Goal: Transaction & Acquisition: Purchase product/service

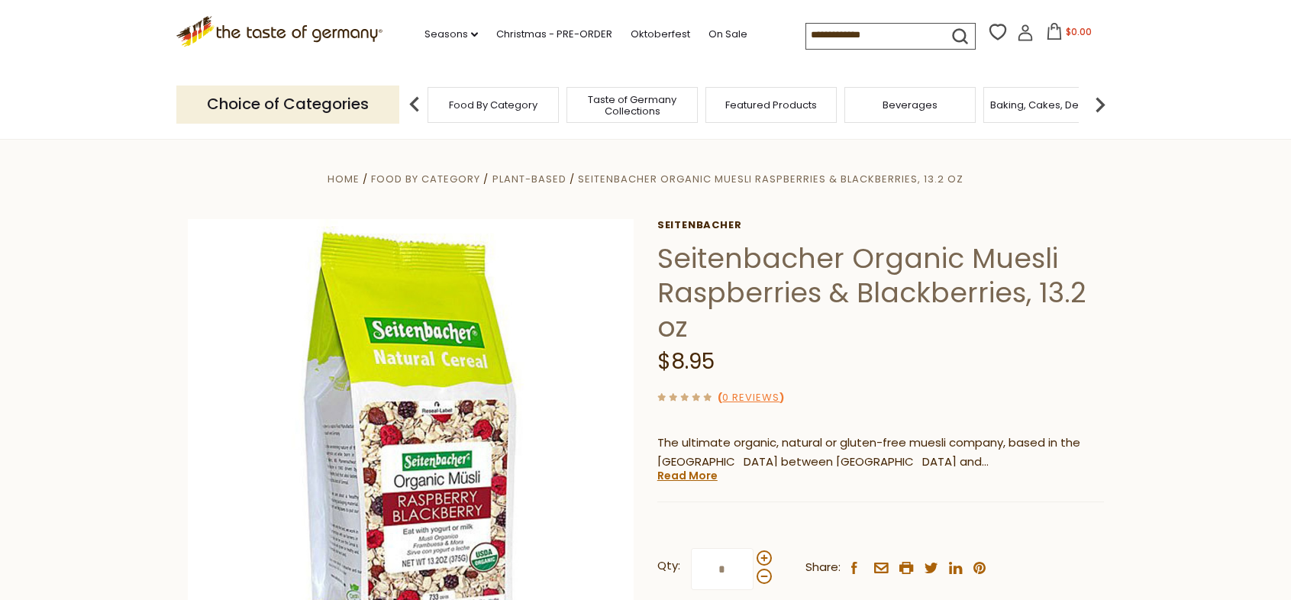
click at [512, 116] on div "Food By Category" at bounding box center [493, 105] width 131 height 36
click at [483, 96] on div "Food By Category" at bounding box center [493, 105] width 131 height 36
click at [308, 103] on p "Choice of Categories" at bounding box center [287, 104] width 223 height 37
click at [521, 103] on span "Food By Category" at bounding box center [493, 104] width 89 height 11
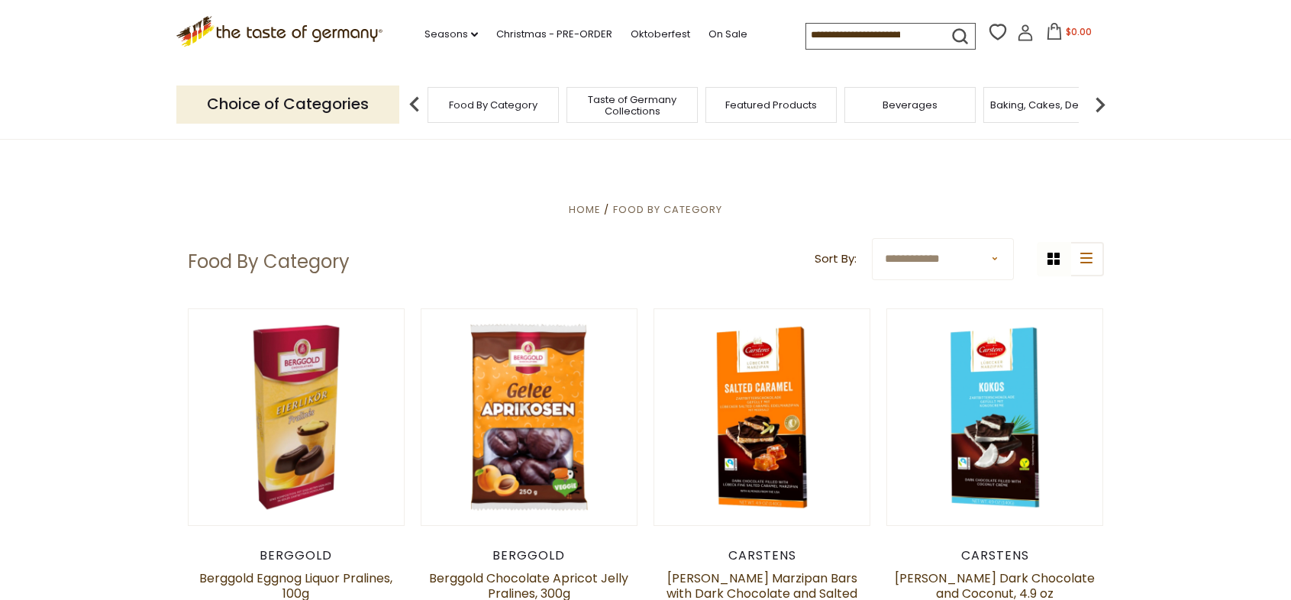
click at [770, 107] on span "Featured Products" at bounding box center [771, 104] width 92 height 11
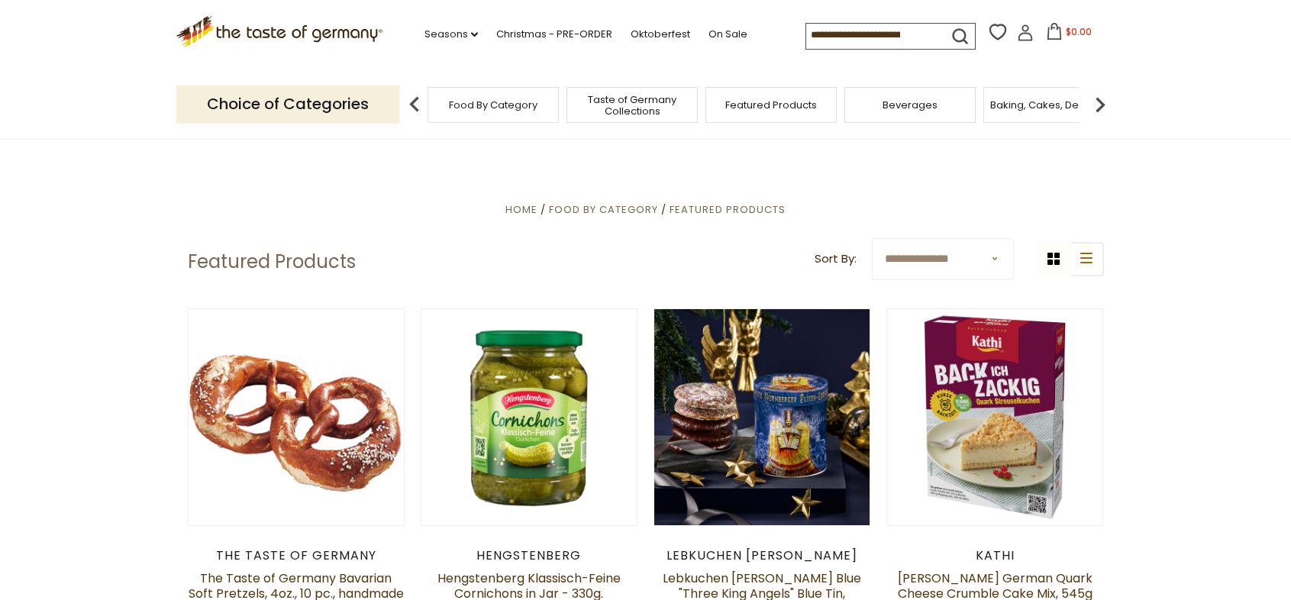
click at [413, 97] on img at bounding box center [414, 104] width 31 height 31
click at [412, 98] on img at bounding box center [414, 104] width 31 height 31
click at [333, 103] on p "Choice of Categories" at bounding box center [287, 104] width 223 height 37
click at [337, 102] on p "Choice of Categories" at bounding box center [287, 104] width 223 height 37
click at [415, 99] on img at bounding box center [414, 104] width 31 height 31
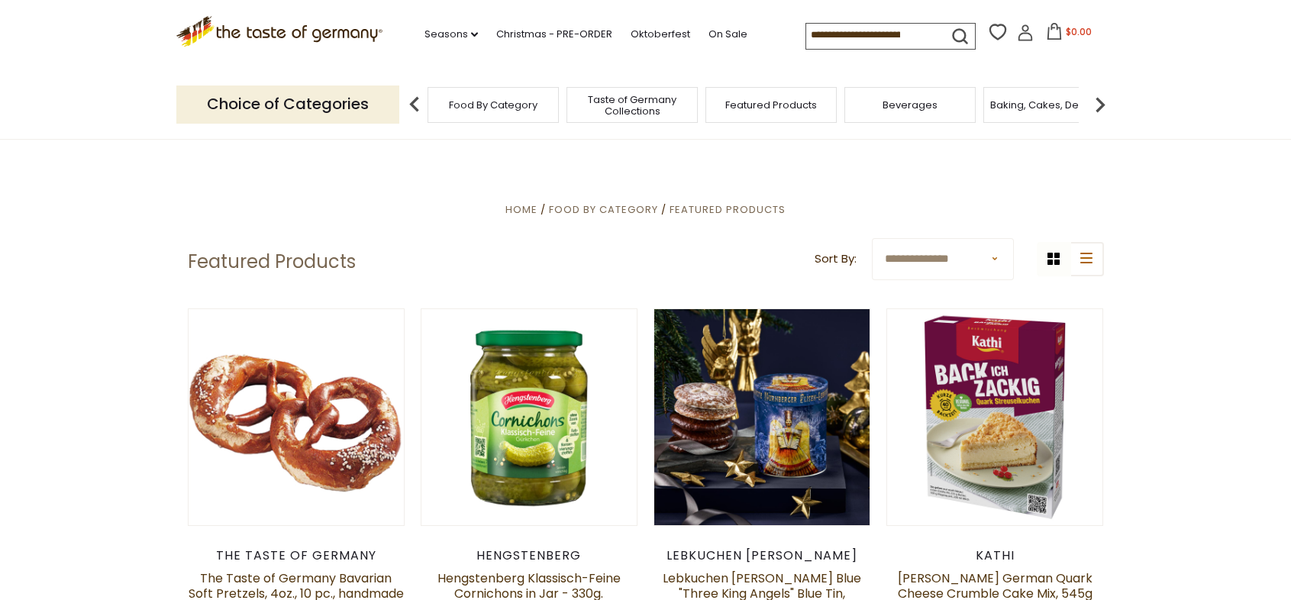
click at [499, 102] on span "Food By Category" at bounding box center [493, 104] width 89 height 11
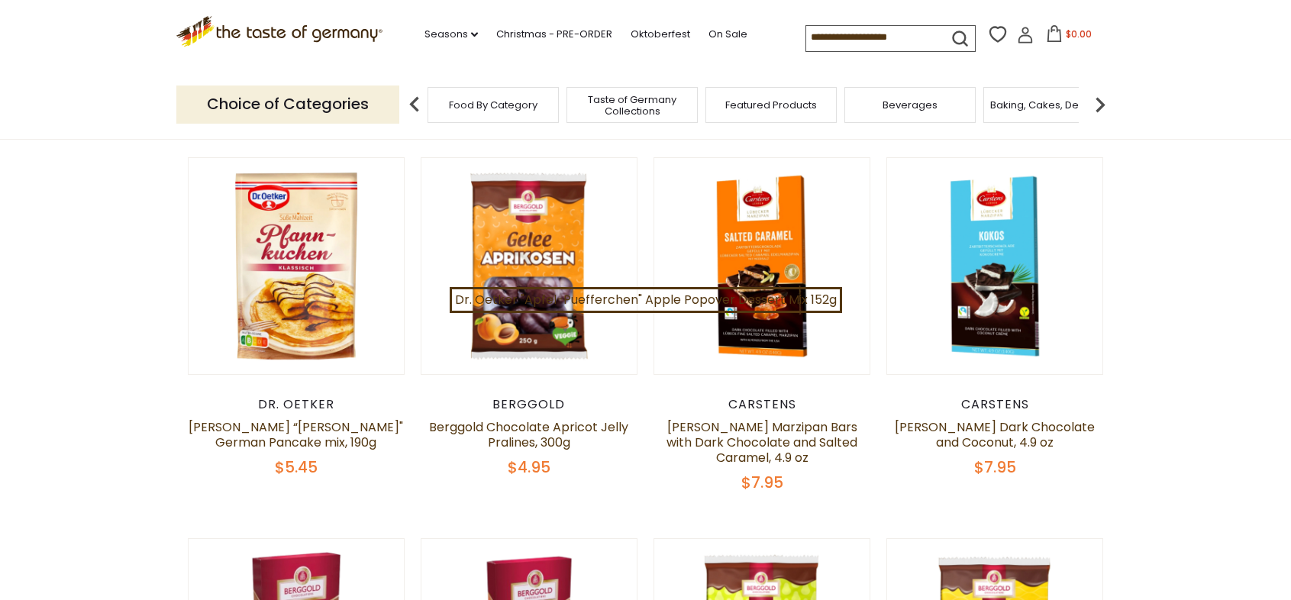
scroll to position [171, 0]
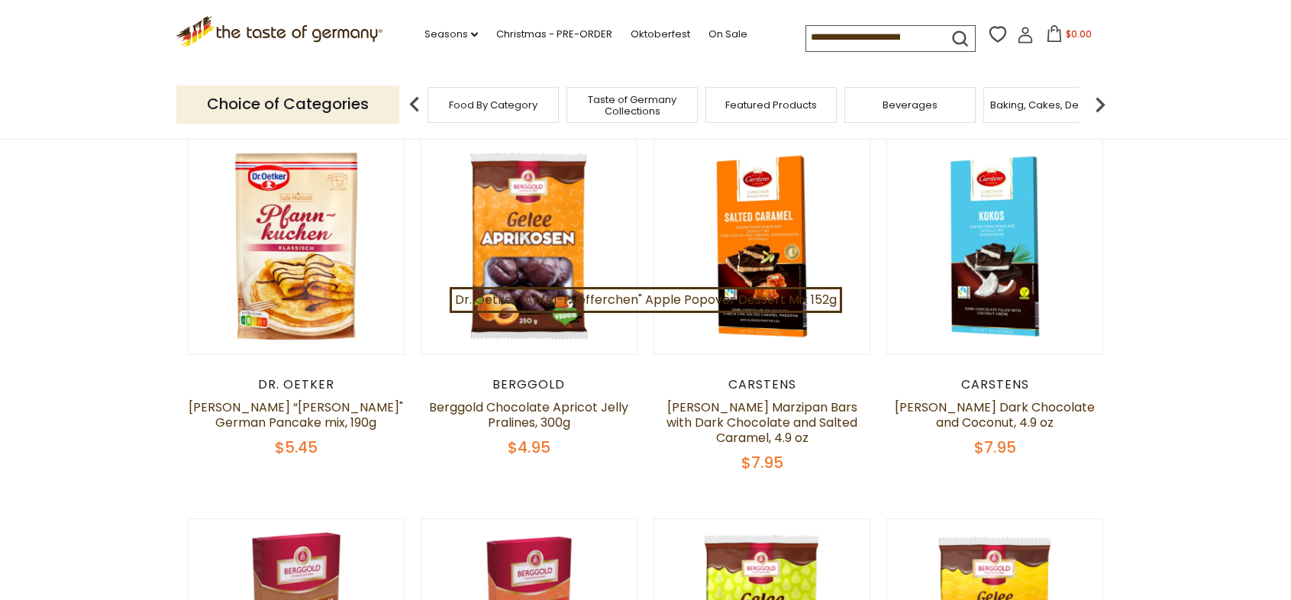
click at [539, 113] on div "Food By Category" at bounding box center [493, 105] width 131 height 36
click at [354, 109] on p "Choice of Categories" at bounding box center [287, 104] width 223 height 37
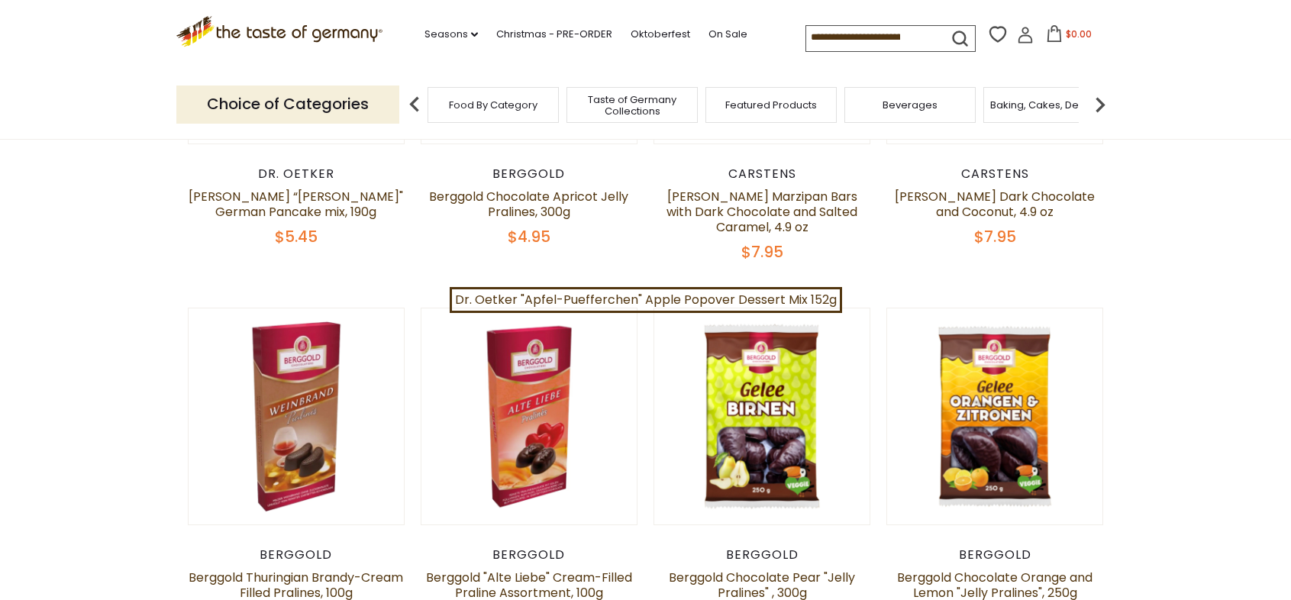
scroll to position [0, 0]
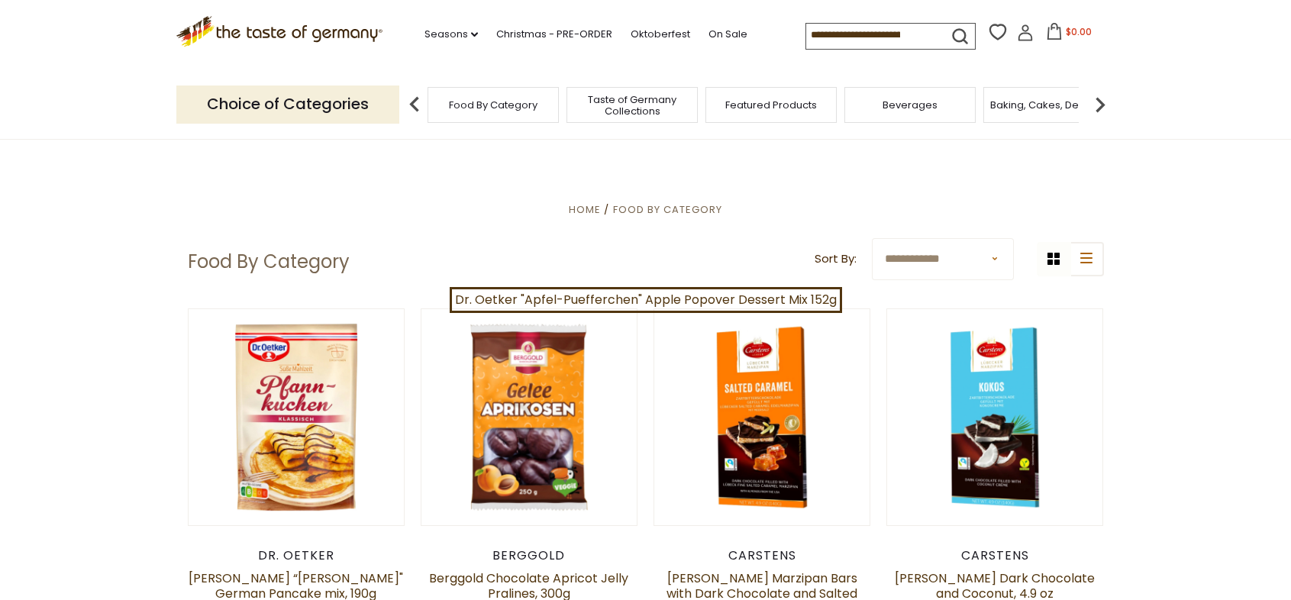
click at [812, 32] on input at bounding box center [870, 34] width 129 height 21
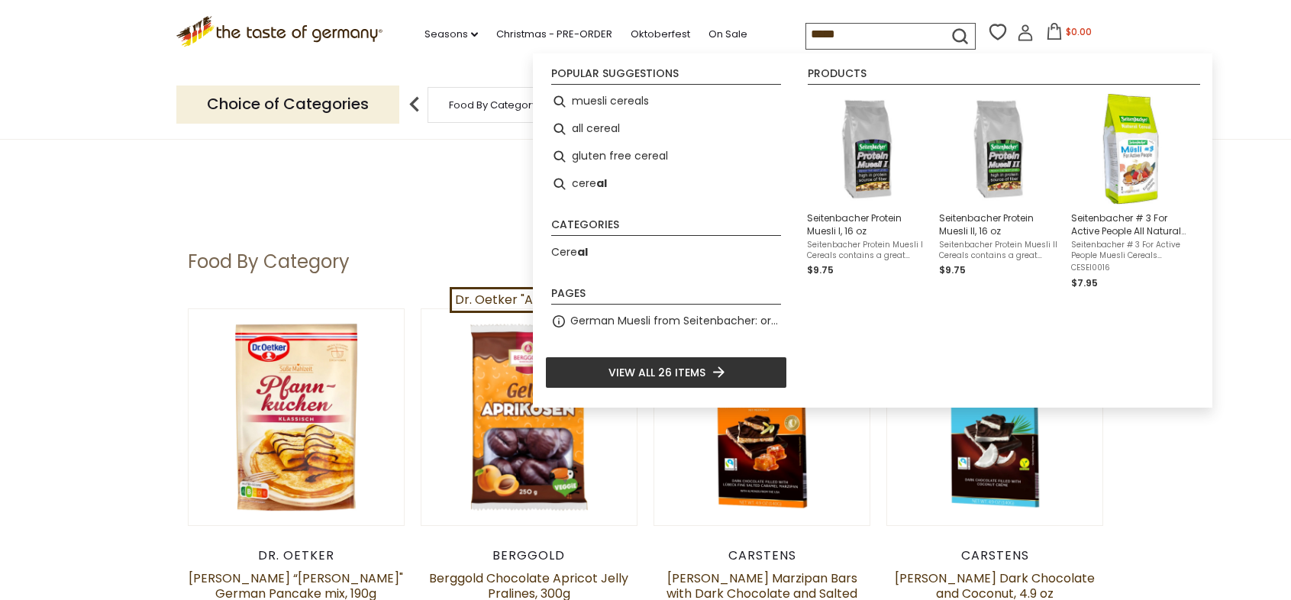
type input "******"
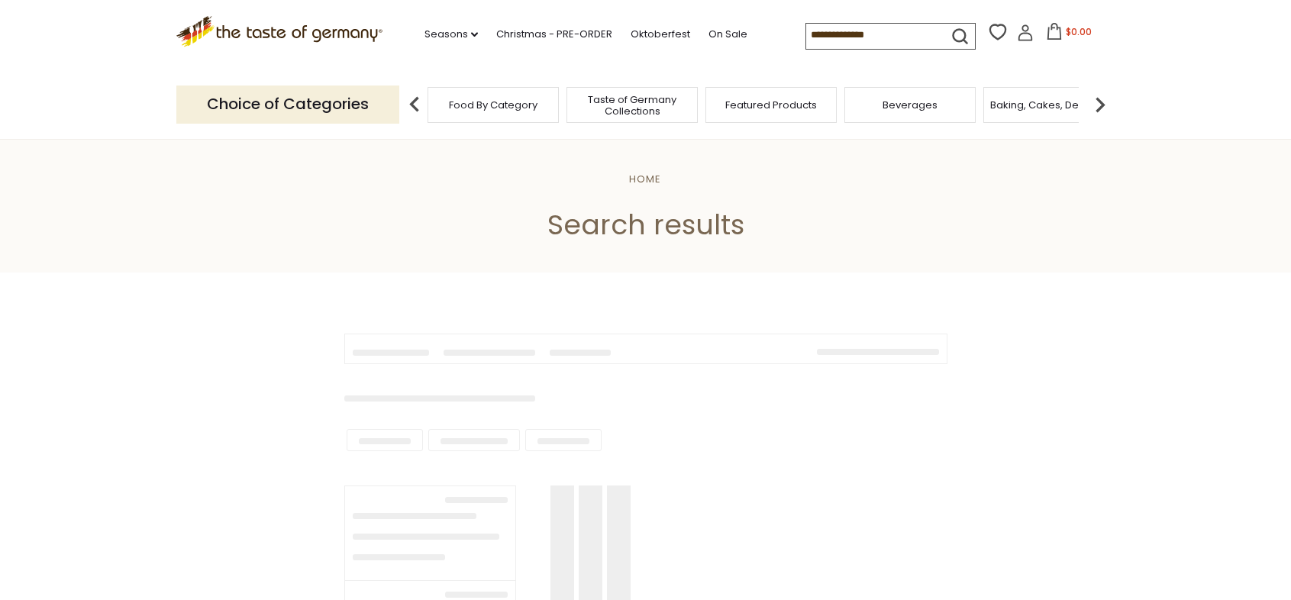
type input "******"
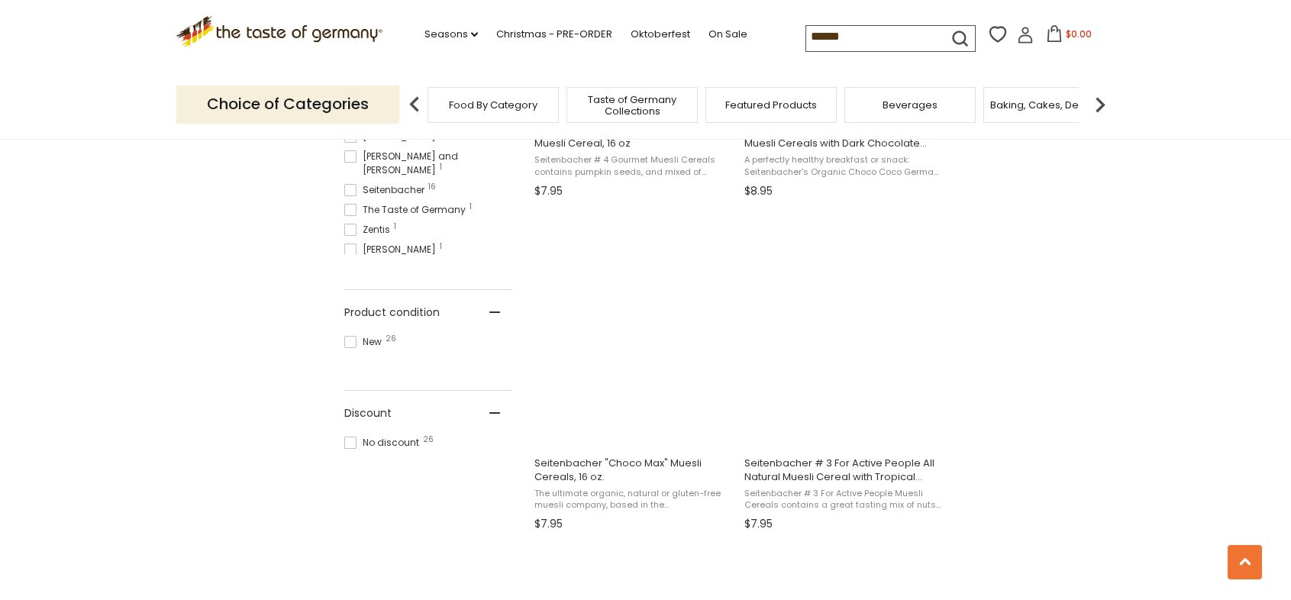
scroll to position [868, 0]
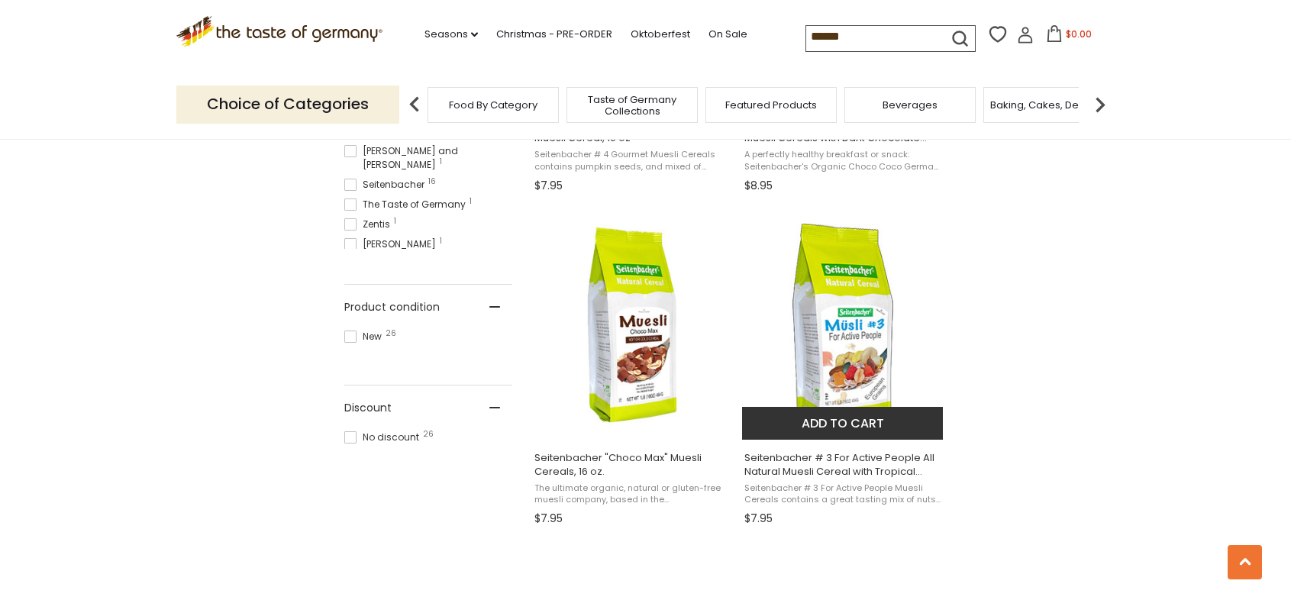
click at [861, 369] on img "Seitenbacher # 3 For Active People All Natural Muesli Cereal with Tropical Frui…" at bounding box center [843, 325] width 202 height 202
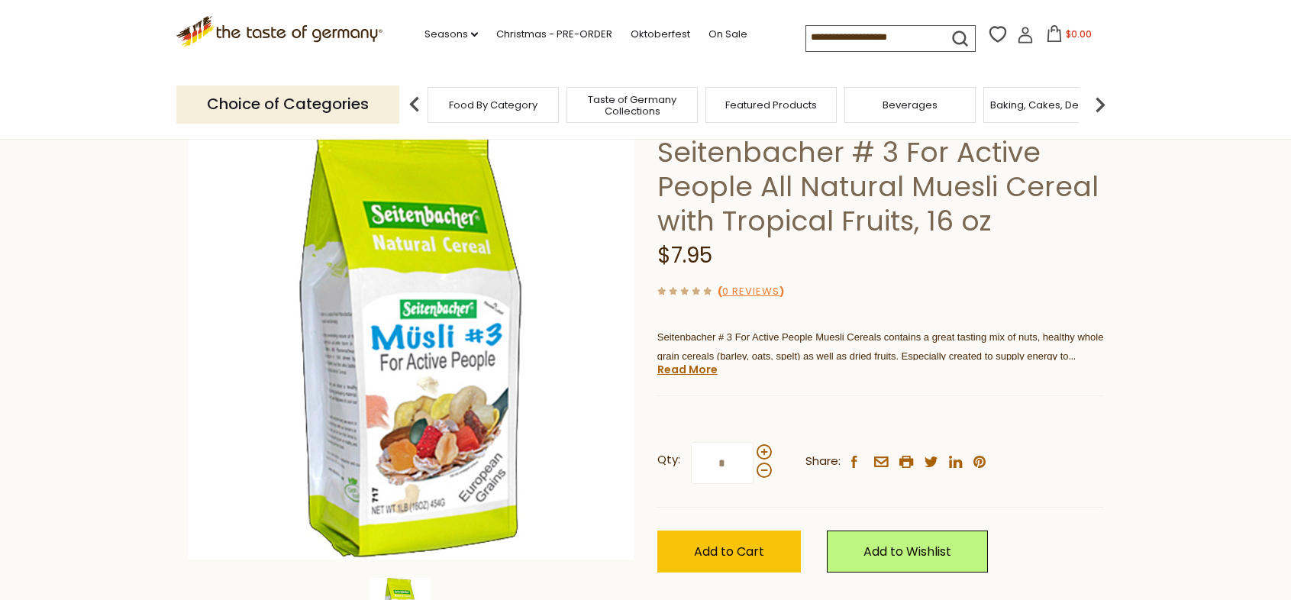
scroll to position [102, 0]
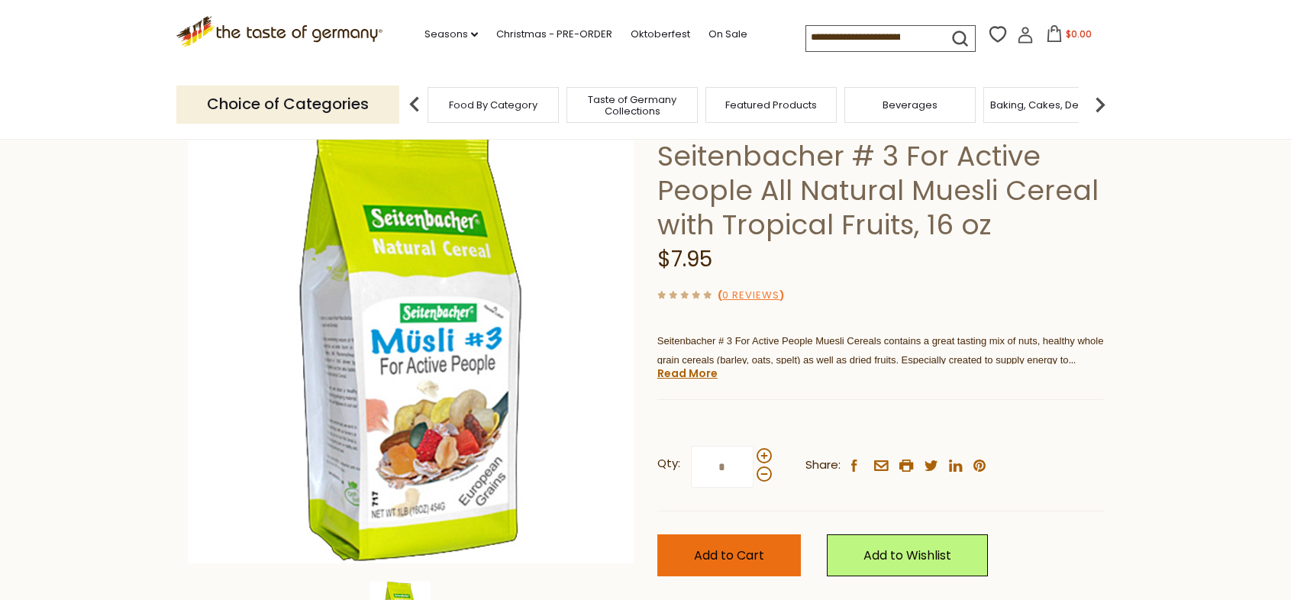
click at [734, 547] on span "Add to Cart" at bounding box center [729, 556] width 70 height 18
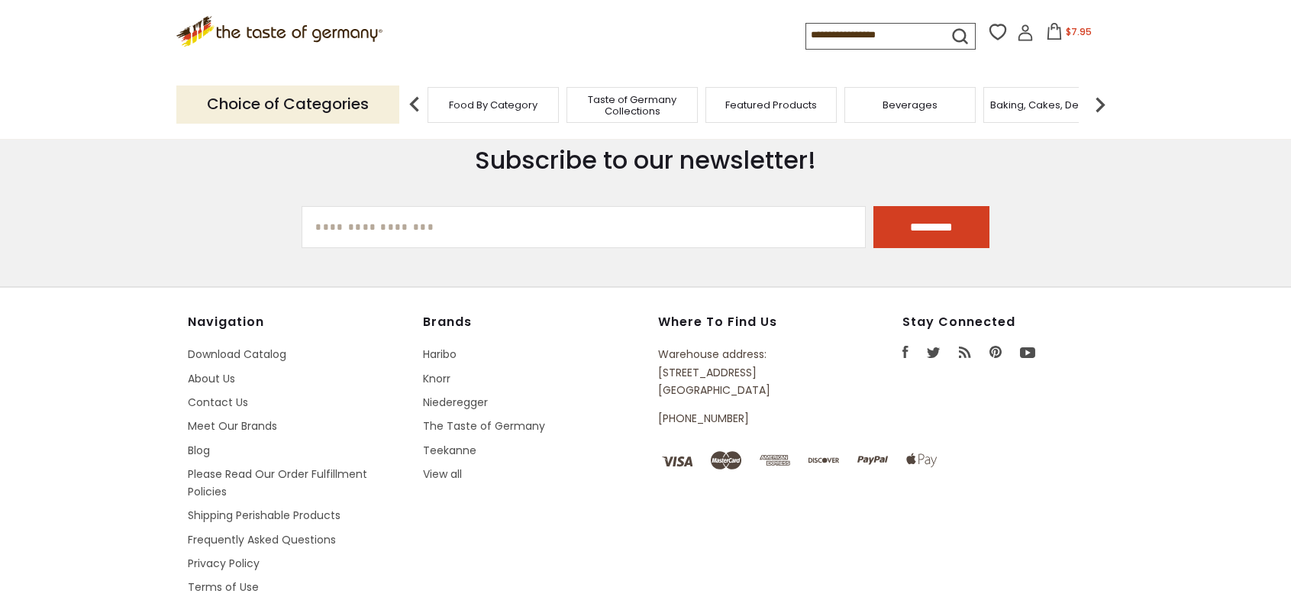
type input "******"
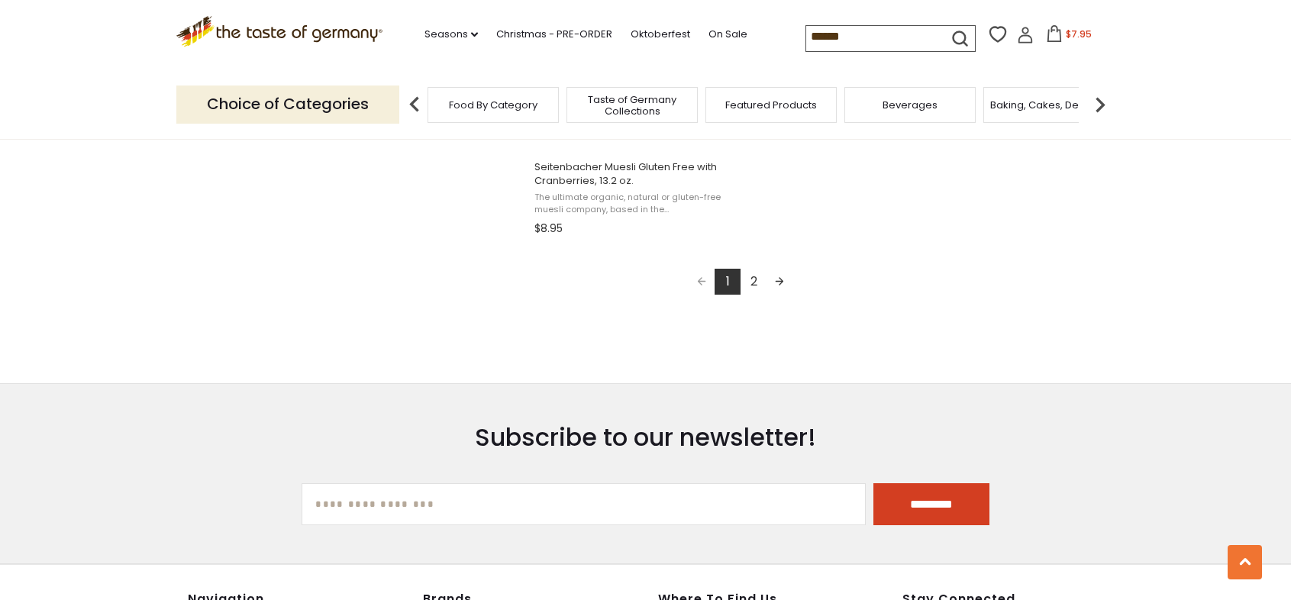
scroll to position [2845, 0]
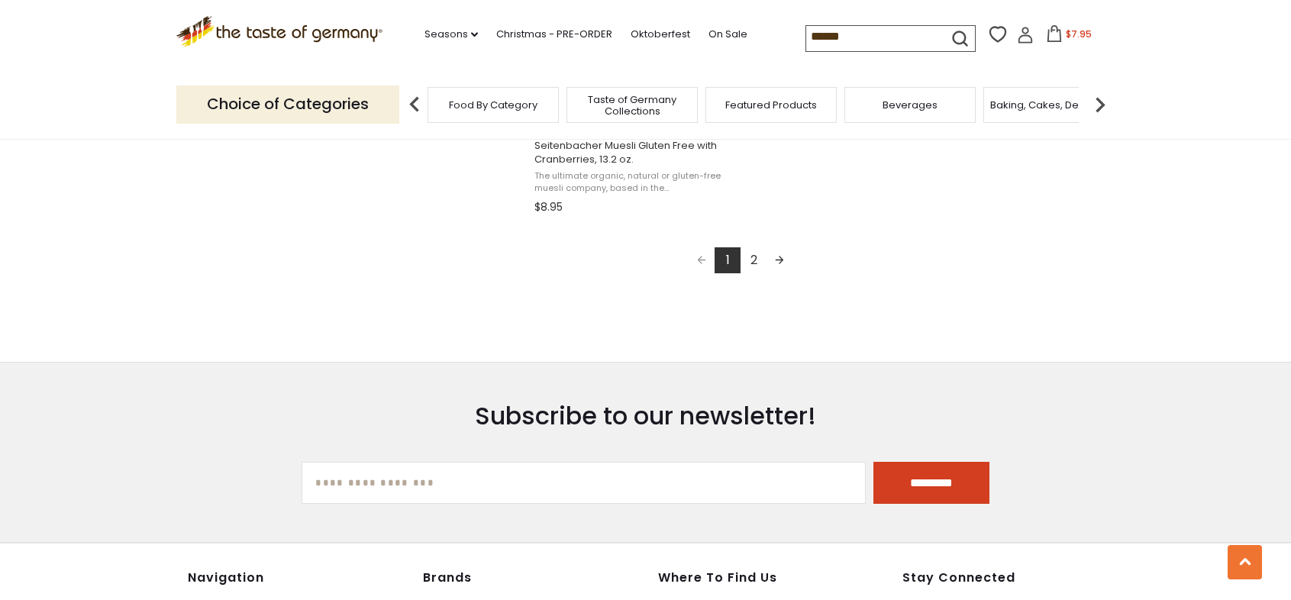
click at [779, 253] on link "Next page" at bounding box center [780, 260] width 26 height 26
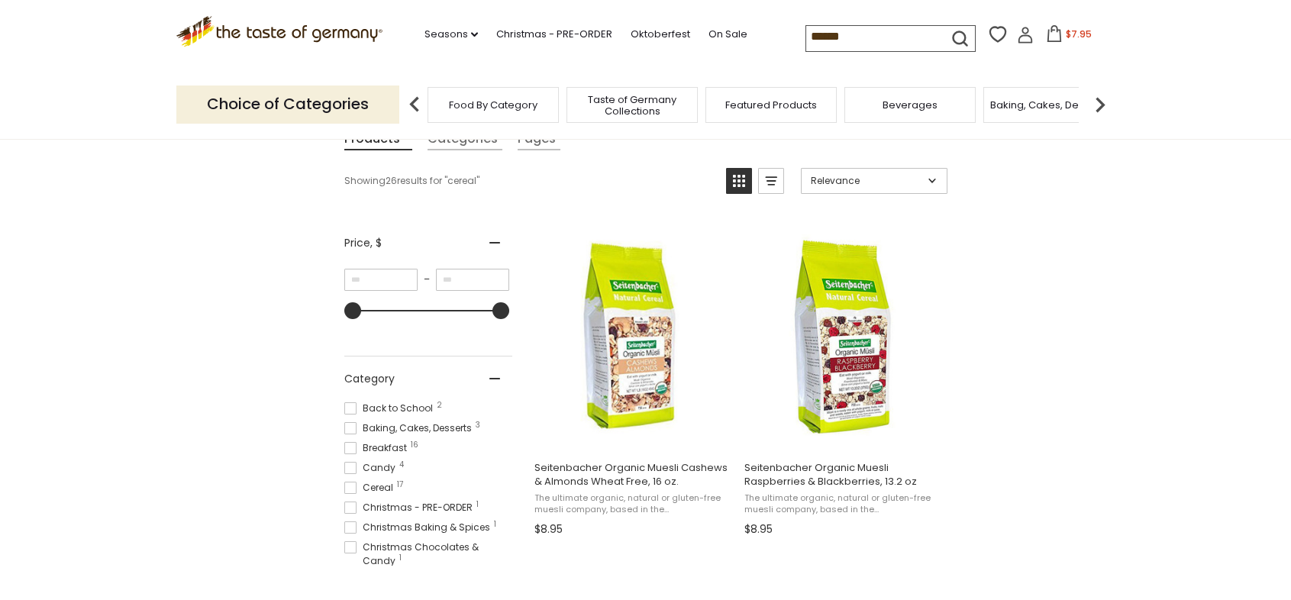
scroll to position [224, 0]
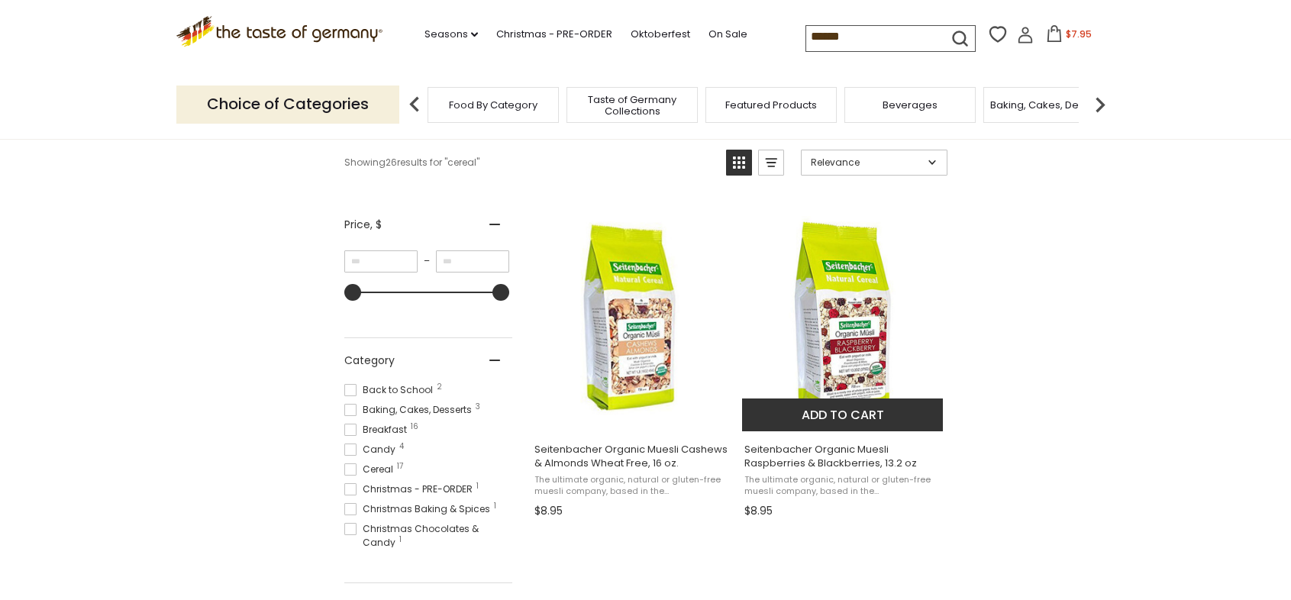
click at [850, 333] on img "Seitenbacher Organic Muesli Raspberries & Blackberries, 13.2 oz" at bounding box center [843, 317] width 202 height 202
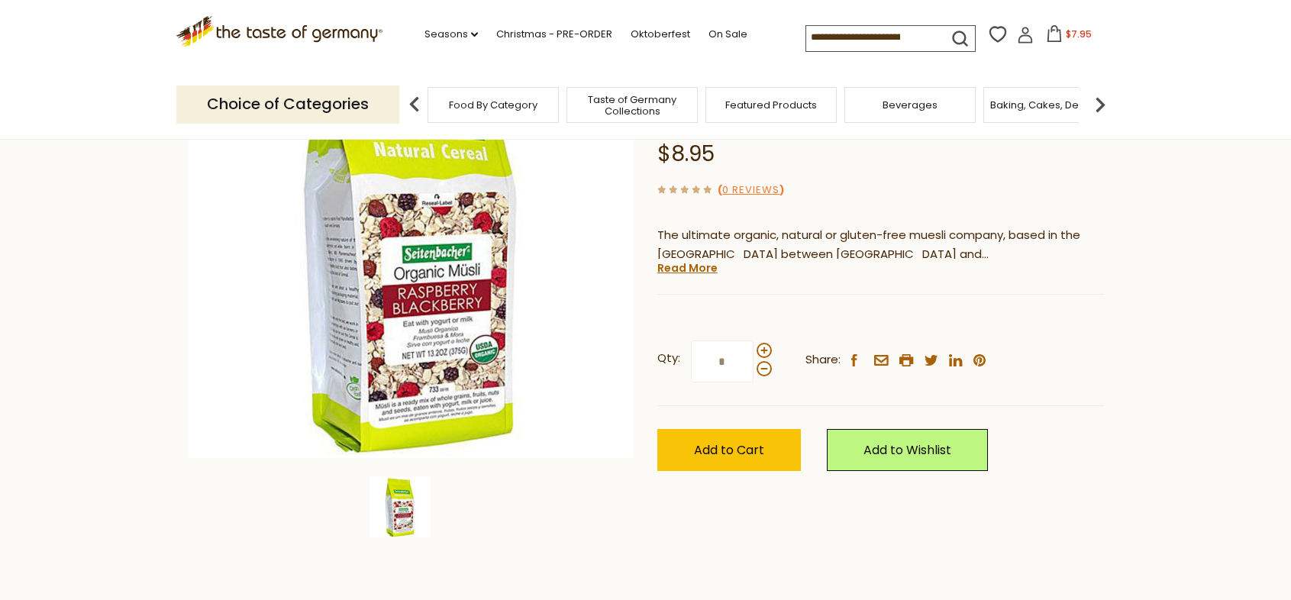
scroll to position [211, 0]
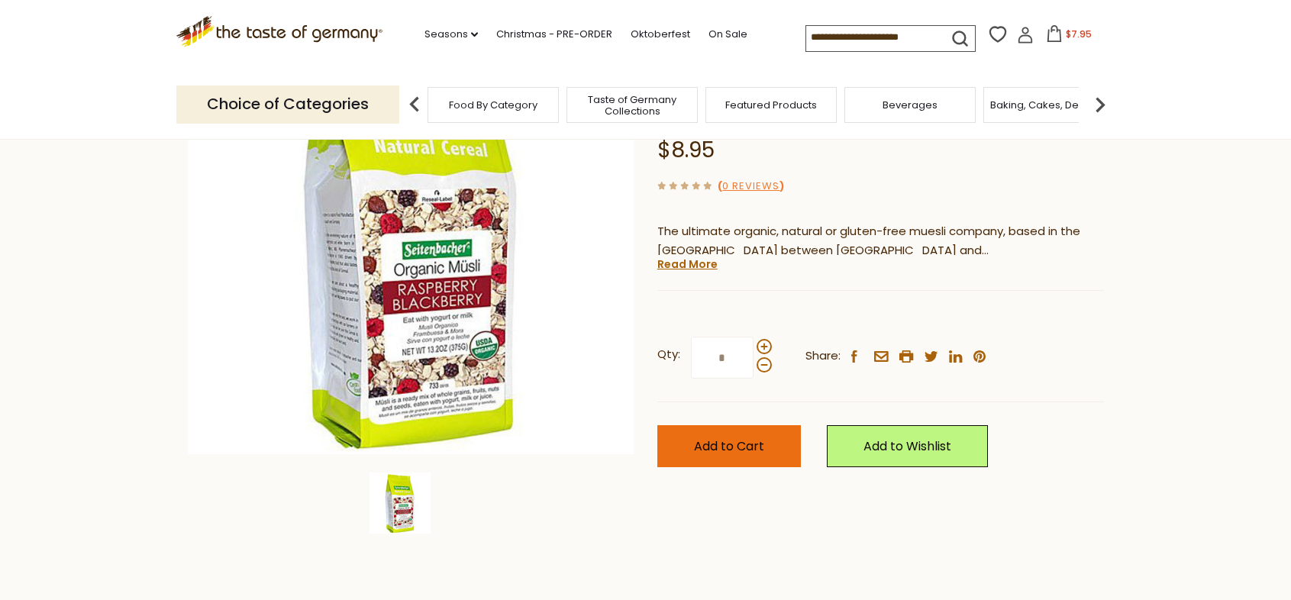
click at [691, 441] on button "Add to Cart" at bounding box center [729, 446] width 144 height 42
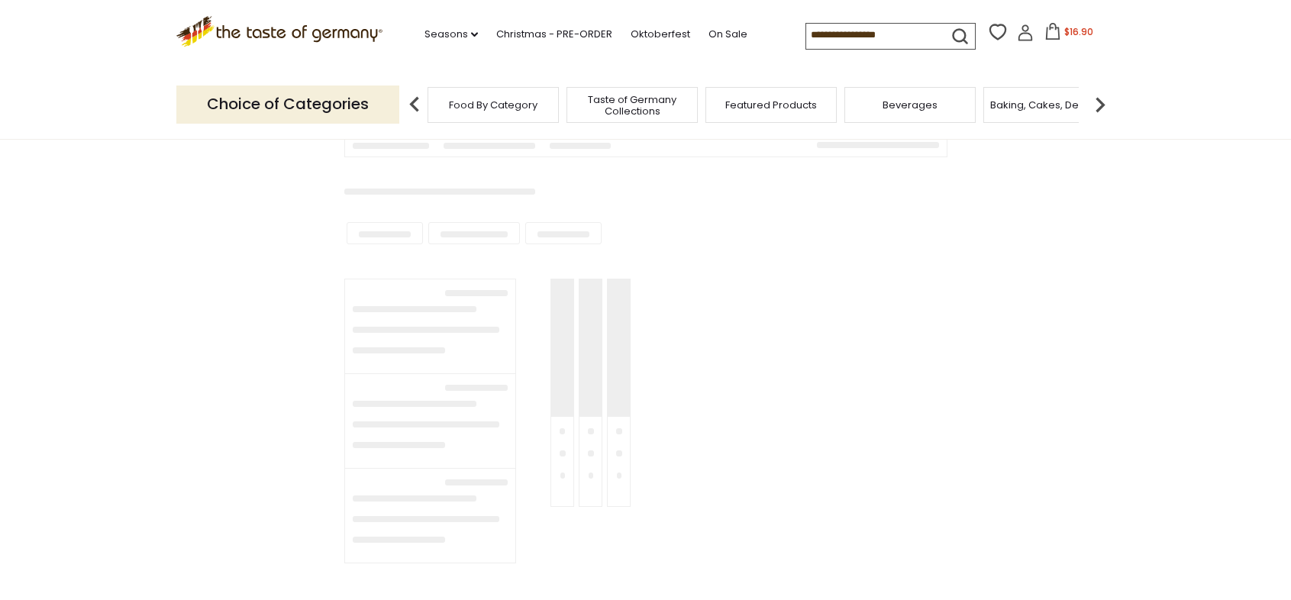
type input "******"
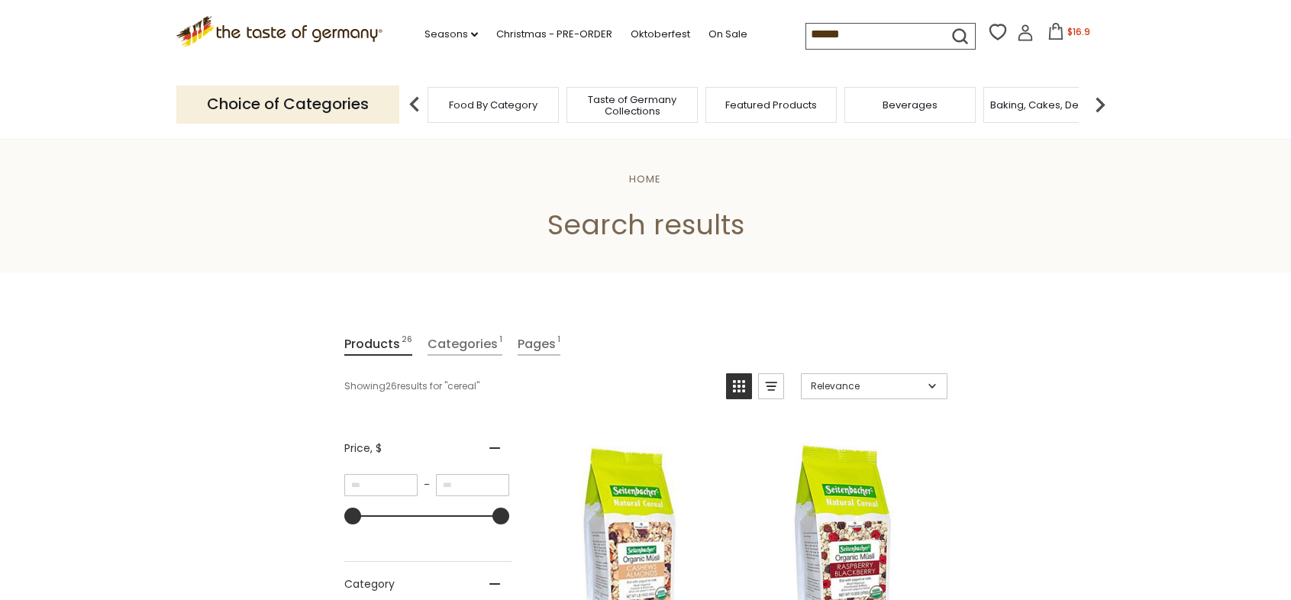
click at [955, 29] on icon "submit" at bounding box center [960, 36] width 14 height 14
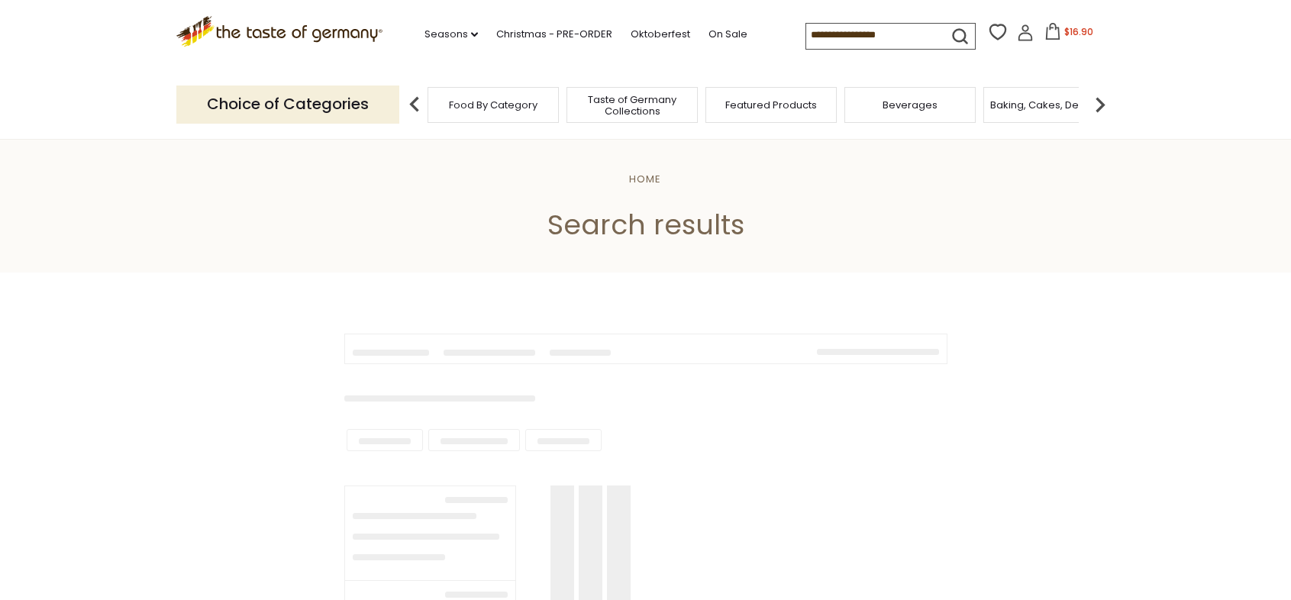
type input "******"
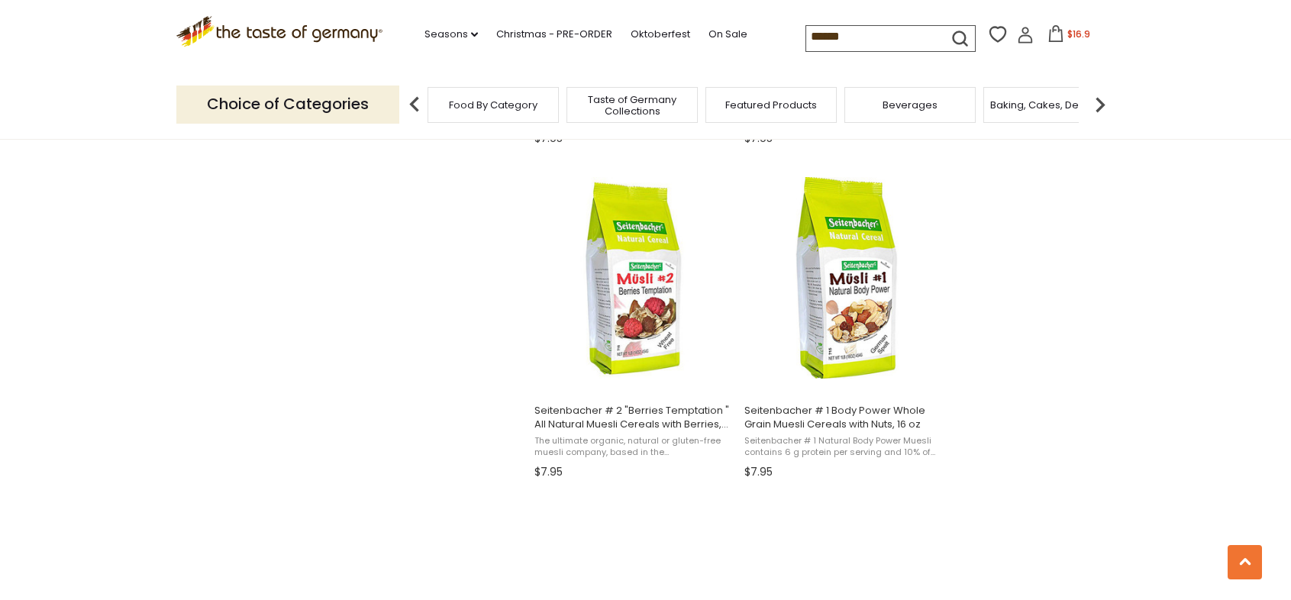
scroll to position [1258, 0]
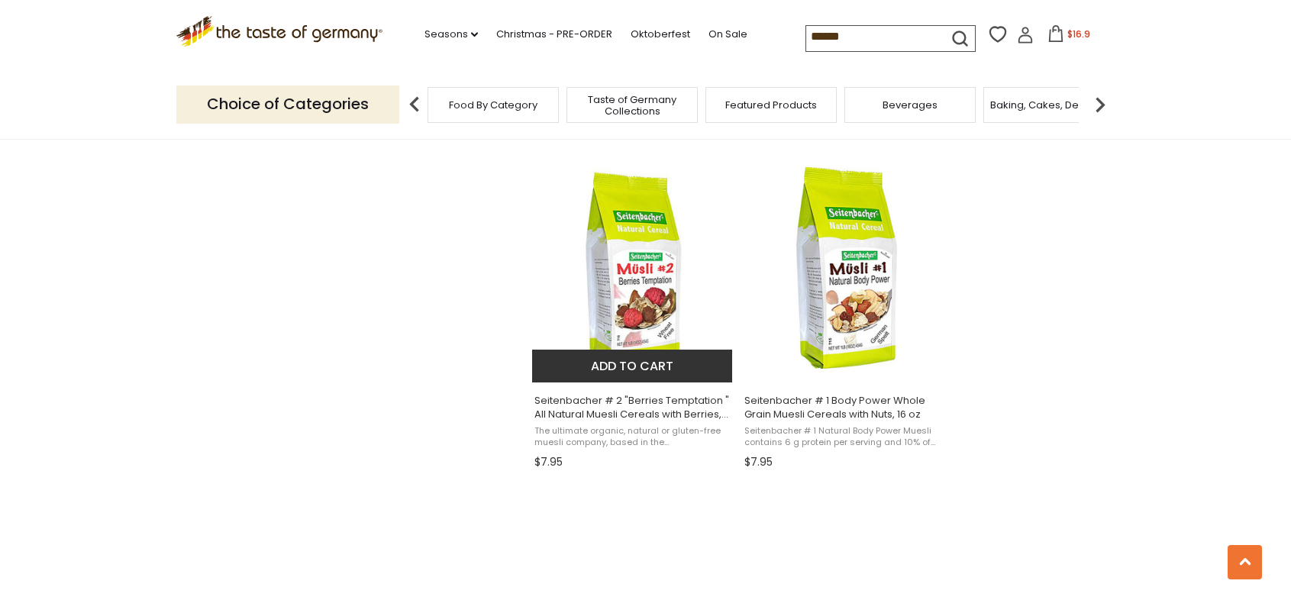
click at [625, 281] on img at bounding box center [633, 268] width 202 height 202
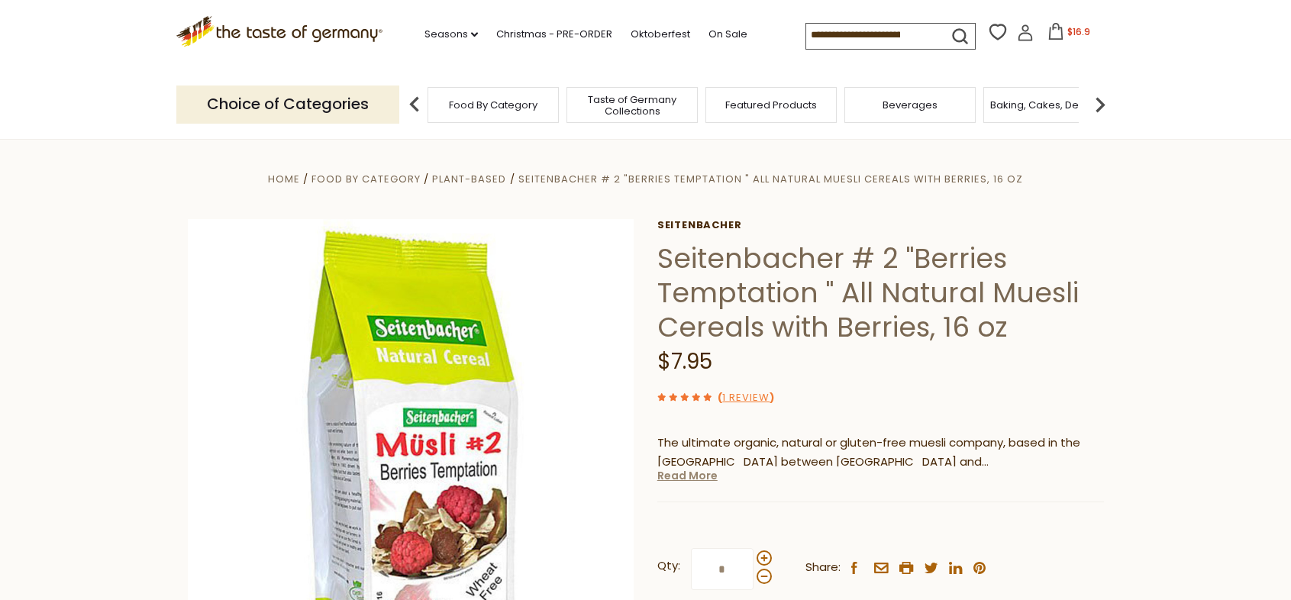
click at [692, 471] on link "Read More" at bounding box center [687, 475] width 60 height 15
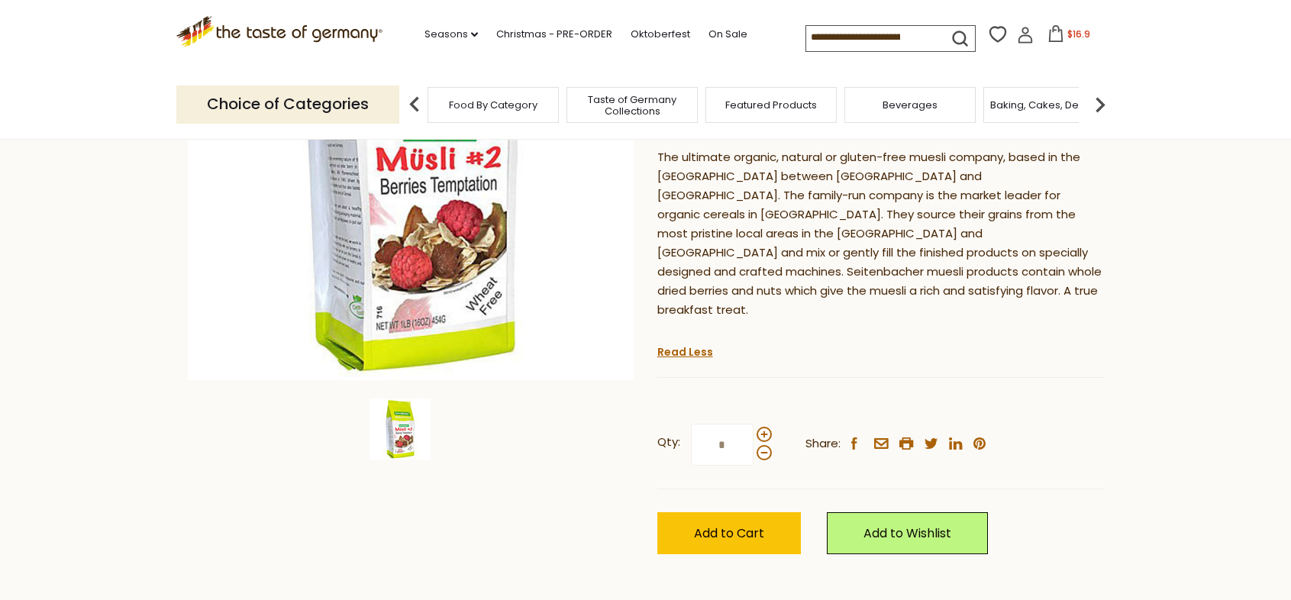
scroll to position [289, 0]
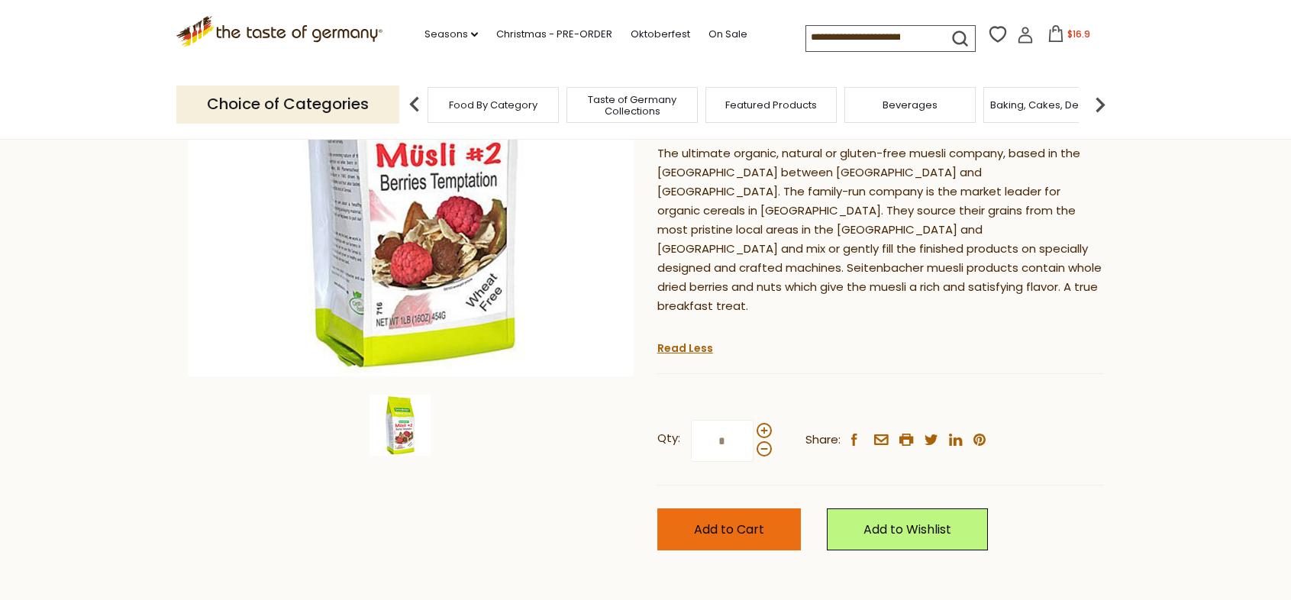
click at [748, 521] on span "Add to Cart" at bounding box center [729, 530] width 70 height 18
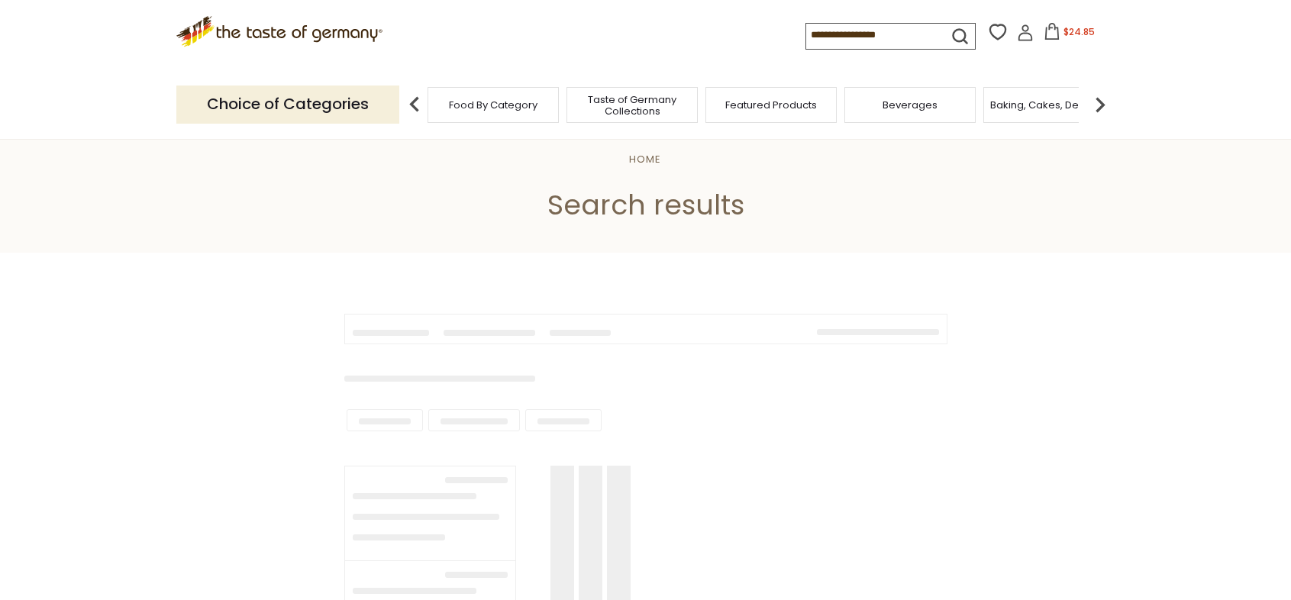
type input "******"
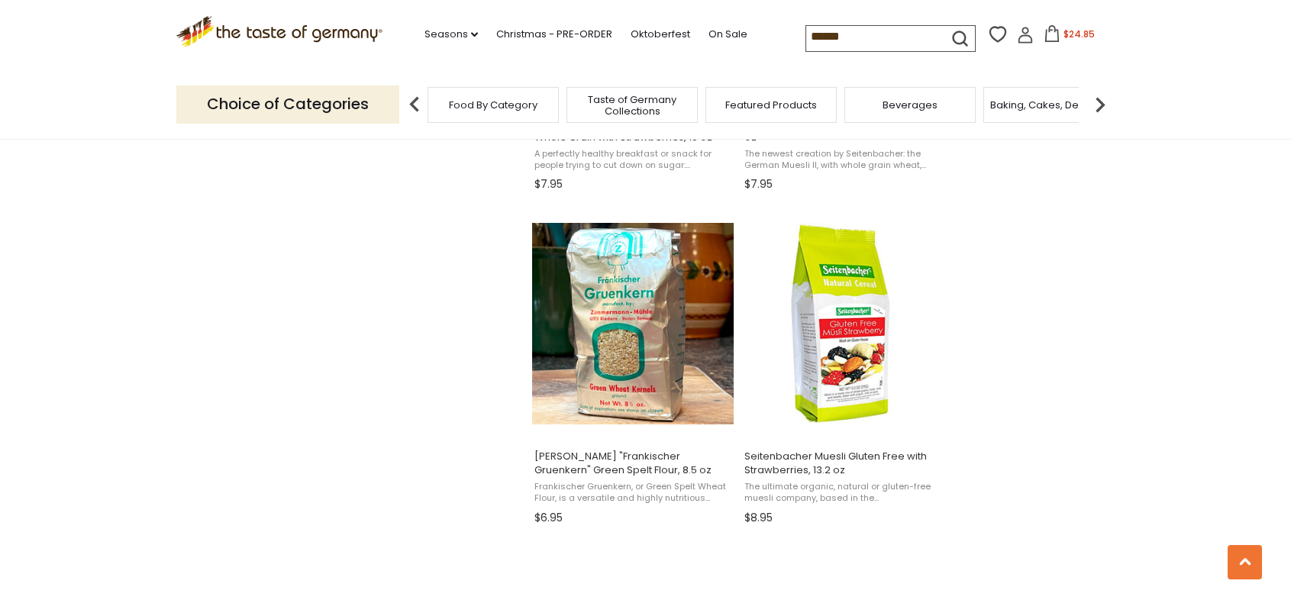
scroll to position [2207, 0]
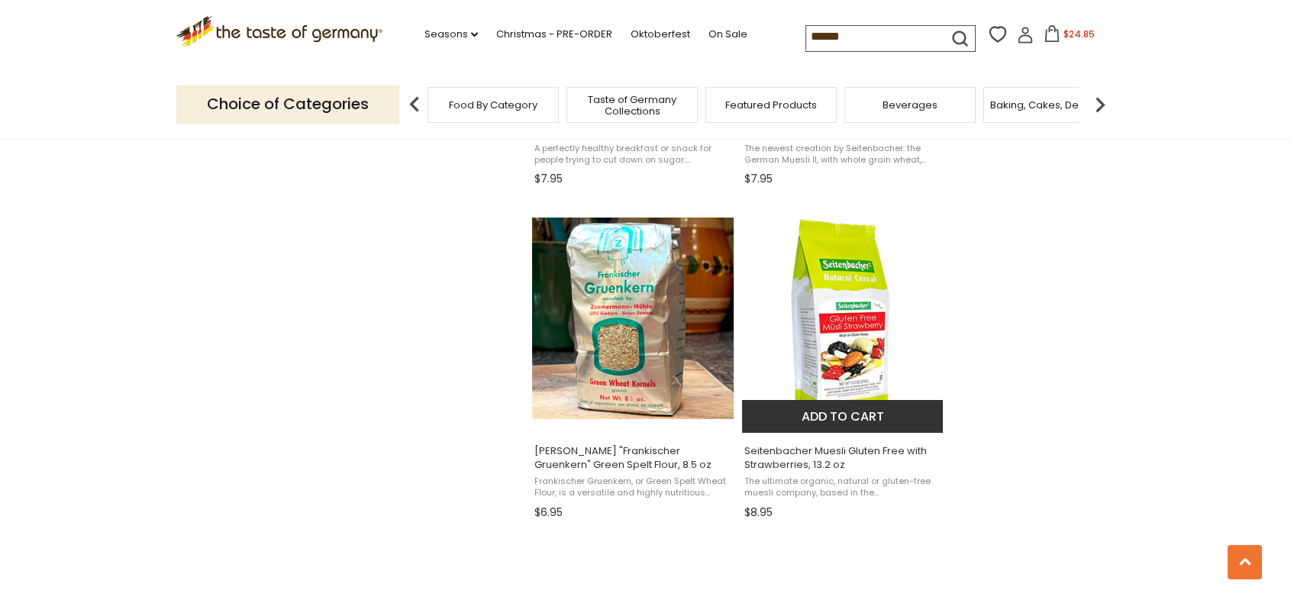
click at [831, 341] on img "Seitenbacher Muesli Gluten Free with Strawberries, 13.2 oz" at bounding box center [843, 319] width 202 height 202
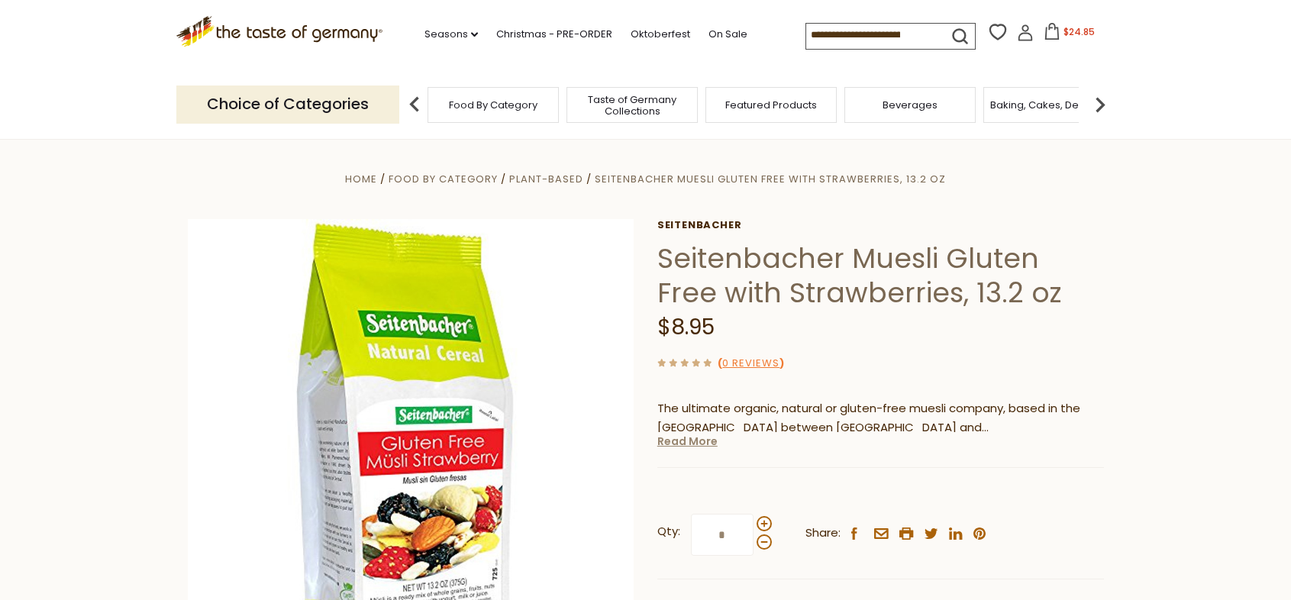
click at [685, 443] on link "Read More" at bounding box center [687, 441] width 60 height 15
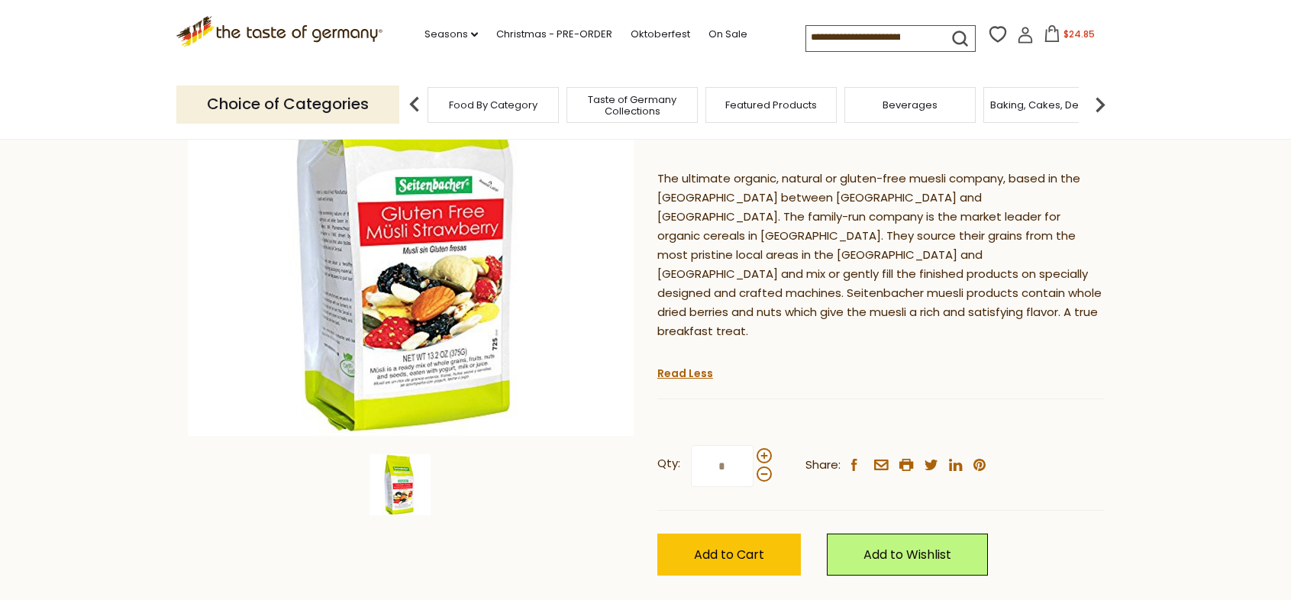
scroll to position [237, 0]
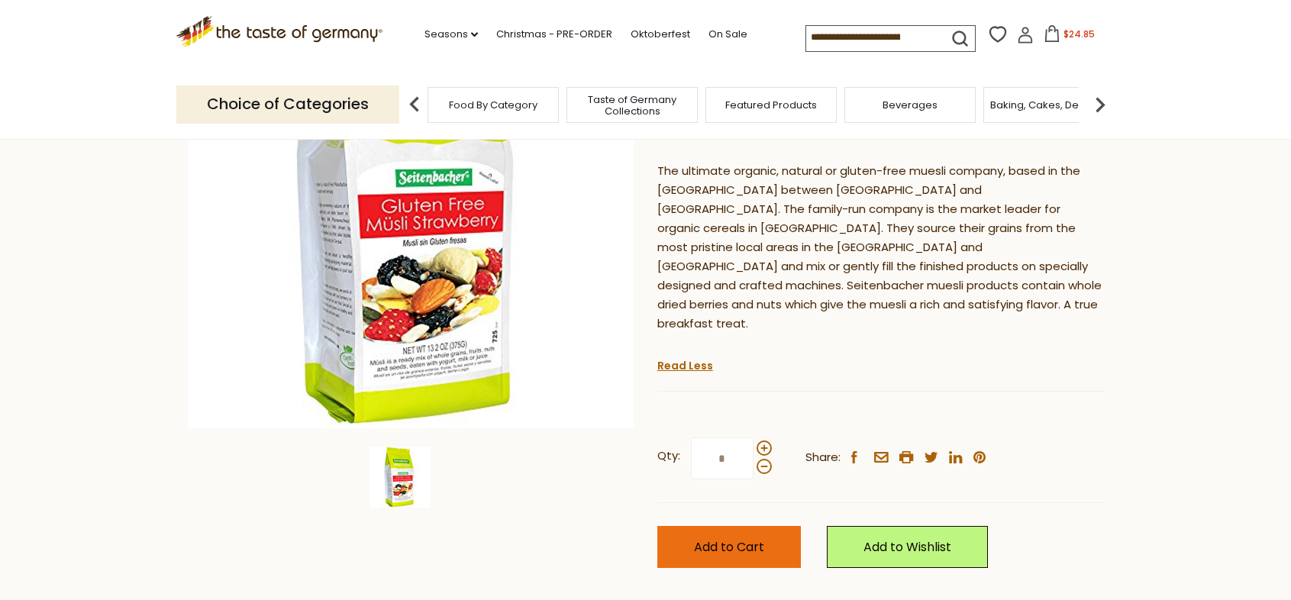
click at [767, 526] on button "Add to Cart" at bounding box center [729, 547] width 144 height 42
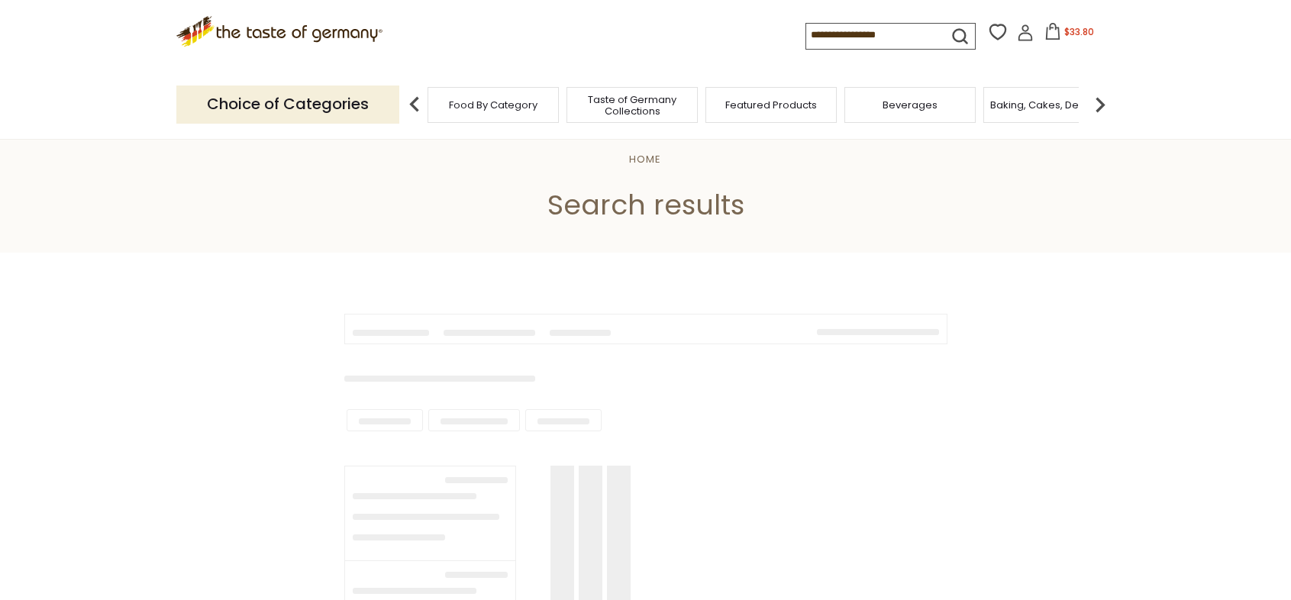
type input "******"
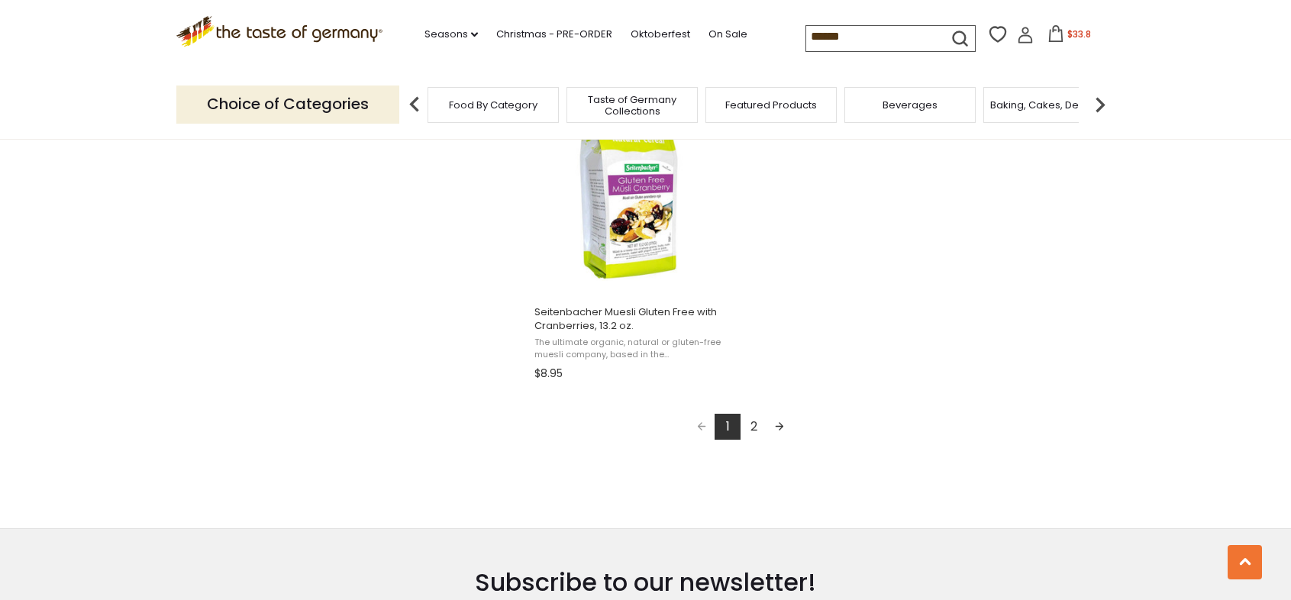
scroll to position [2694, 0]
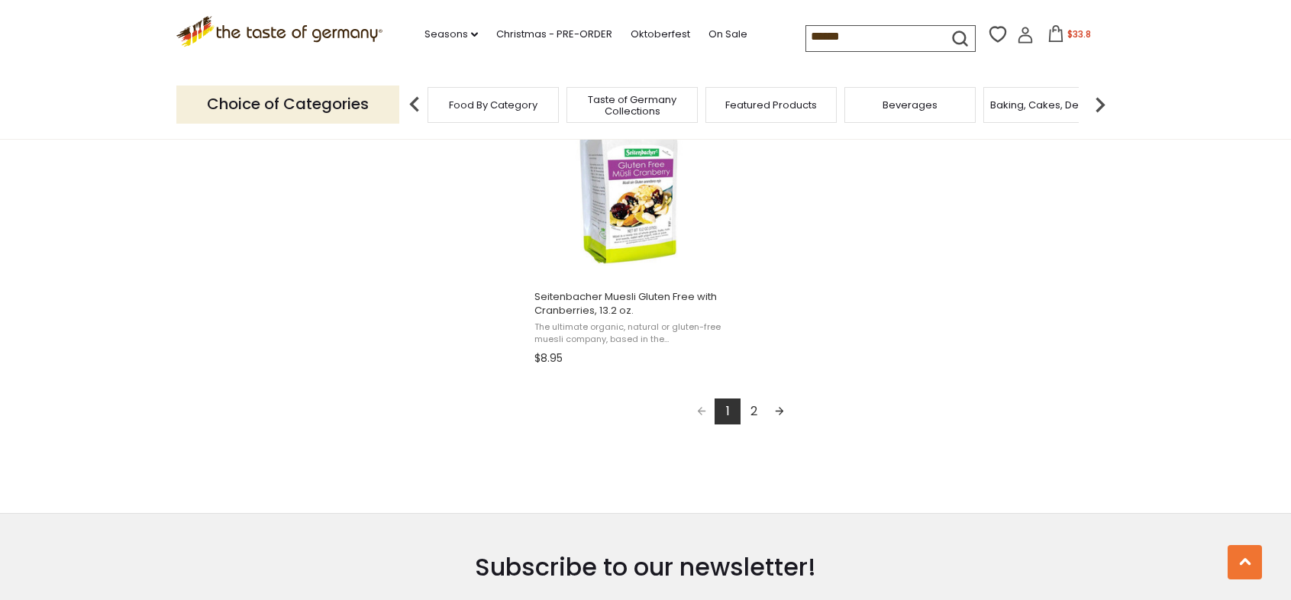
click at [780, 405] on link "Next page" at bounding box center [780, 412] width 26 height 26
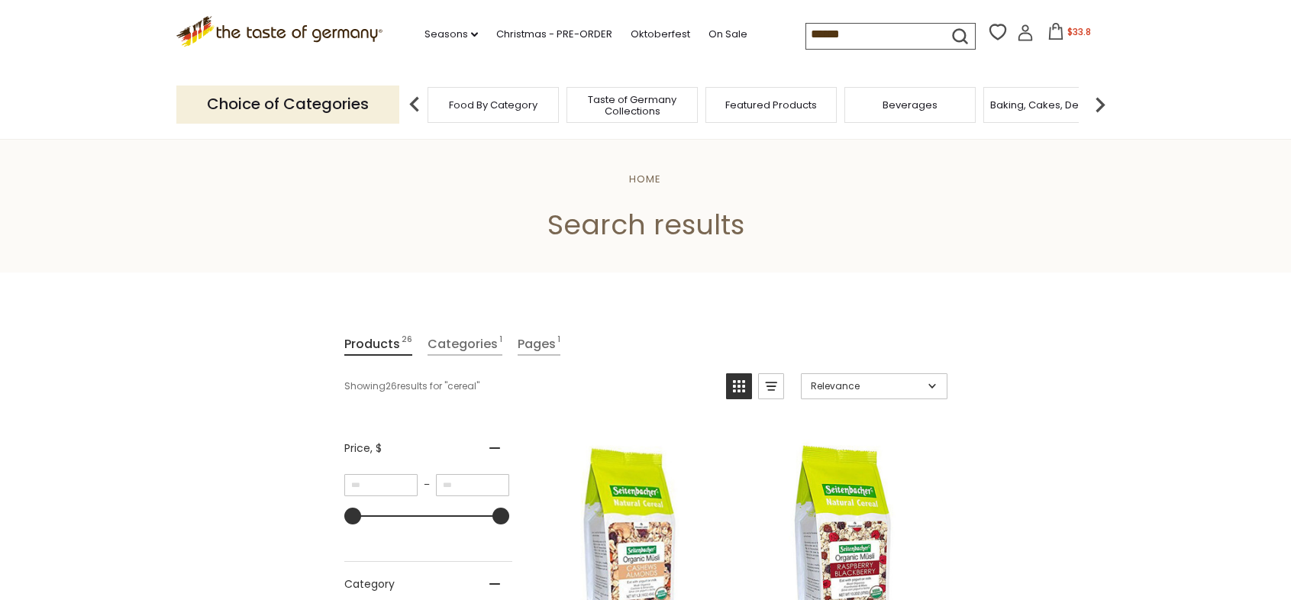
click at [1071, 31] on span "$33.8" at bounding box center [1079, 31] width 24 height 13
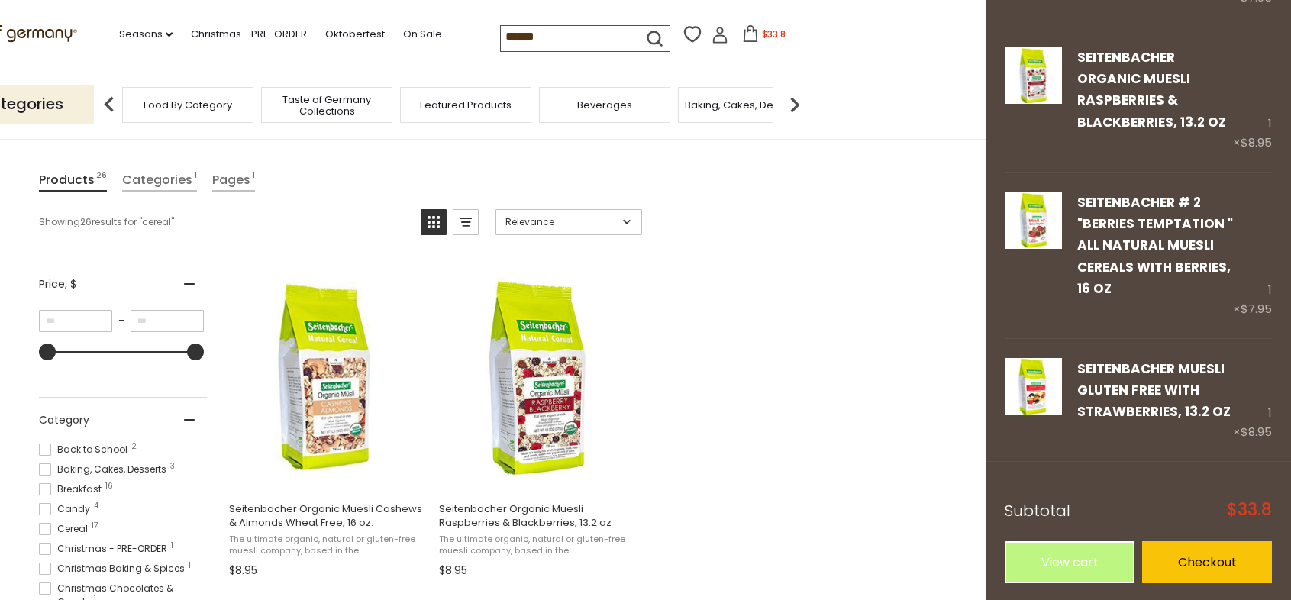
scroll to position [220, 0]
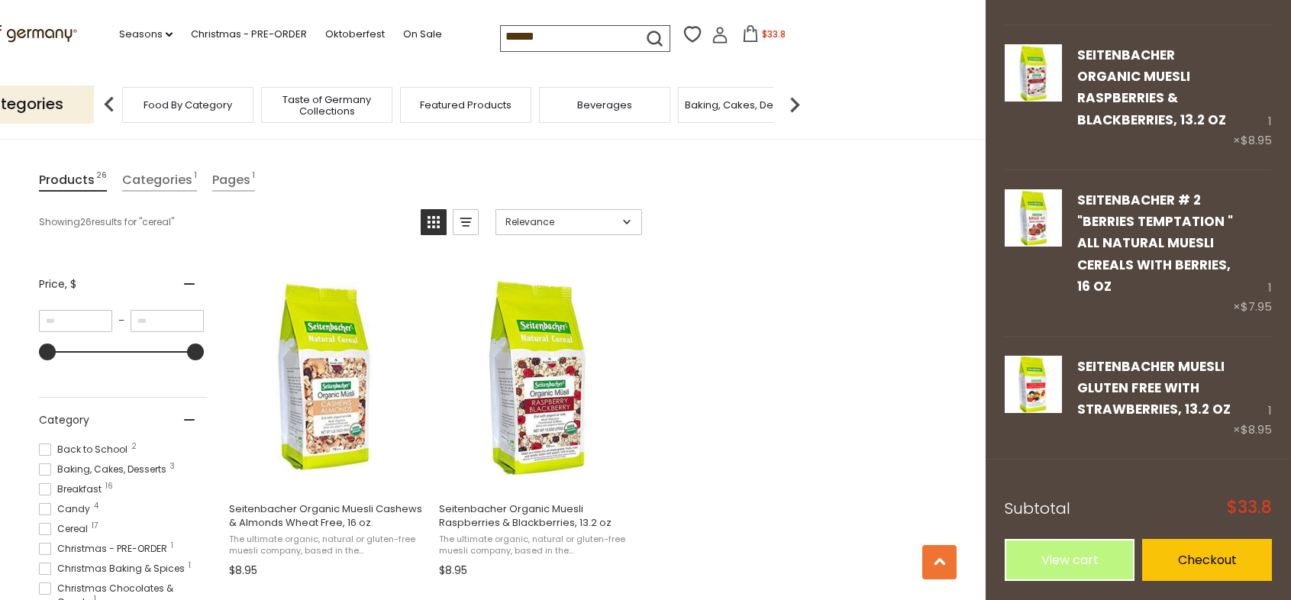
scroll to position [2069, 0]
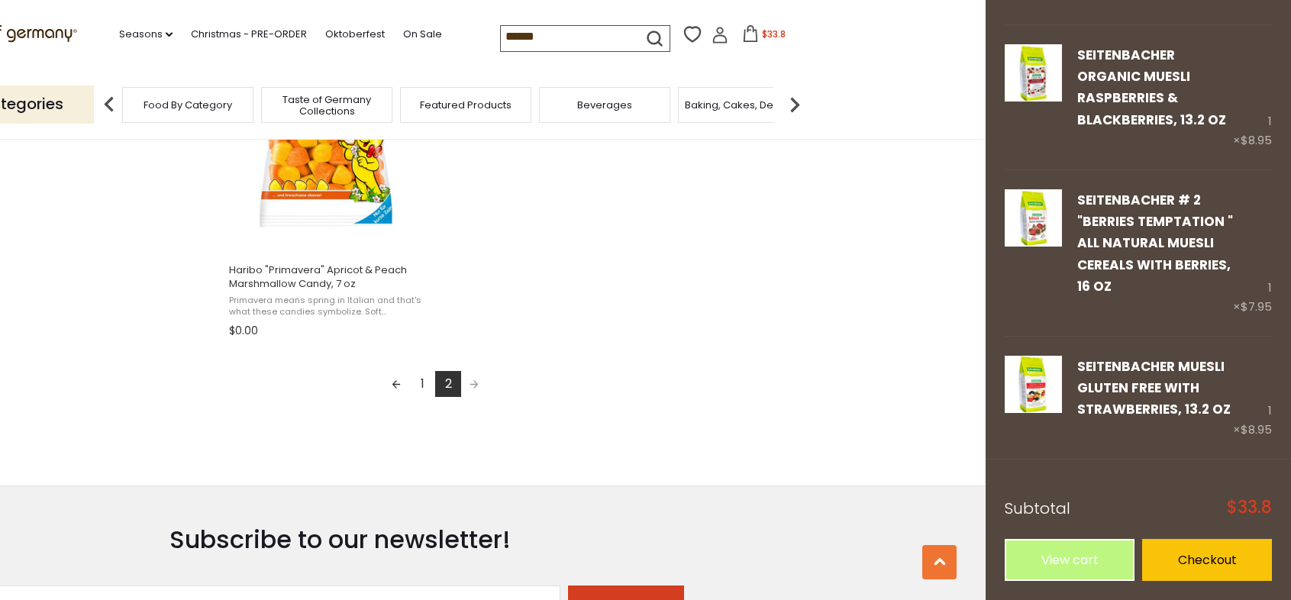
drag, startPoint x: 543, startPoint y: 43, endPoint x: 466, endPoint y: 44, distance: 76.4
click at [466, 44] on div ".st0{fill:#EDD300;} .st1{fill:#D33E21;} .st0{fill:#EDD300;} .st1{fill:#D33E21;}…" at bounding box center [340, 35] width 939 height 70
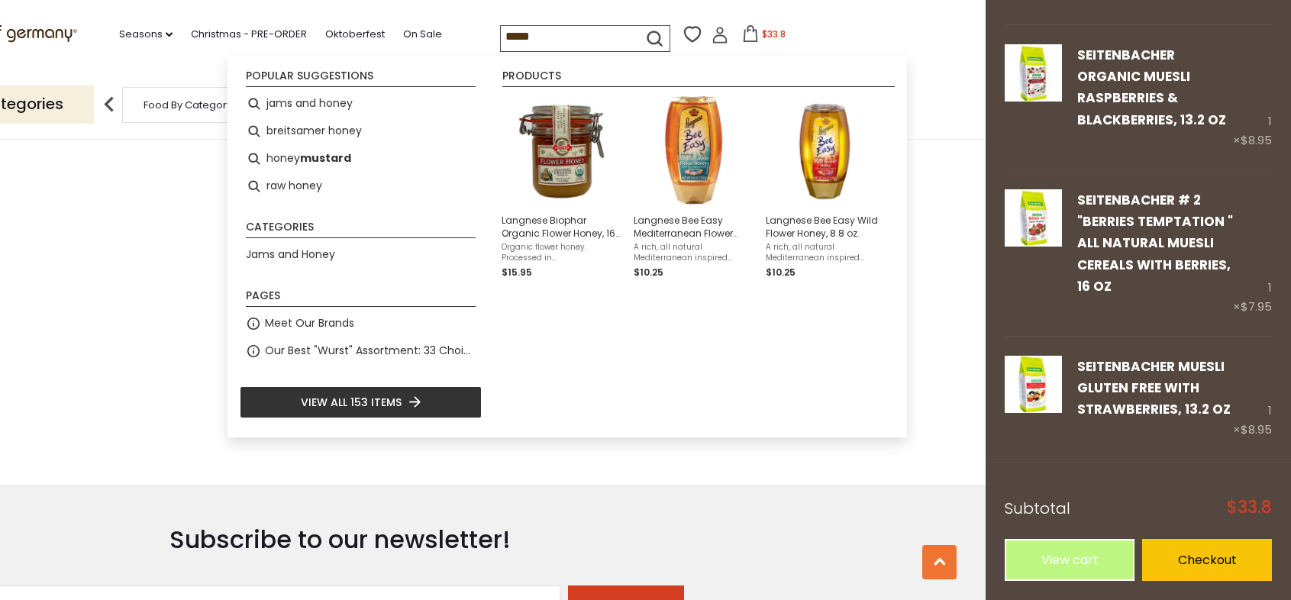
type input "*****"
click at [647, 31] on icon "submit" at bounding box center [654, 38] width 21 height 21
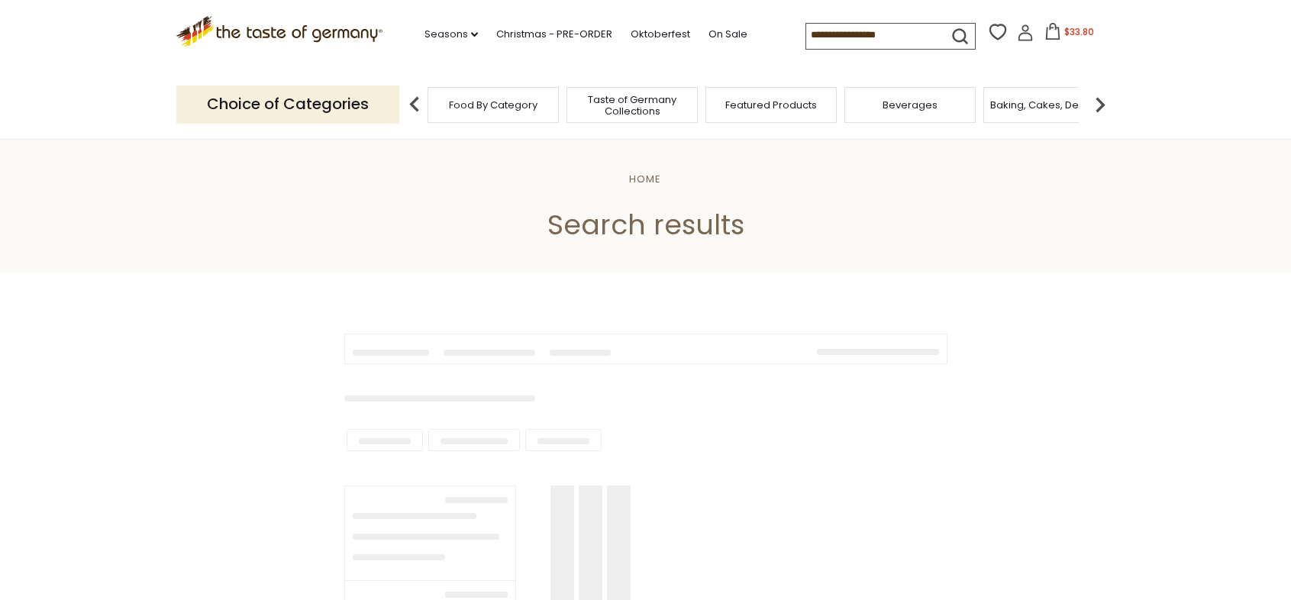
type input "*****"
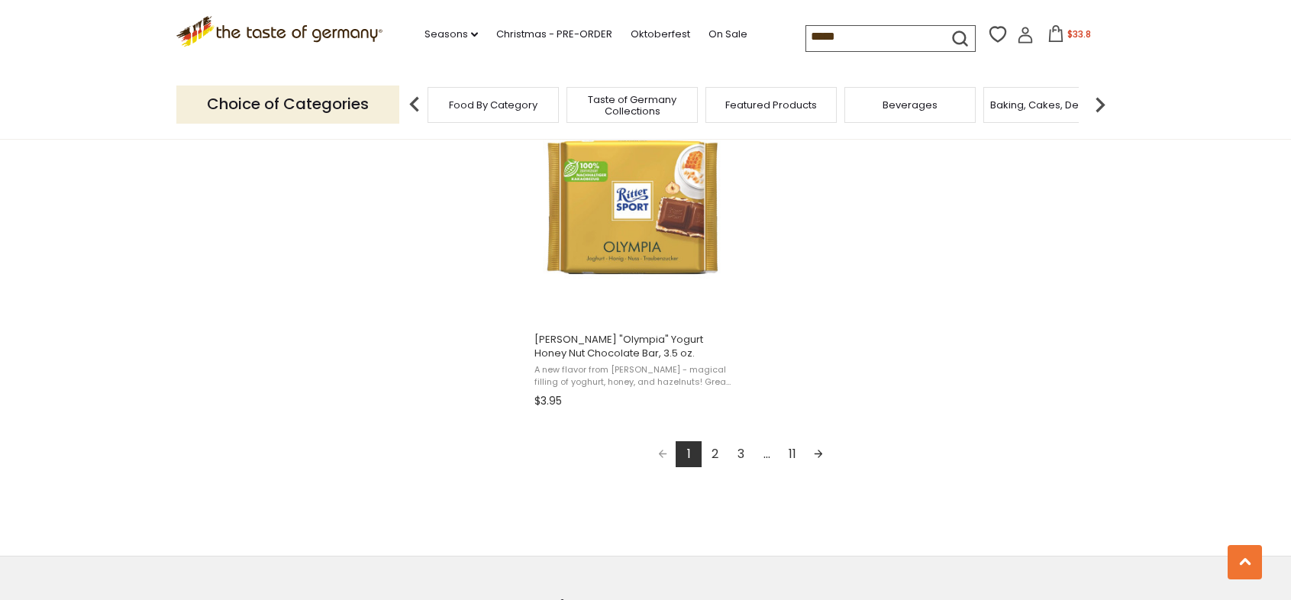
scroll to position [2696, 0]
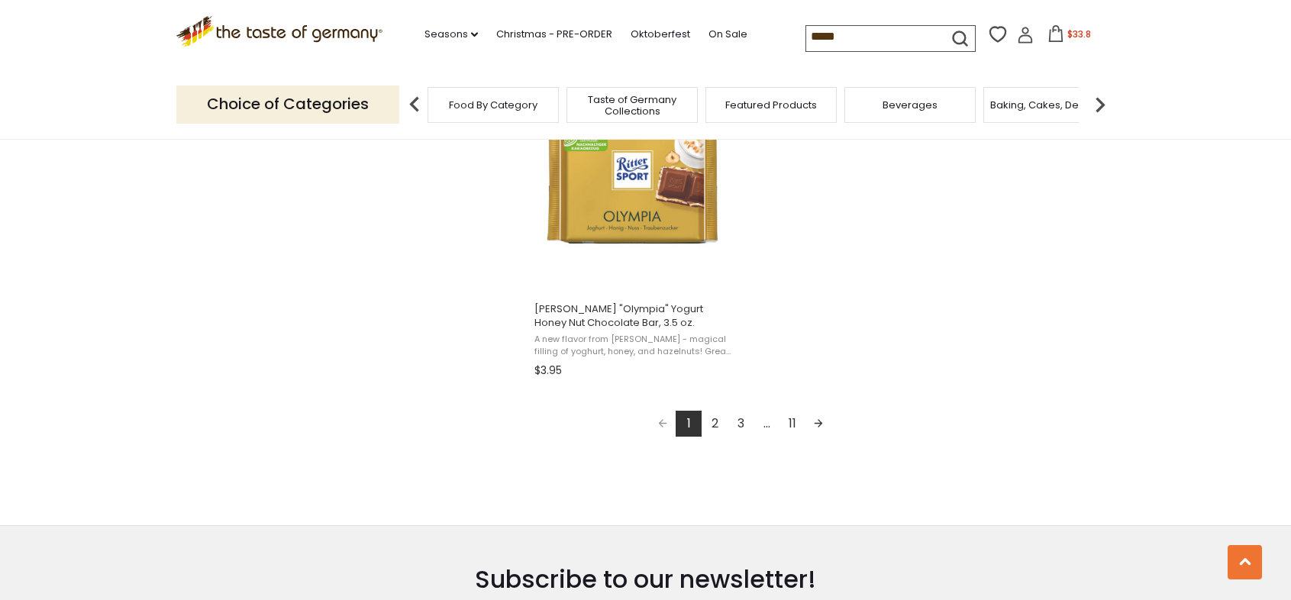
click at [711, 421] on link "2" at bounding box center [715, 424] width 26 height 26
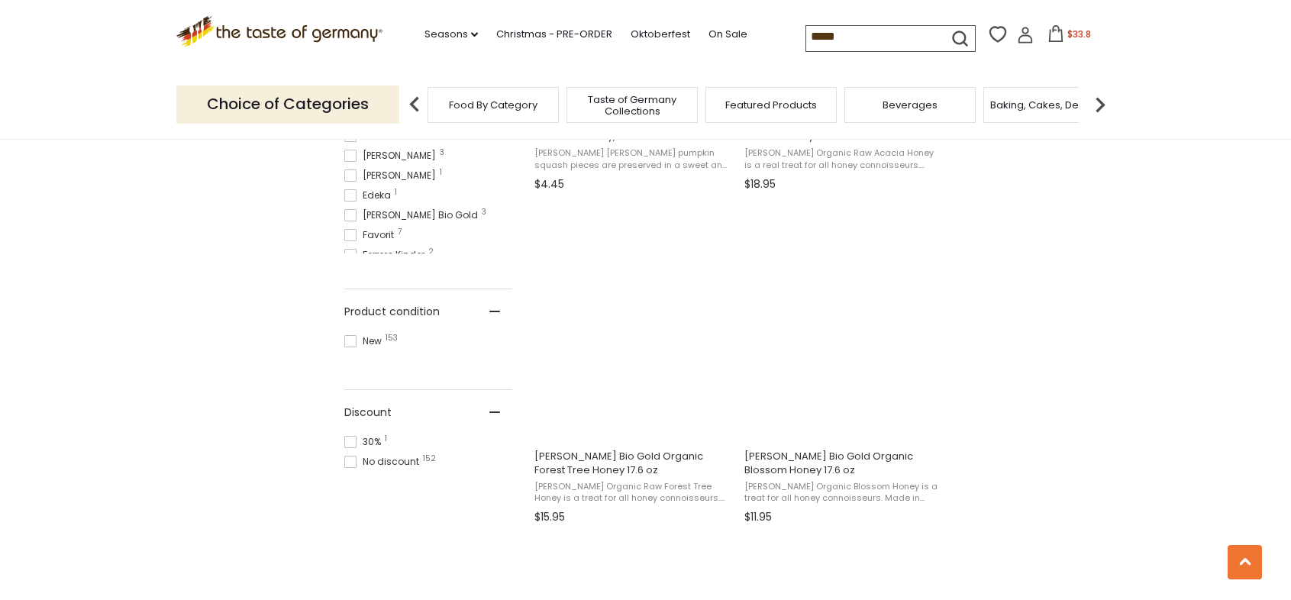
scroll to position [893, 0]
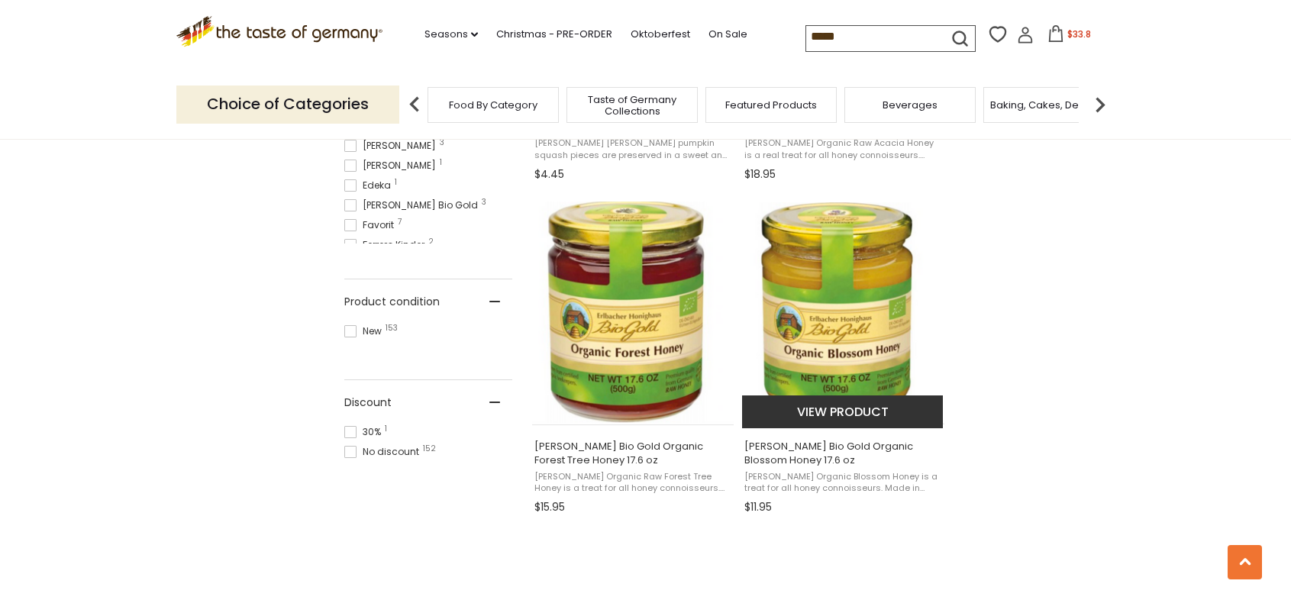
click at [823, 356] on img "Erlbacher Bio Gold Organic Blossom Honey 17.6 oz" at bounding box center [843, 313] width 202 height 223
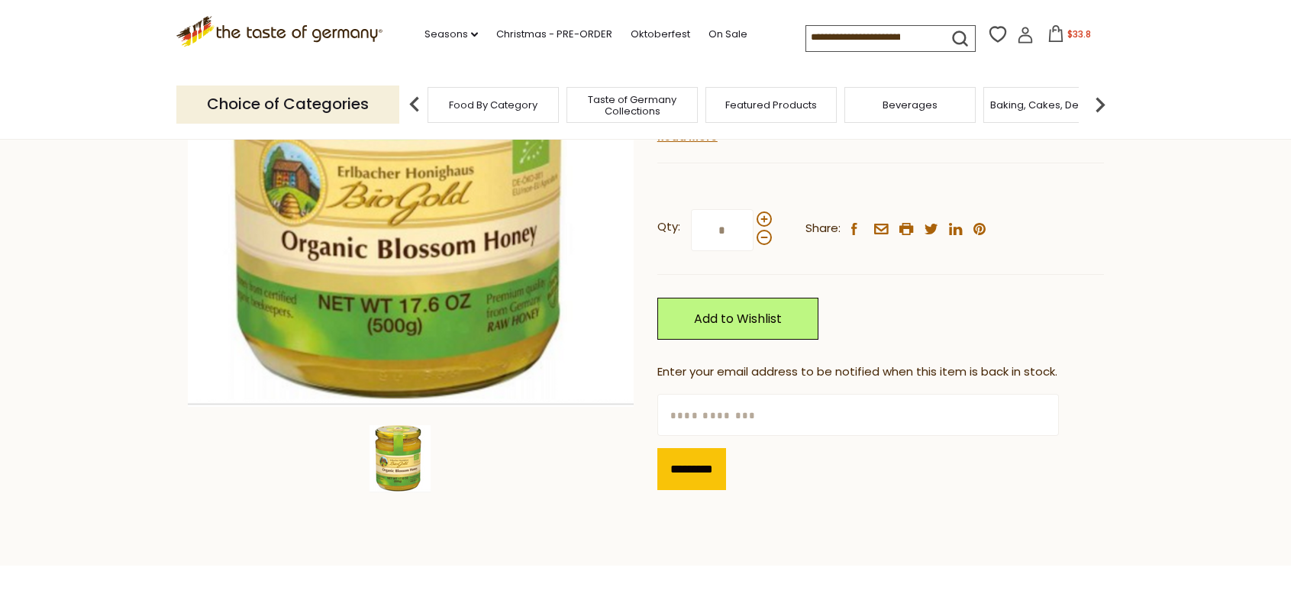
scroll to position [297, 0]
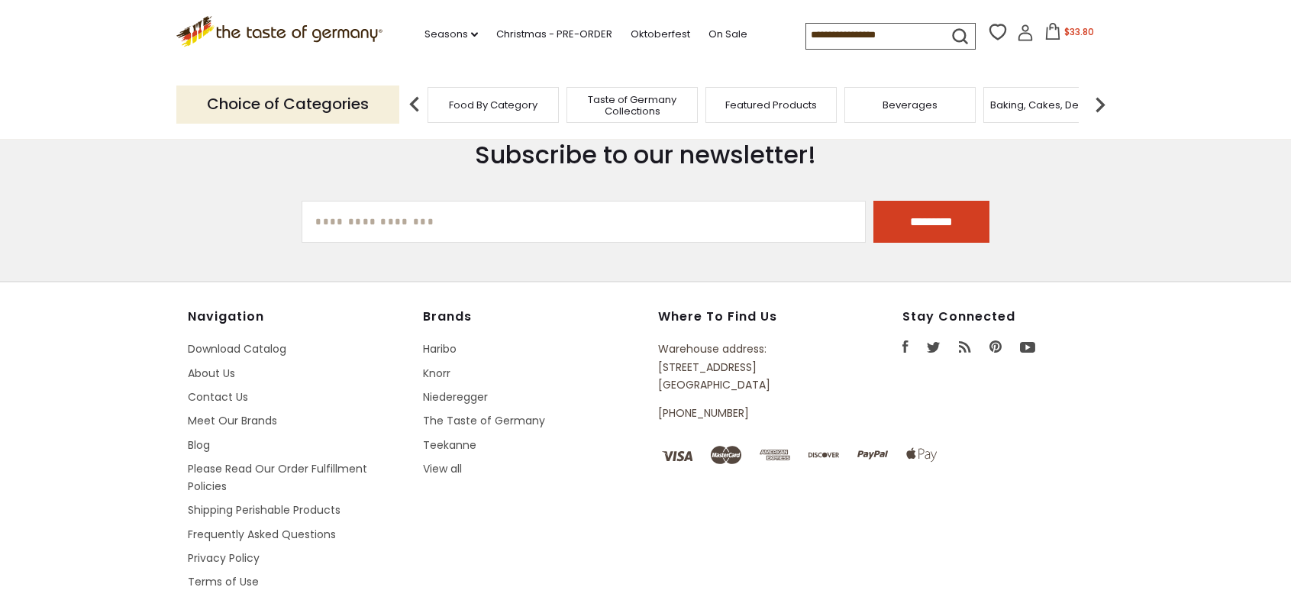
type input "*****"
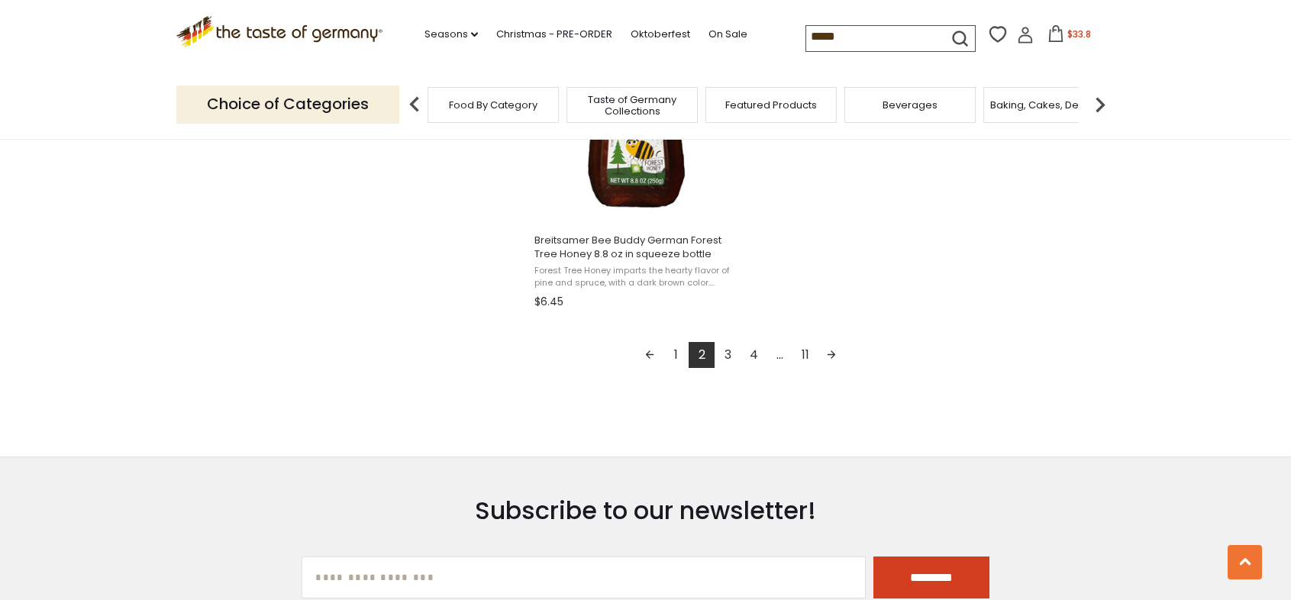
scroll to position [2761, 0]
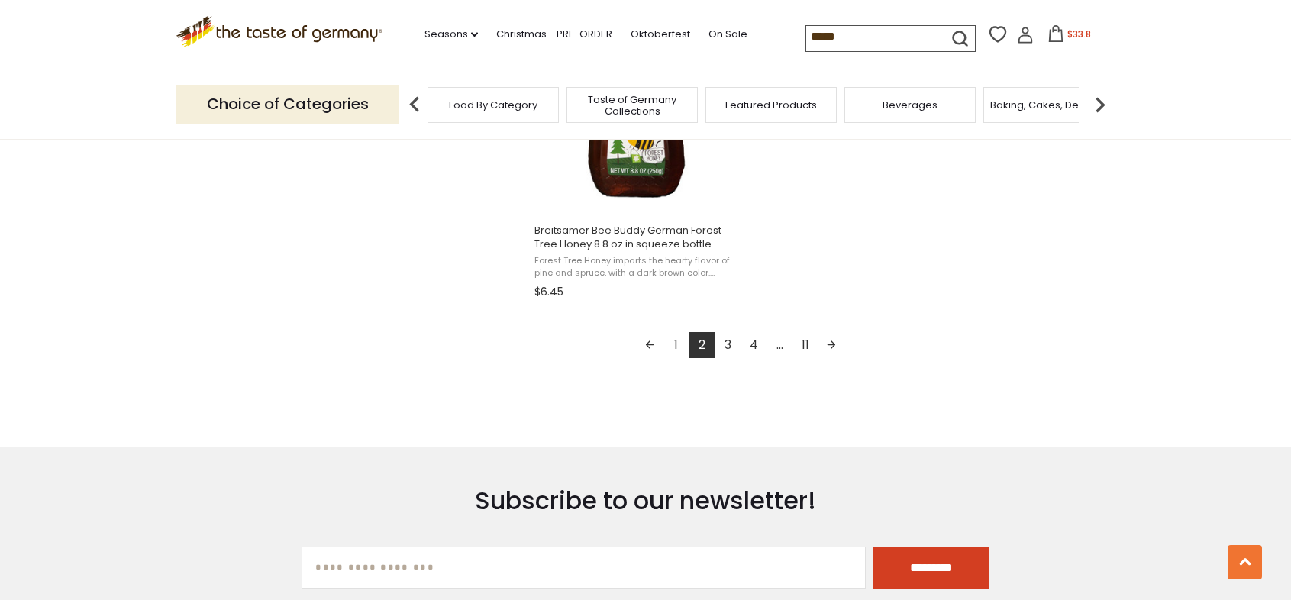
click at [728, 343] on link "3" at bounding box center [728, 345] width 26 height 26
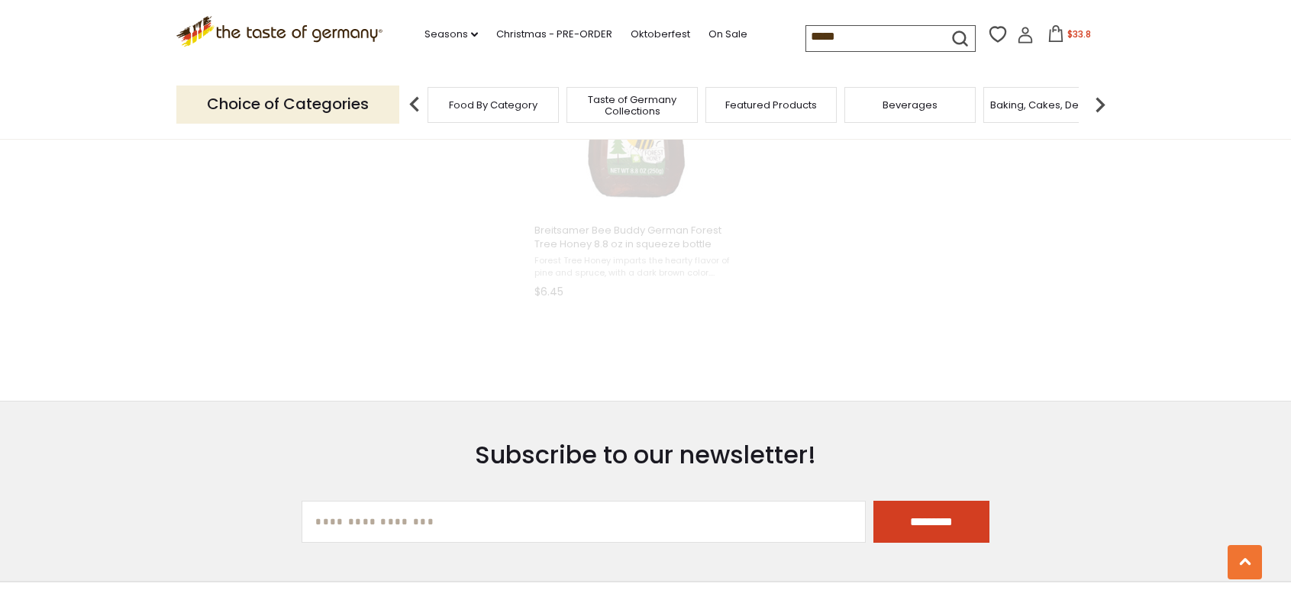
scroll to position [1293, 0]
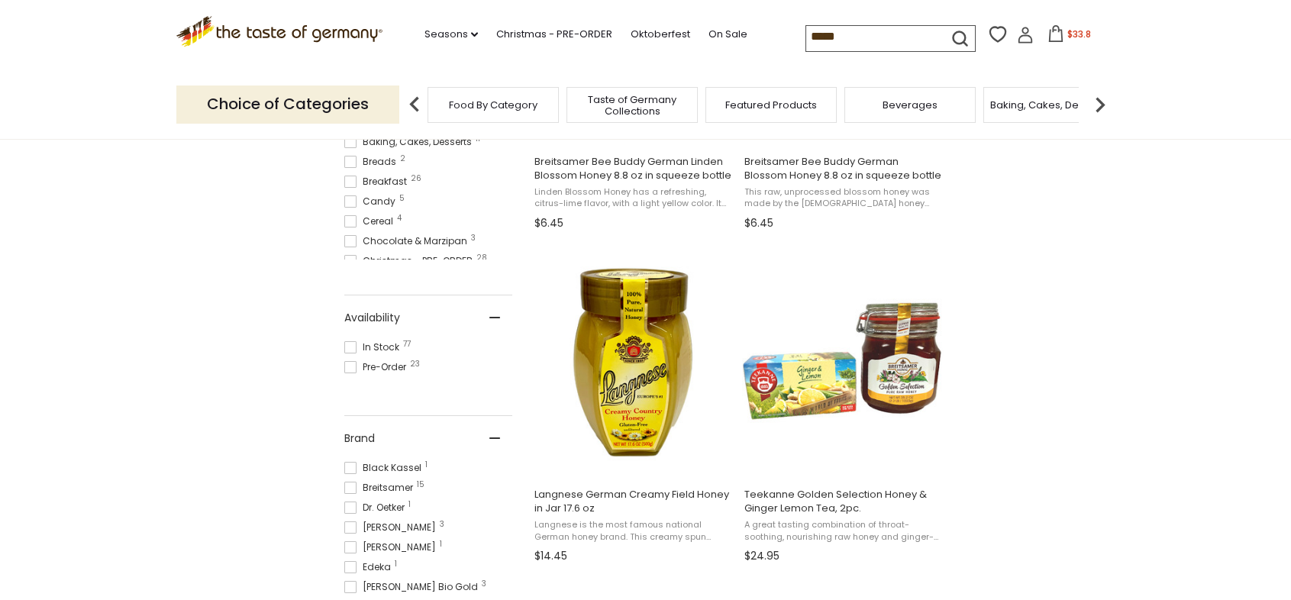
scroll to position [516, 0]
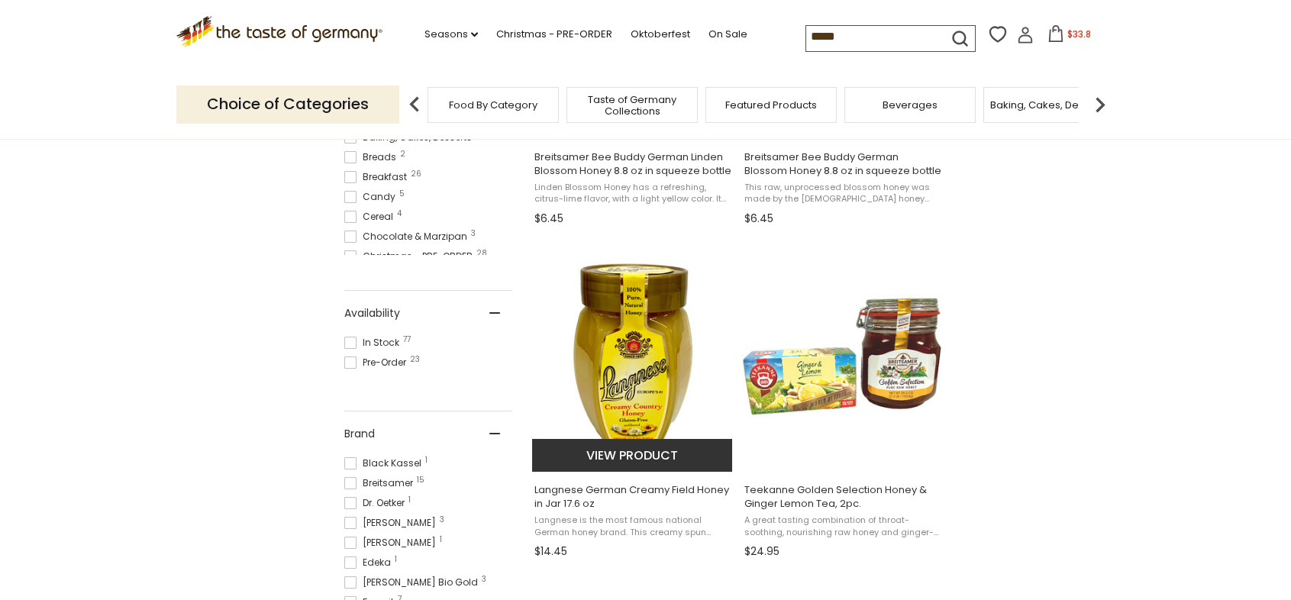
click at [626, 366] on img "Langnese German Creamy Field Honey in Jar 17.6 oz" at bounding box center [633, 358] width 202 height 202
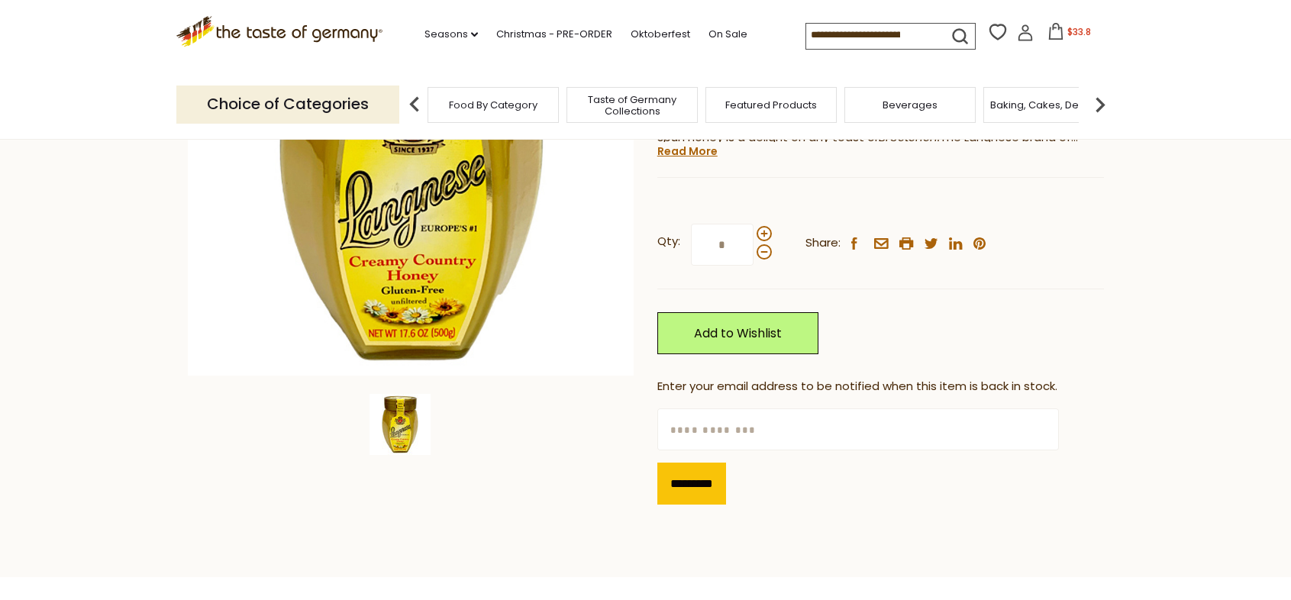
scroll to position [294, 0]
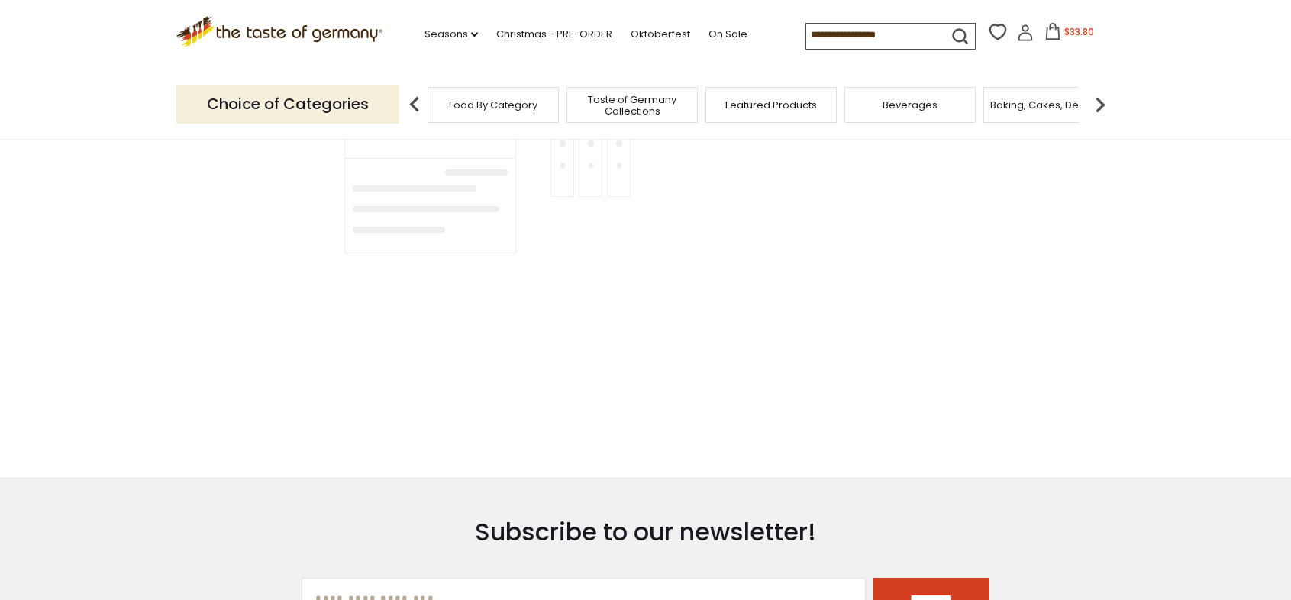
type input "*****"
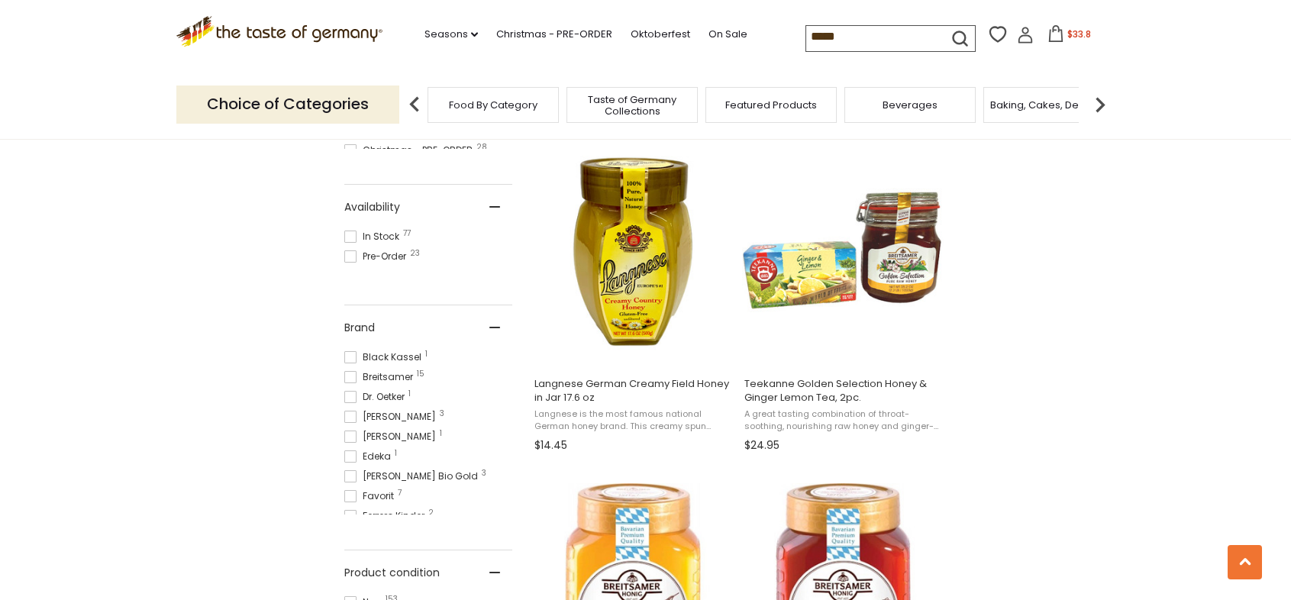
scroll to position [637, 0]
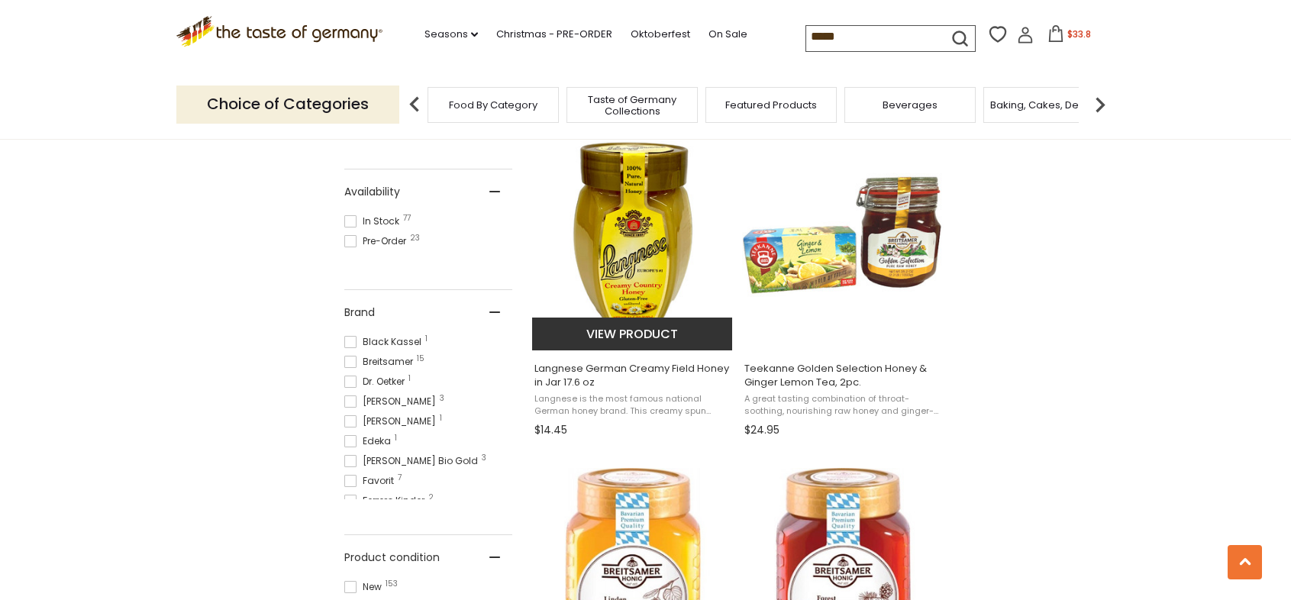
click at [614, 233] on img "Langnese German Creamy Field Honey in Jar 17.6 oz" at bounding box center [633, 236] width 202 height 202
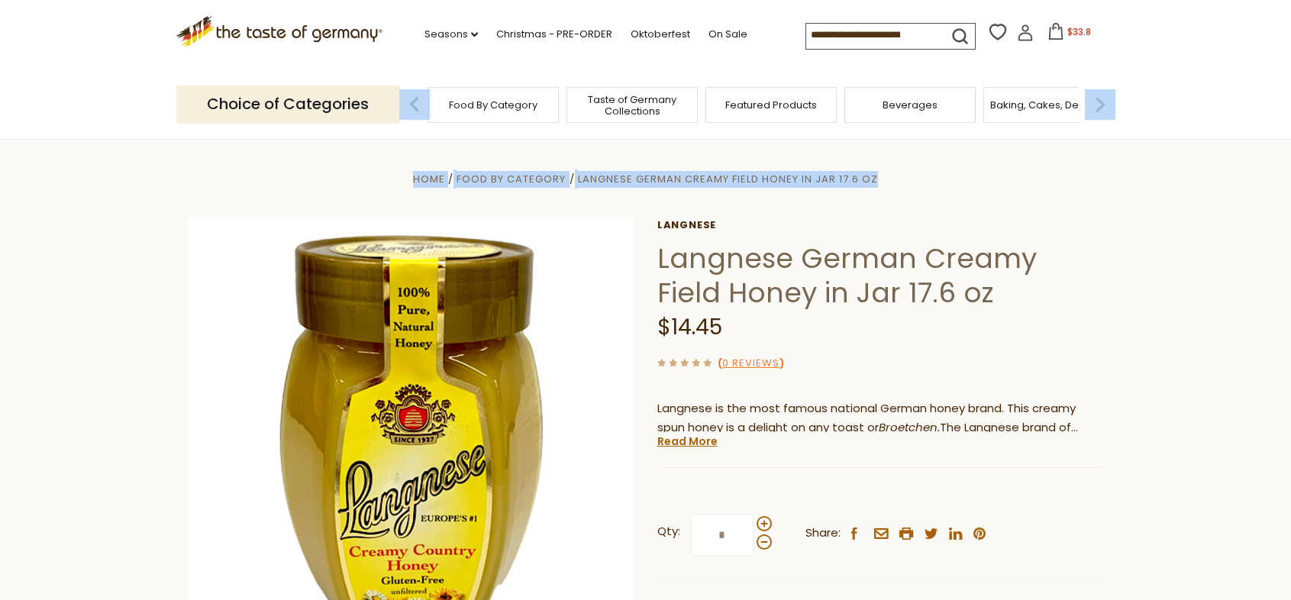
drag, startPoint x: 1290, startPoint y: 94, endPoint x: 1300, endPoint y: 146, distance: 52.9
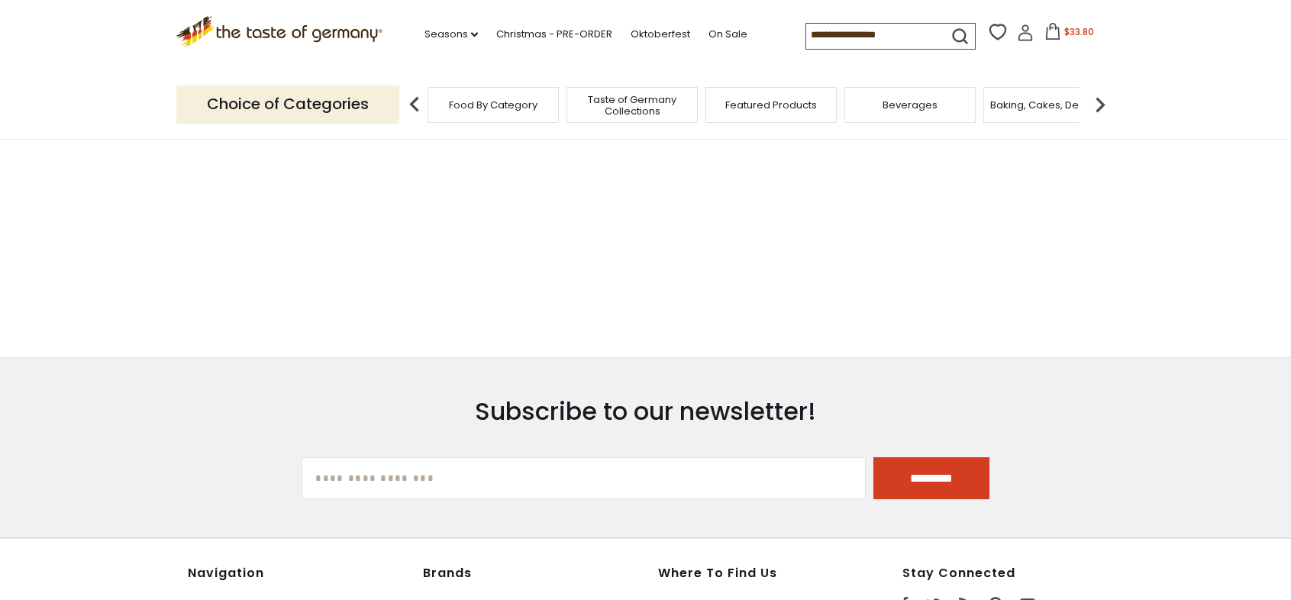
type input "*****"
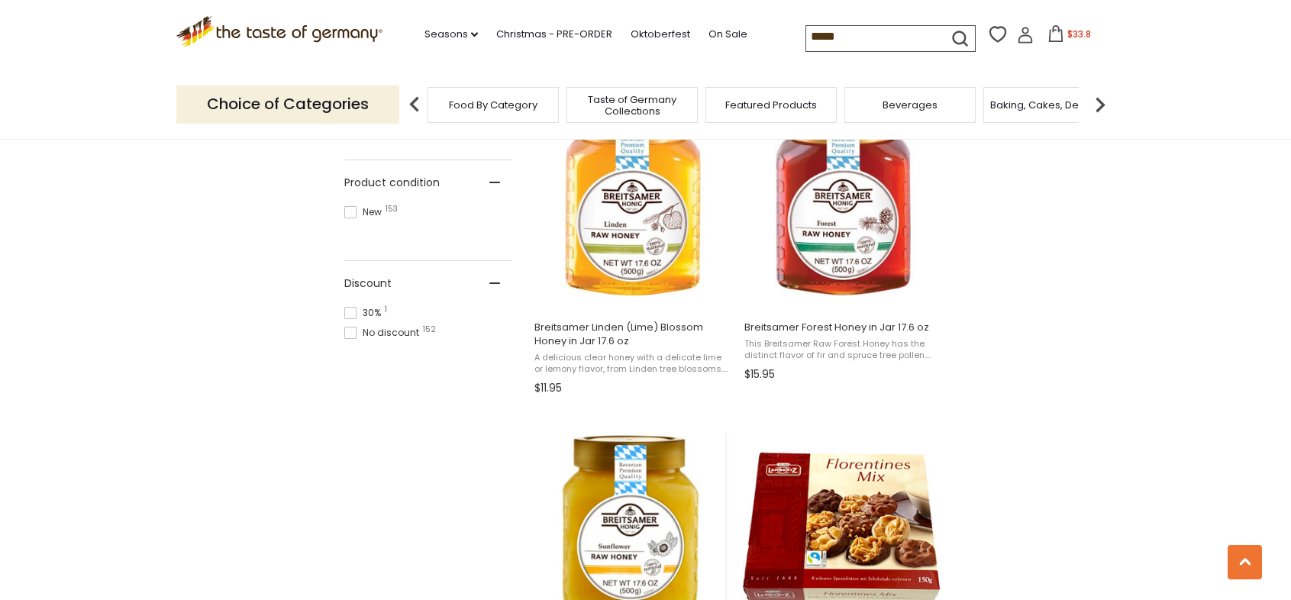
scroll to position [1164, 0]
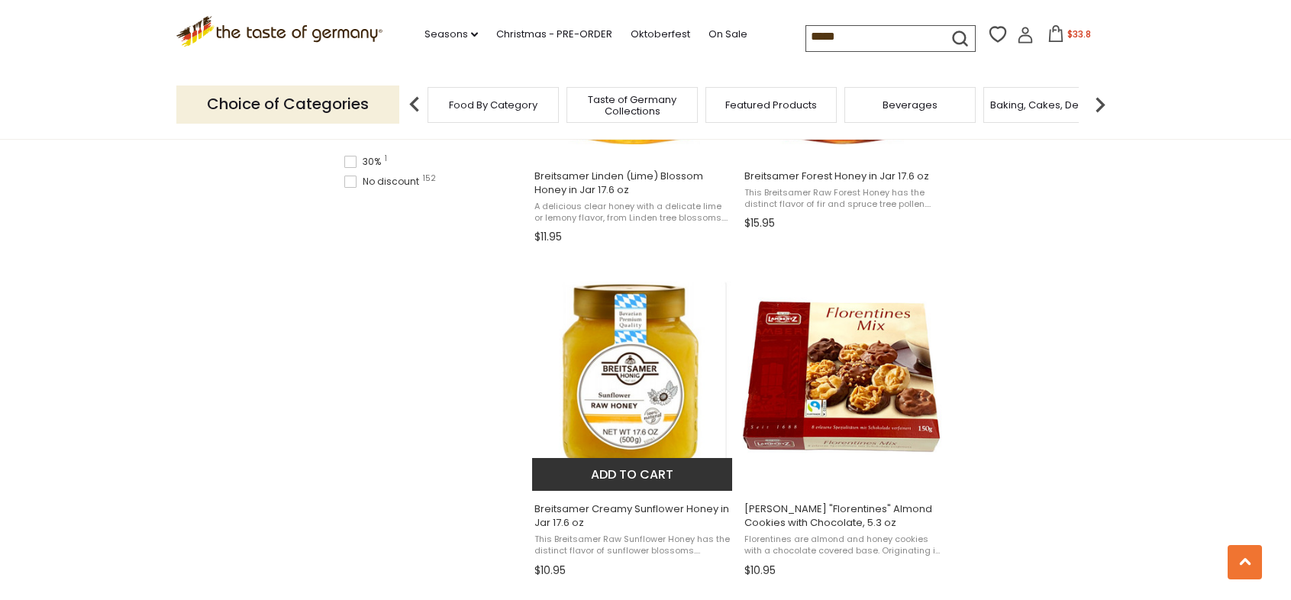
click at [621, 360] on img "Breitsamer Creamy Sunflower Honey in Jar 17.6 oz" at bounding box center [633, 377] width 202 height 202
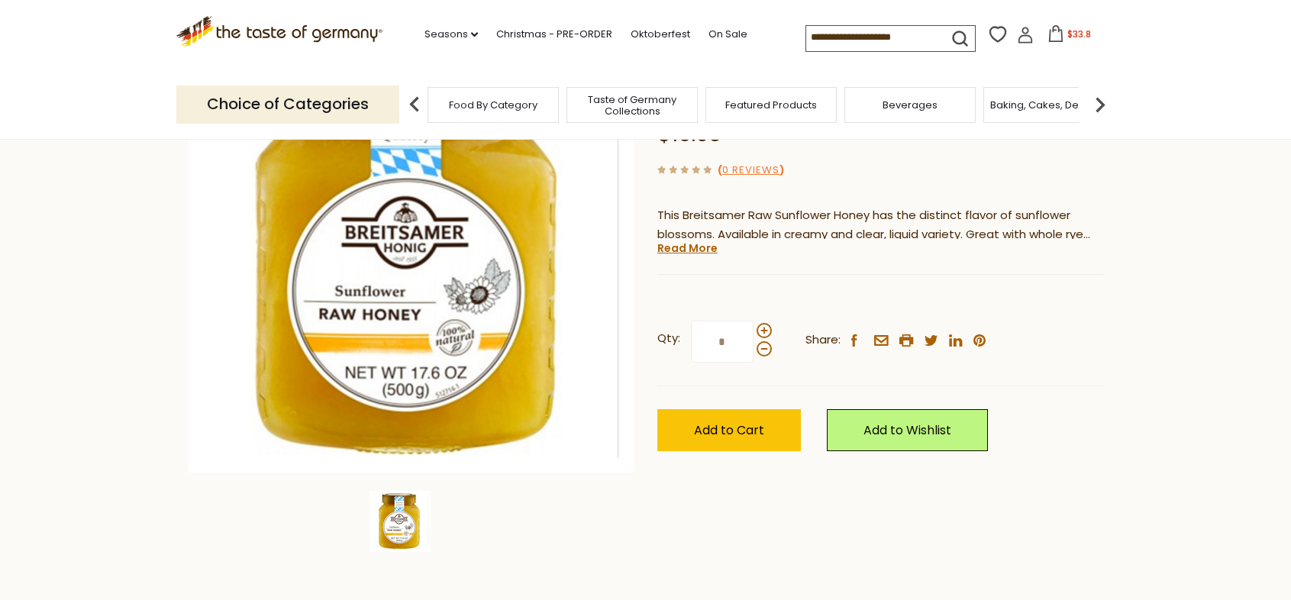
scroll to position [98, 0]
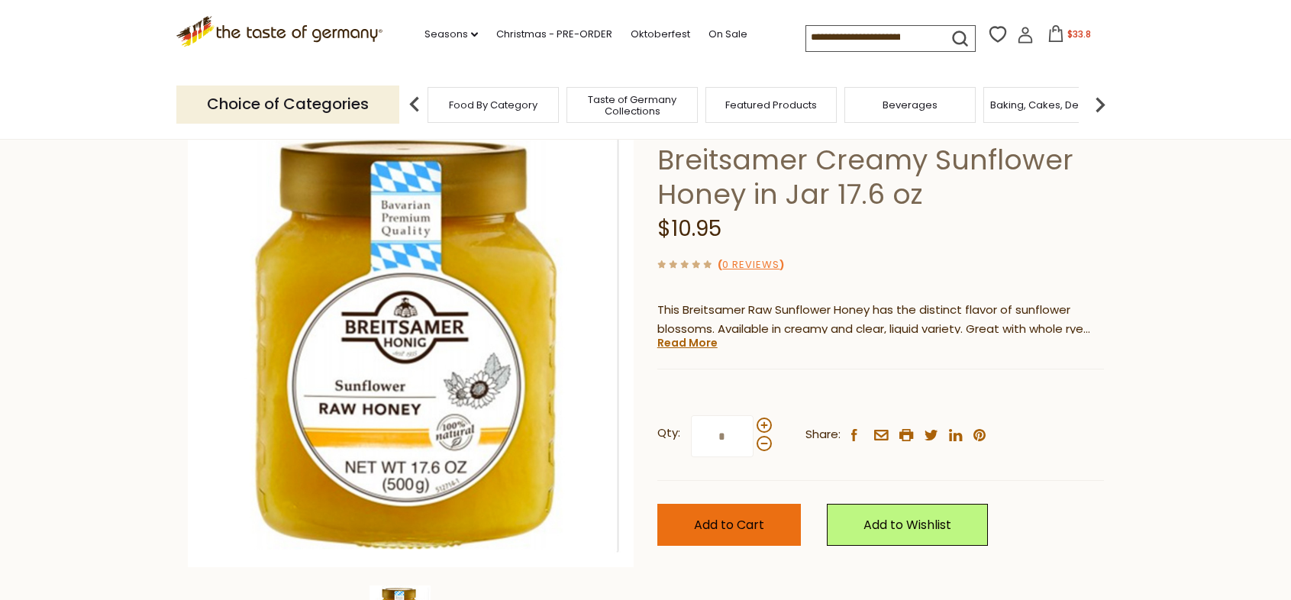
click at [741, 526] on span "Add to Cart" at bounding box center [729, 525] width 70 height 18
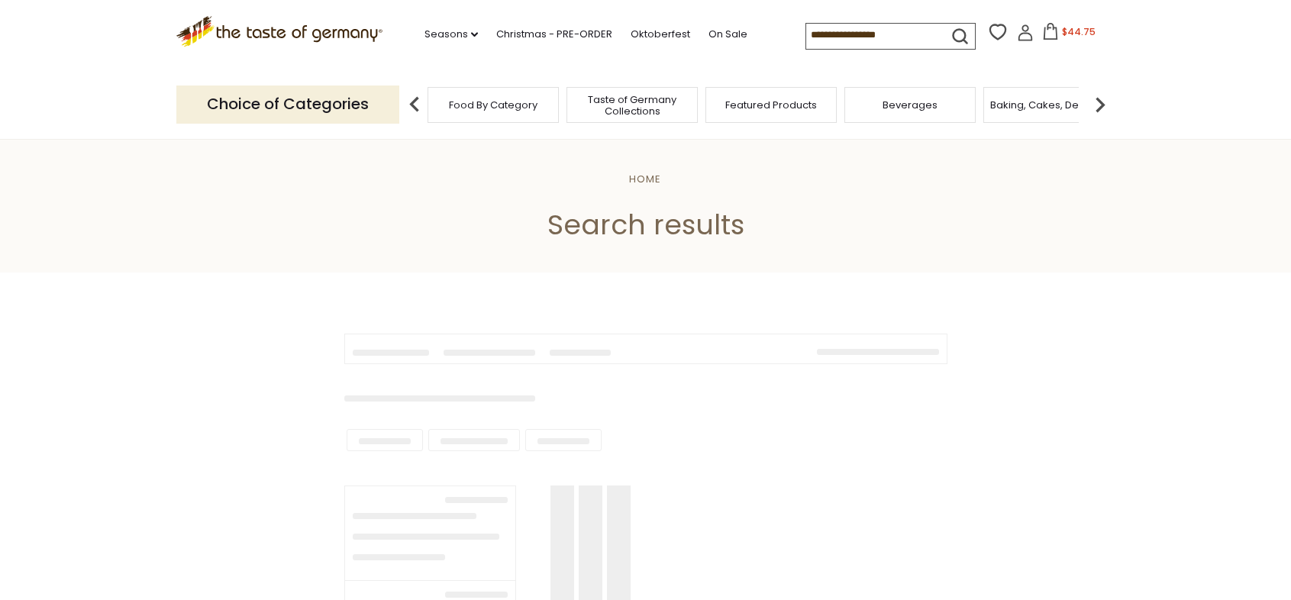
type input "*****"
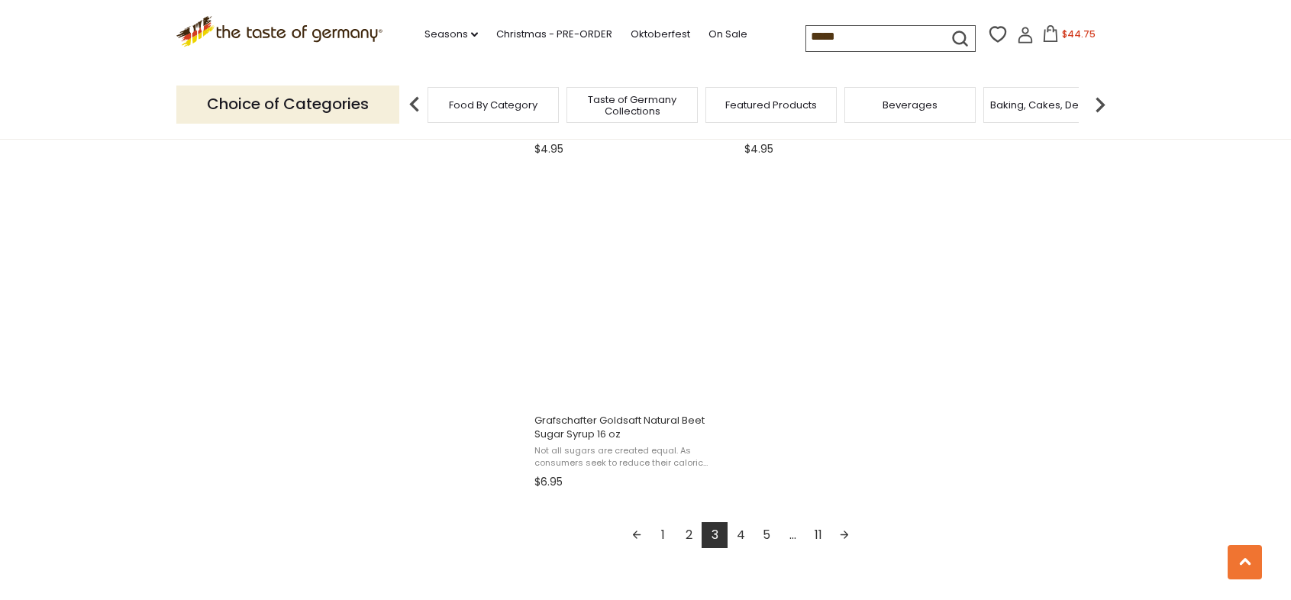
scroll to position [2596, 0]
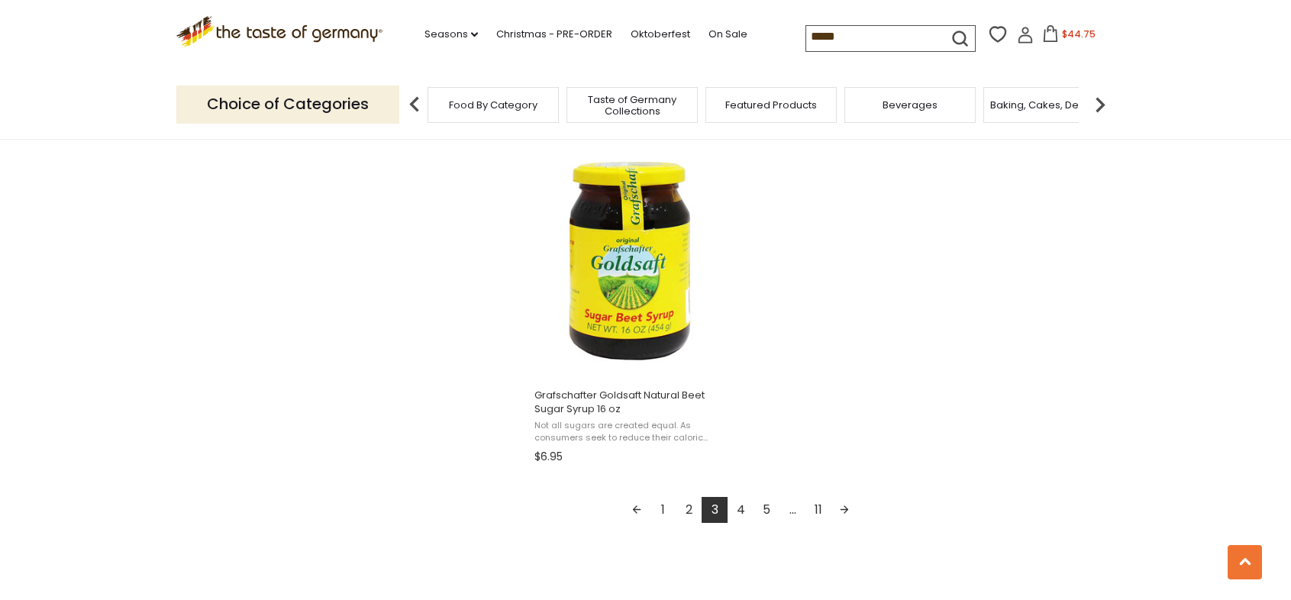
click at [744, 497] on link "4" at bounding box center [741, 510] width 26 height 26
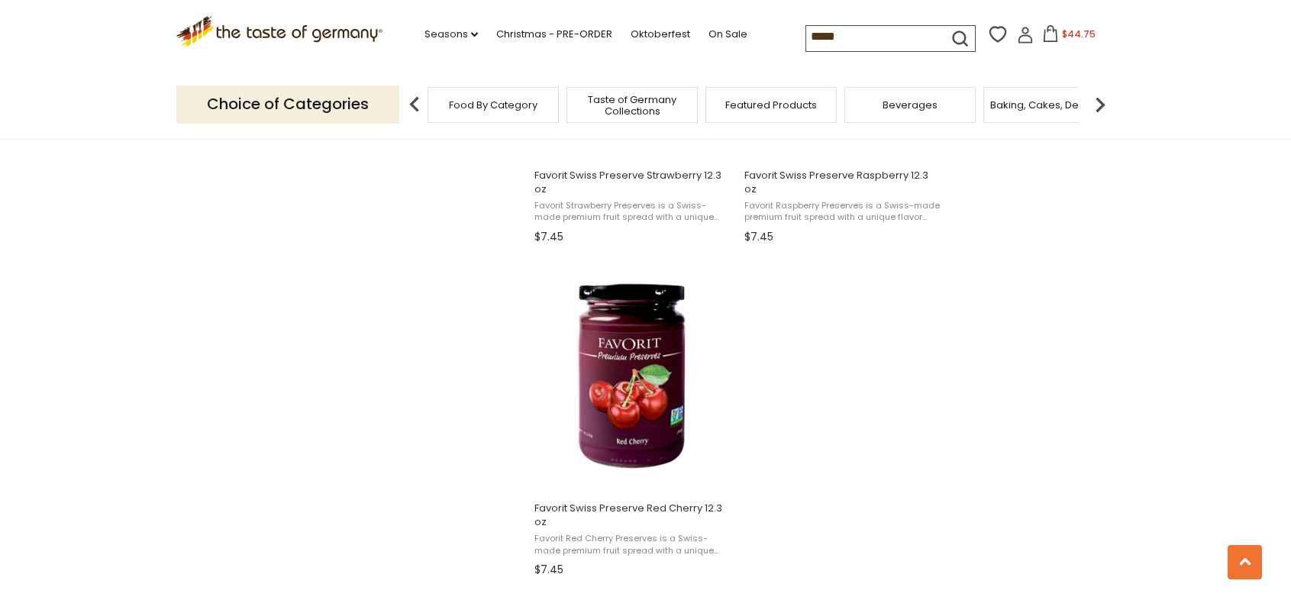
scroll to position [2827, 0]
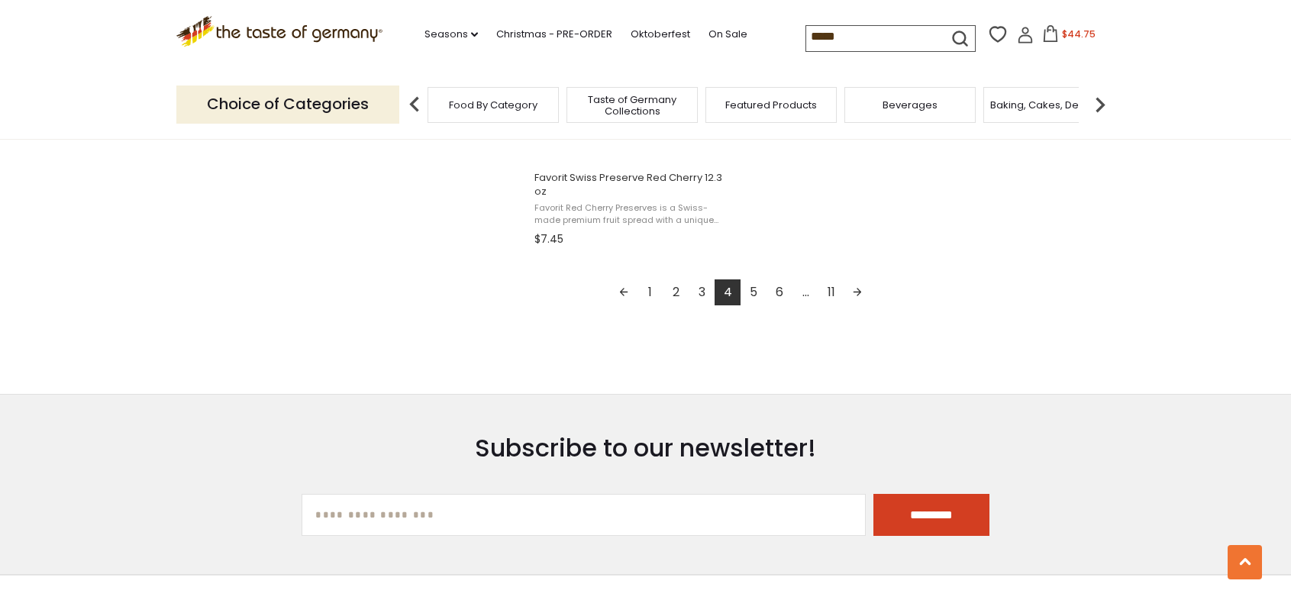
click at [754, 279] on link "5" at bounding box center [754, 292] width 26 height 26
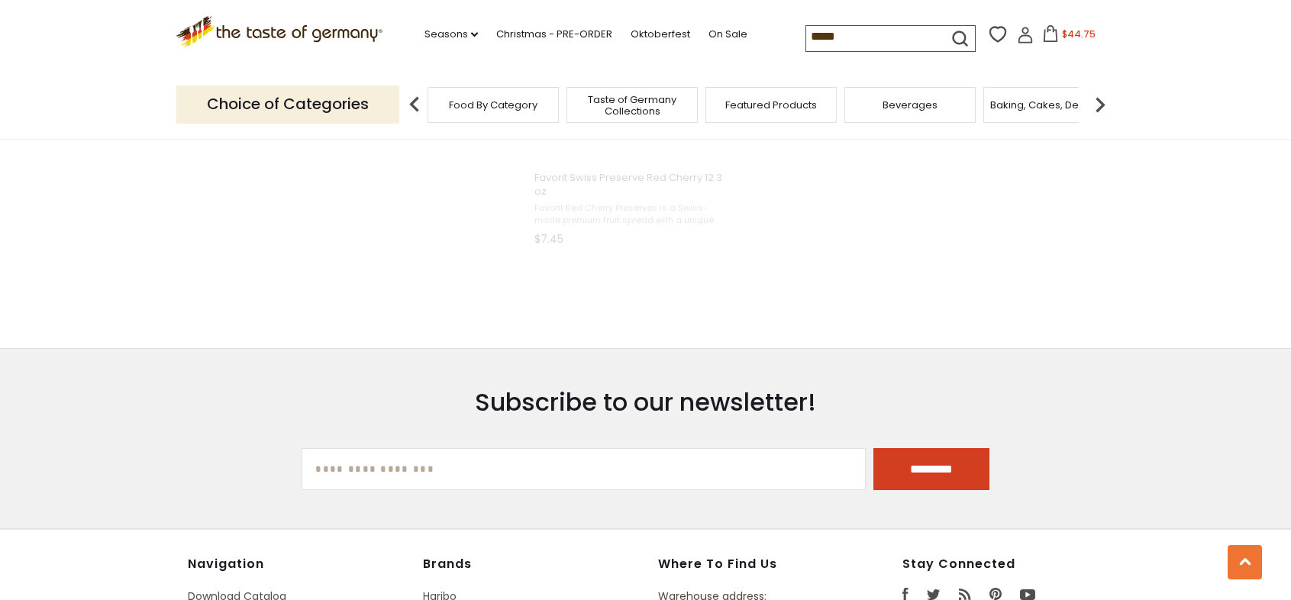
scroll to position [2297, 0]
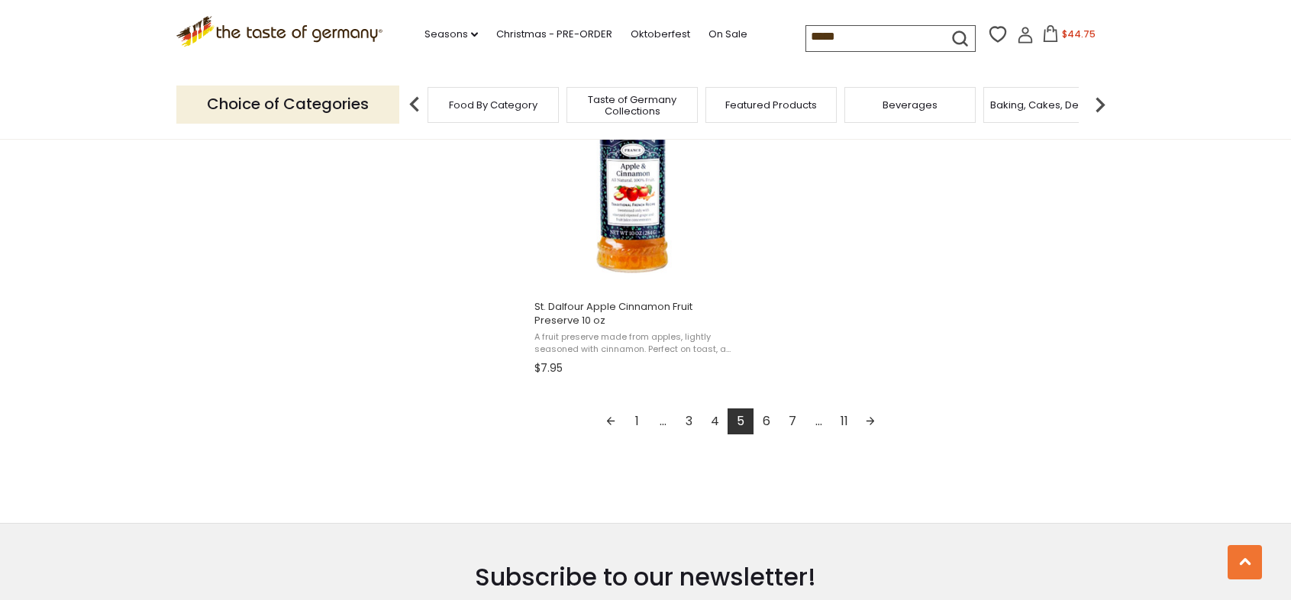
scroll to position [2695, 0]
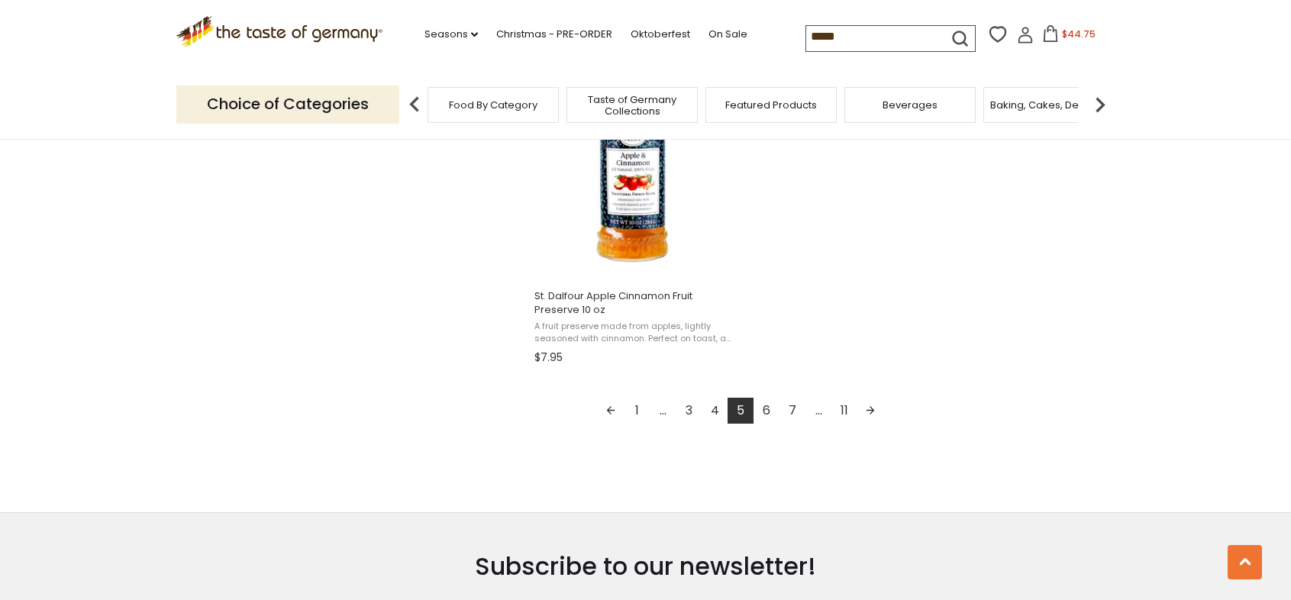
click at [767, 404] on link "6" at bounding box center [767, 411] width 26 height 26
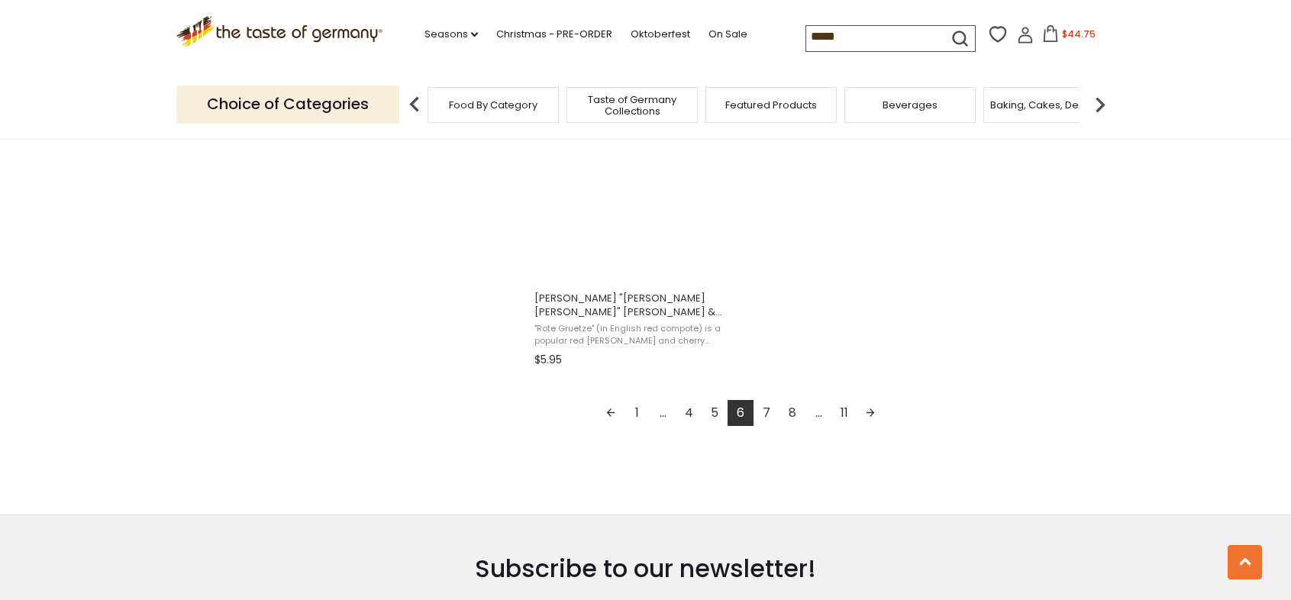
scroll to position [2758, 0]
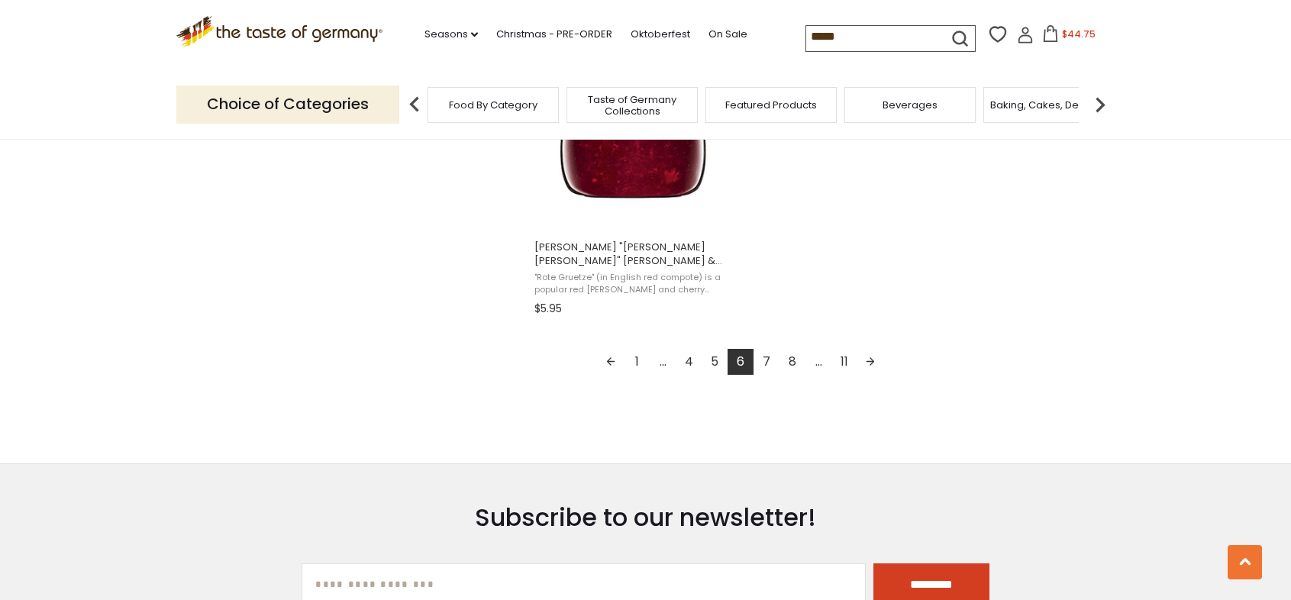
click at [638, 357] on link "1" at bounding box center [637, 362] width 26 height 26
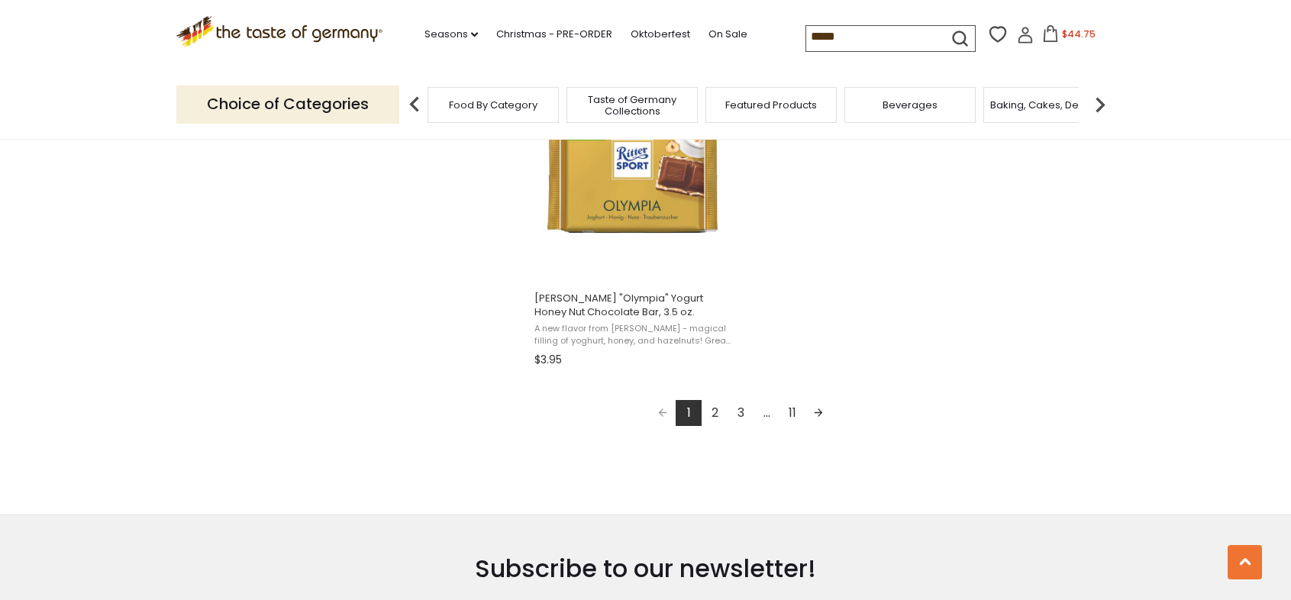
scroll to position [2722, 0]
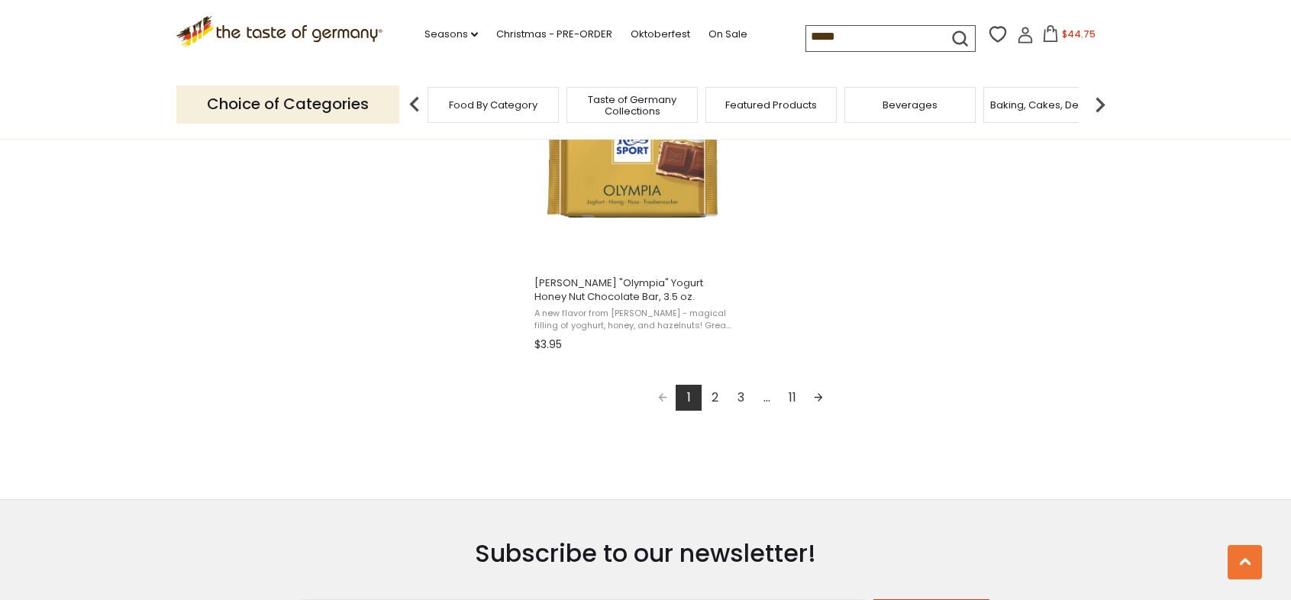
click at [713, 390] on link "2" at bounding box center [715, 398] width 26 height 26
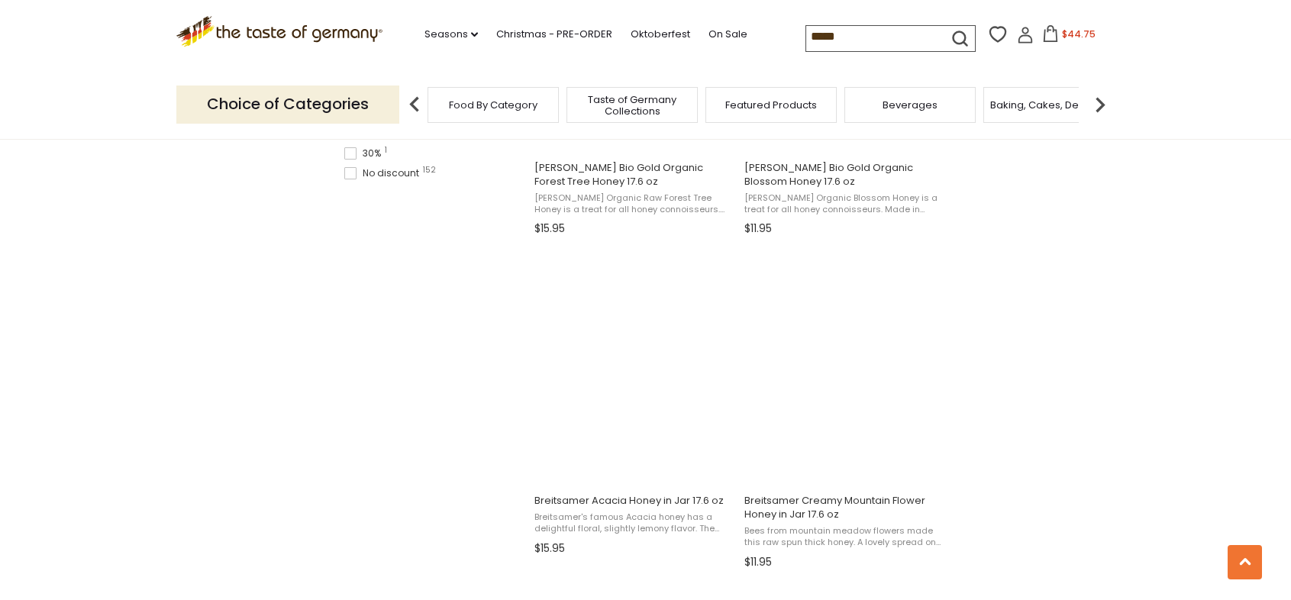
scroll to position [1177, 0]
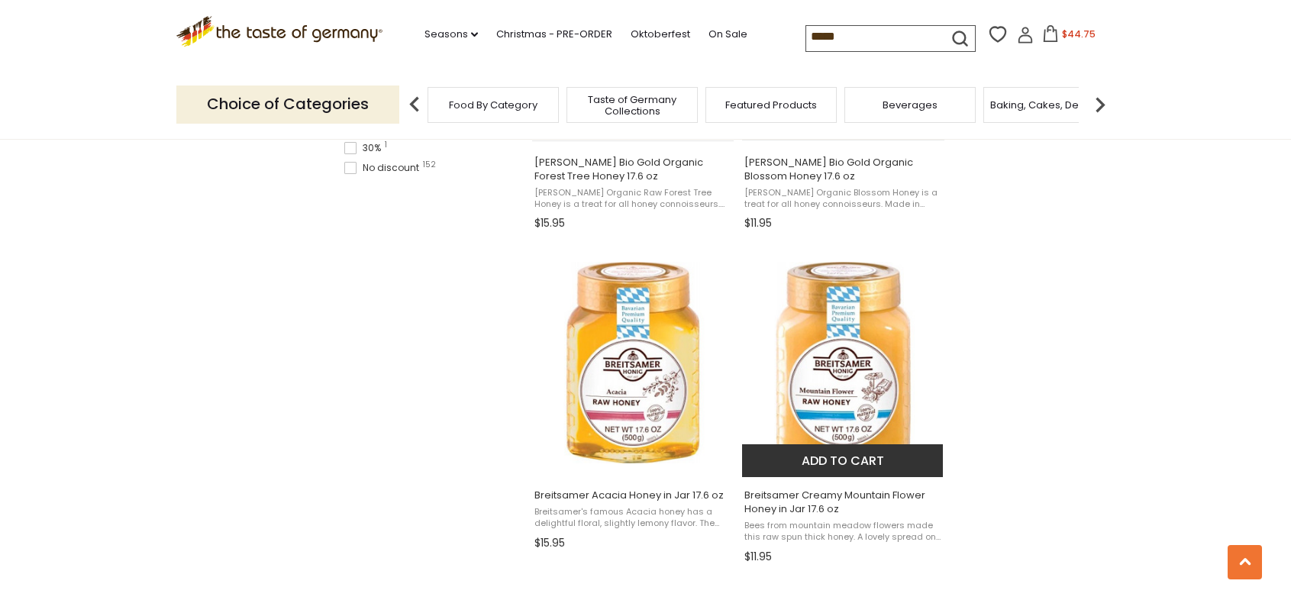
click at [831, 358] on img "Breitsamer Creamy Mountain Flower Honey in Jar 17.6 oz" at bounding box center [843, 363] width 202 height 202
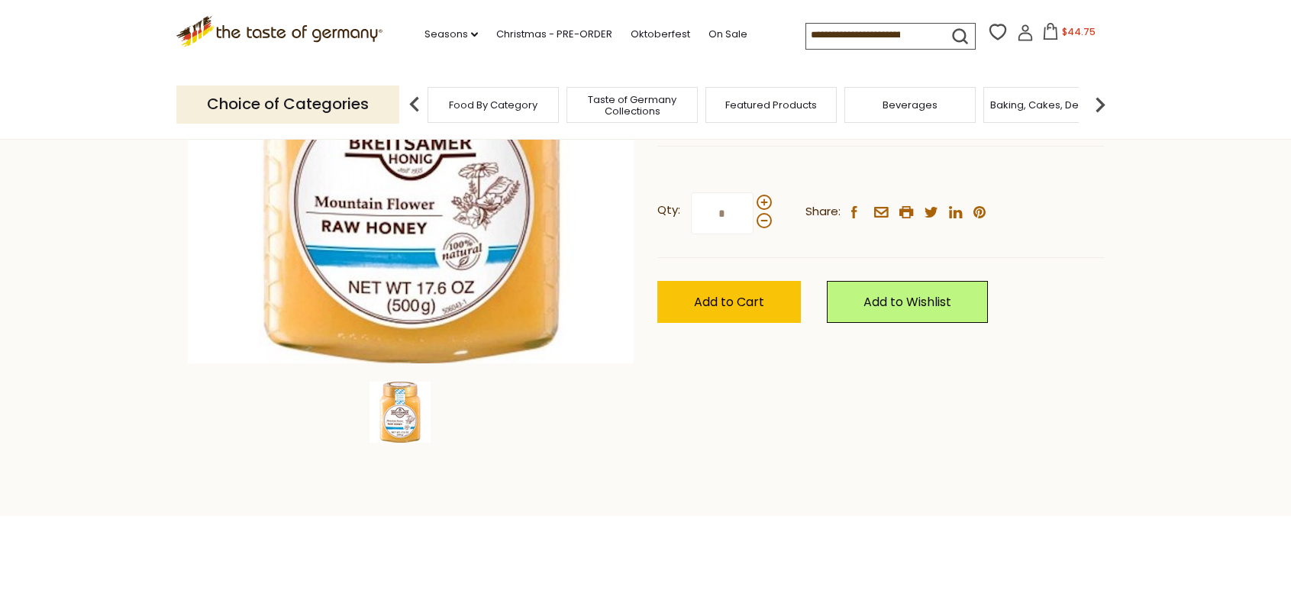
scroll to position [324, 0]
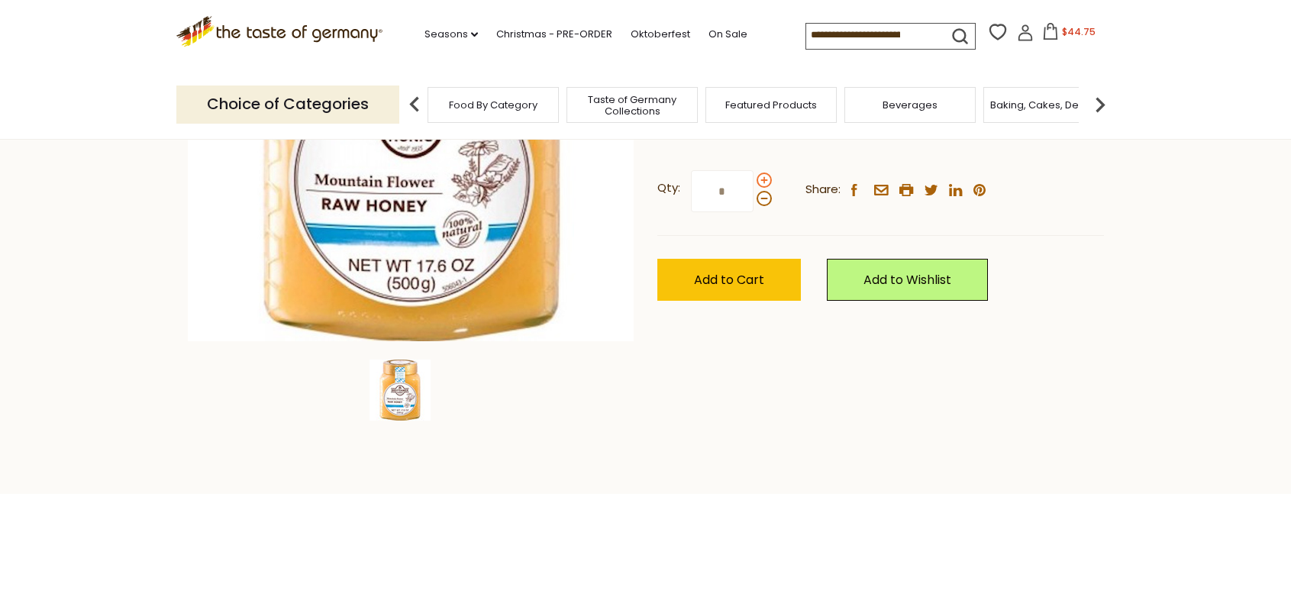
click at [760, 176] on span at bounding box center [764, 180] width 15 height 15
click at [754, 176] on input "*" at bounding box center [722, 191] width 63 height 42
click at [673, 193] on strong "Qty:" at bounding box center [668, 188] width 23 height 19
click at [691, 193] on input "*" at bounding box center [722, 191] width 63 height 42
click at [759, 199] on span at bounding box center [764, 198] width 15 height 15
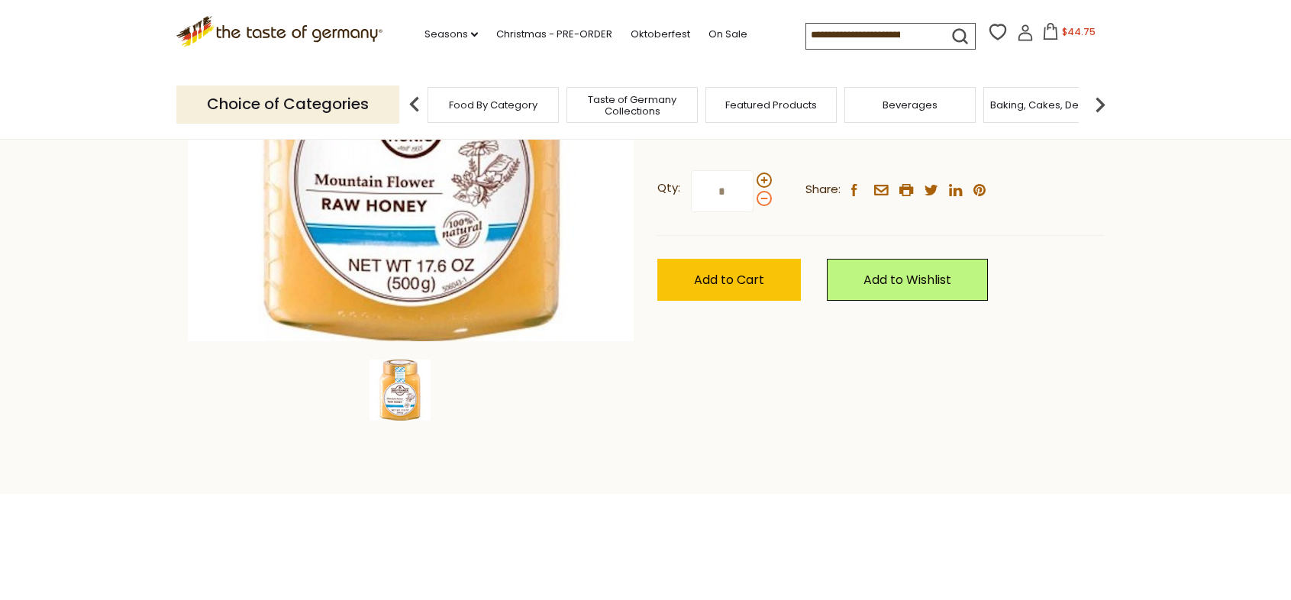
click at [754, 199] on input "*" at bounding box center [722, 191] width 63 height 42
click at [763, 182] on span at bounding box center [764, 180] width 15 height 15
click at [754, 182] on input "*" at bounding box center [722, 191] width 63 height 42
click at [762, 198] on span at bounding box center [764, 198] width 15 height 15
click at [754, 198] on input "*" at bounding box center [722, 191] width 63 height 42
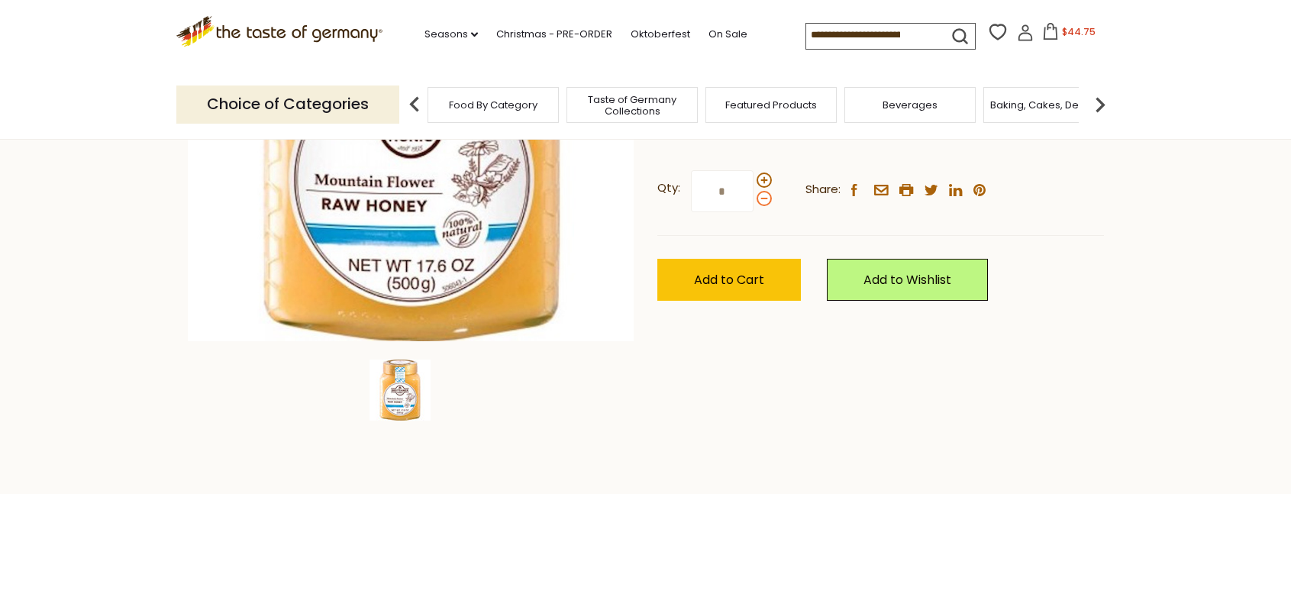
type input "*"
click at [730, 286] on span "Add to Cart" at bounding box center [729, 280] width 70 height 18
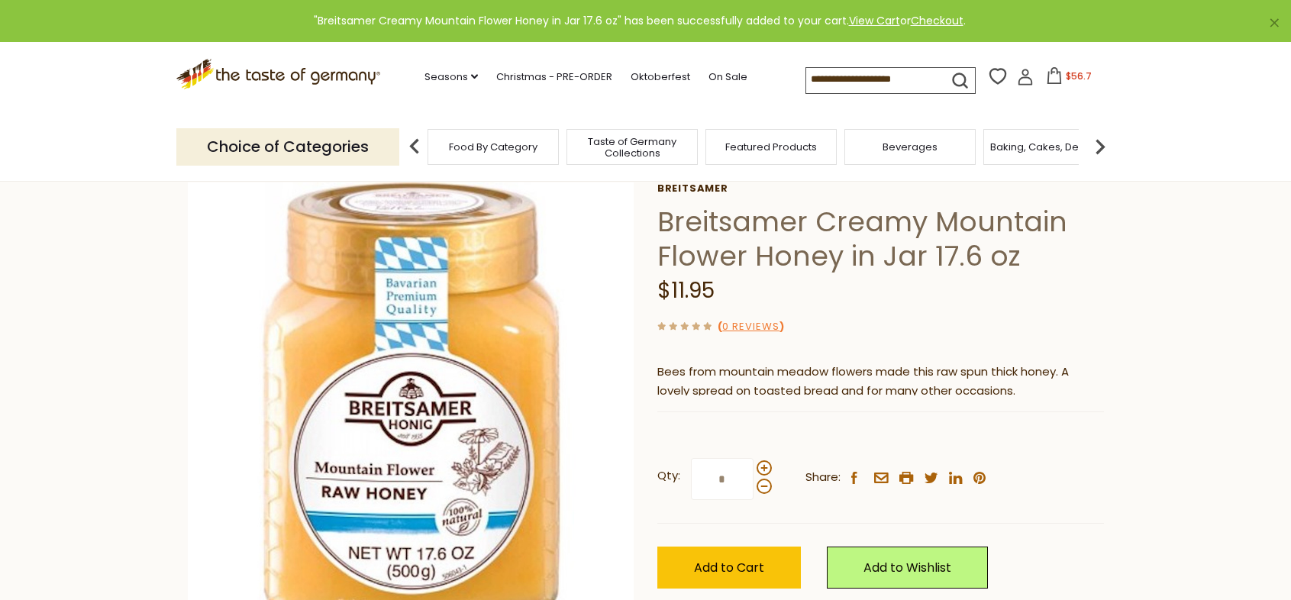
scroll to position [0, 0]
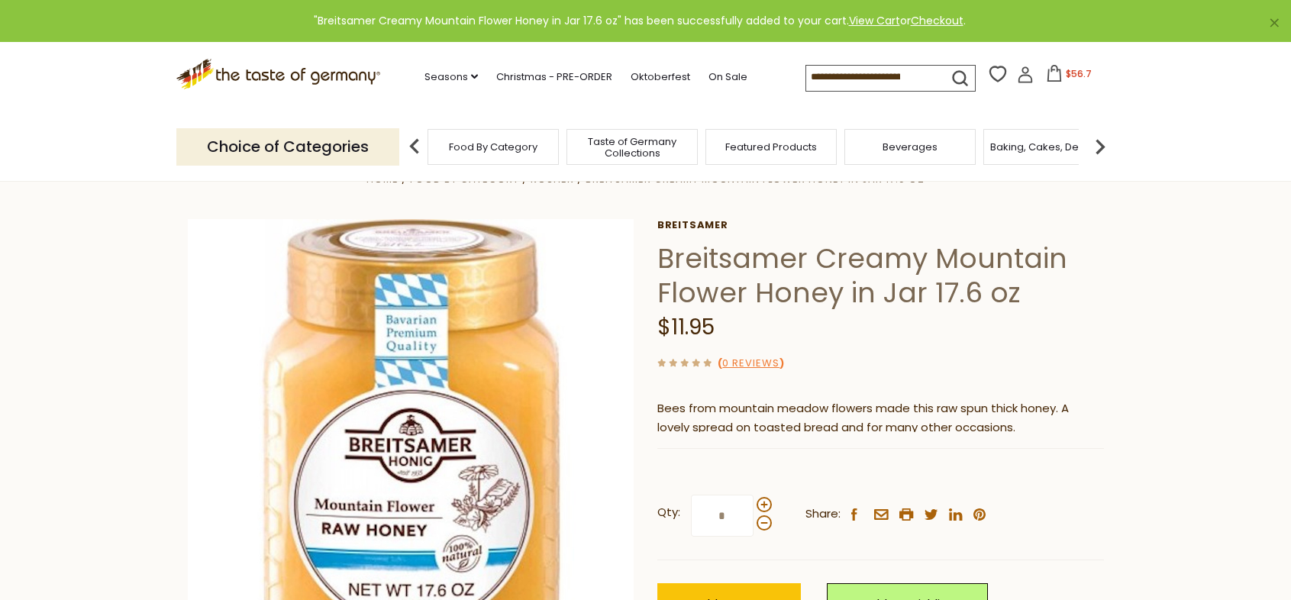
click at [1066, 73] on span "$56.7" at bounding box center [1079, 73] width 26 height 13
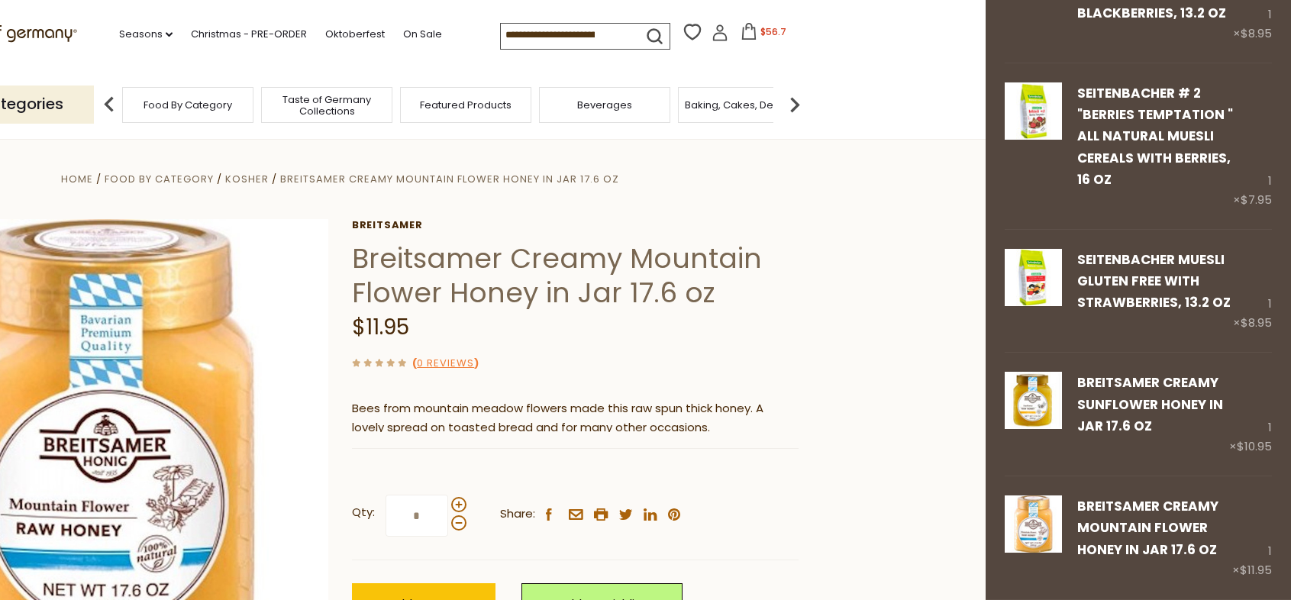
scroll to position [466, 0]
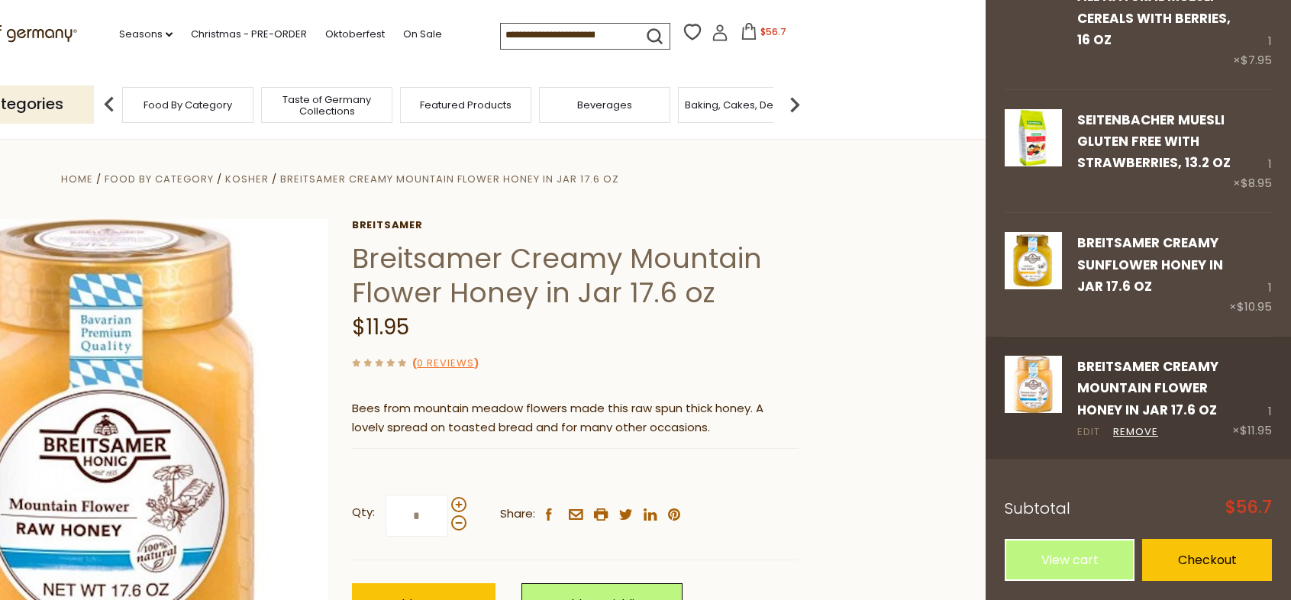
click at [1085, 428] on link "Edit" at bounding box center [1088, 432] width 23 height 16
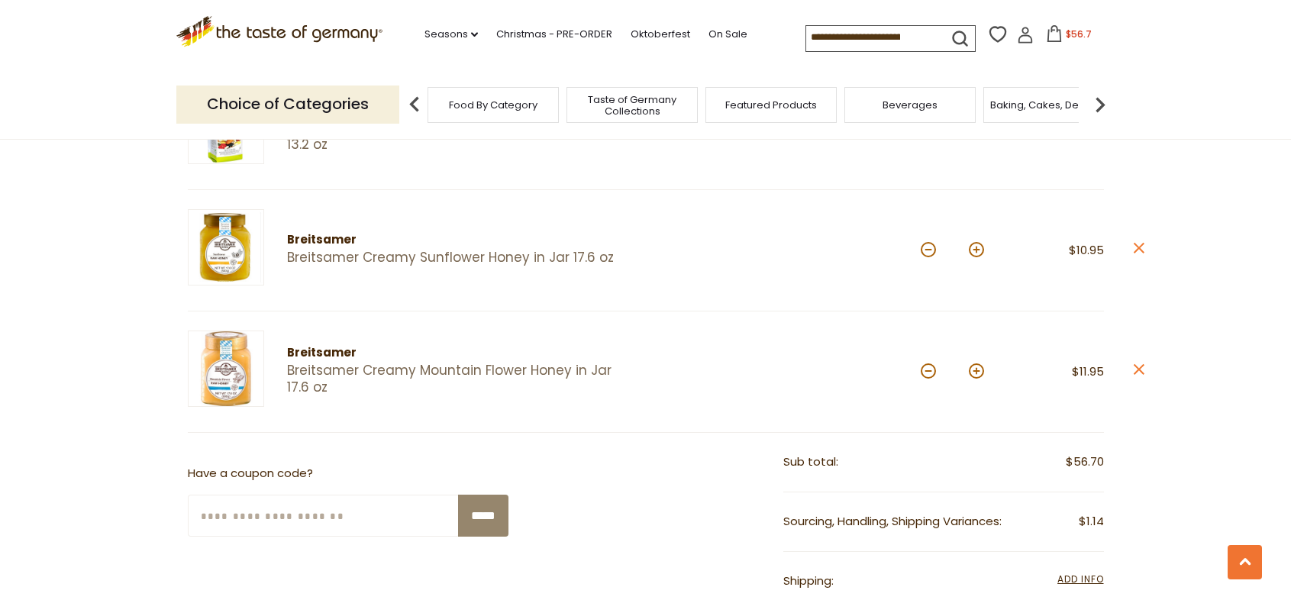
scroll to position [631, 0]
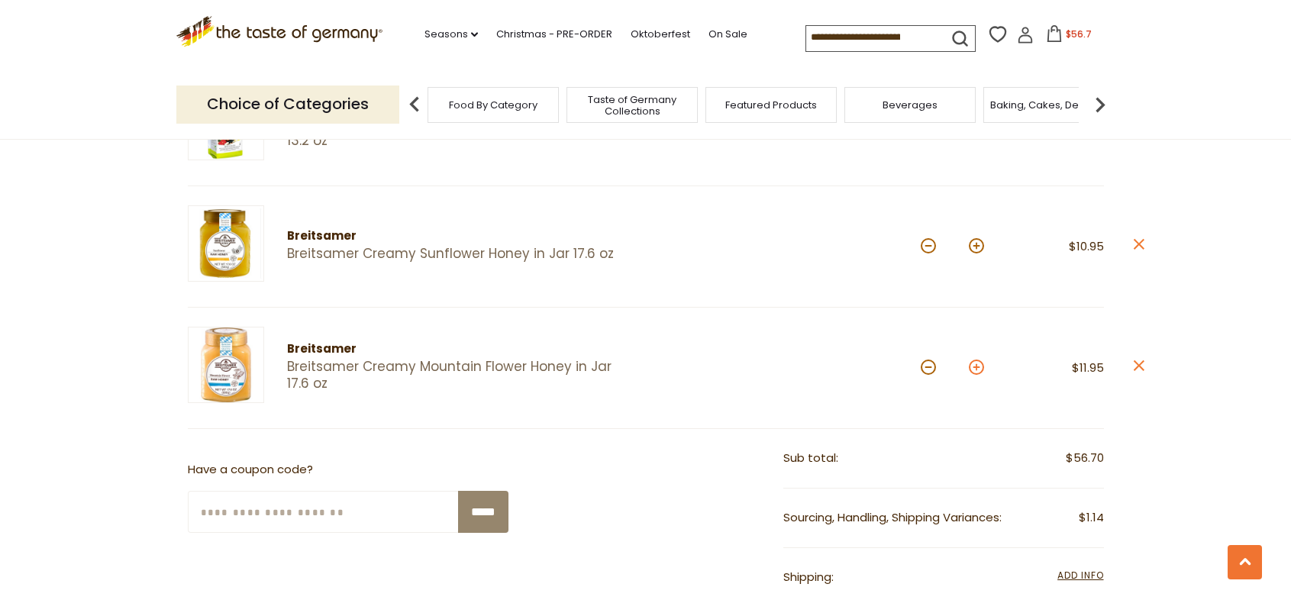
click at [976, 363] on button at bounding box center [976, 367] width 15 height 15
type input "*"
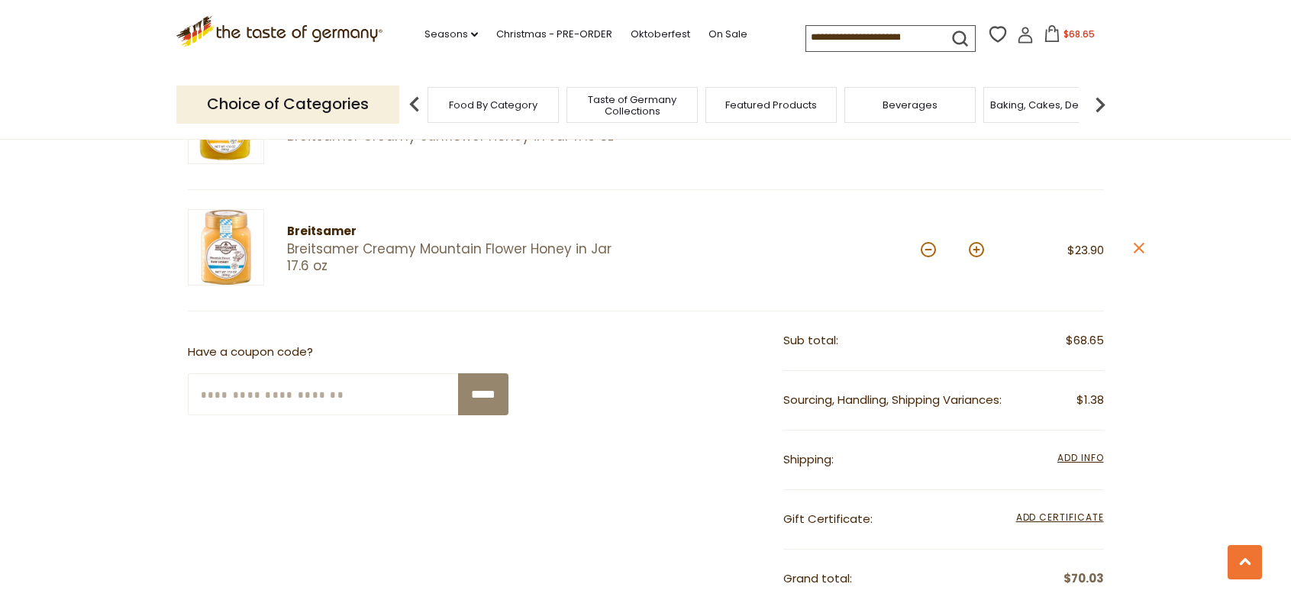
scroll to position [752, 0]
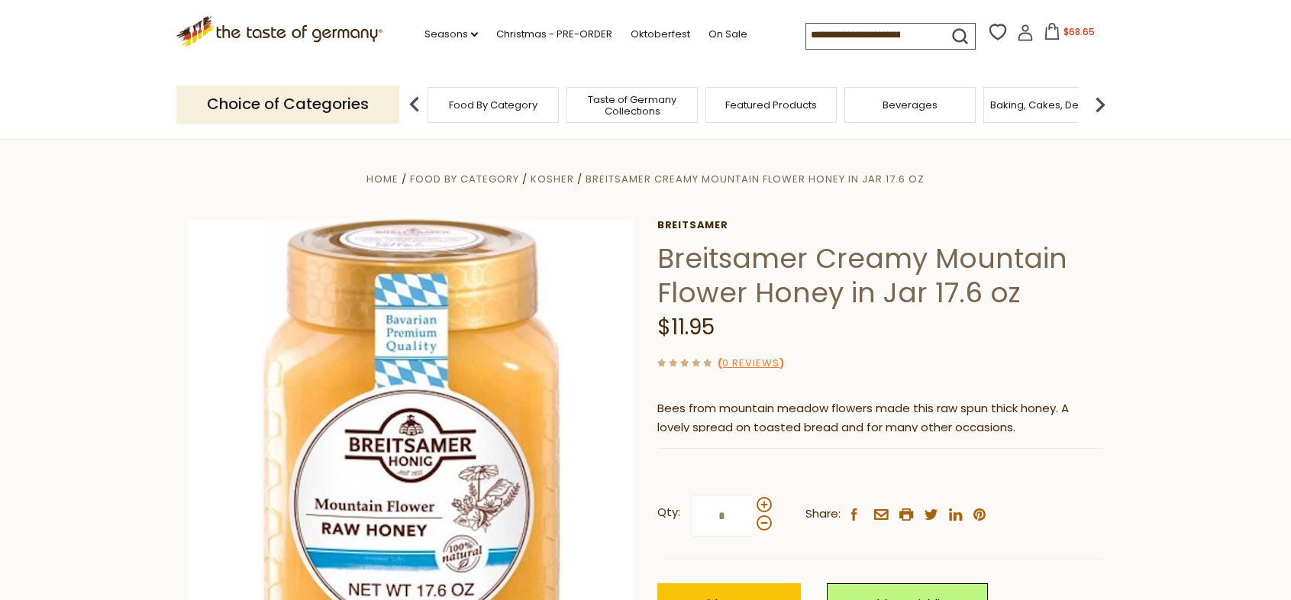
click at [806, 34] on input at bounding box center [870, 34] width 129 height 21
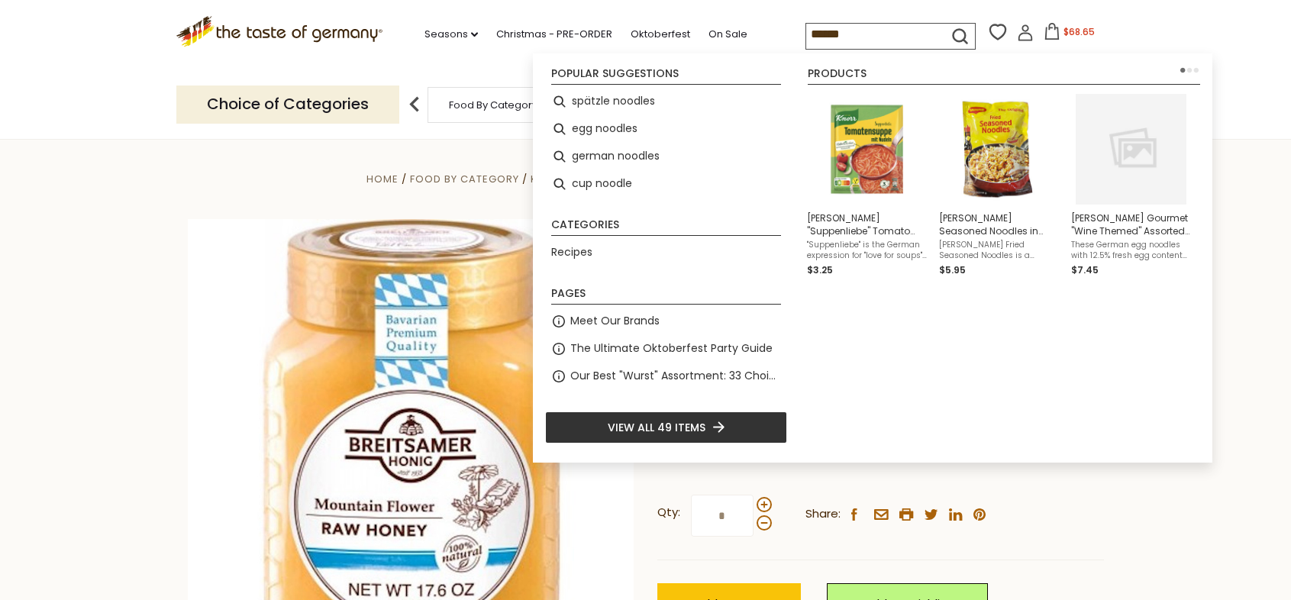
type input "*******"
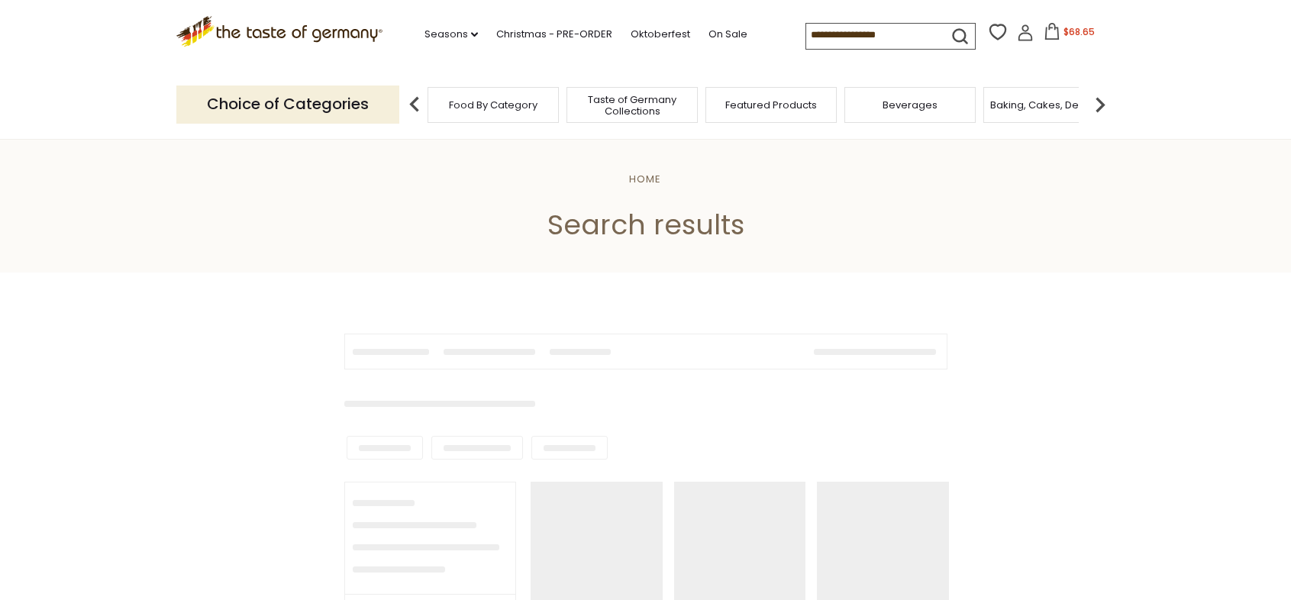
type input "*******"
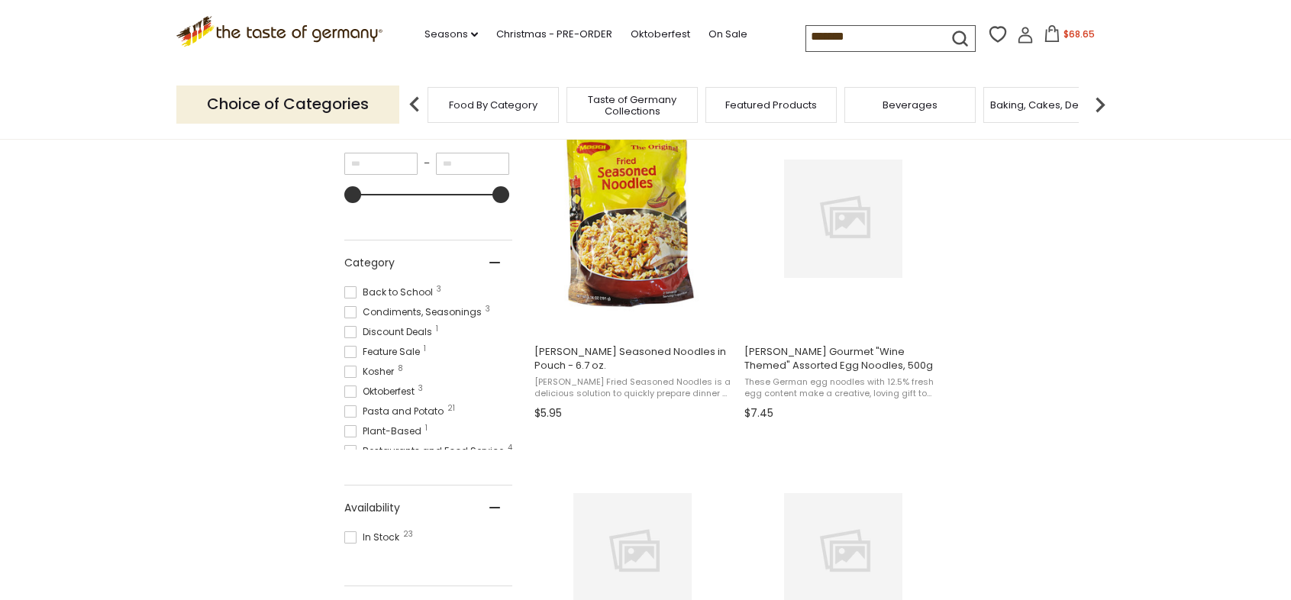
scroll to position [291, 0]
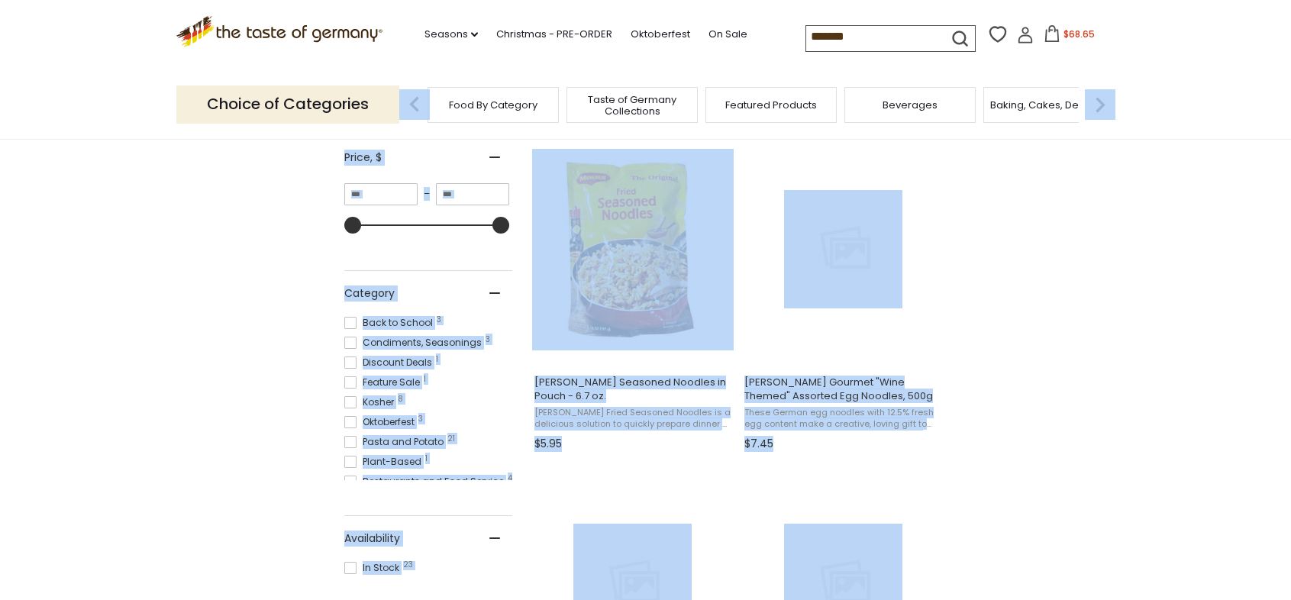
drag, startPoint x: 1279, startPoint y: 122, endPoint x: 1273, endPoint y: 195, distance: 73.5
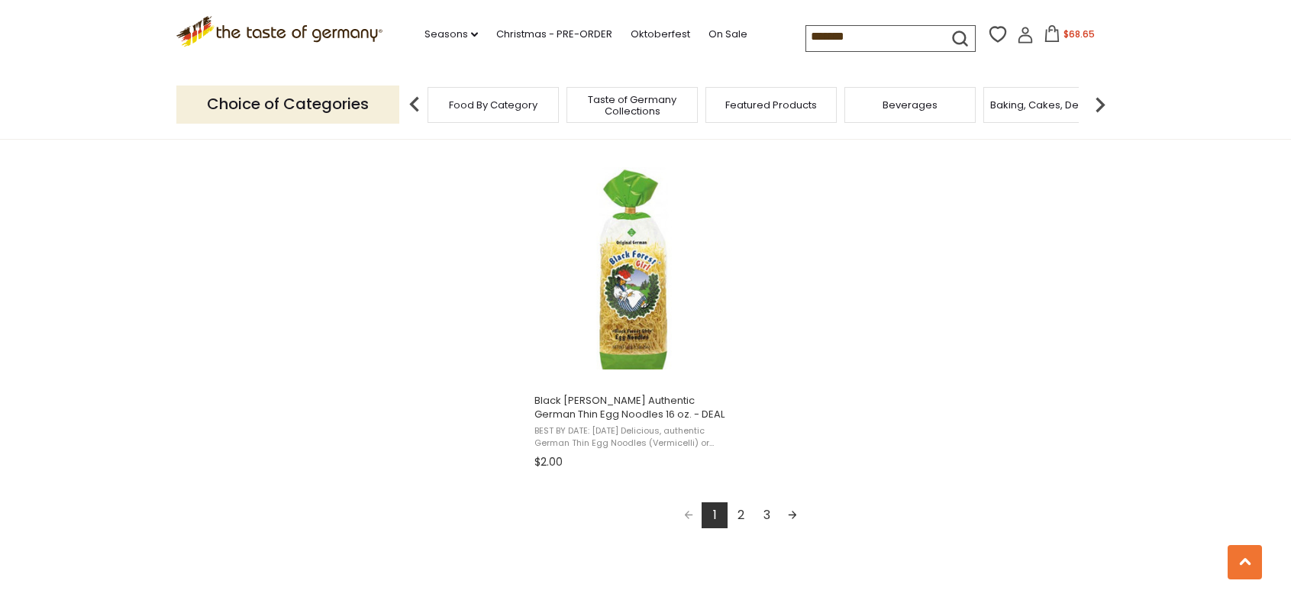
scroll to position [2615, 0]
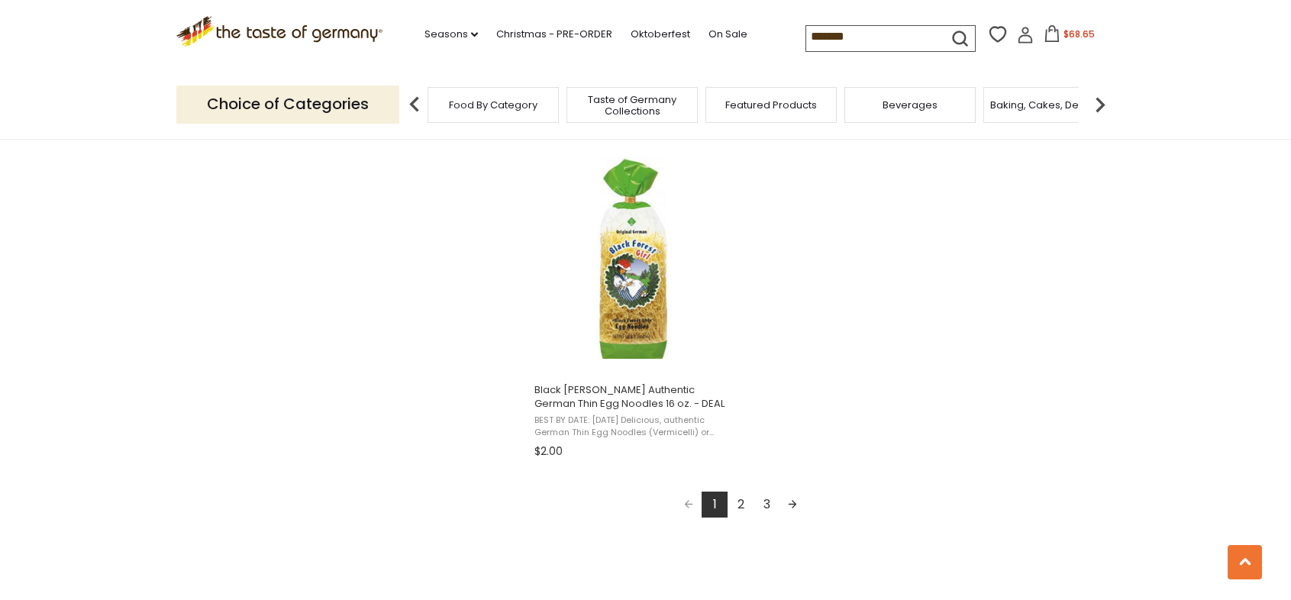
click at [735, 497] on link "2" at bounding box center [741, 505] width 26 height 26
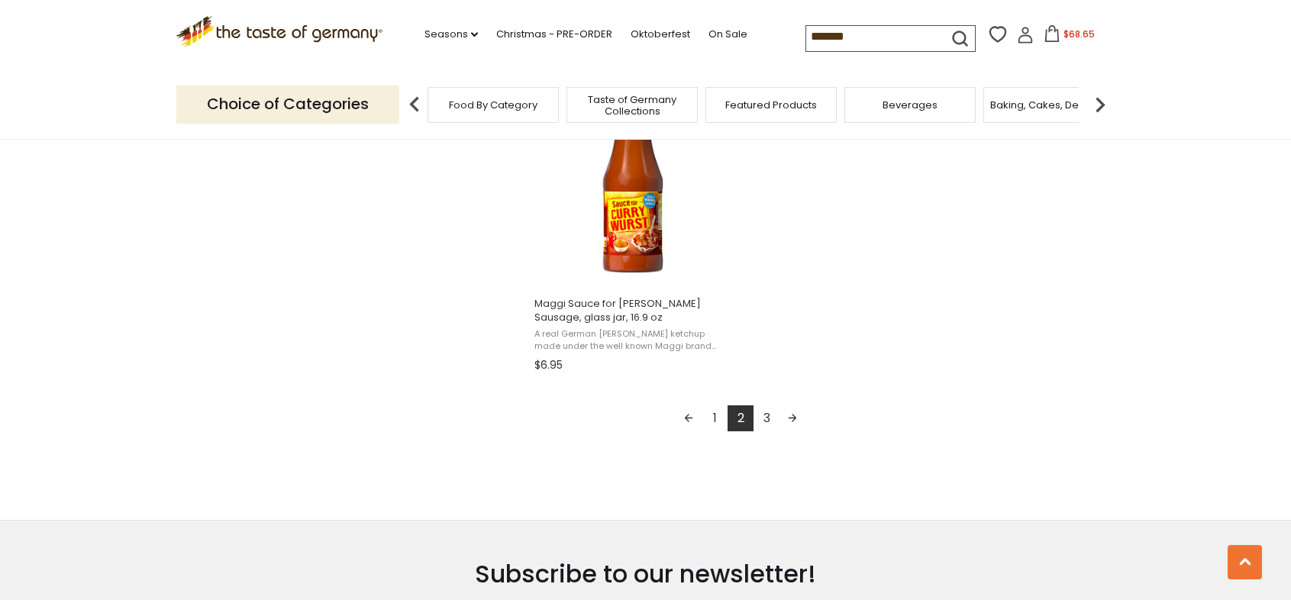
scroll to position [2711, 0]
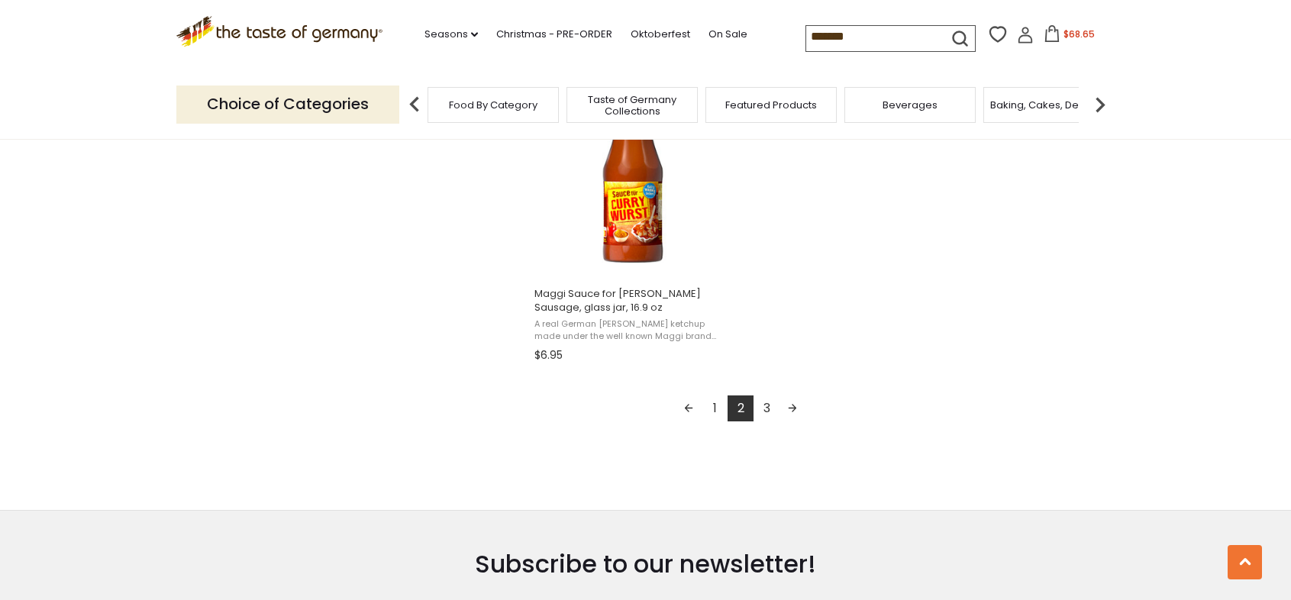
click at [789, 401] on link "Next page" at bounding box center [792, 408] width 26 height 26
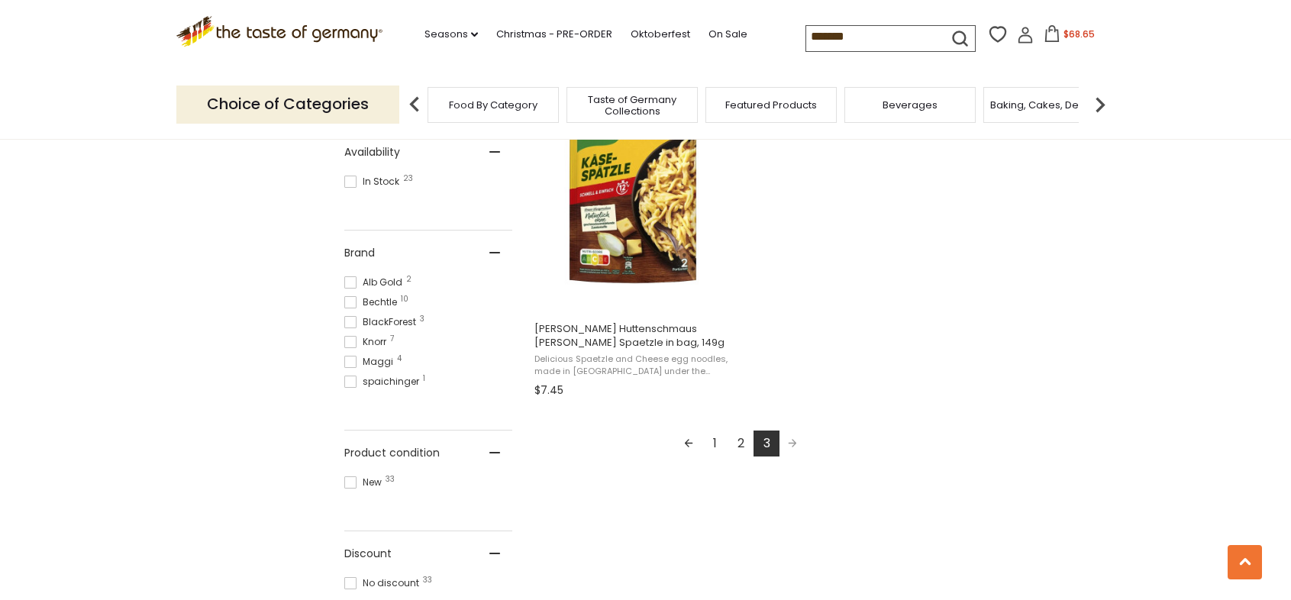
scroll to position [685, 0]
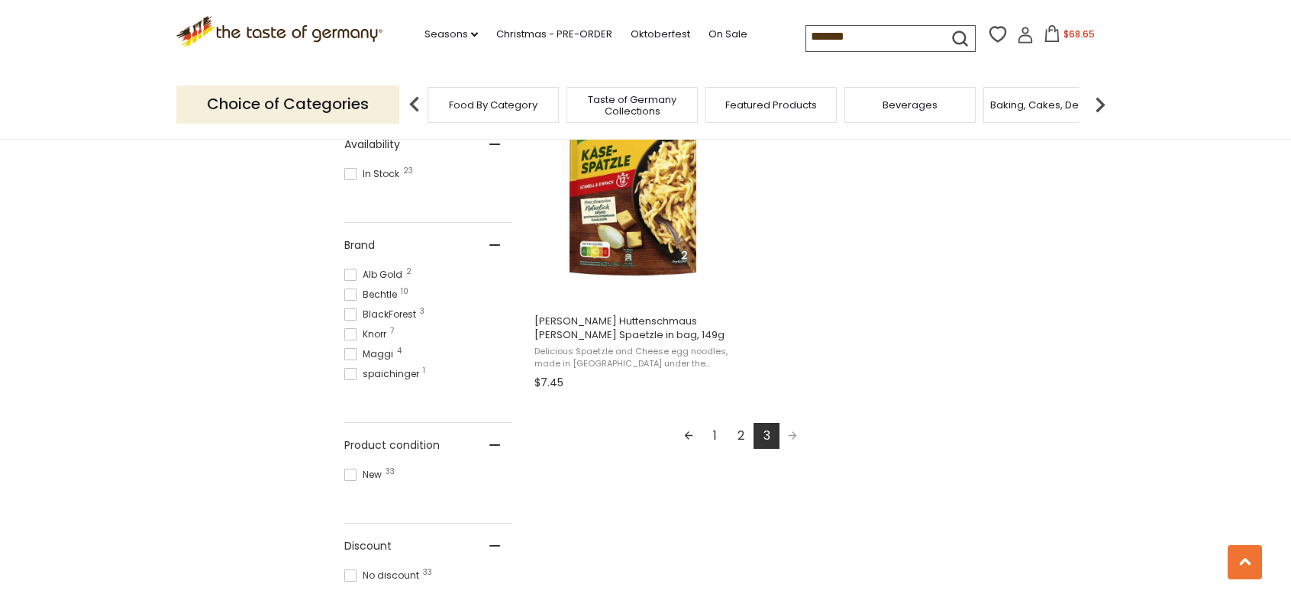
click at [711, 429] on link "1" at bounding box center [715, 436] width 26 height 26
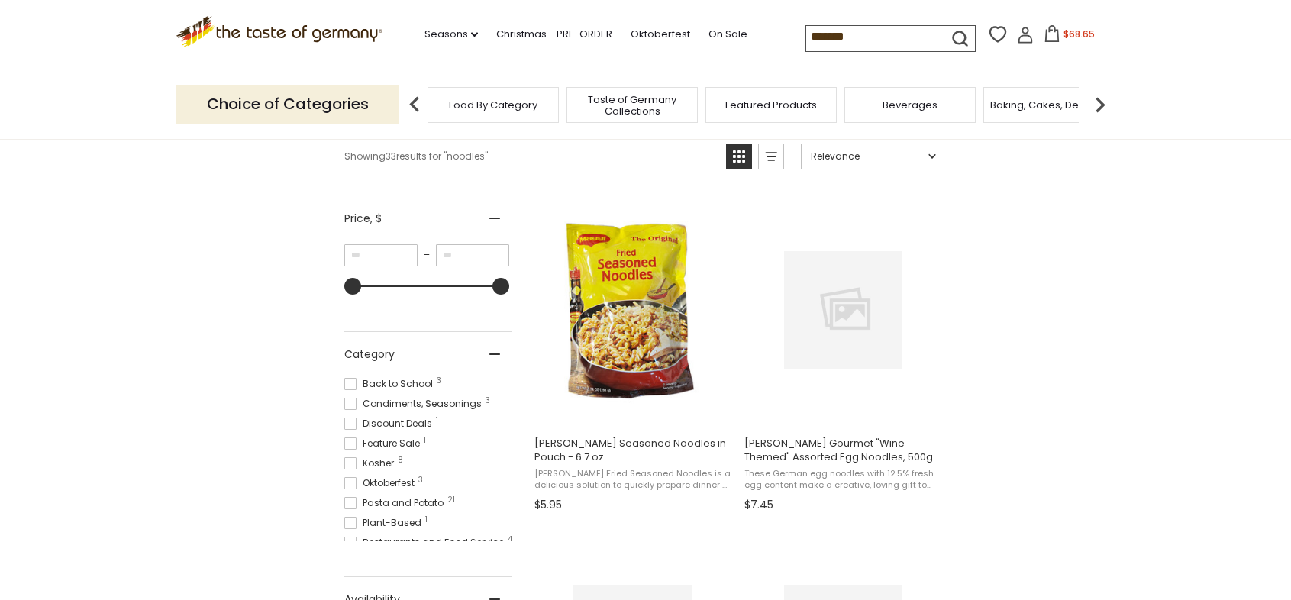
scroll to position [235, 0]
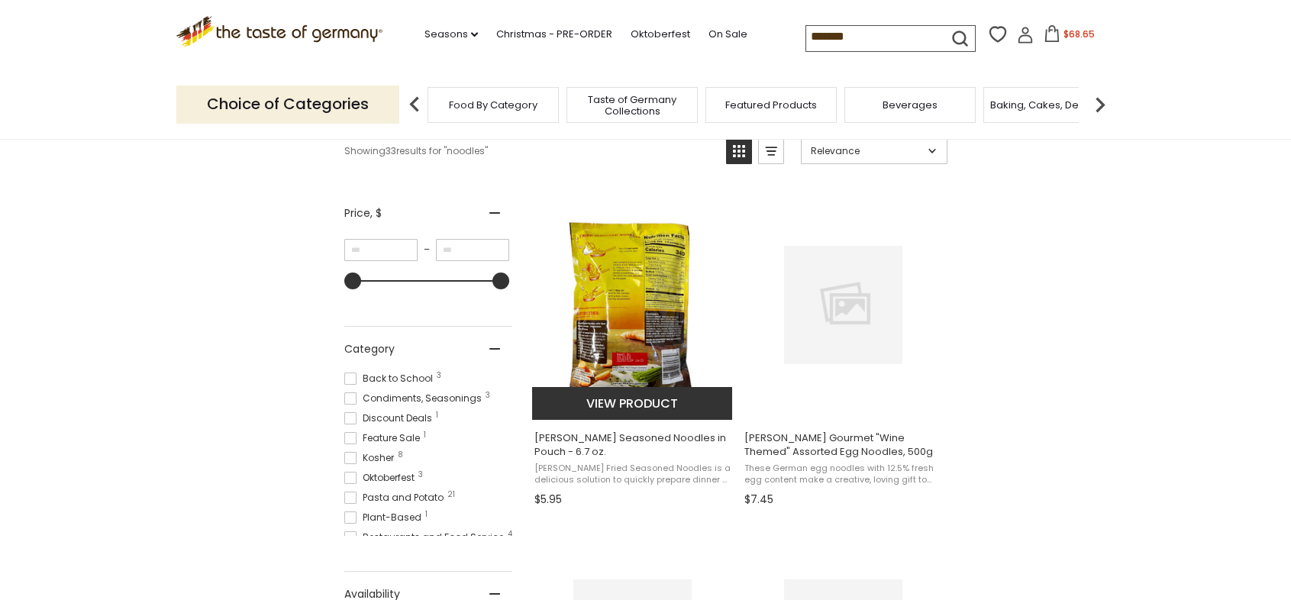
click at [612, 392] on button "View product" at bounding box center [632, 403] width 201 height 33
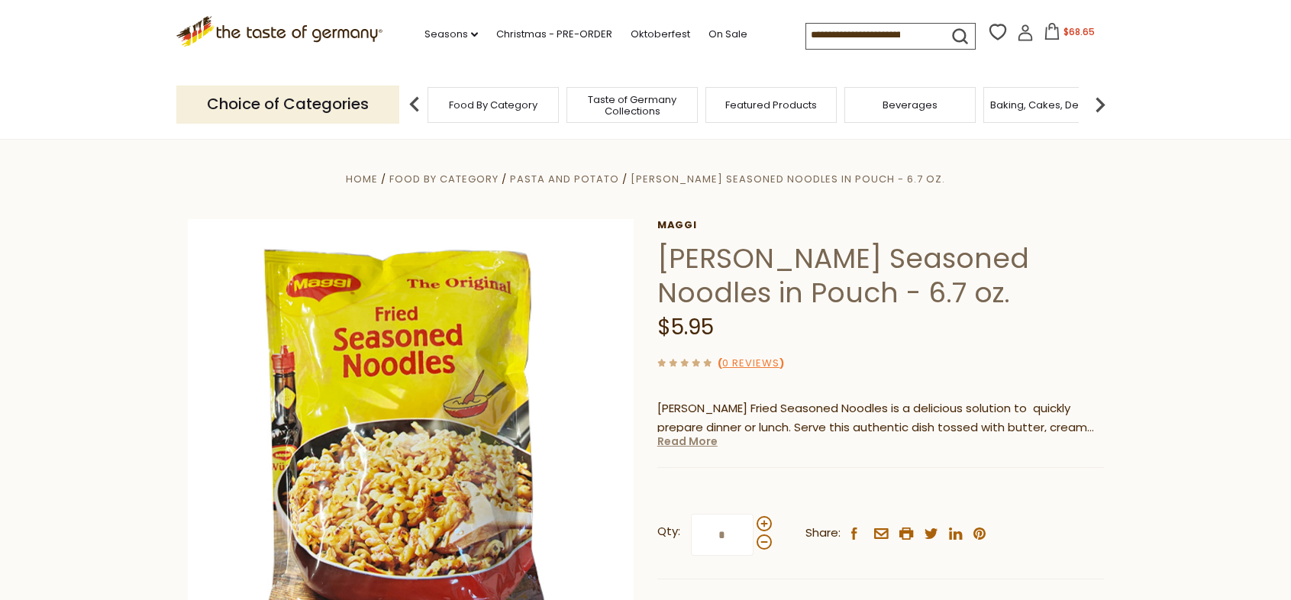
click at [682, 441] on link "Read More" at bounding box center [687, 441] width 60 height 15
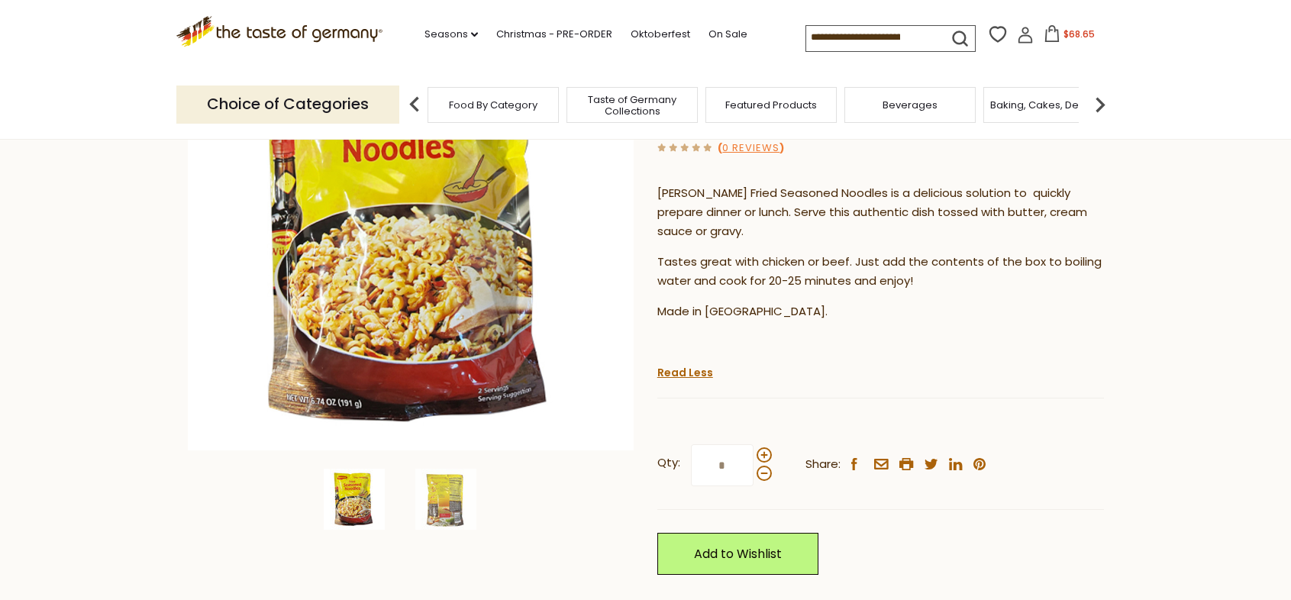
scroll to position [231, 0]
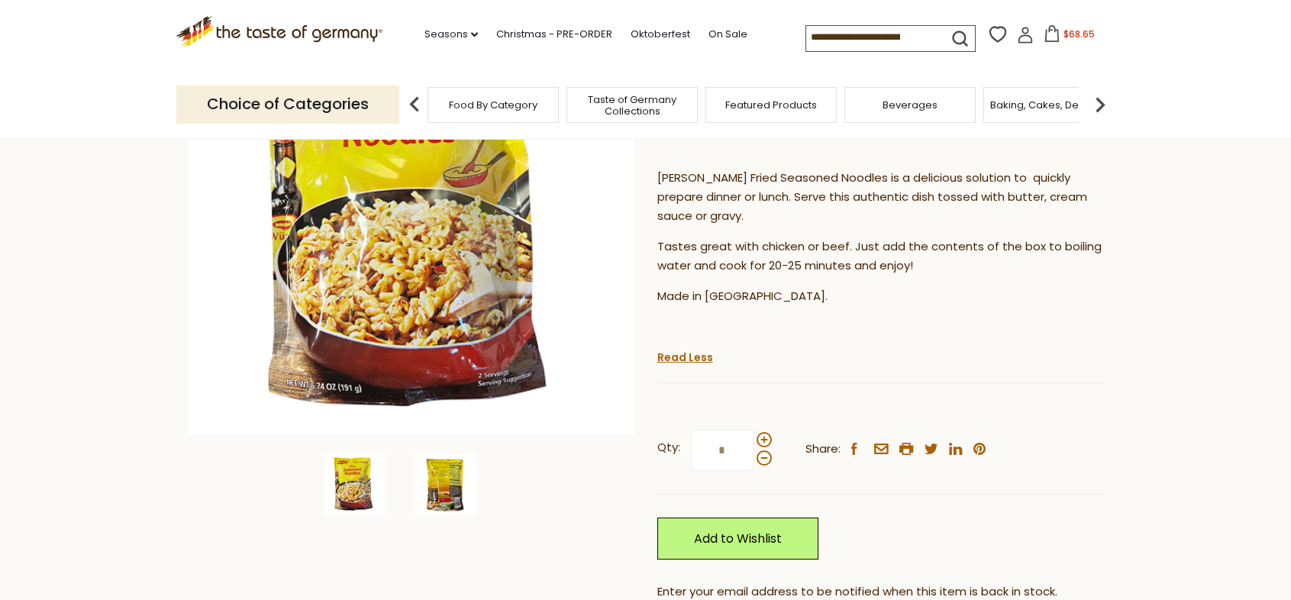
click at [455, 492] on img at bounding box center [445, 483] width 61 height 61
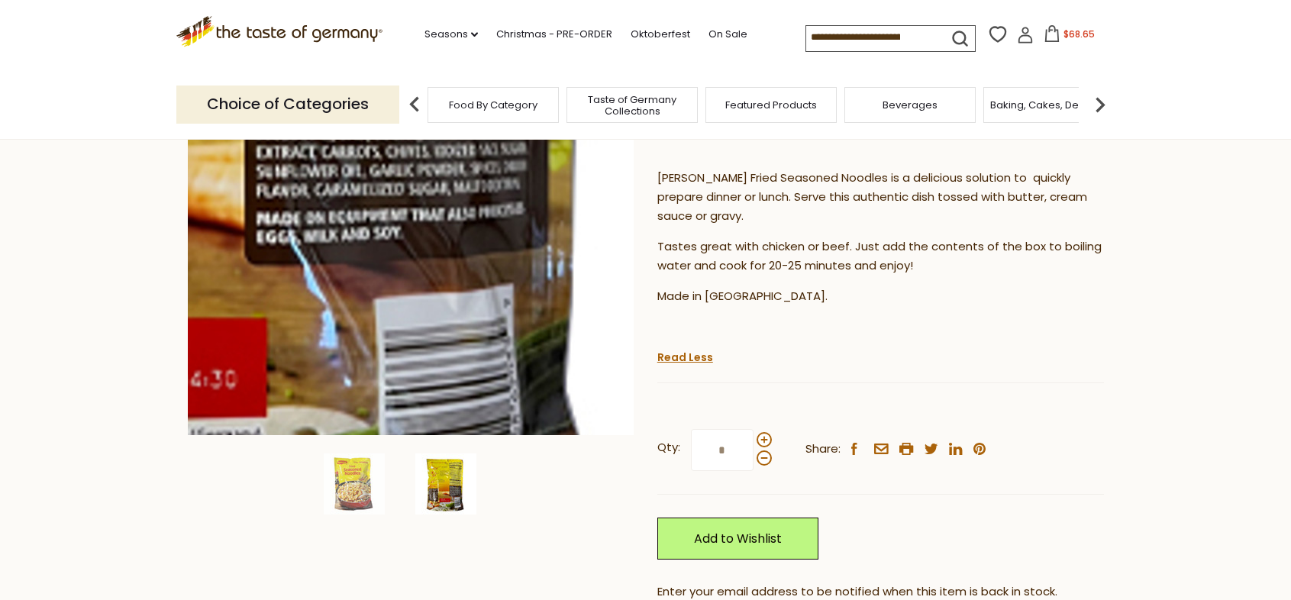
drag, startPoint x: 514, startPoint y: 316, endPoint x: 514, endPoint y: 332, distance: 16.0
click at [514, 332] on img at bounding box center [411, 212] width 447 height 447
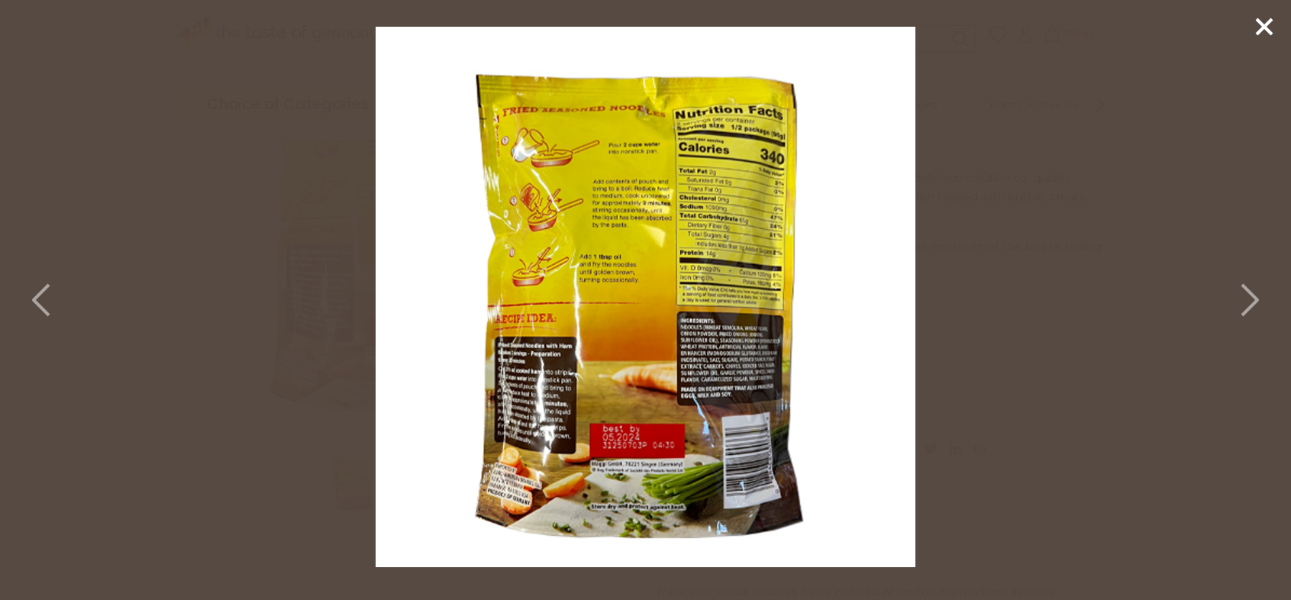
click at [521, 382] on img at bounding box center [646, 297] width 540 height 540
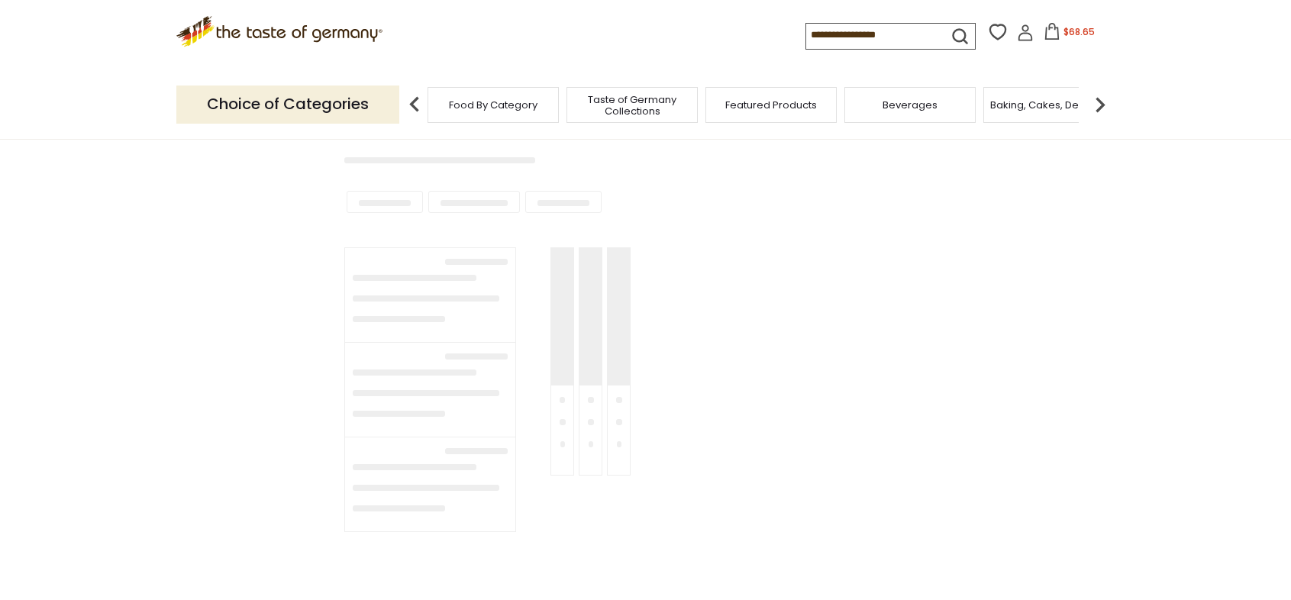
type input "*******"
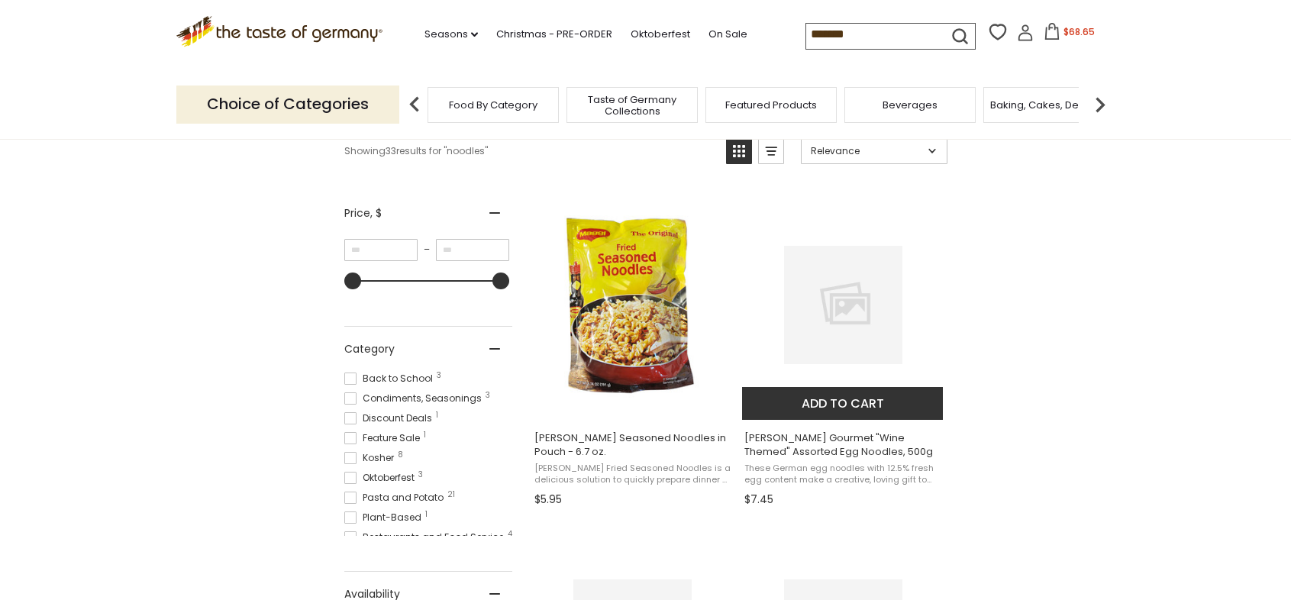
click at [844, 338] on img at bounding box center [843, 305] width 118 height 118
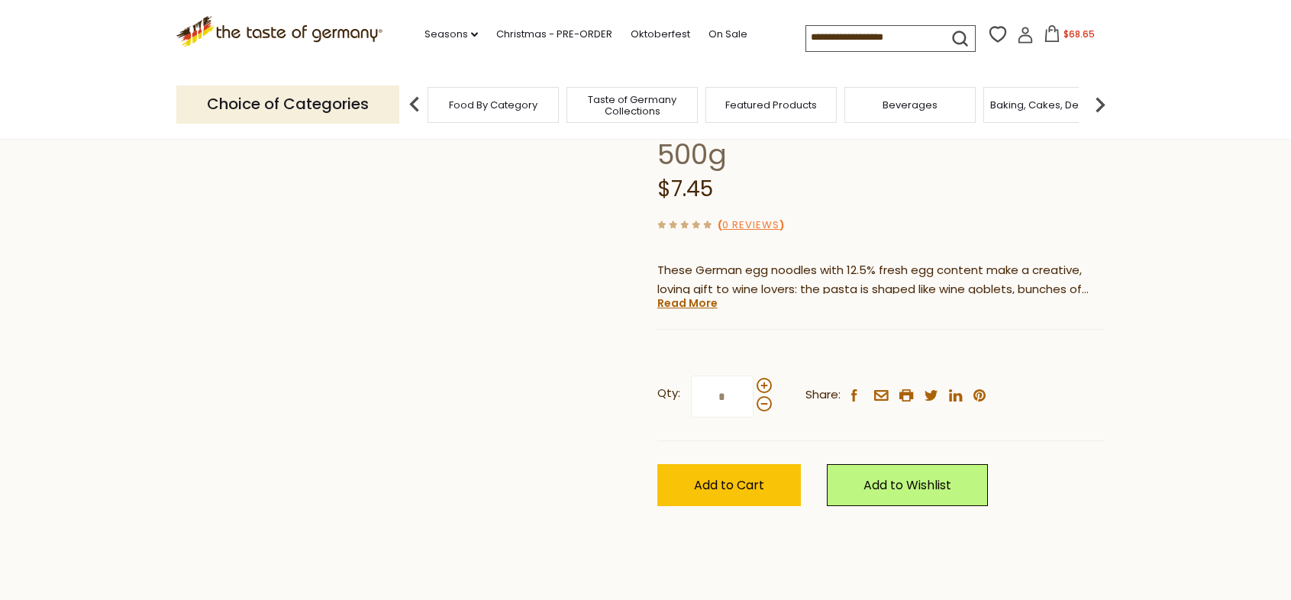
scroll to position [179, 0]
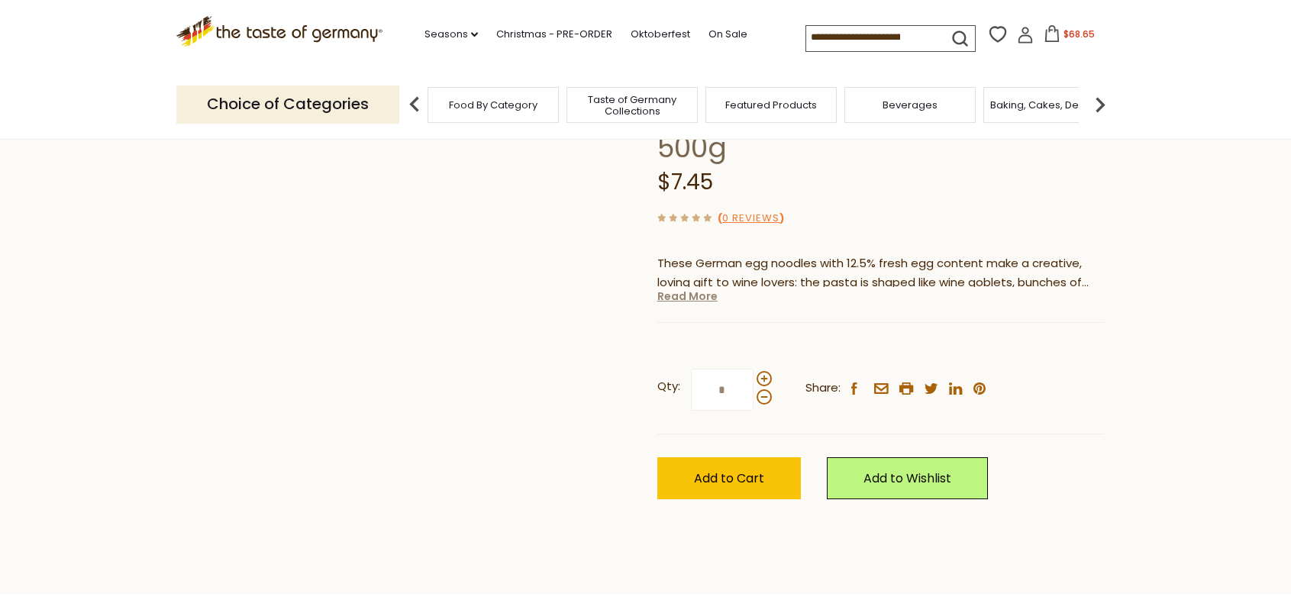
click at [679, 297] on link "Read More" at bounding box center [687, 296] width 60 height 15
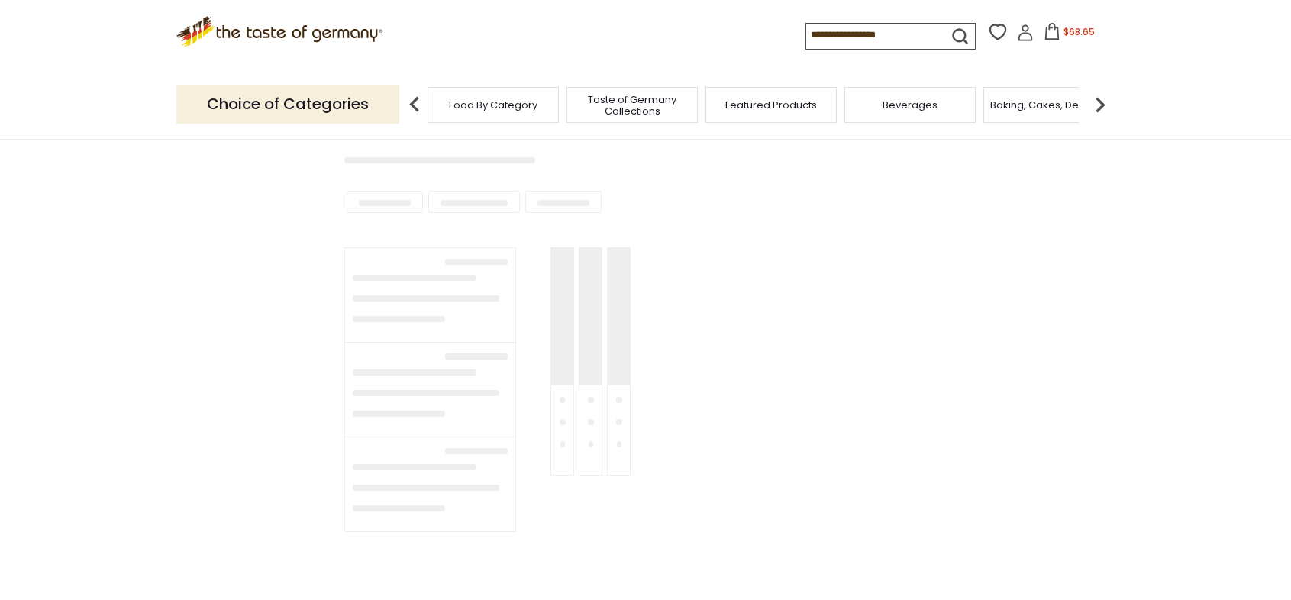
type input "*******"
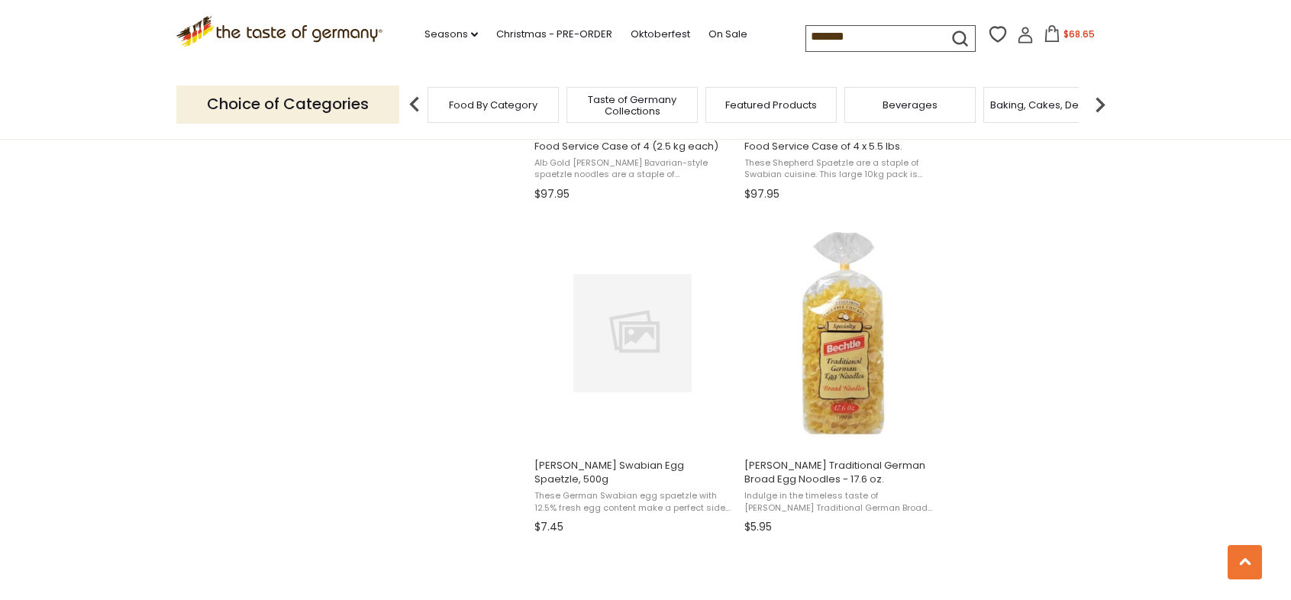
scroll to position [1591, 0]
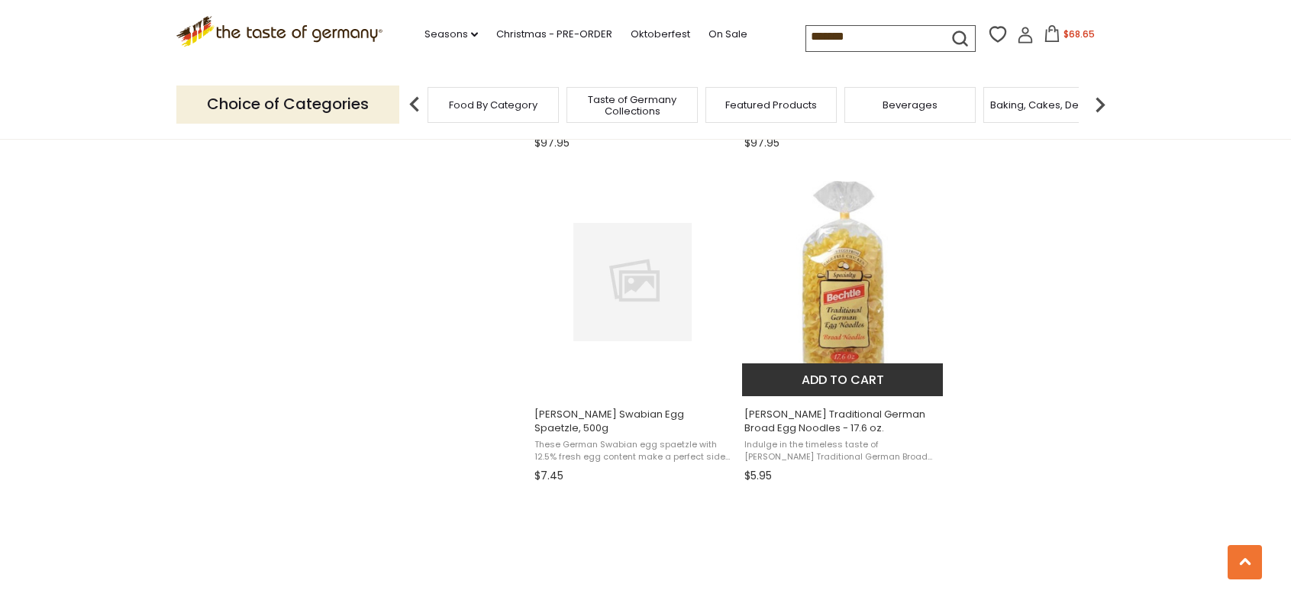
click at [858, 304] on img "Bechtle Traditional German Broad Egg Noodles - 17.6 oz." at bounding box center [843, 282] width 202 height 202
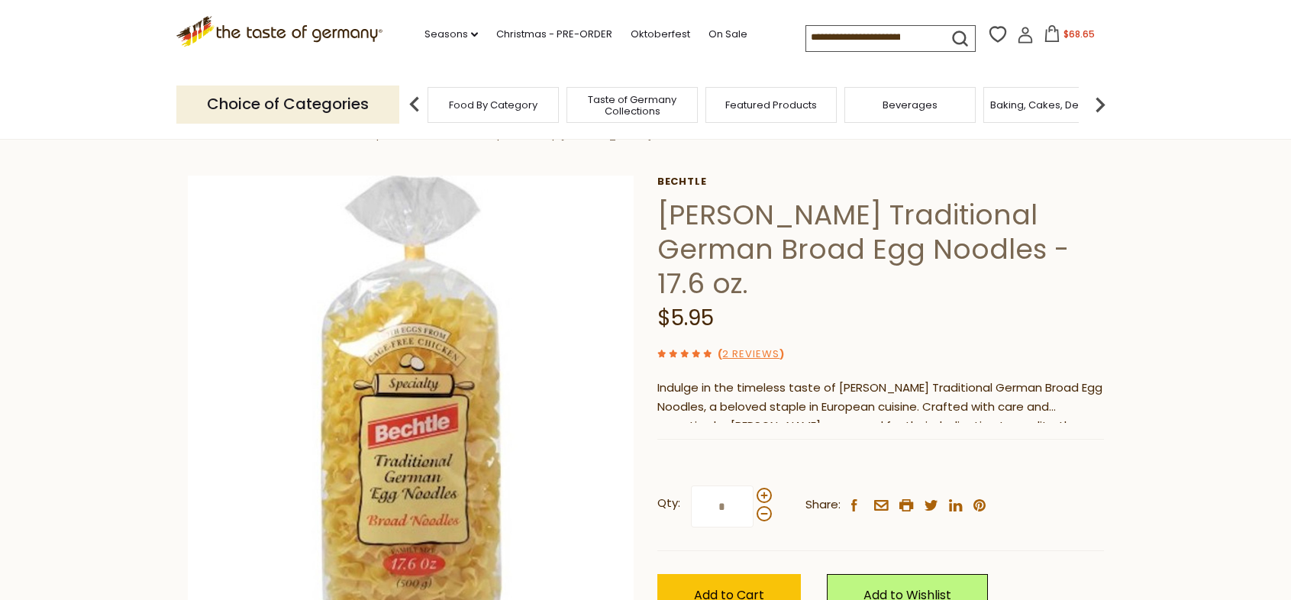
scroll to position [102, 0]
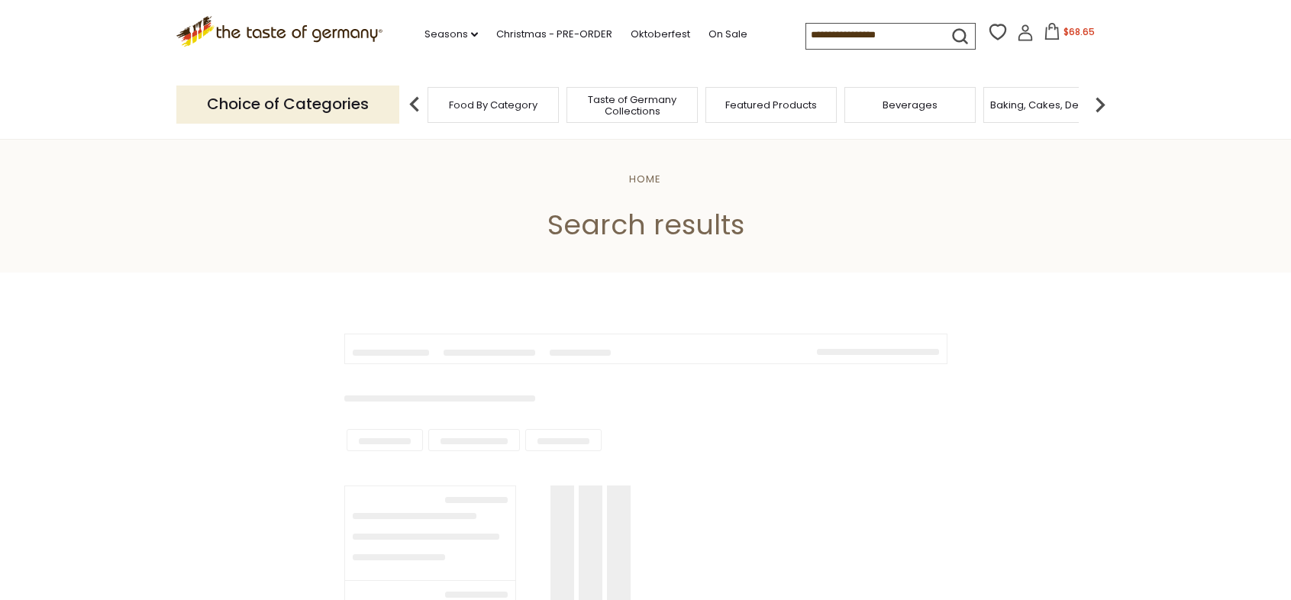
type input "*******"
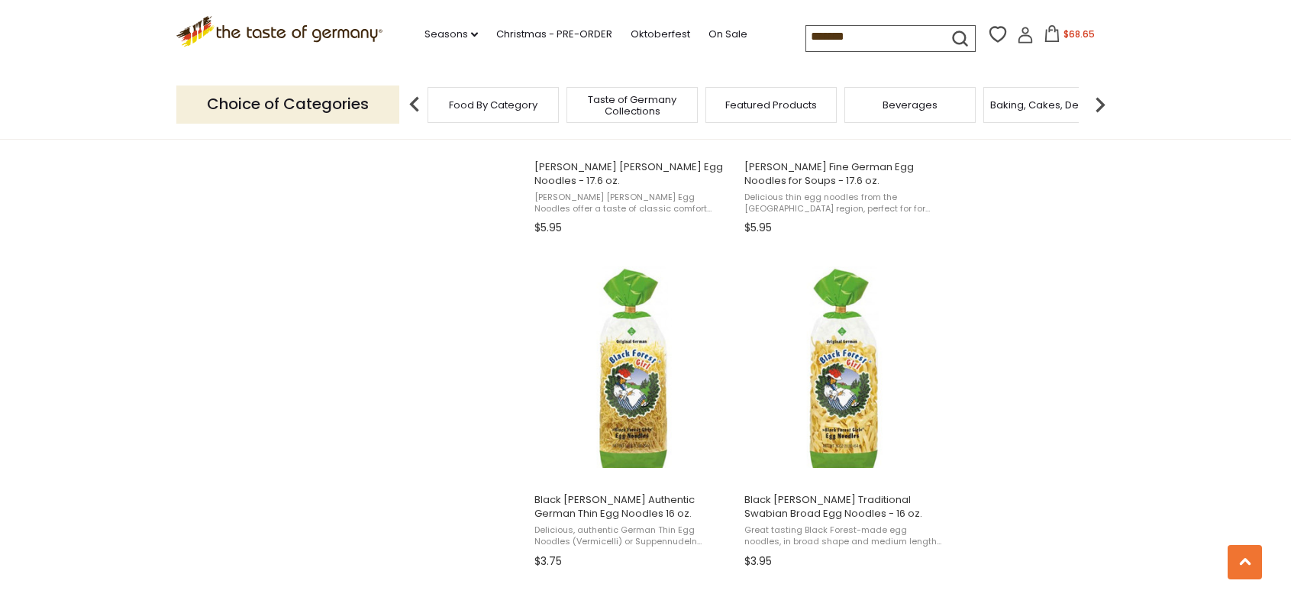
scroll to position [2177, 0]
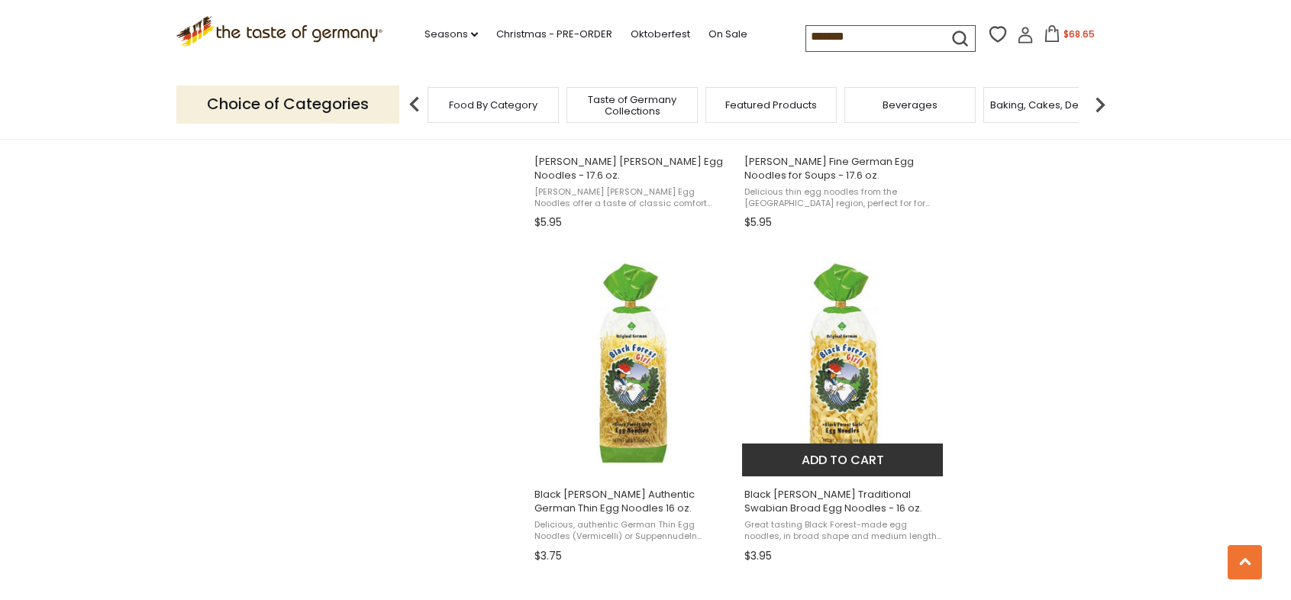
click at [821, 395] on img "Black Forest Girl Traditional Swabian Broad Egg Noodles - 16 oz." at bounding box center [843, 362] width 202 height 202
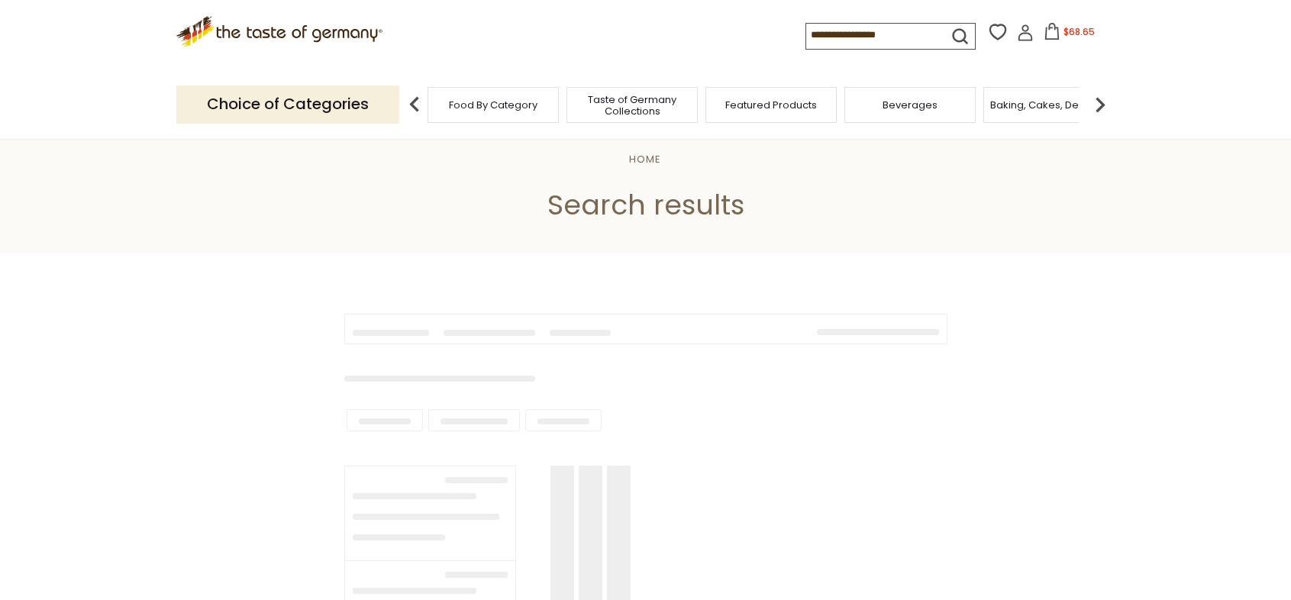
type input "*******"
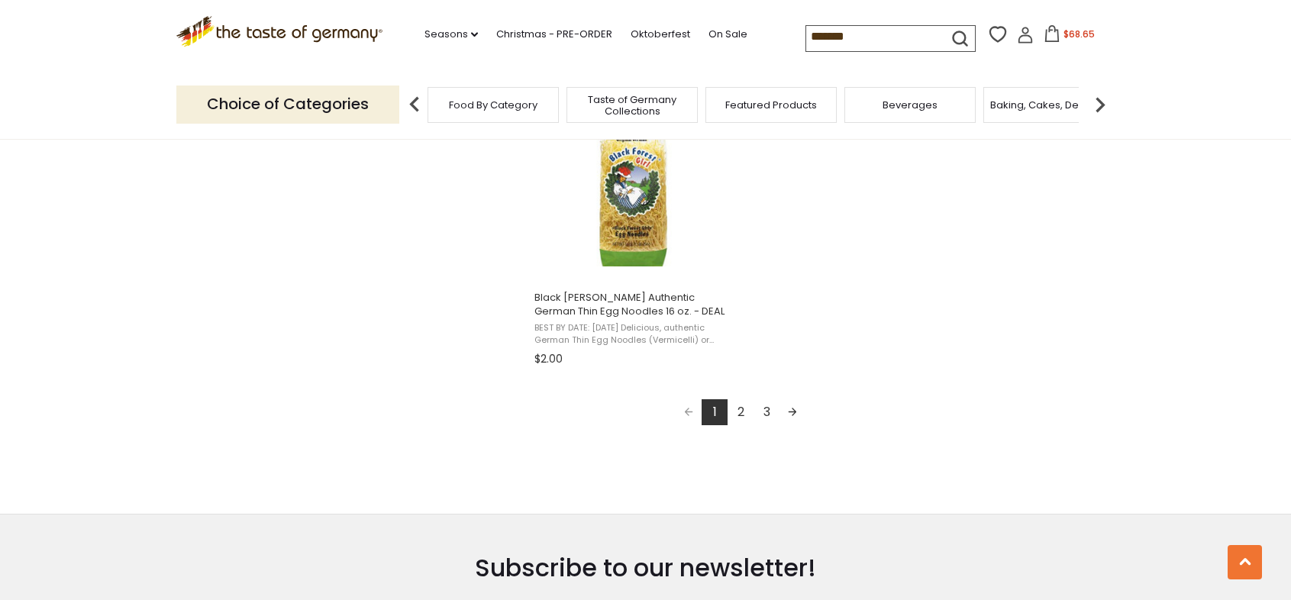
scroll to position [2718, 0]
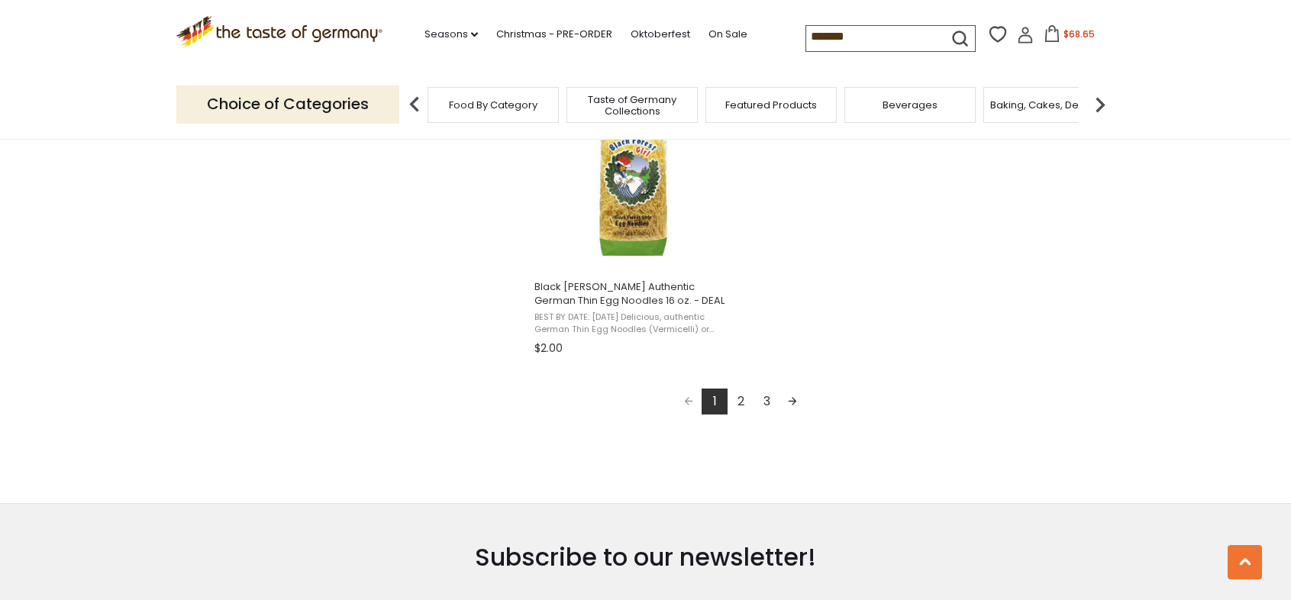
click at [738, 398] on link "2" at bounding box center [741, 402] width 26 height 26
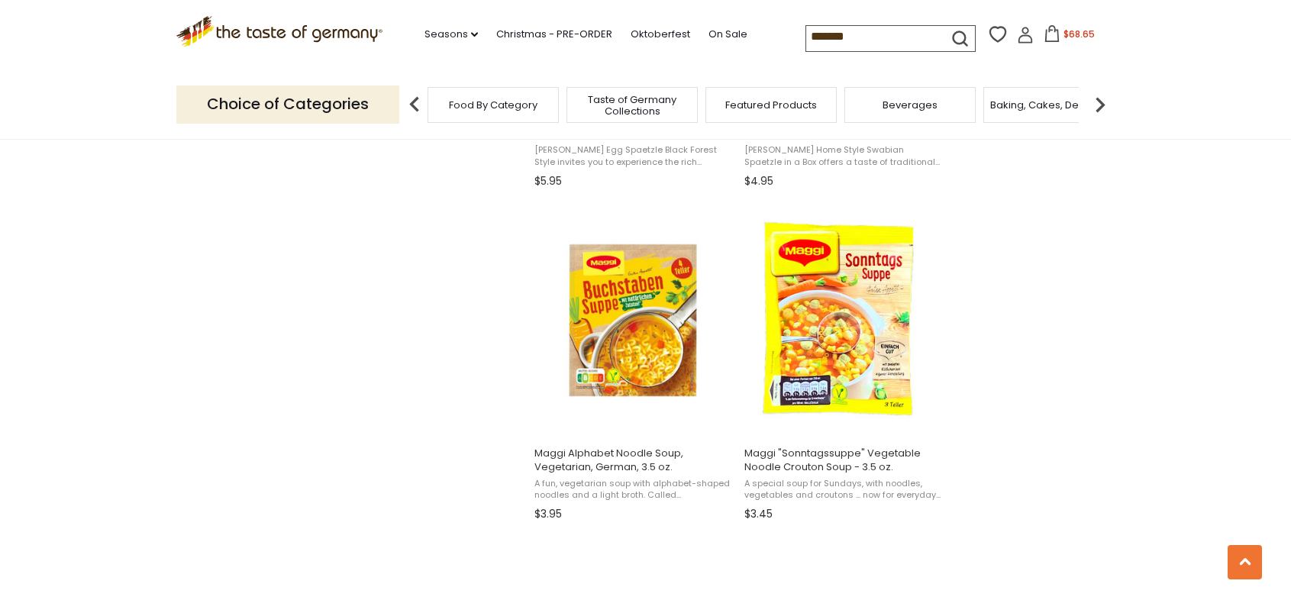
scroll to position [1575, 0]
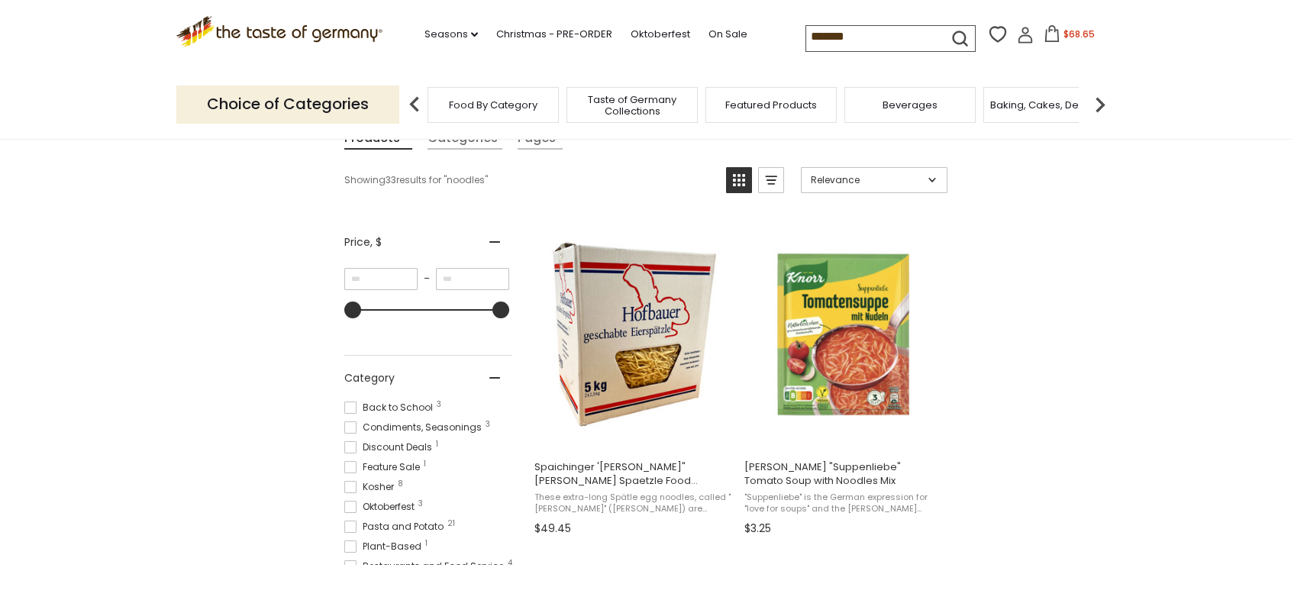
scroll to position [195, 0]
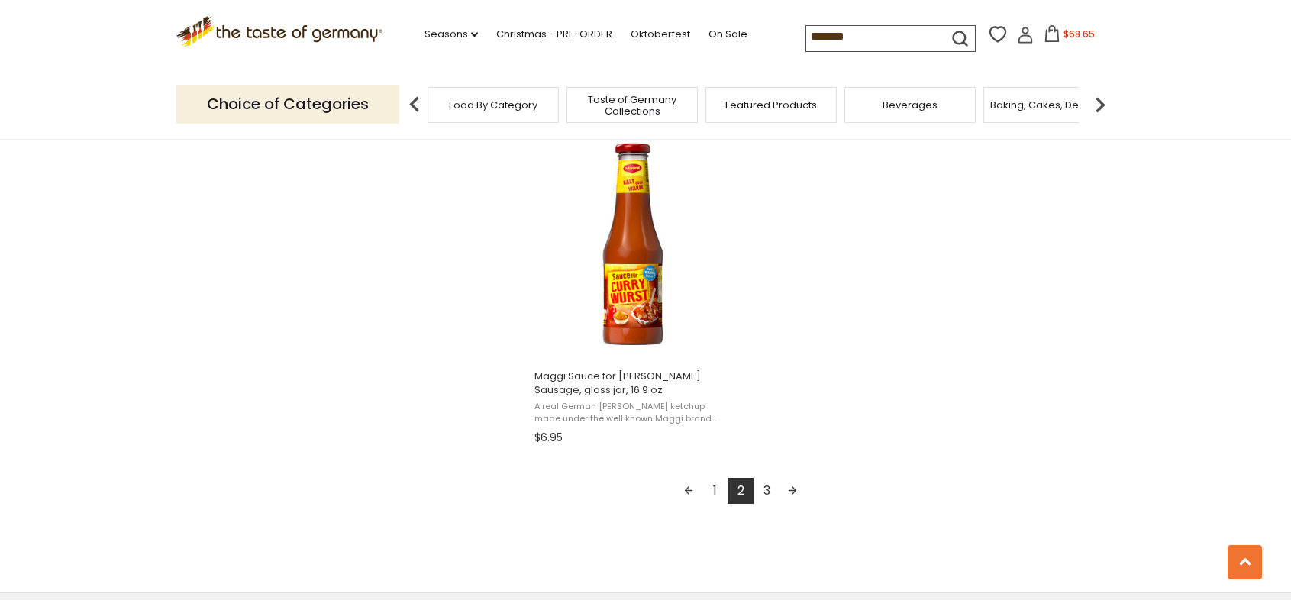
scroll to position [2655, 0]
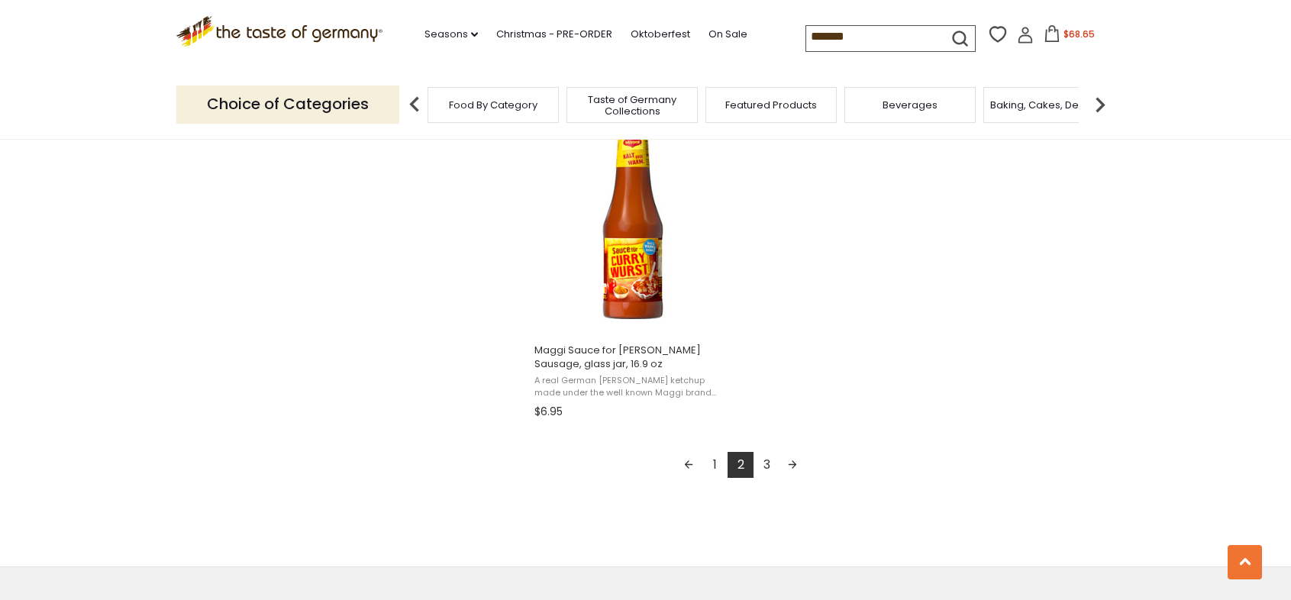
click at [711, 459] on link "1" at bounding box center [715, 465] width 26 height 26
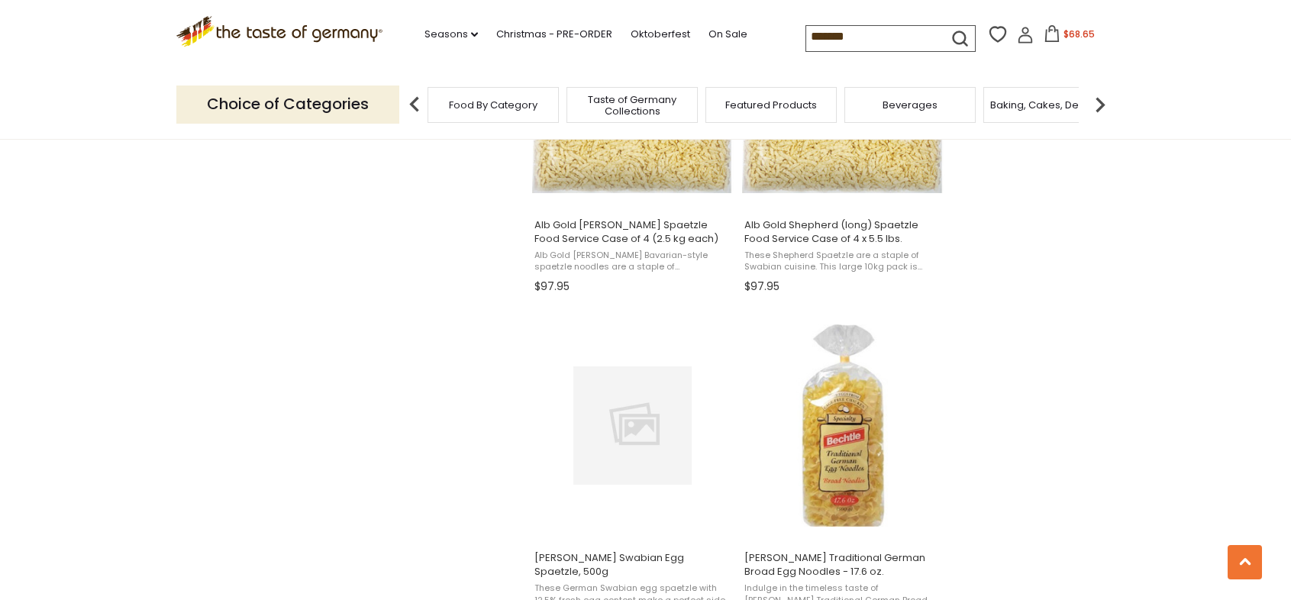
scroll to position [1468, 0]
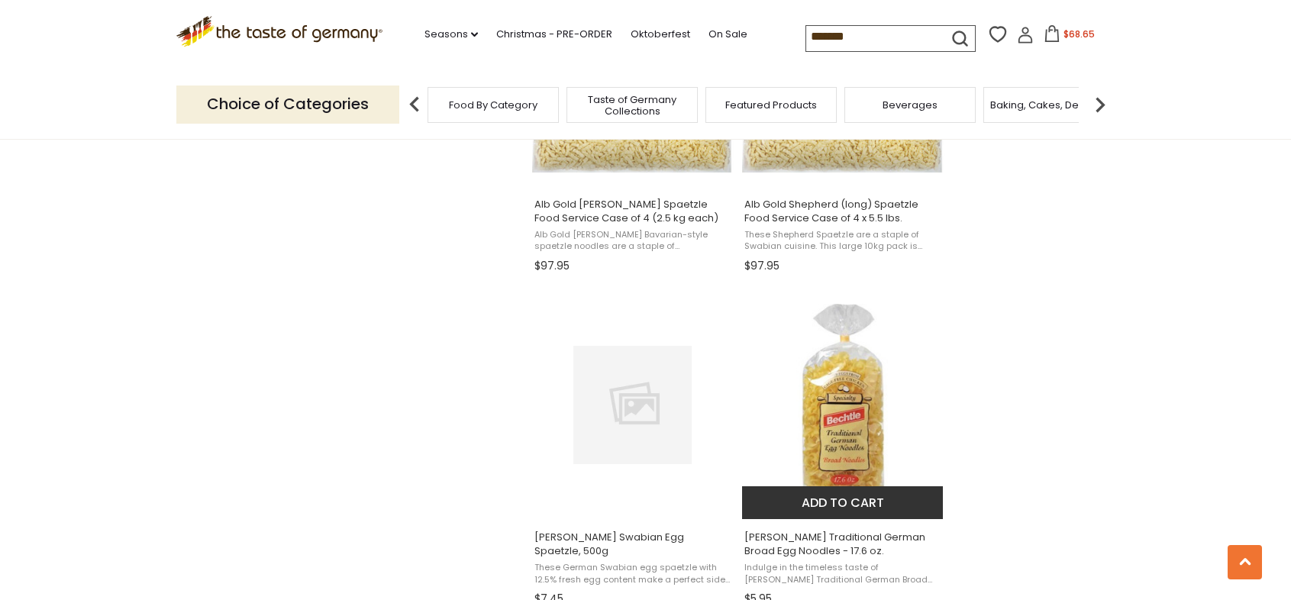
click at [832, 405] on img "Bechtle Traditional German Broad Egg Noodles - 17.6 oz." at bounding box center [843, 405] width 202 height 202
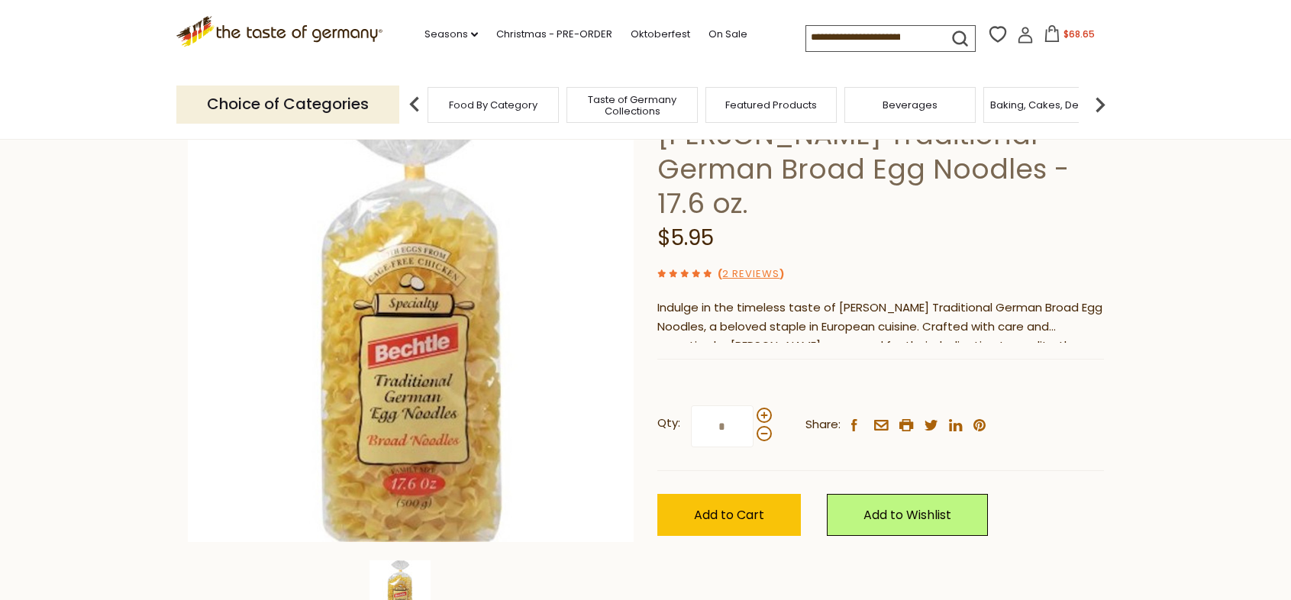
scroll to position [131, 0]
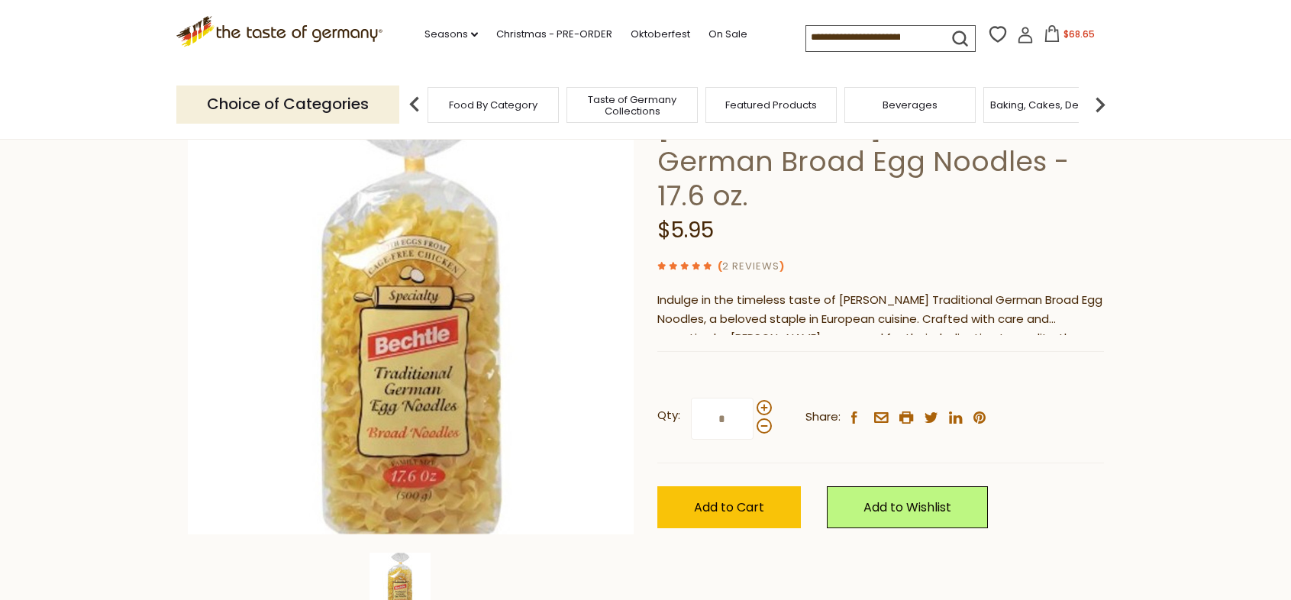
click at [759, 259] on link "2 Reviews" at bounding box center [750, 267] width 57 height 16
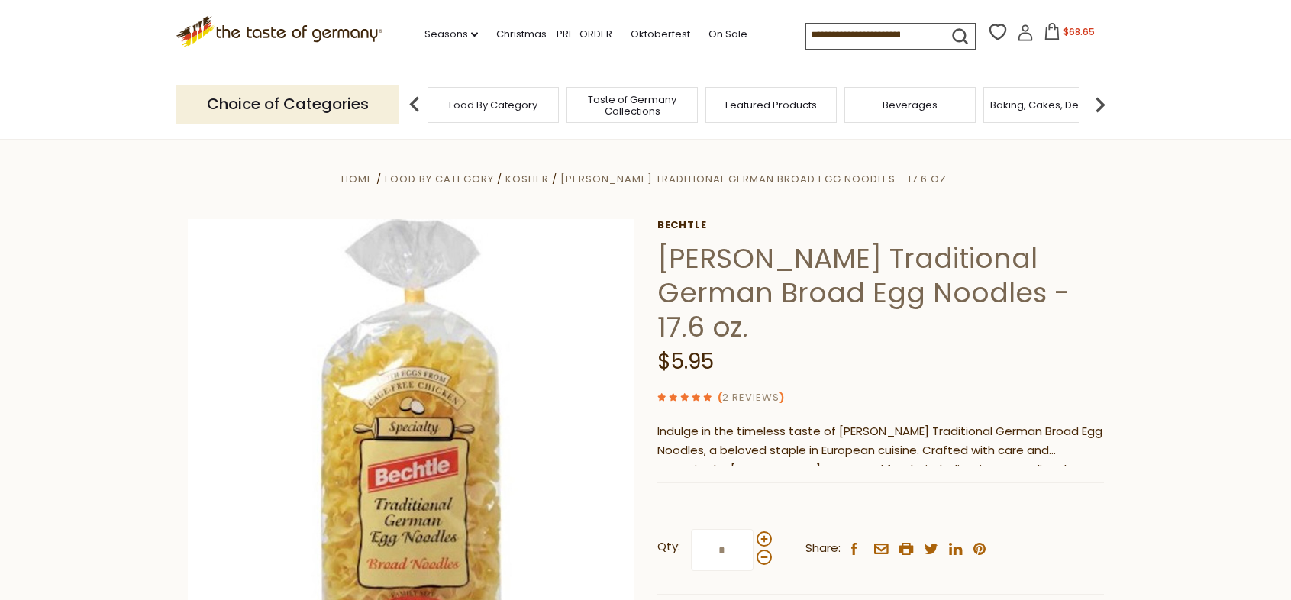
click at [737, 390] on link "2 Reviews" at bounding box center [750, 398] width 57 height 16
click at [706, 393] on use at bounding box center [707, 397] width 8 height 8
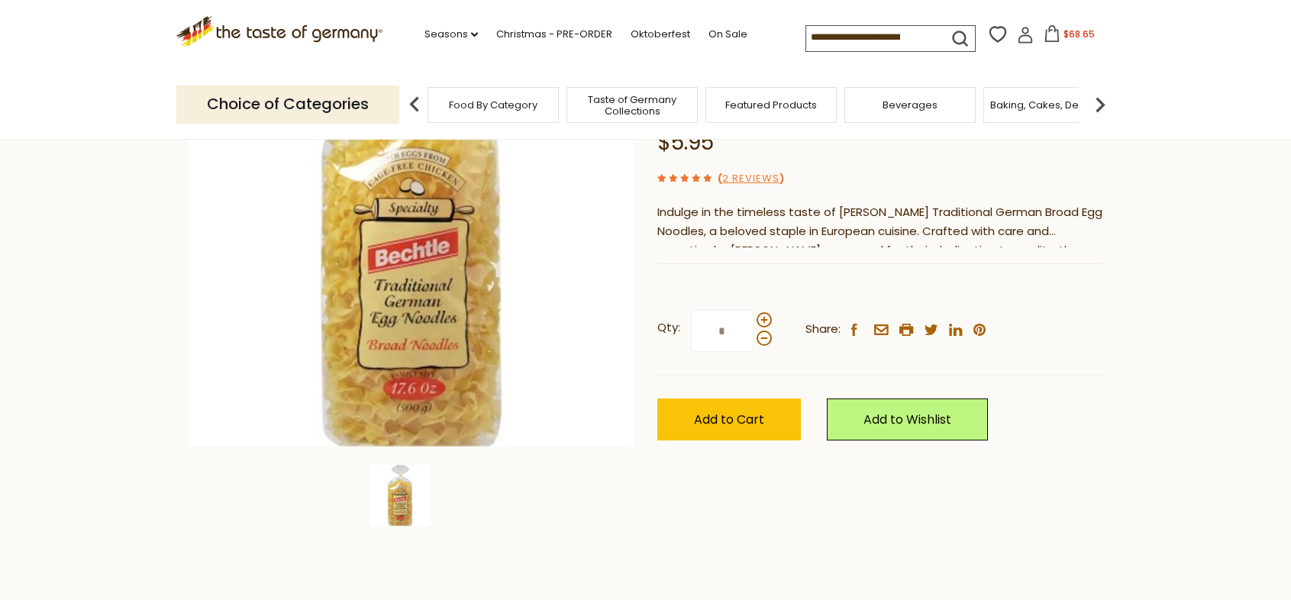
scroll to position [204, 0]
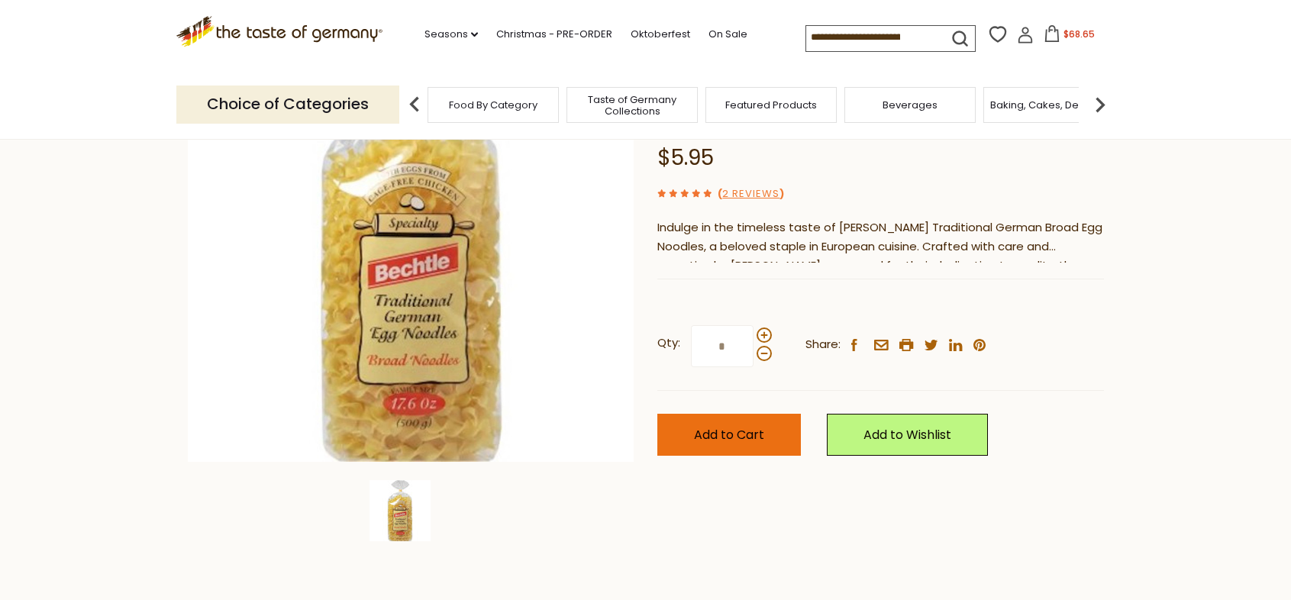
click at [715, 426] on span "Add to Cart" at bounding box center [729, 435] width 70 height 18
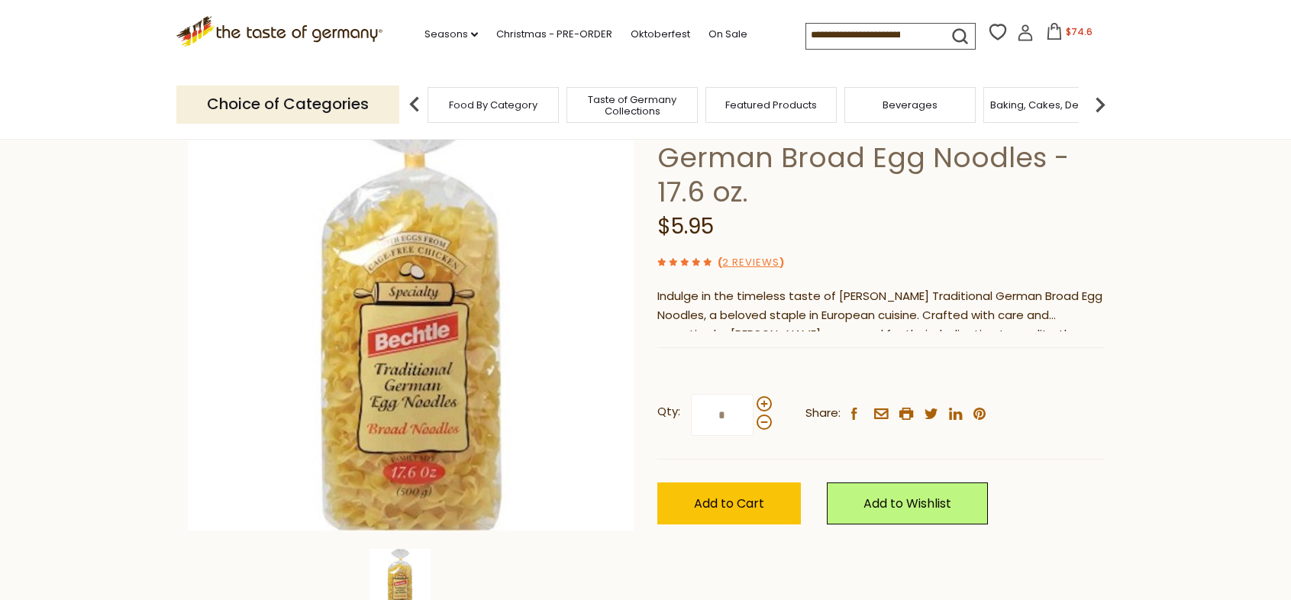
scroll to position [0, 0]
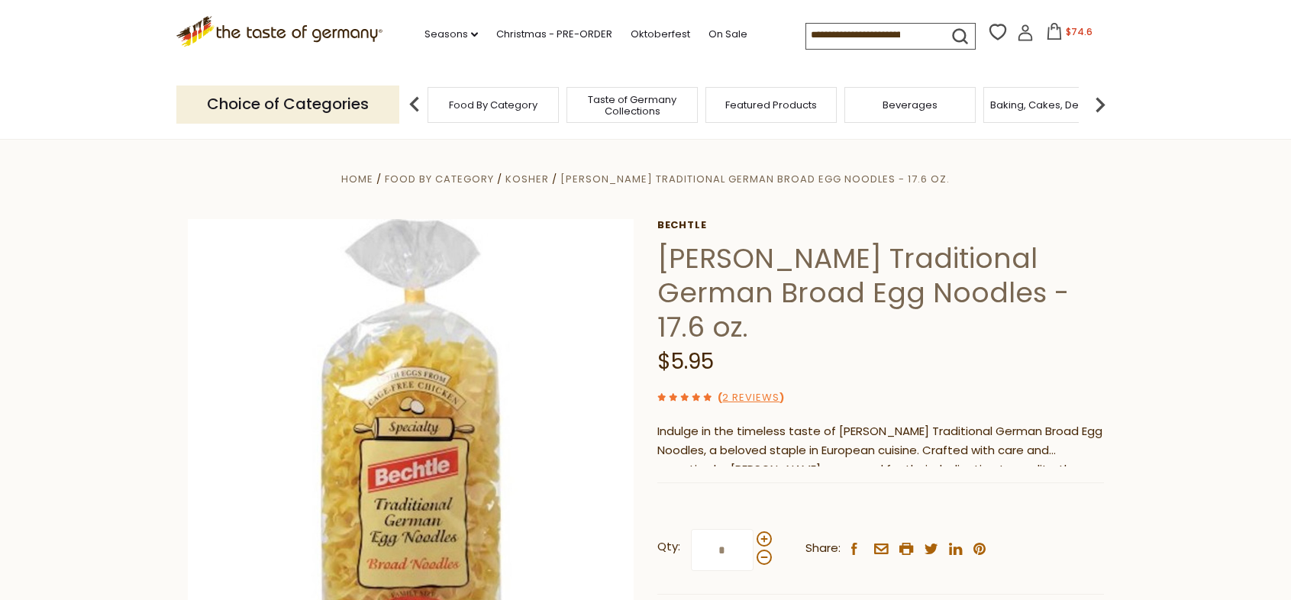
click at [515, 107] on span "Food By Category" at bounding box center [493, 104] width 89 height 11
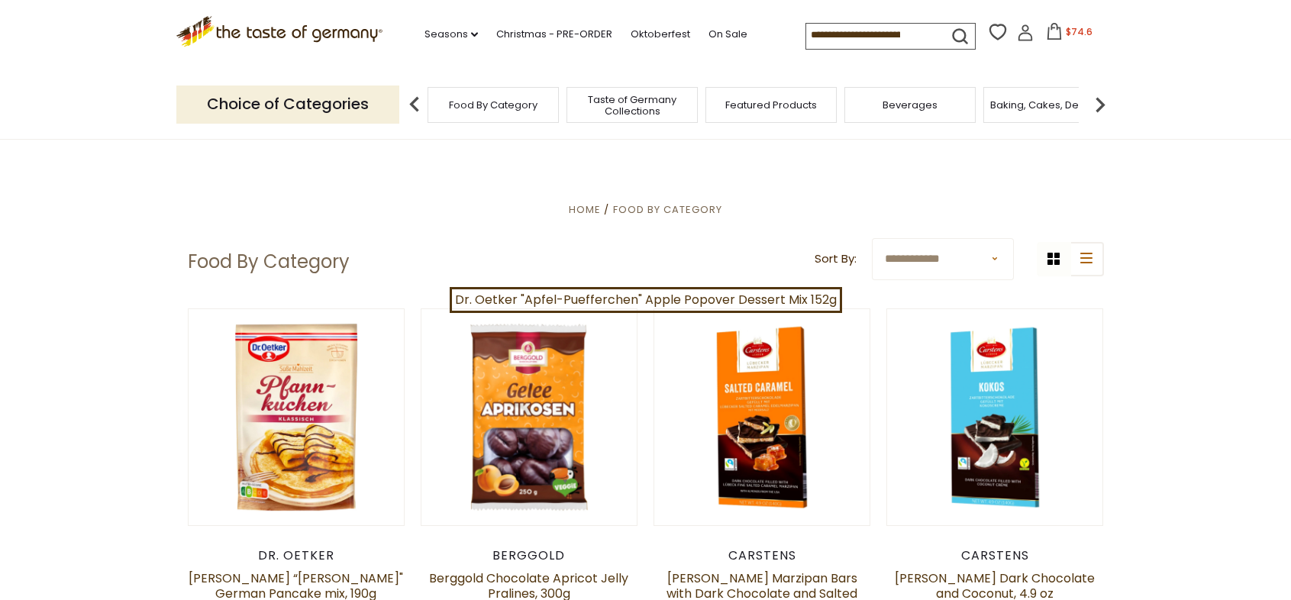
click at [309, 108] on p "Choice of Categories" at bounding box center [287, 104] width 223 height 37
click at [413, 99] on img at bounding box center [414, 104] width 31 height 31
click at [451, 34] on link "Seasons dropdown_arrow" at bounding box center [450, 34] width 53 height 17
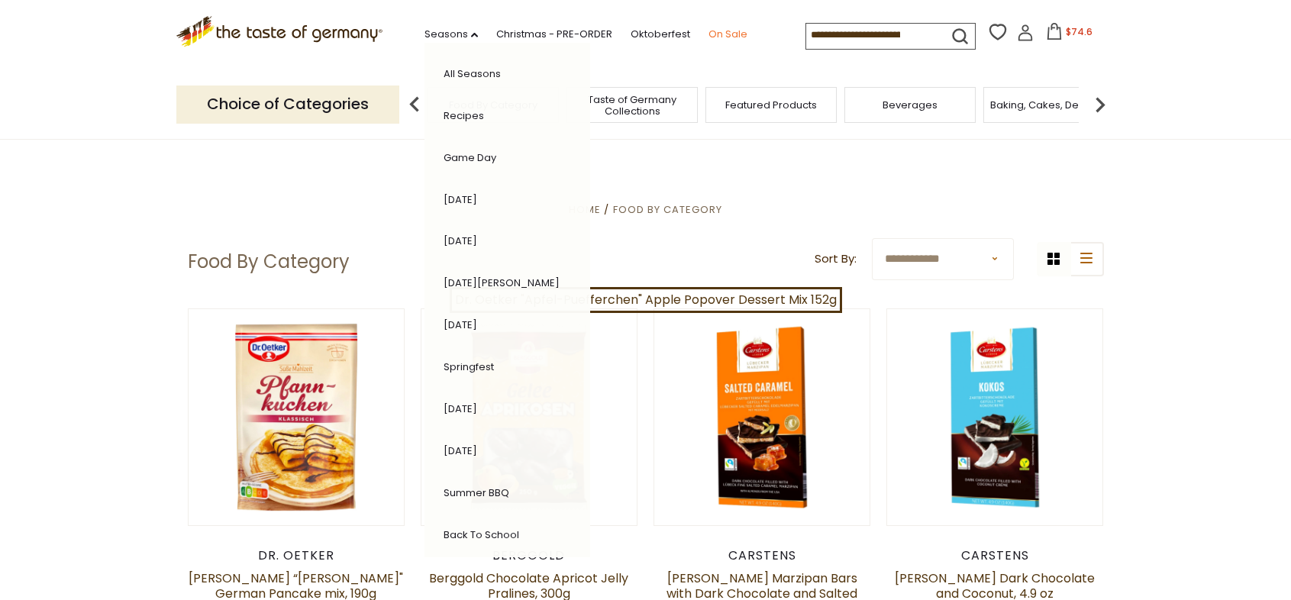
click at [722, 31] on link "On Sale" at bounding box center [727, 34] width 39 height 17
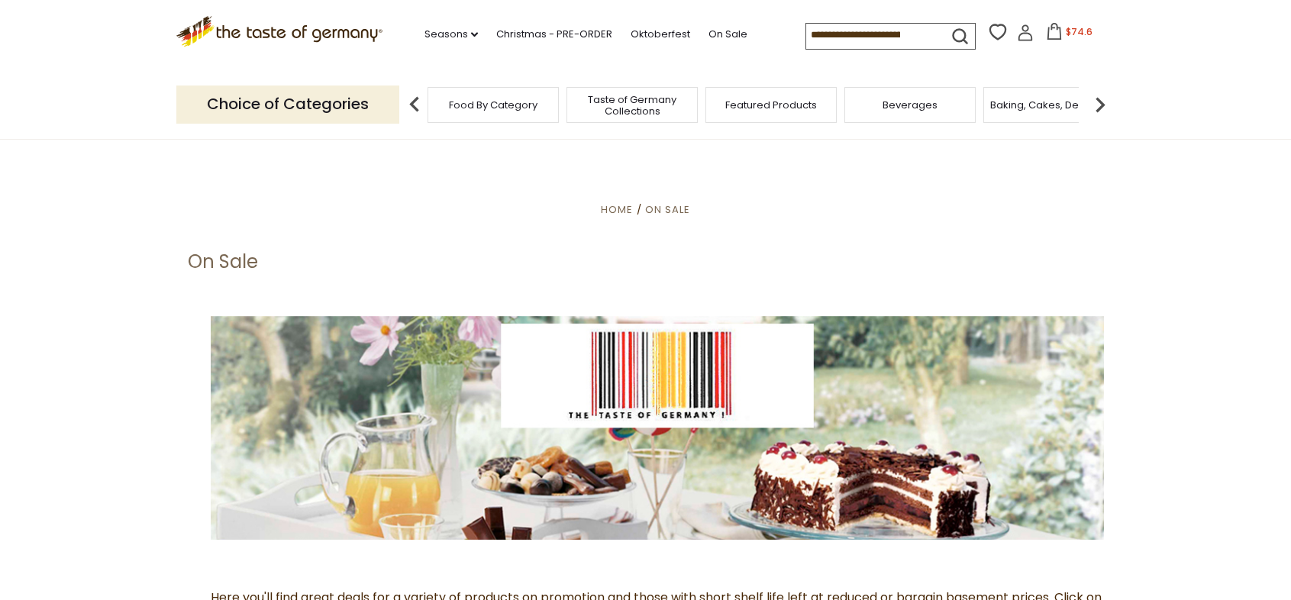
click at [410, 98] on img at bounding box center [414, 104] width 31 height 31
click at [334, 110] on p "Choice of Categories" at bounding box center [287, 104] width 223 height 37
click at [273, 23] on icon ".st0{fill:#EDD300;} .st1{fill:#D33E21;}" at bounding box center [279, 31] width 207 height 31
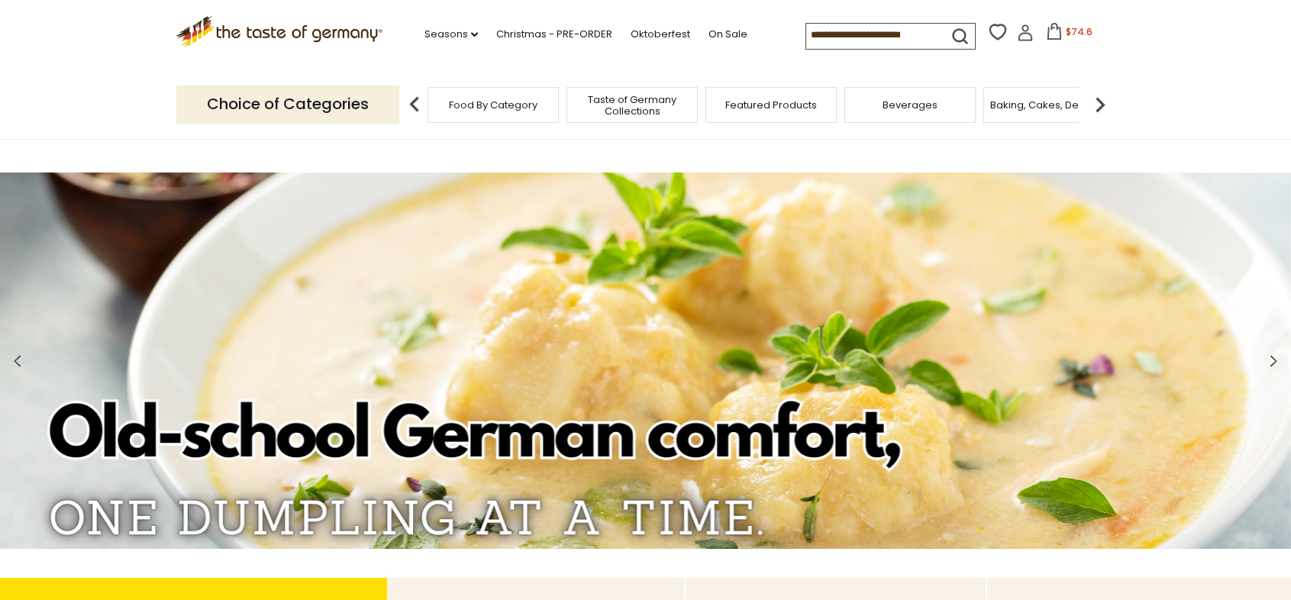
click at [809, 33] on input at bounding box center [870, 34] width 129 height 21
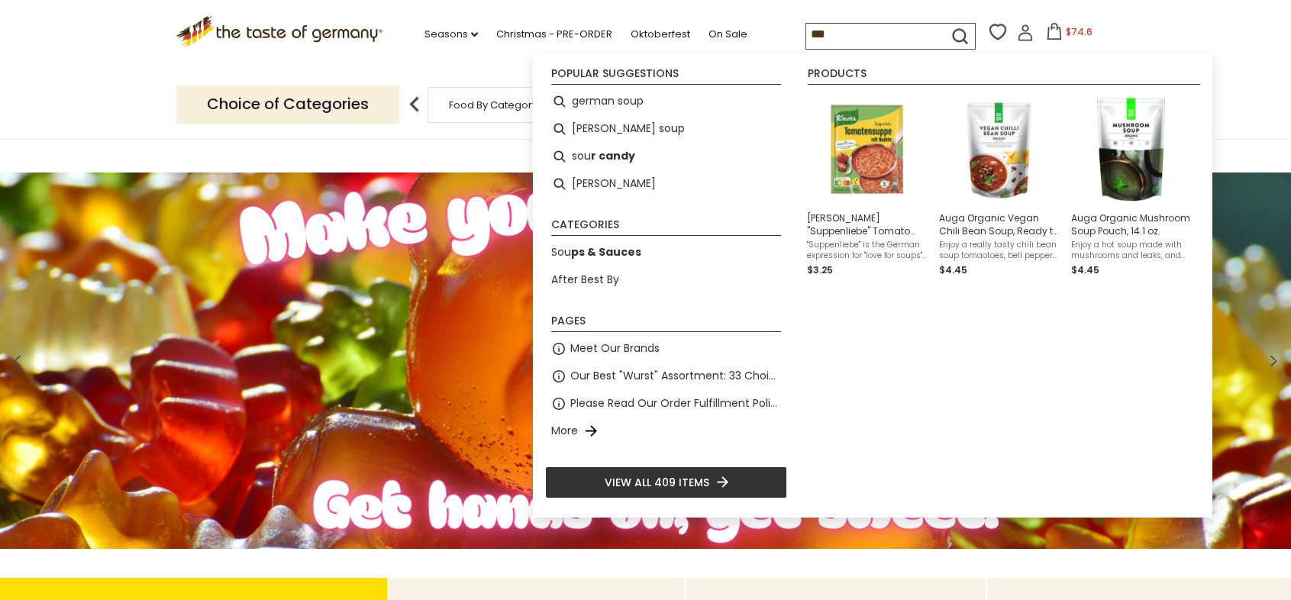
type input "****"
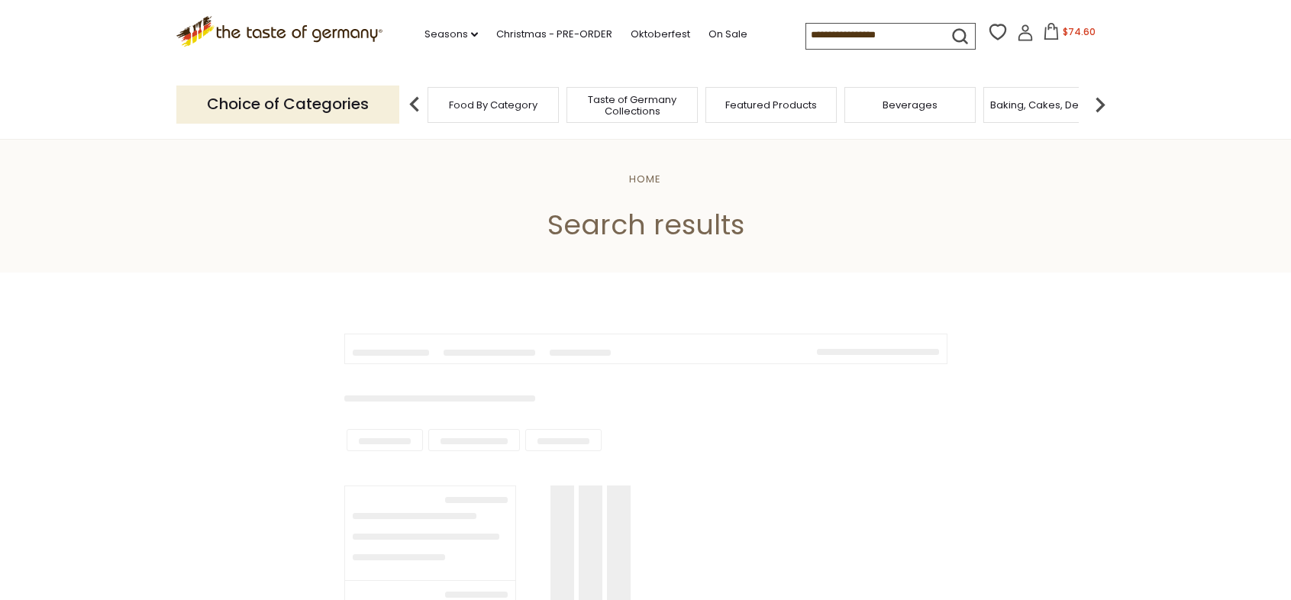
type input "****"
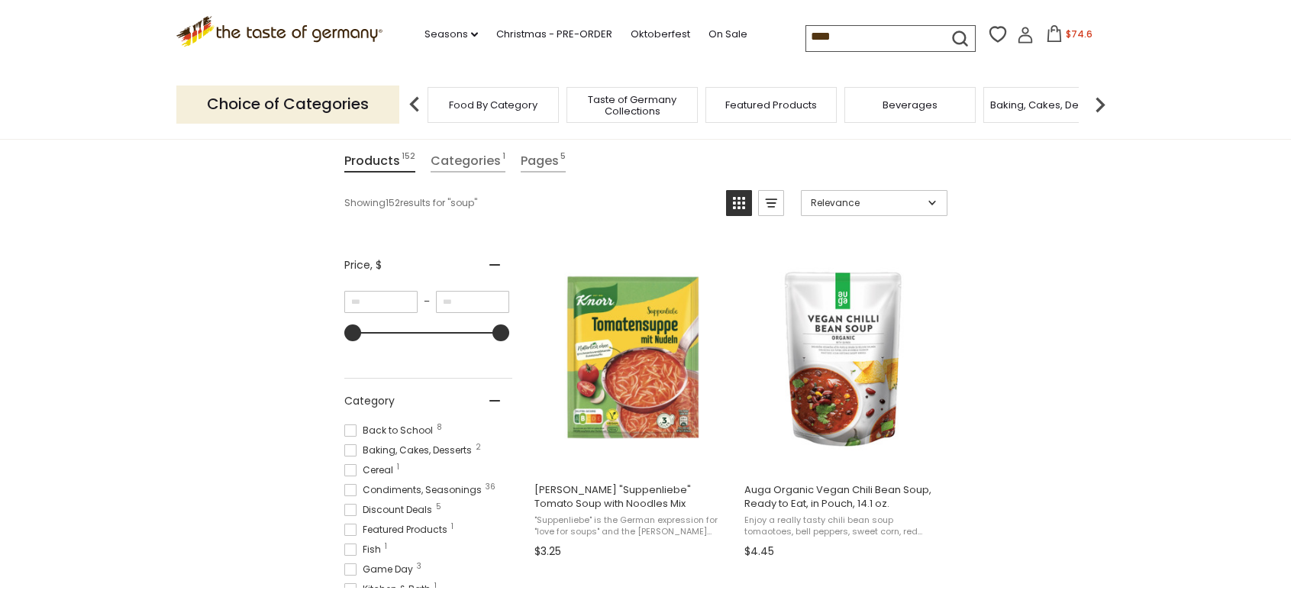
scroll to position [179, 0]
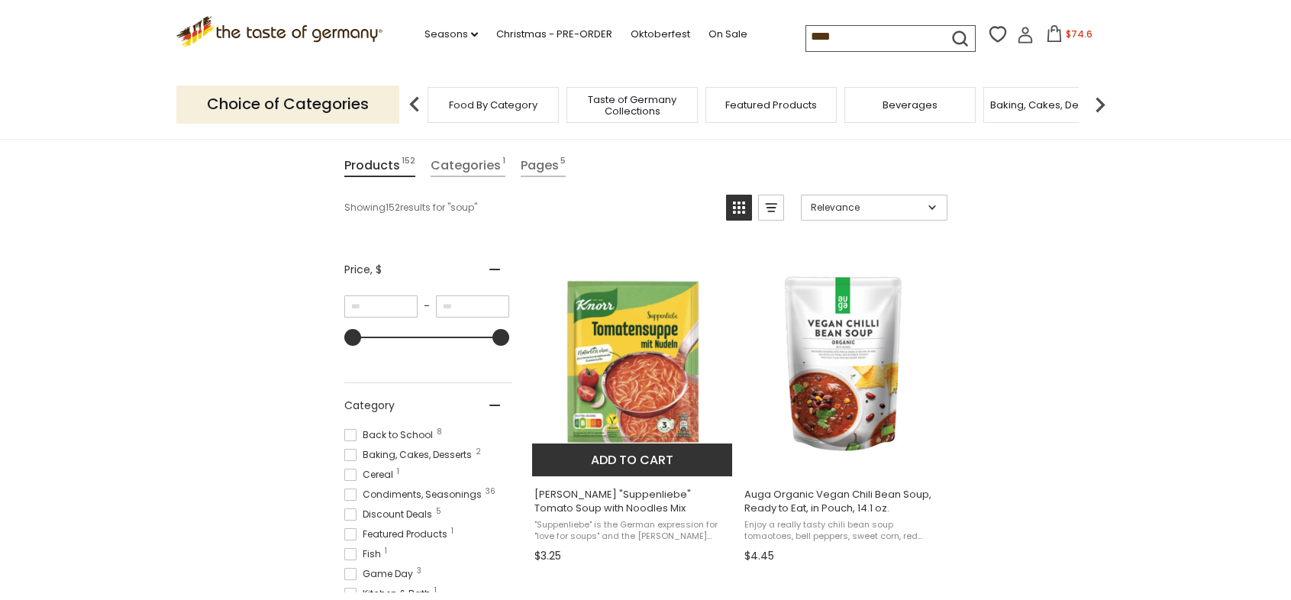
click at [616, 343] on img at bounding box center [633, 362] width 202 height 202
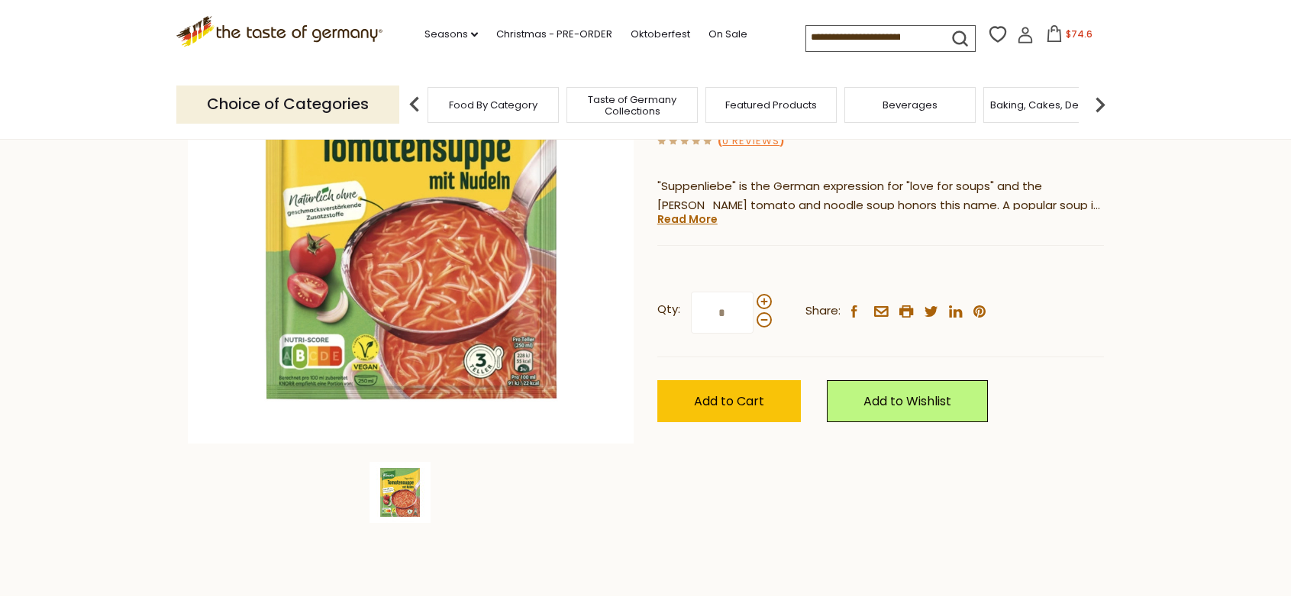
scroll to position [248, 0]
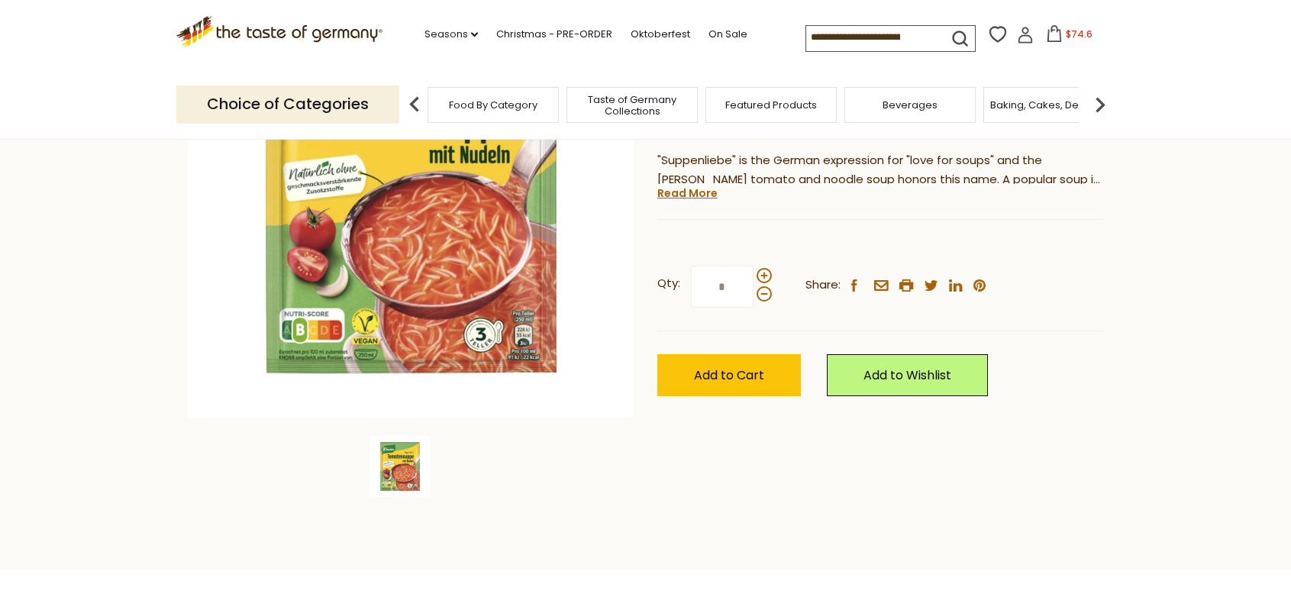
click at [386, 471] on img at bounding box center [400, 466] width 61 height 61
click at [397, 471] on img at bounding box center [400, 466] width 61 height 61
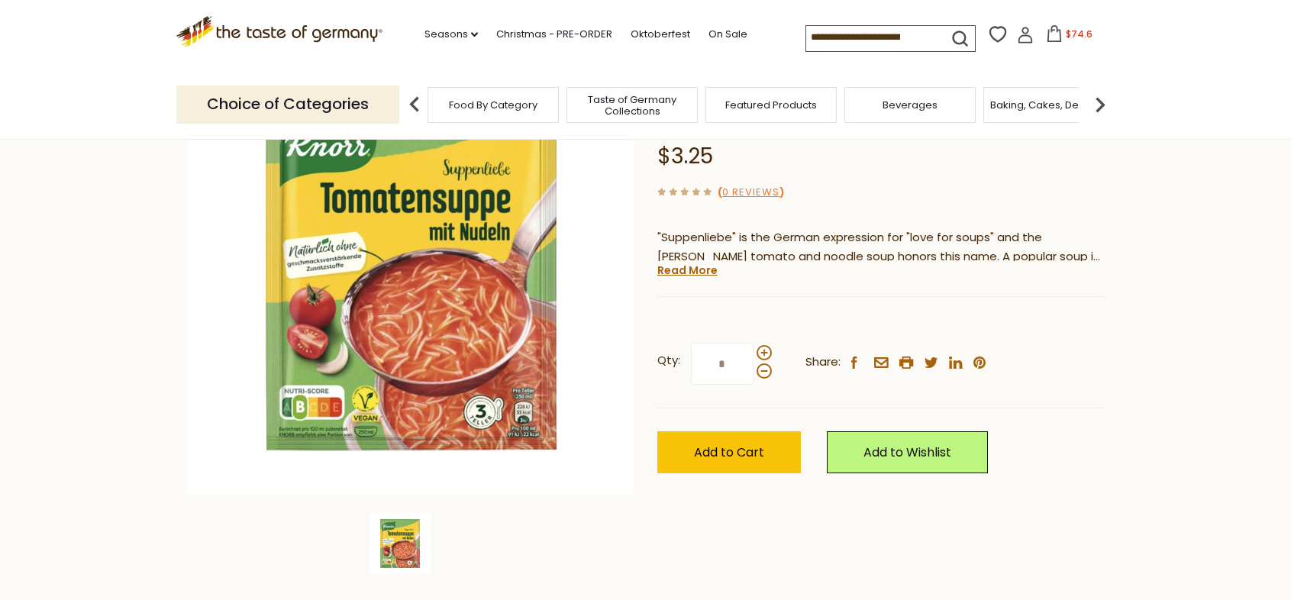
scroll to position [168, 0]
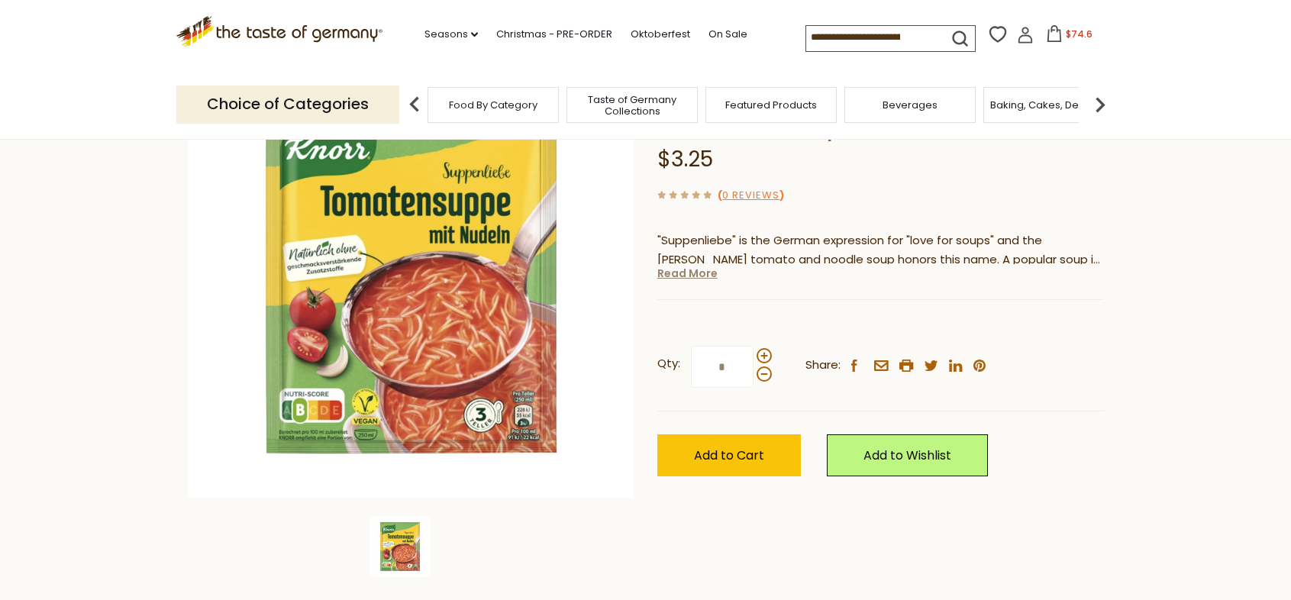
click at [692, 276] on link "Read More" at bounding box center [687, 273] width 60 height 15
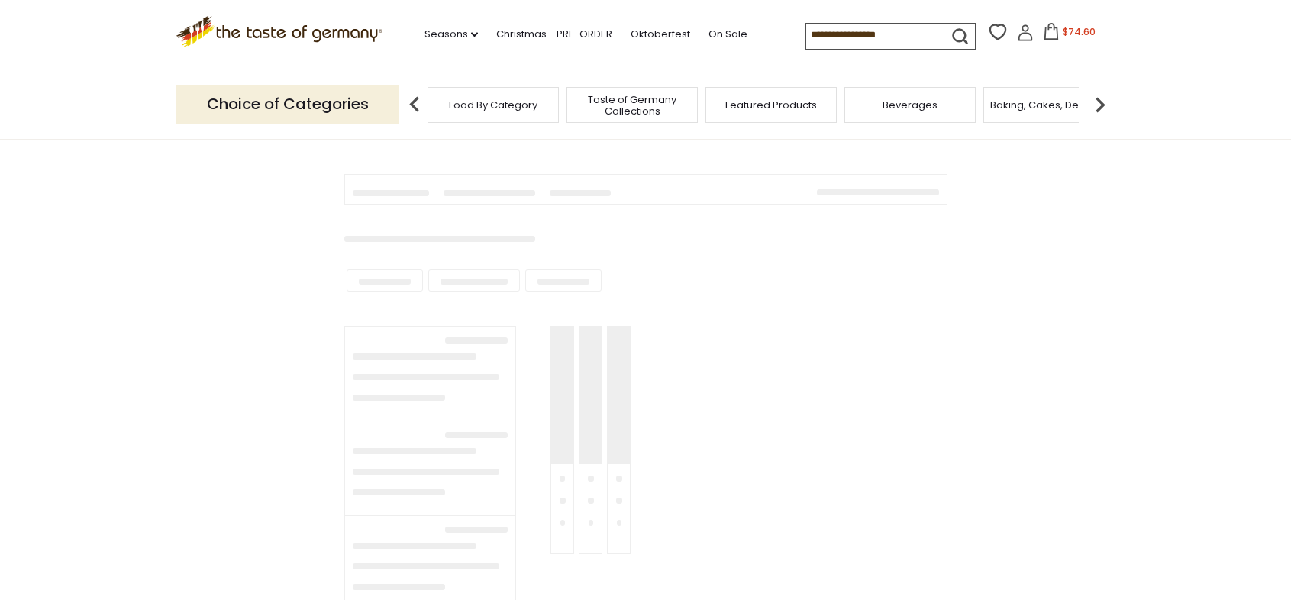
type input "****"
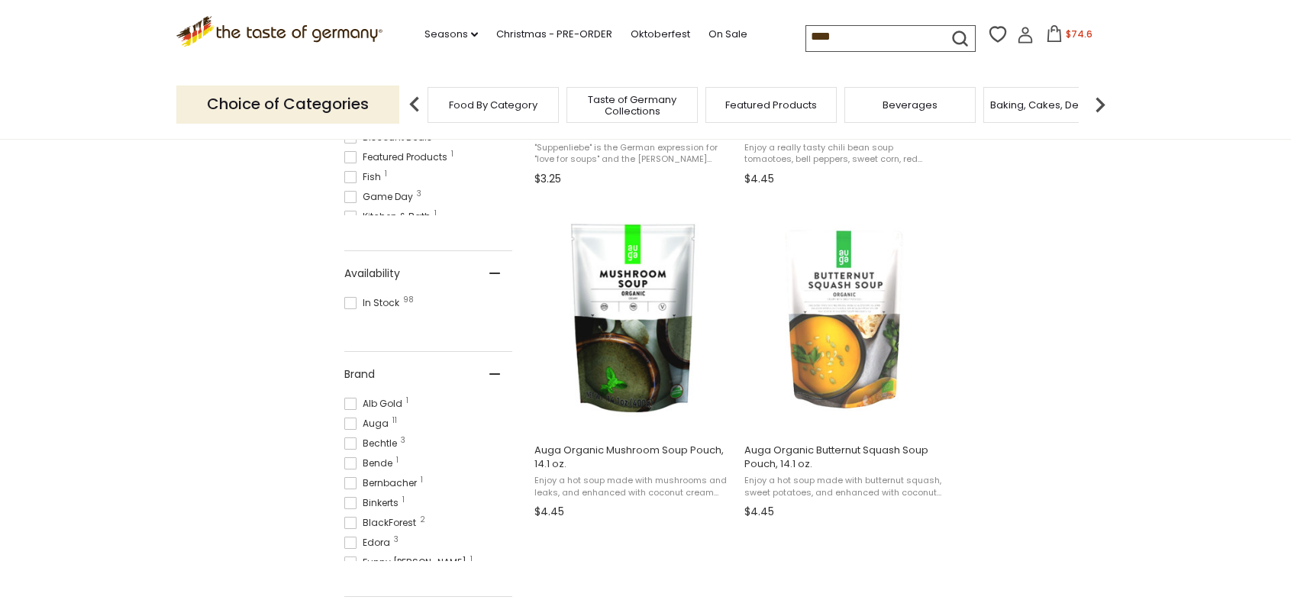
scroll to position [566, 0]
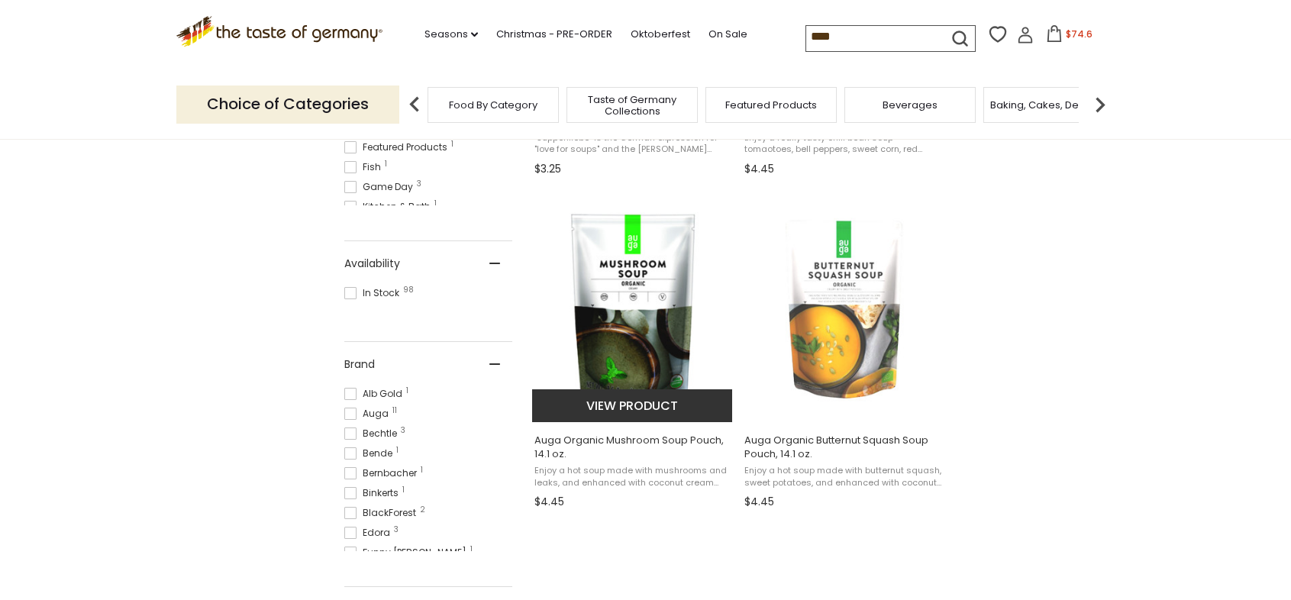
click at [643, 338] on img "Auga Organic Mushroom Soup Pouch, 14.1 oz." at bounding box center [633, 308] width 202 height 202
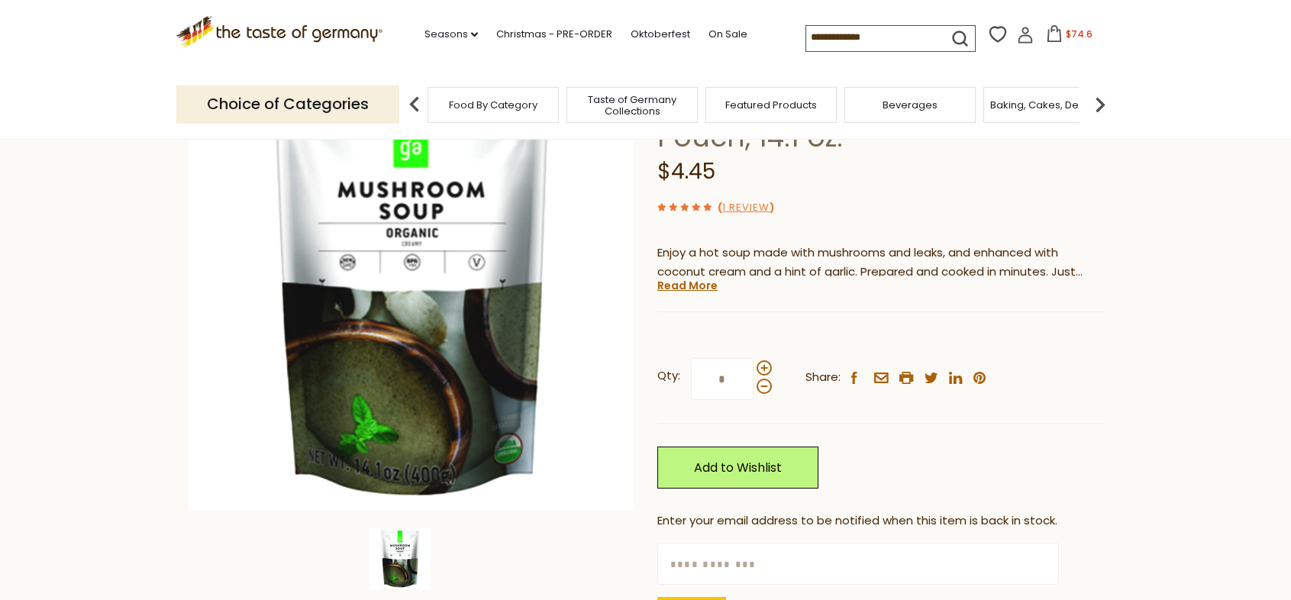
scroll to position [175, 0]
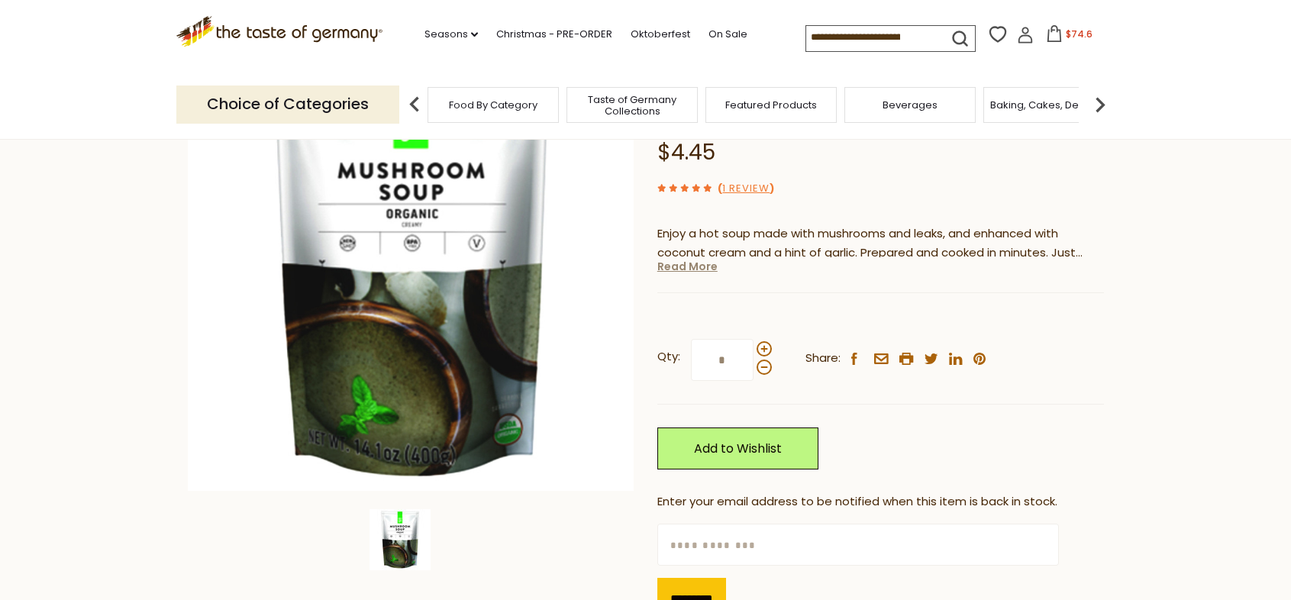
click at [695, 267] on link "Read More" at bounding box center [687, 266] width 60 height 15
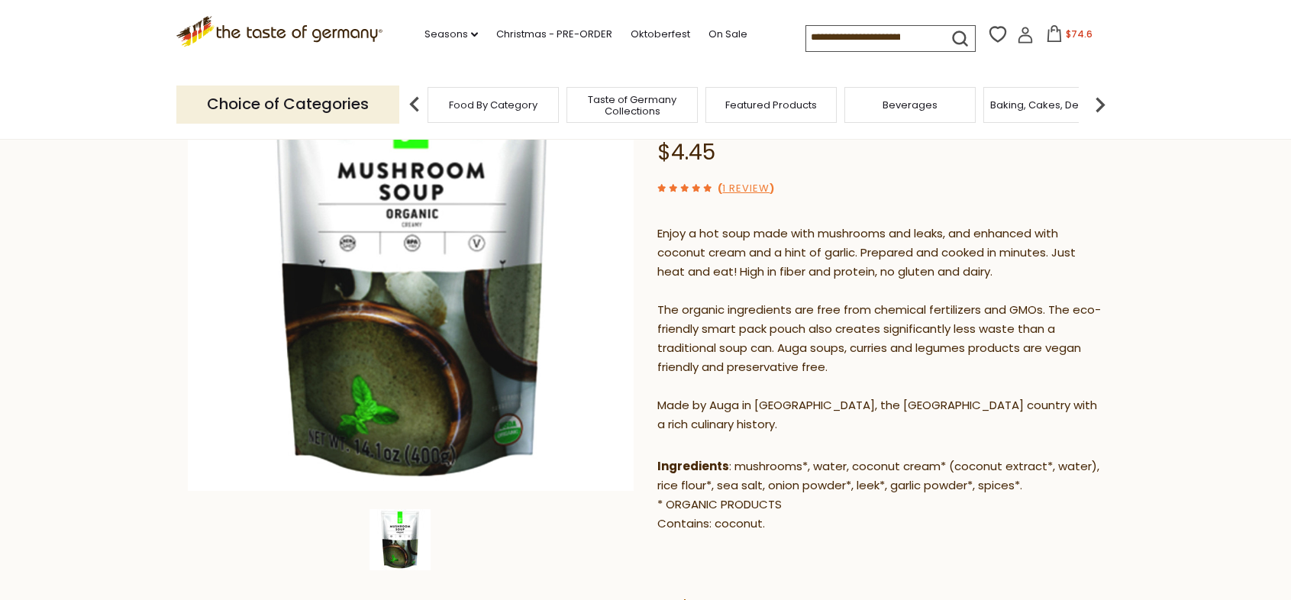
click at [1248, 157] on section "Home Food By Category Plant-Based Auga Organic Mushroom Soup Pouch, 14.1 oz. Au…" at bounding box center [645, 496] width 1291 height 1065
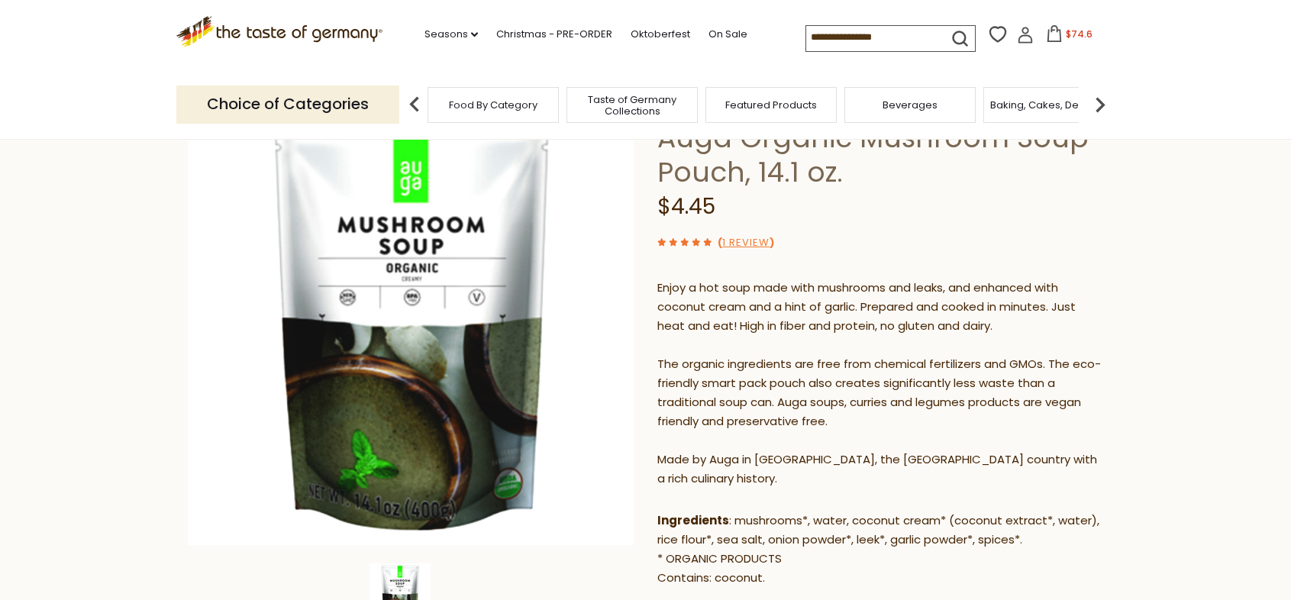
scroll to position [96, 0]
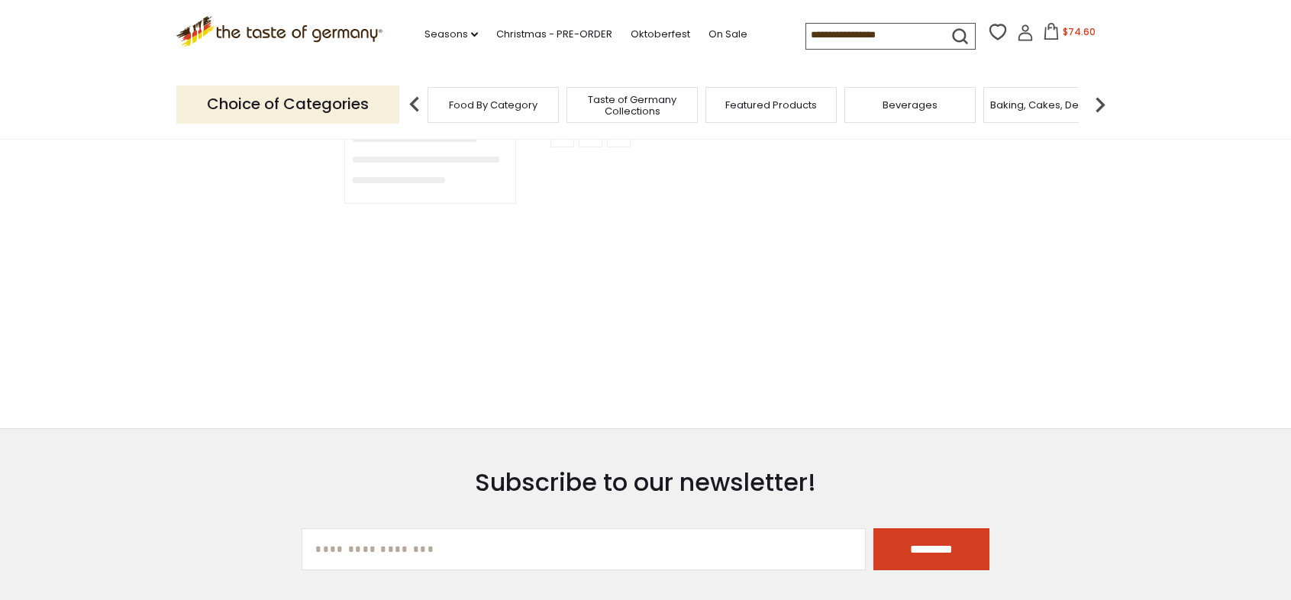
type input "****"
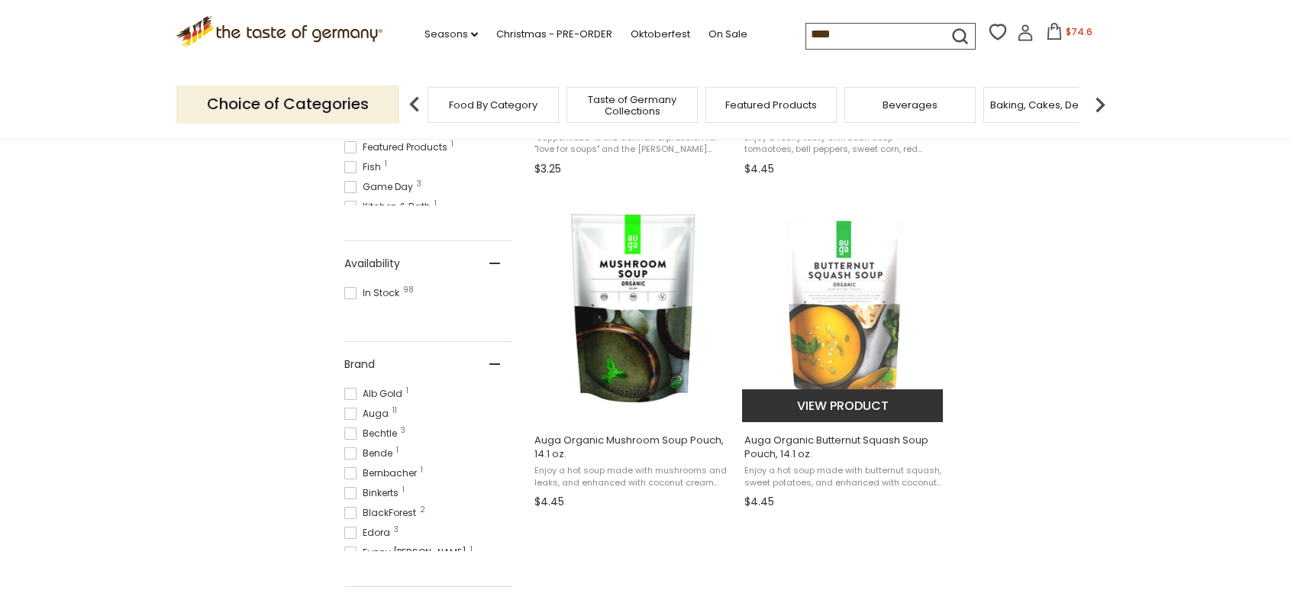
click at [850, 308] on img "Auga Organic Butternut Squash Soup Pouch, 14.1 oz." at bounding box center [843, 308] width 202 height 202
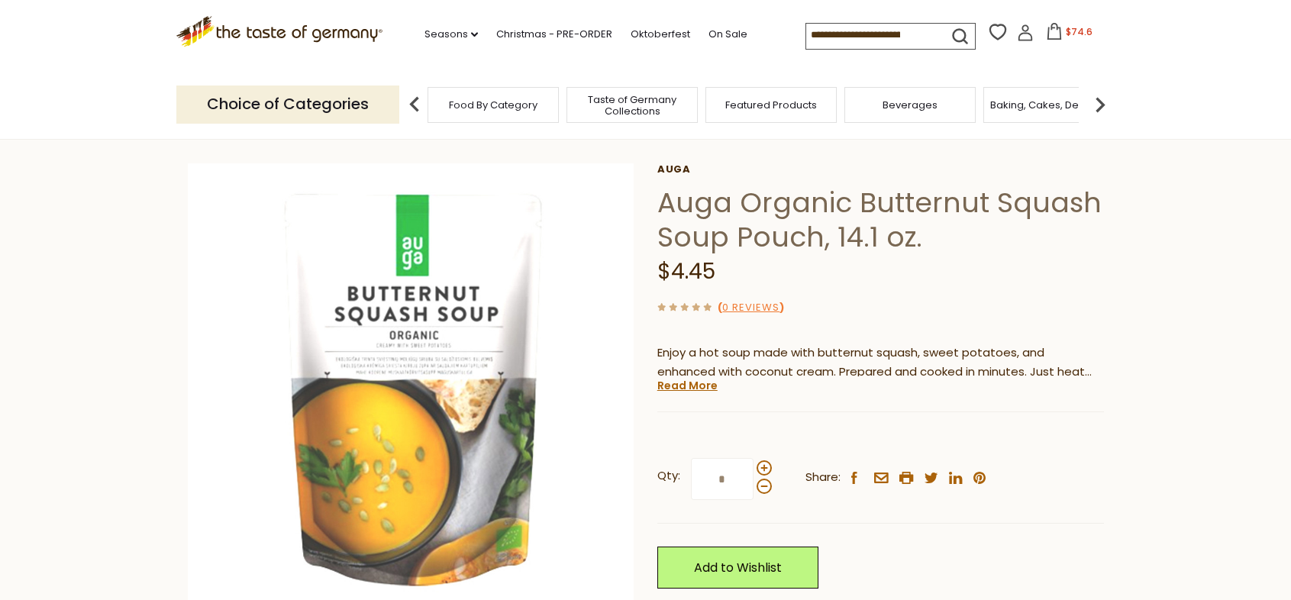
scroll to position [63, 0]
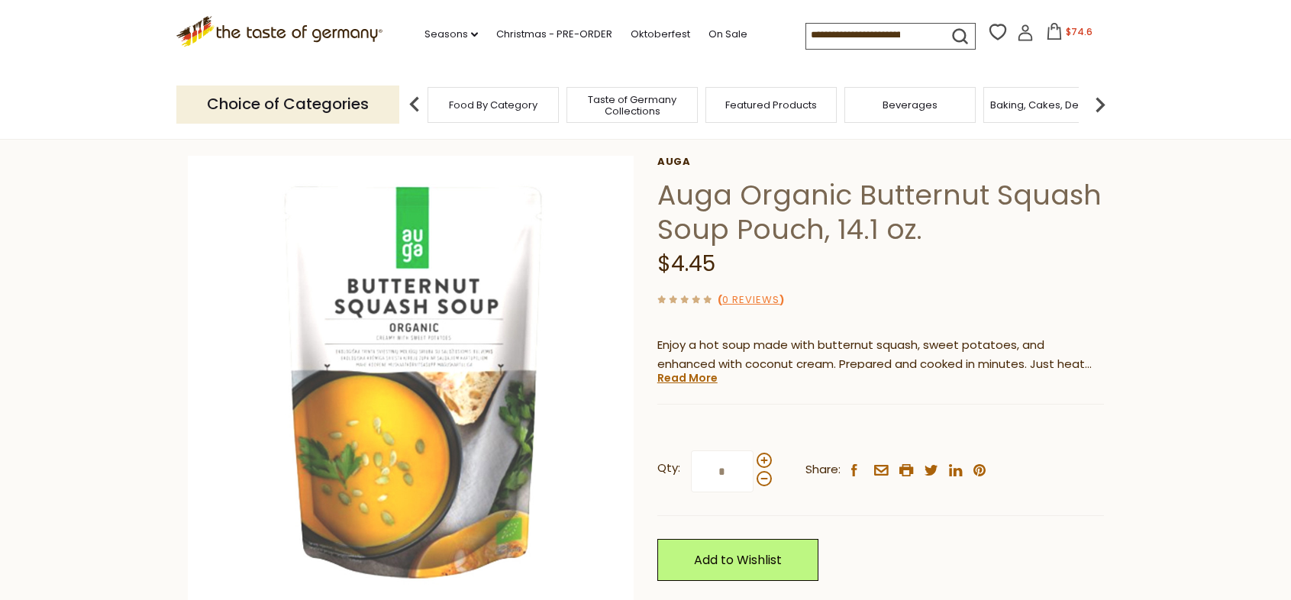
click at [108, 557] on section "Home Food By Category Plant-Based Auga Organic Butternut Squash Soup Pouch, 14.…" at bounding box center [645, 440] width 1291 height 728
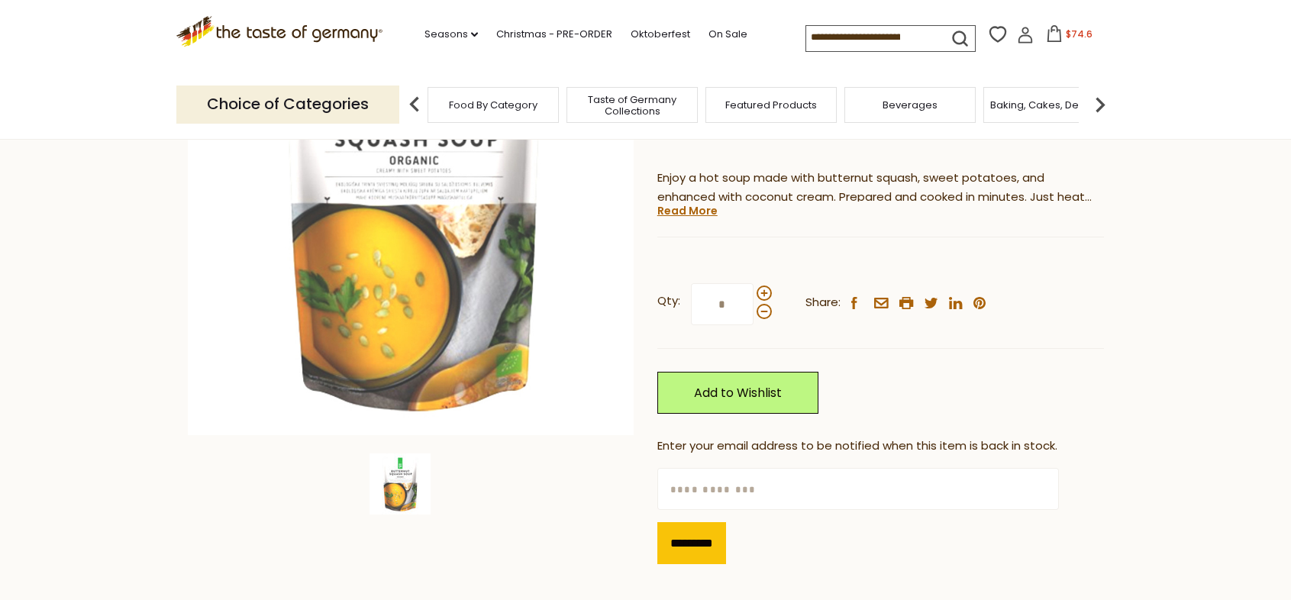
scroll to position [241, 0]
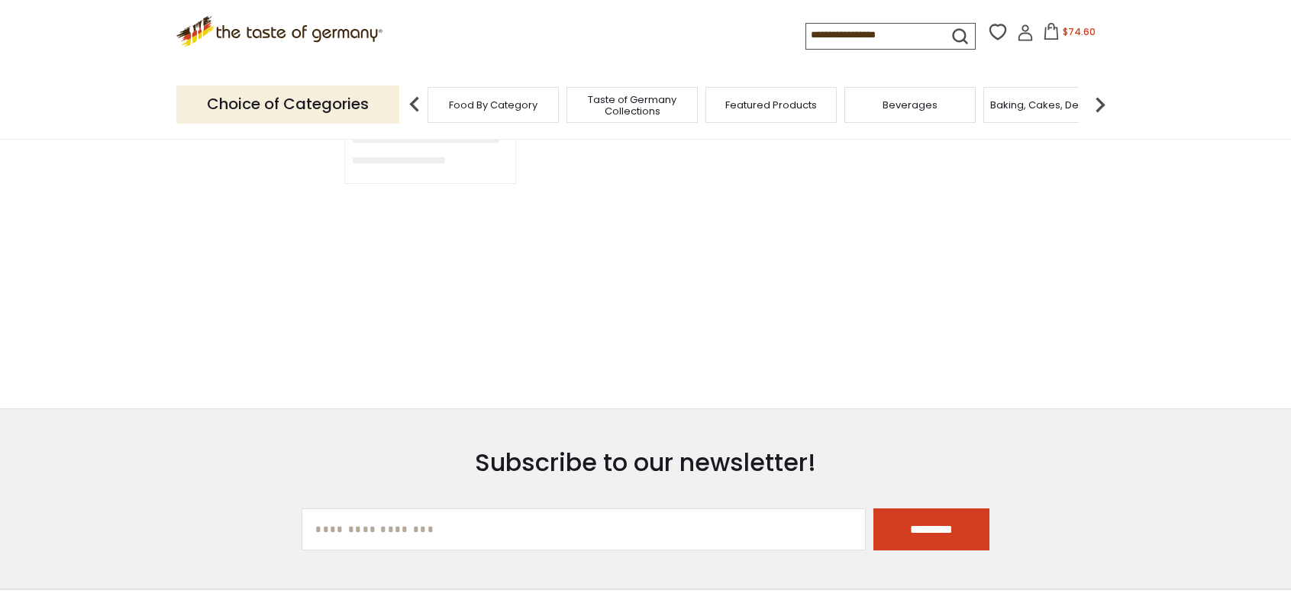
type input "****"
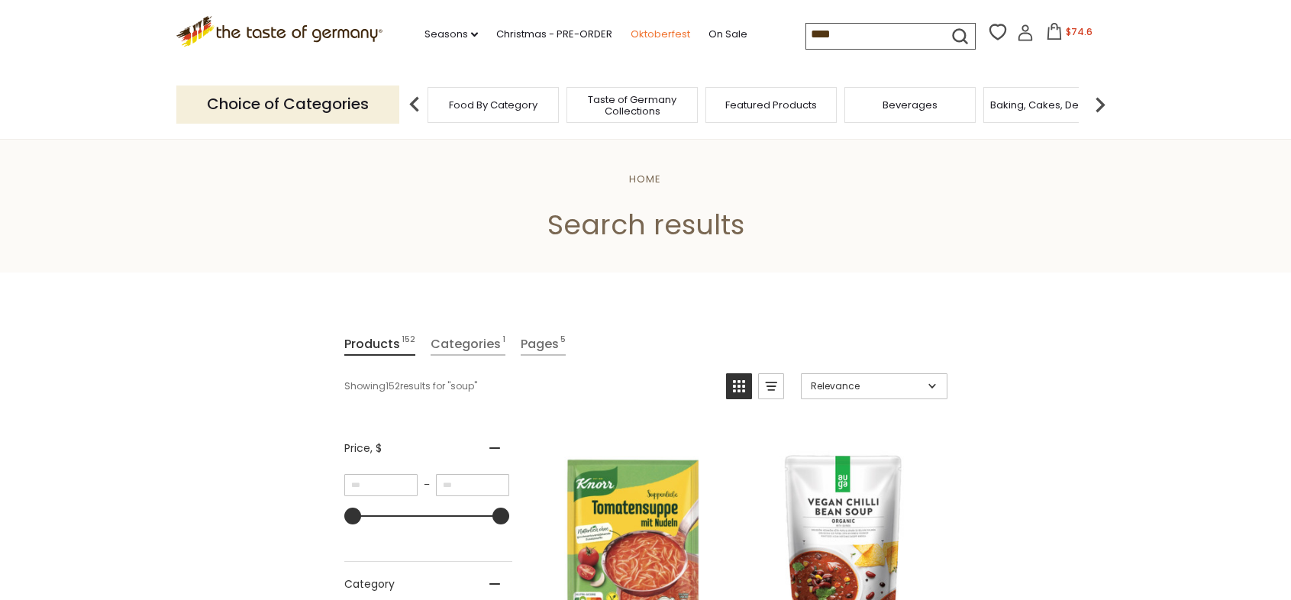
click at [644, 34] on link "Oktoberfest" at bounding box center [661, 34] width 60 height 17
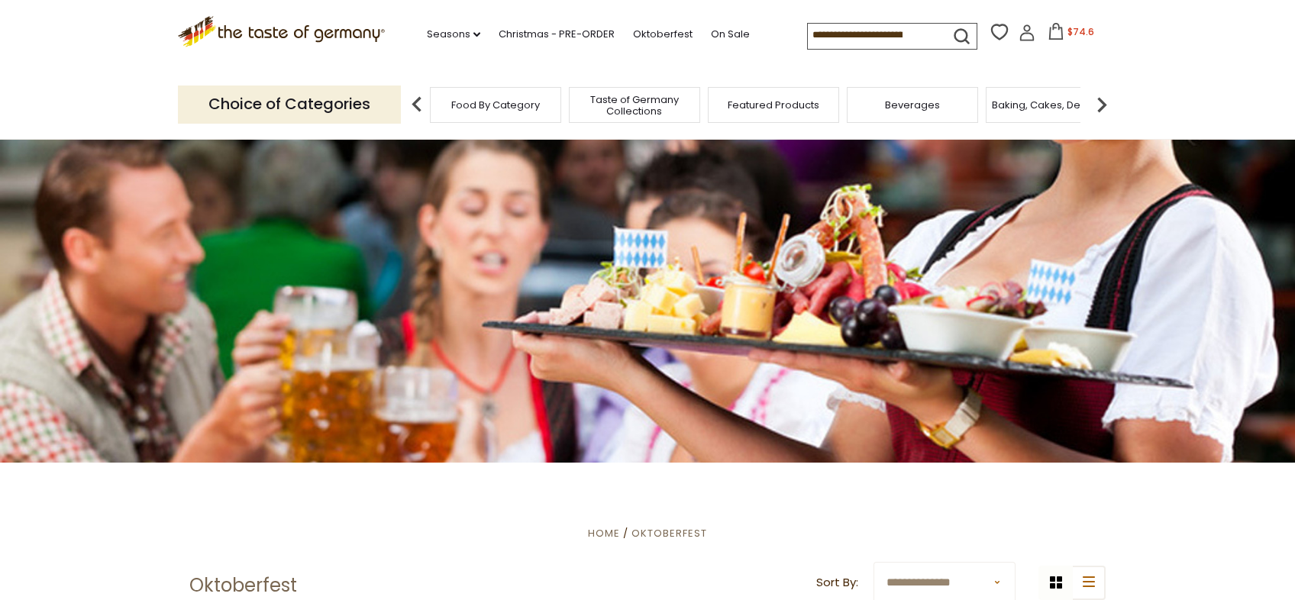
click at [808, 28] on input at bounding box center [872, 34] width 129 height 21
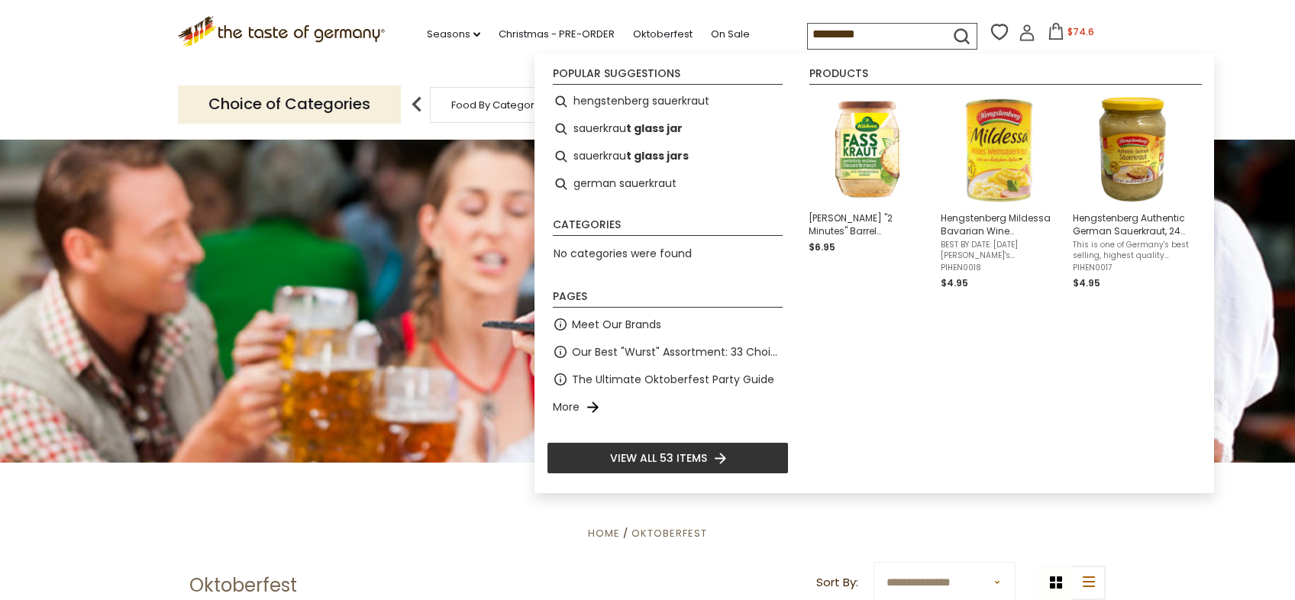
type input "**********"
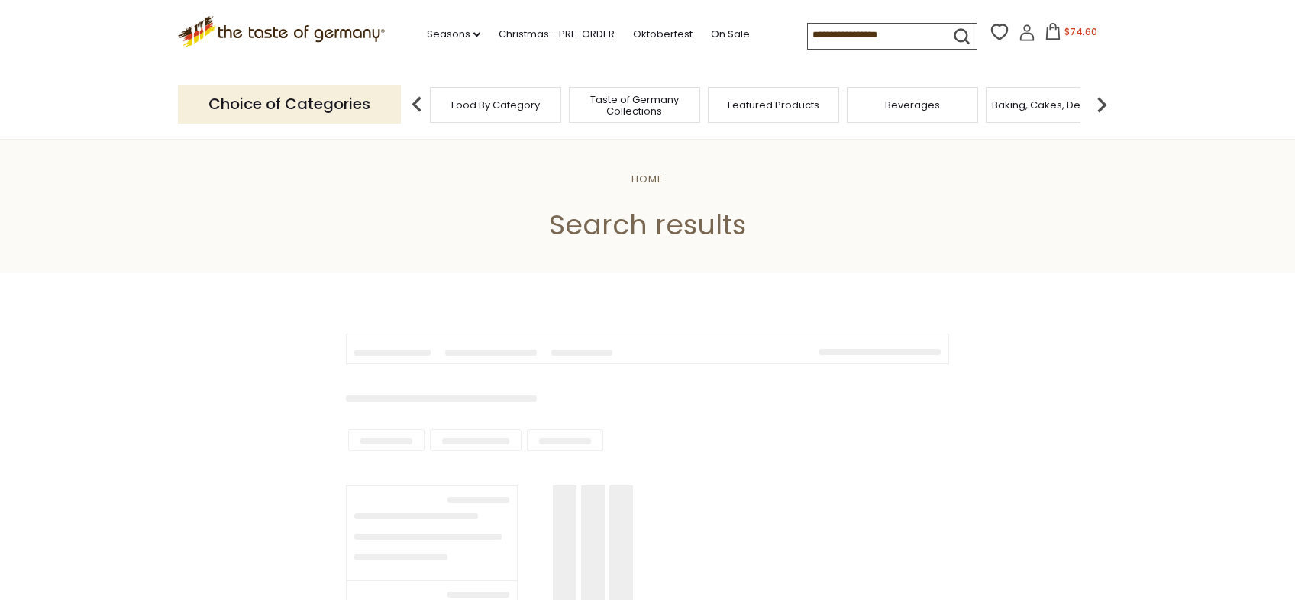
type input "**********"
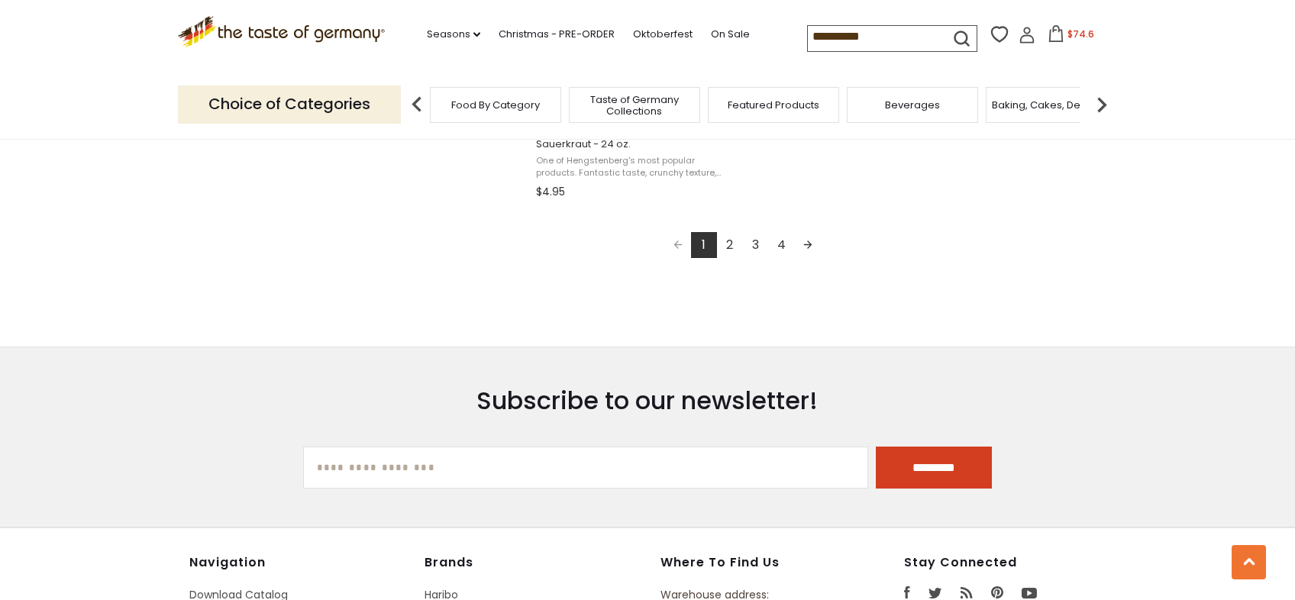
scroll to position [2884, 0]
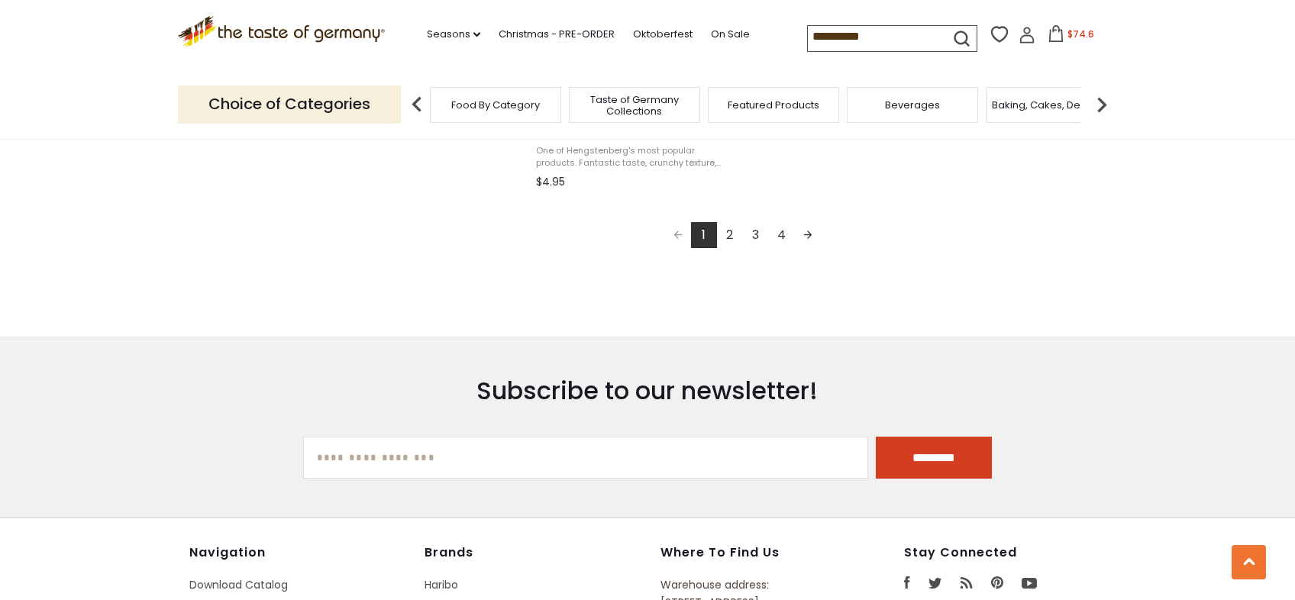
click at [725, 228] on link "2" at bounding box center [730, 235] width 26 height 26
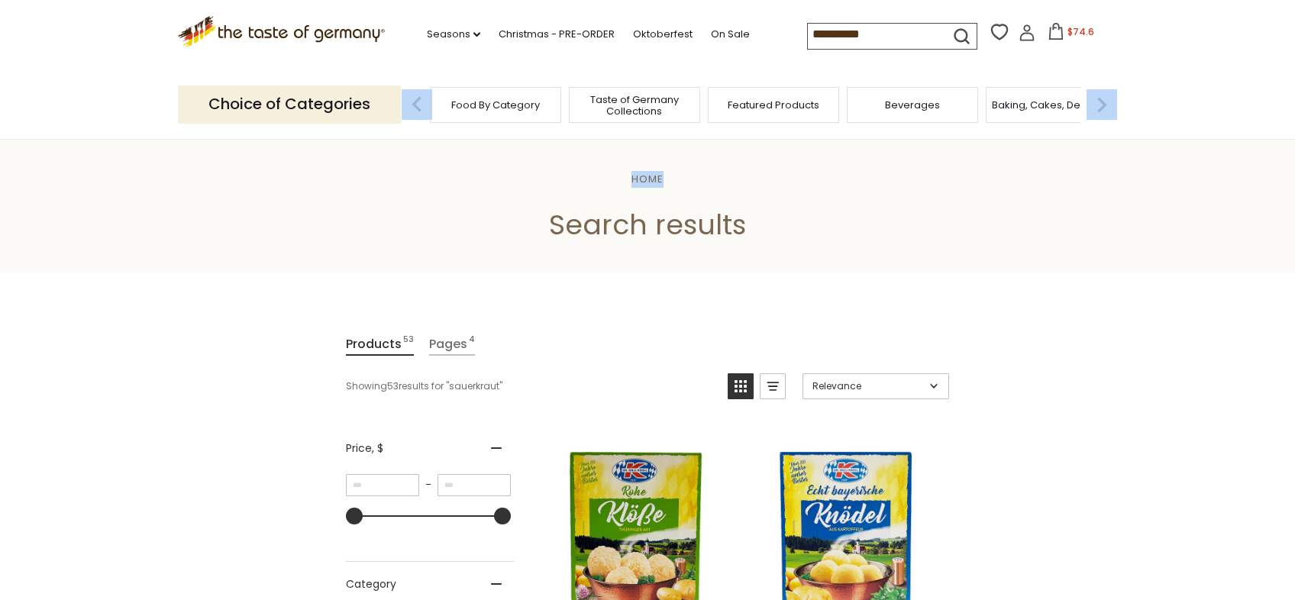
drag, startPoint x: 1294, startPoint y: 72, endPoint x: 1296, endPoint y: 105, distance: 32.9
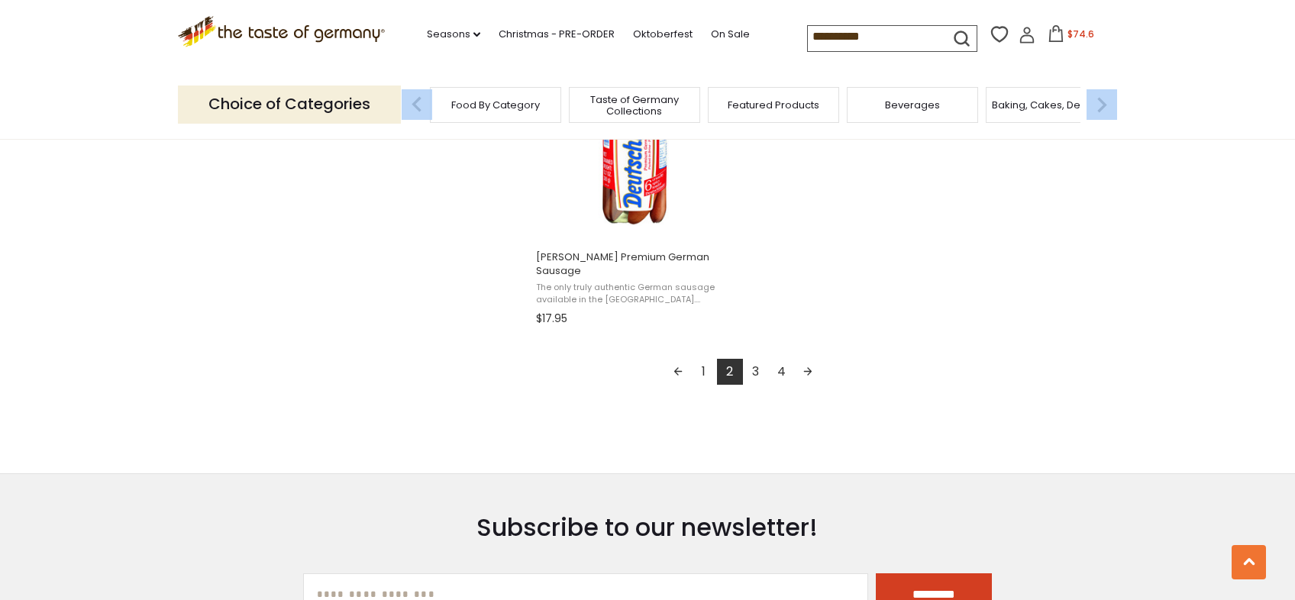
scroll to position [2768, 0]
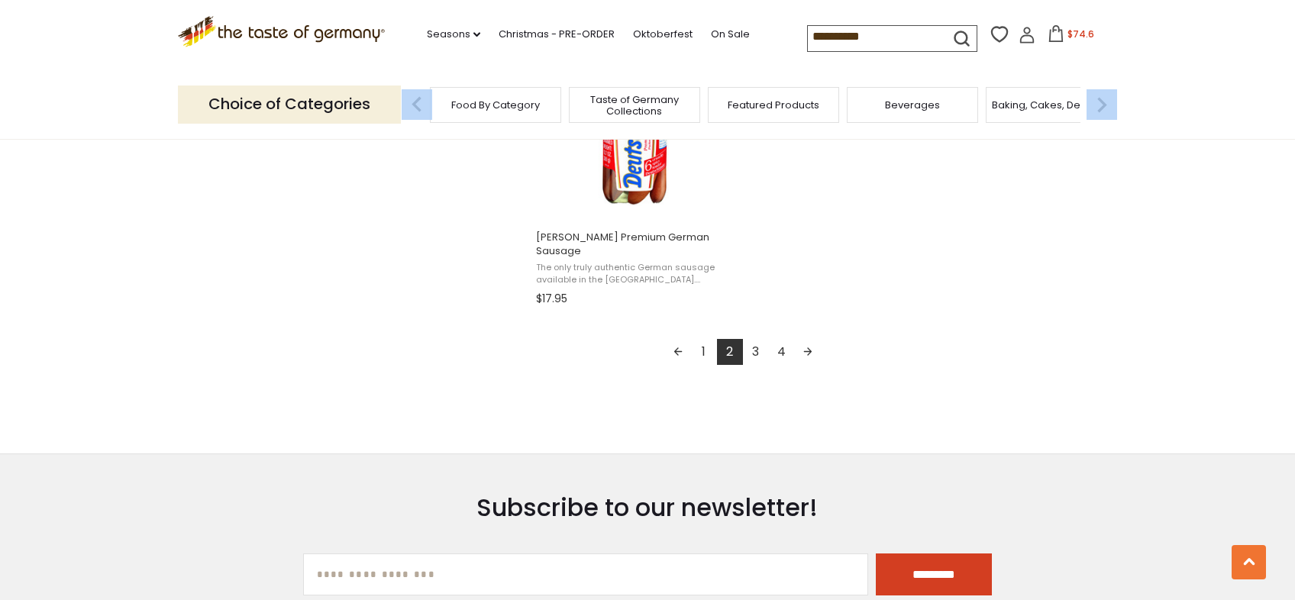
click at [754, 347] on link "3" at bounding box center [756, 352] width 26 height 26
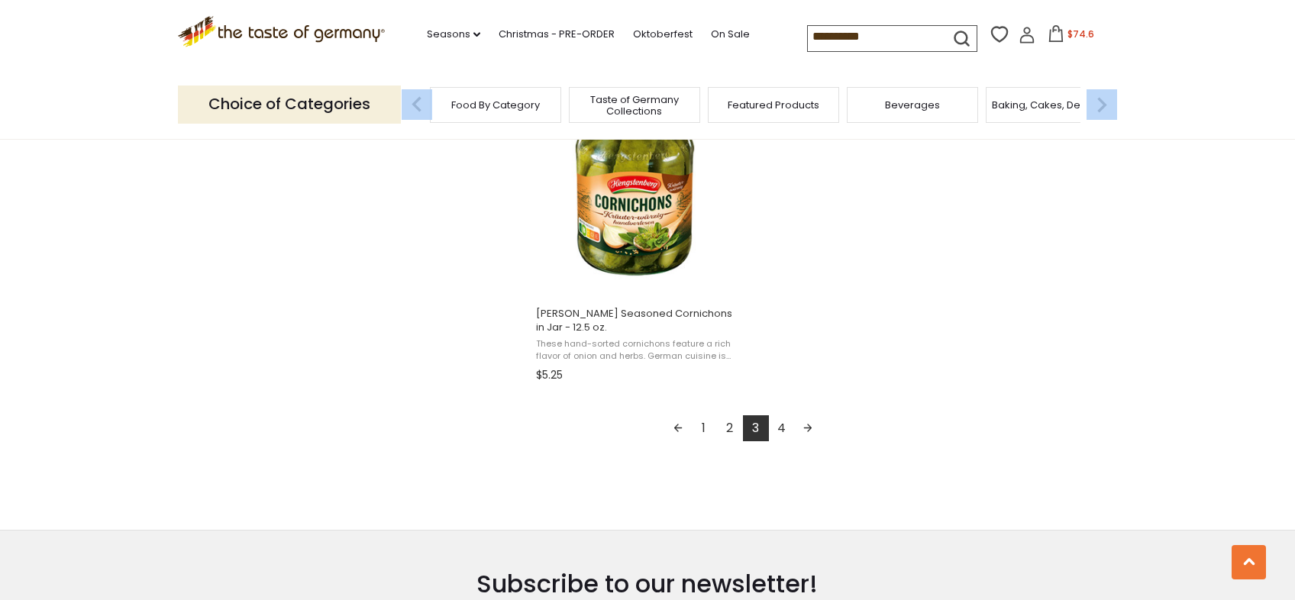
scroll to position [2697, 0]
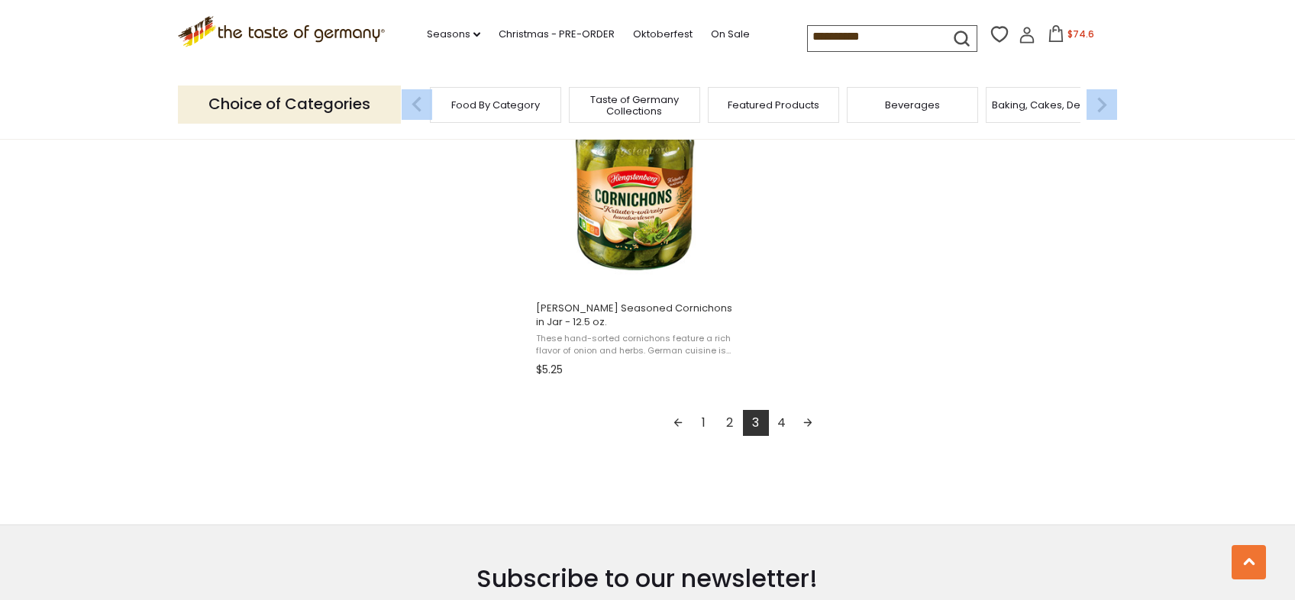
click at [779, 418] on link "4" at bounding box center [782, 423] width 26 height 26
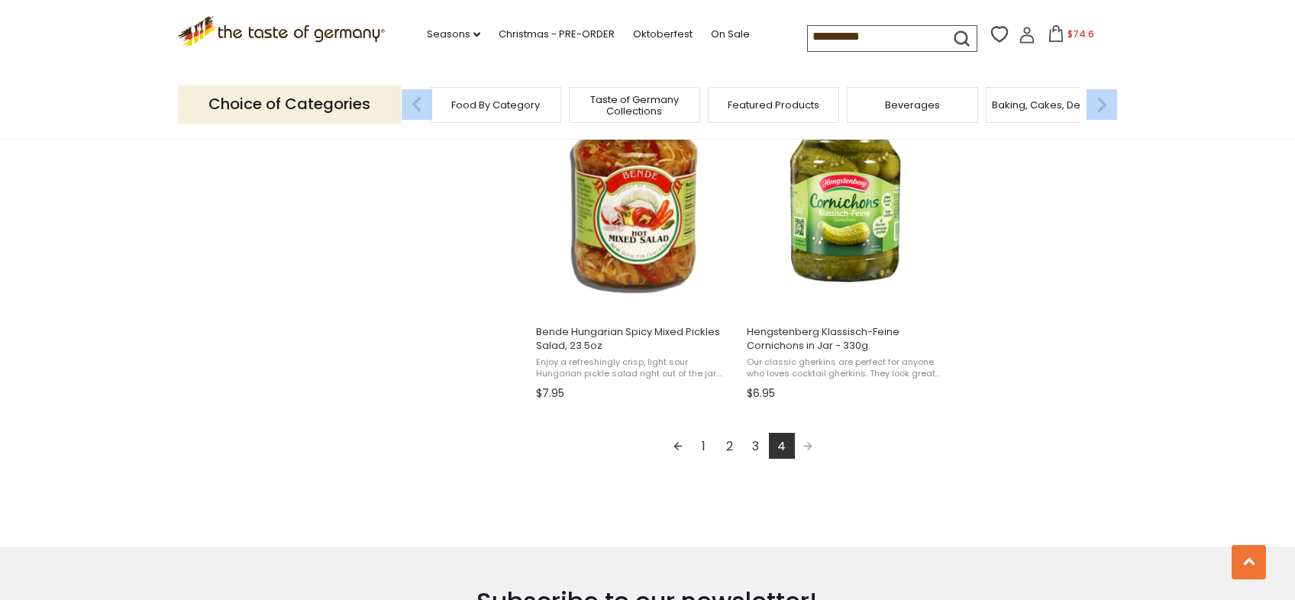
scroll to position [1387, 0]
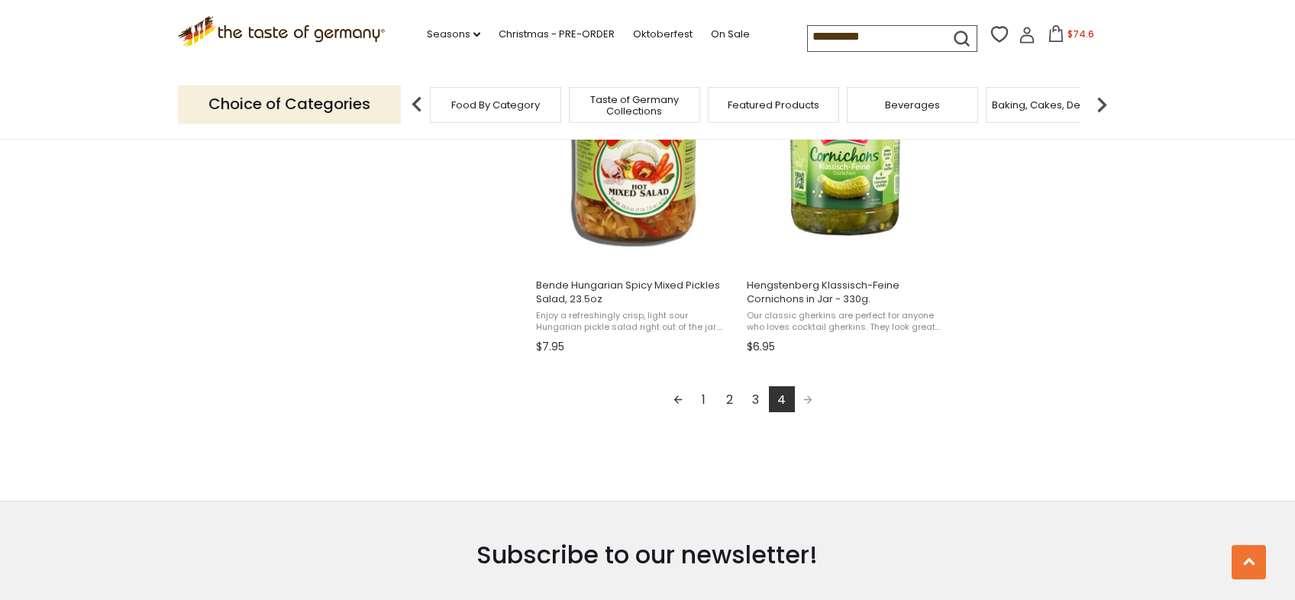
click at [808, 399] on span "Pagination" at bounding box center [808, 399] width 26 height 26
click at [697, 392] on link "1" at bounding box center [704, 399] width 26 height 26
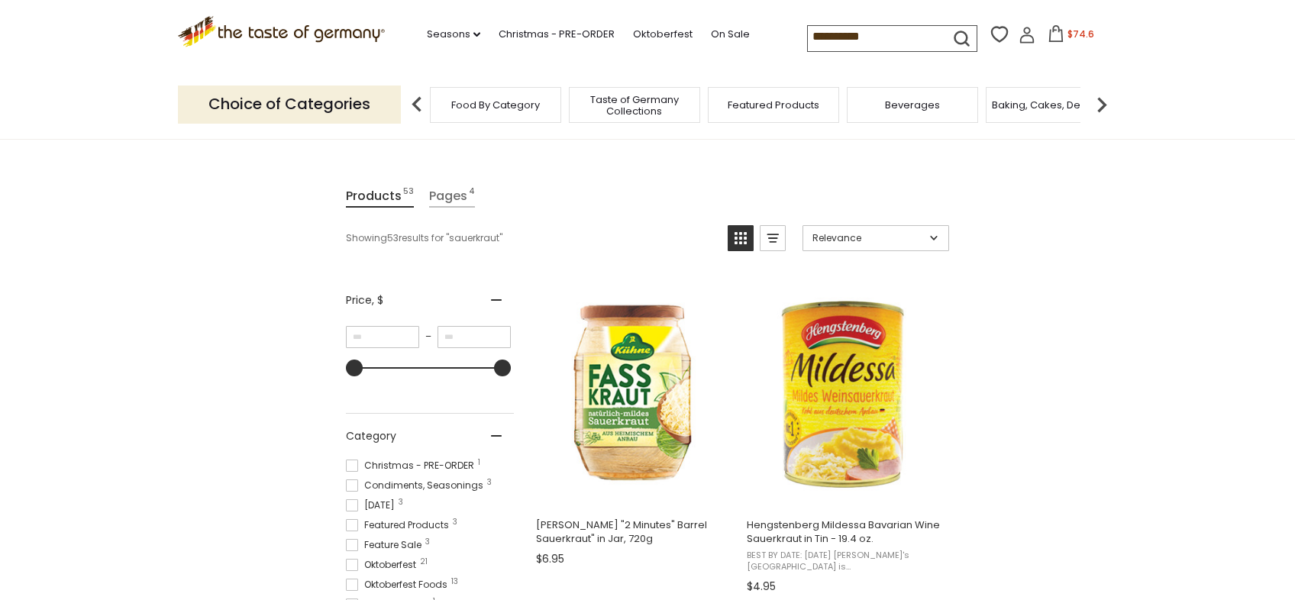
scroll to position [204, 0]
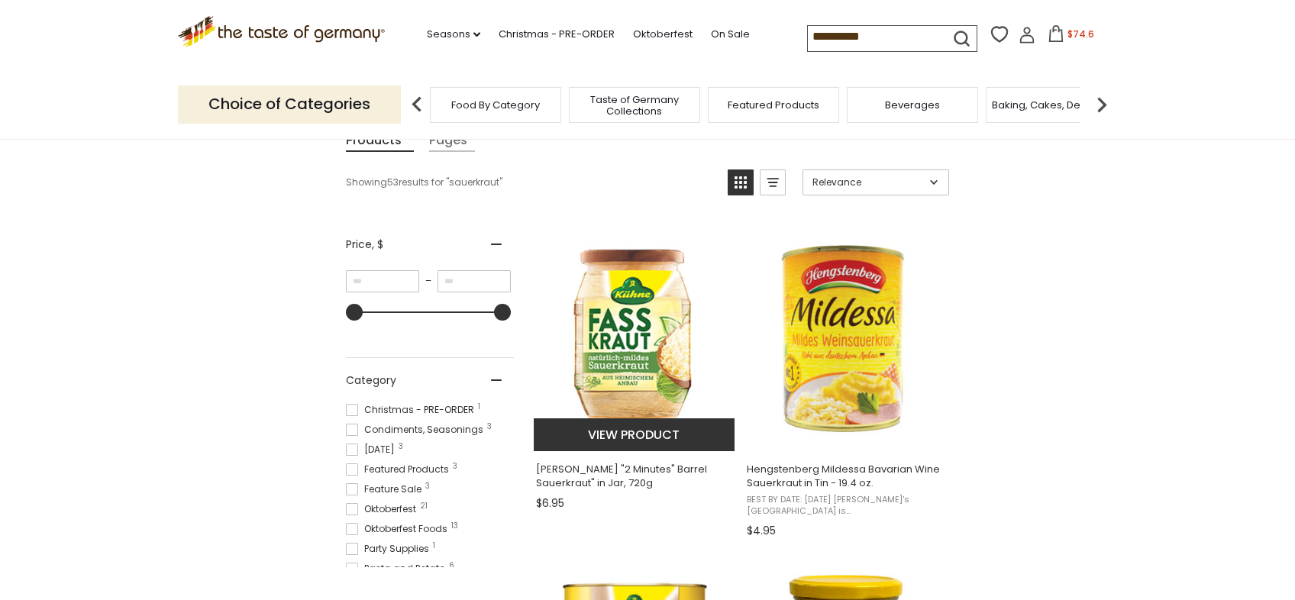
click at [646, 356] on img at bounding box center [635, 337] width 202 height 202
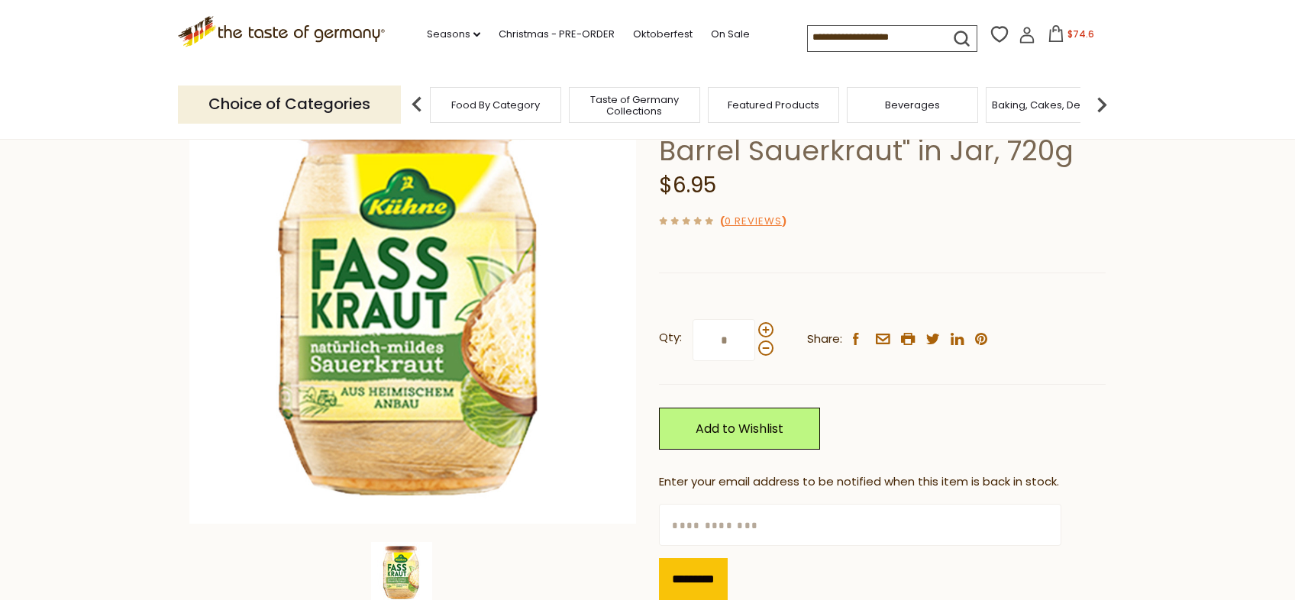
scroll to position [171, 0]
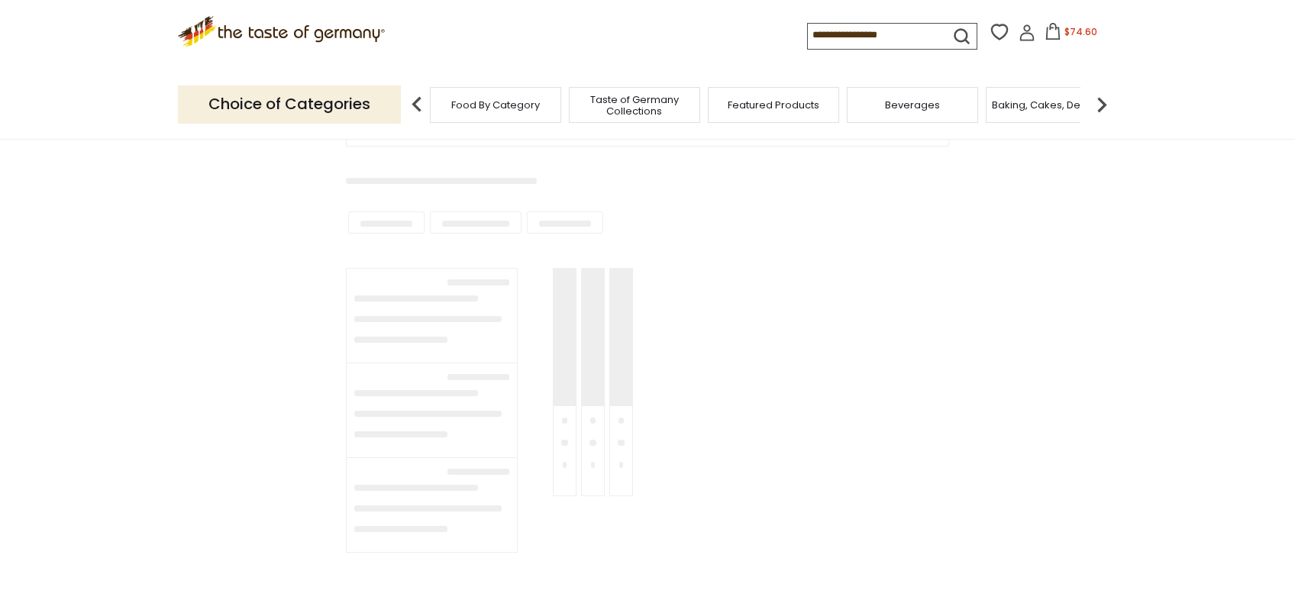
type input "**********"
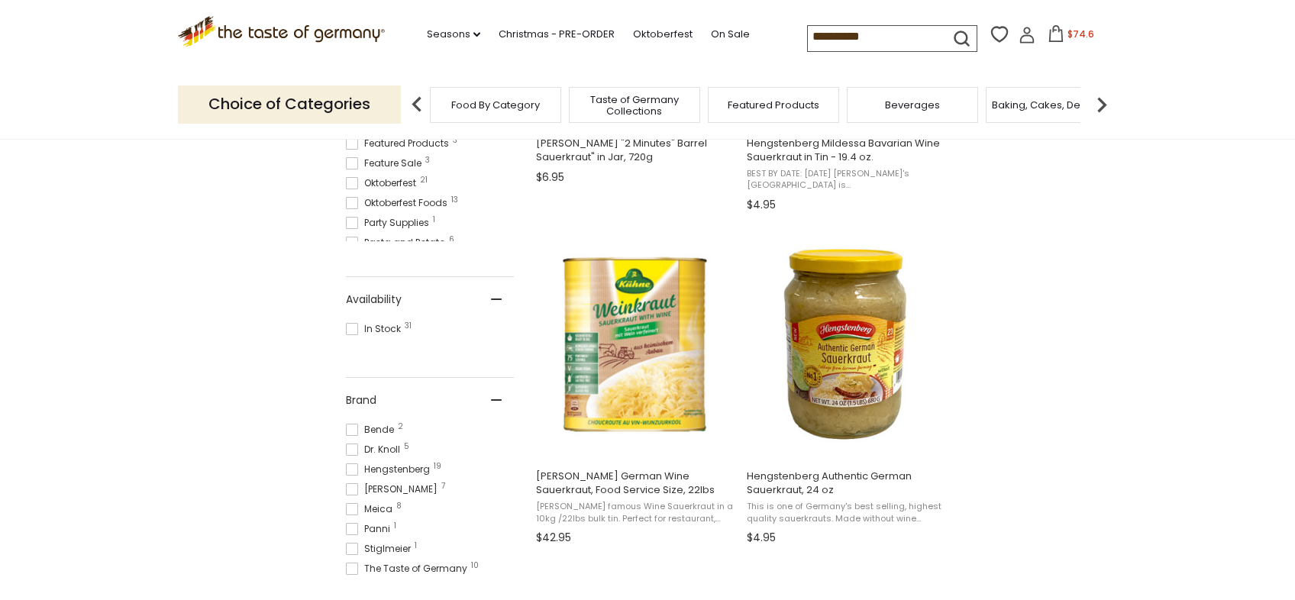
scroll to position [545, 0]
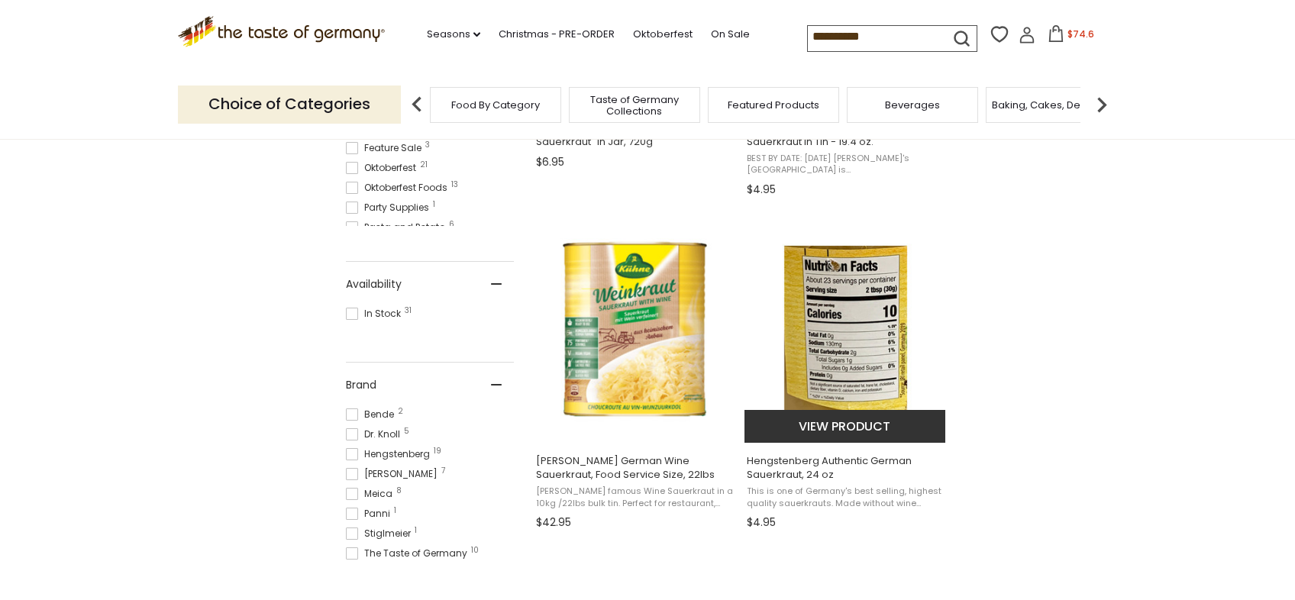
click at [844, 356] on img "Hengstenberg Authentic German Sauerkraut, 24 oz" at bounding box center [845, 329] width 202 height 202
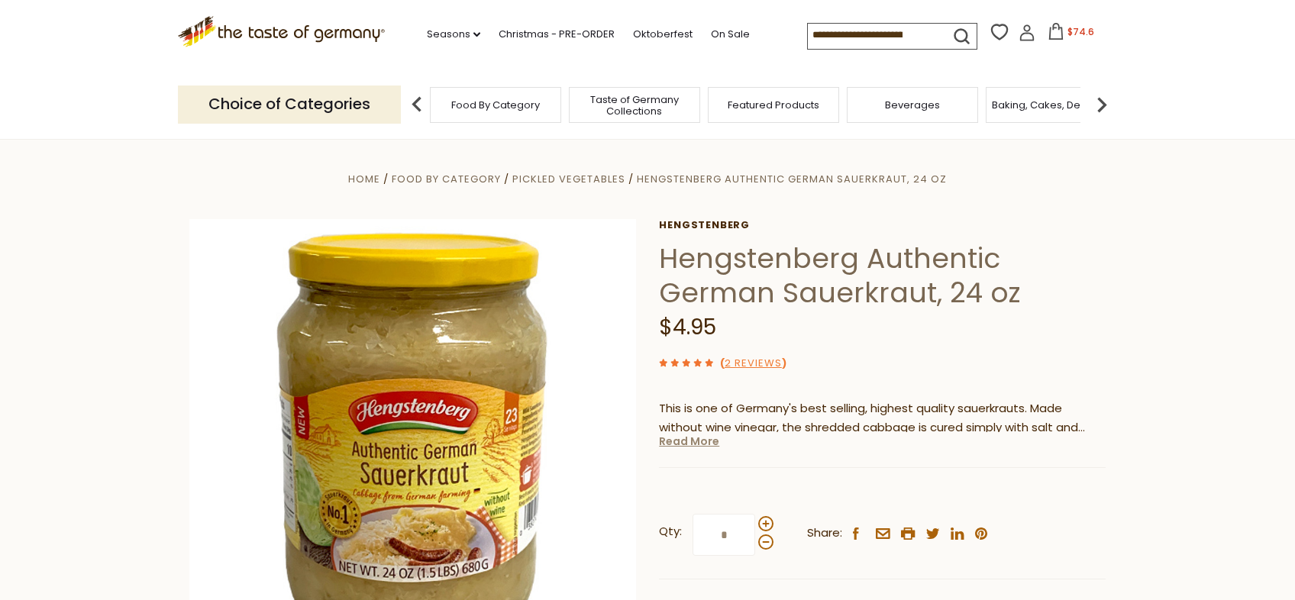
click at [686, 441] on link "Read More" at bounding box center [689, 441] width 60 height 15
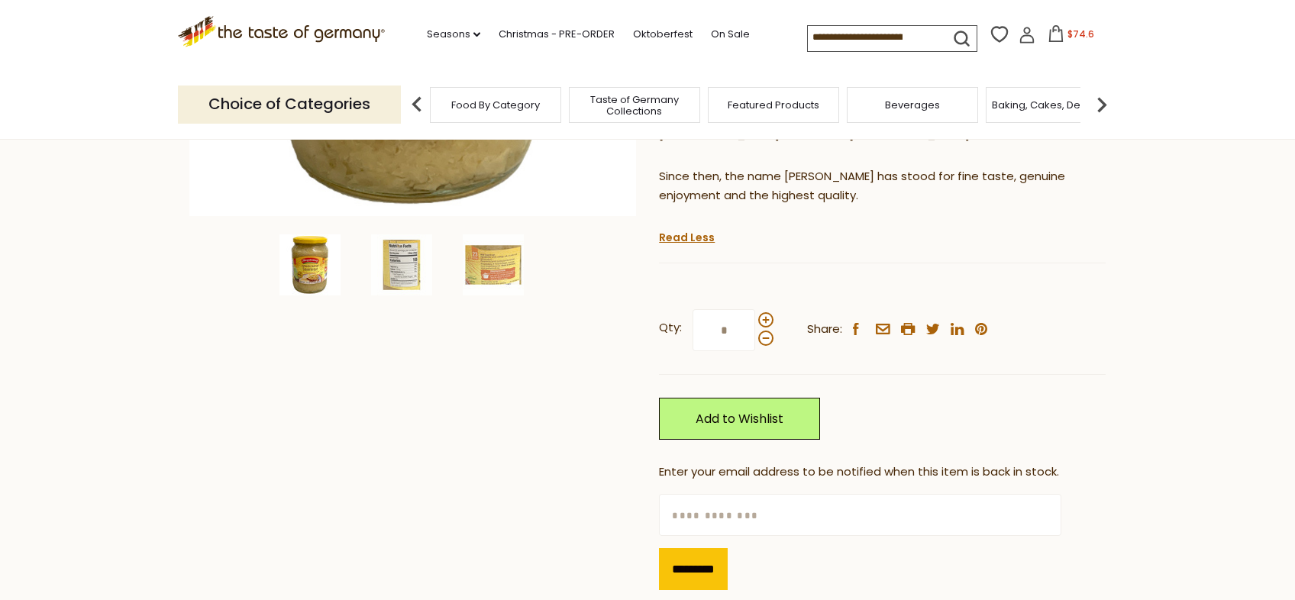
scroll to position [453, 0]
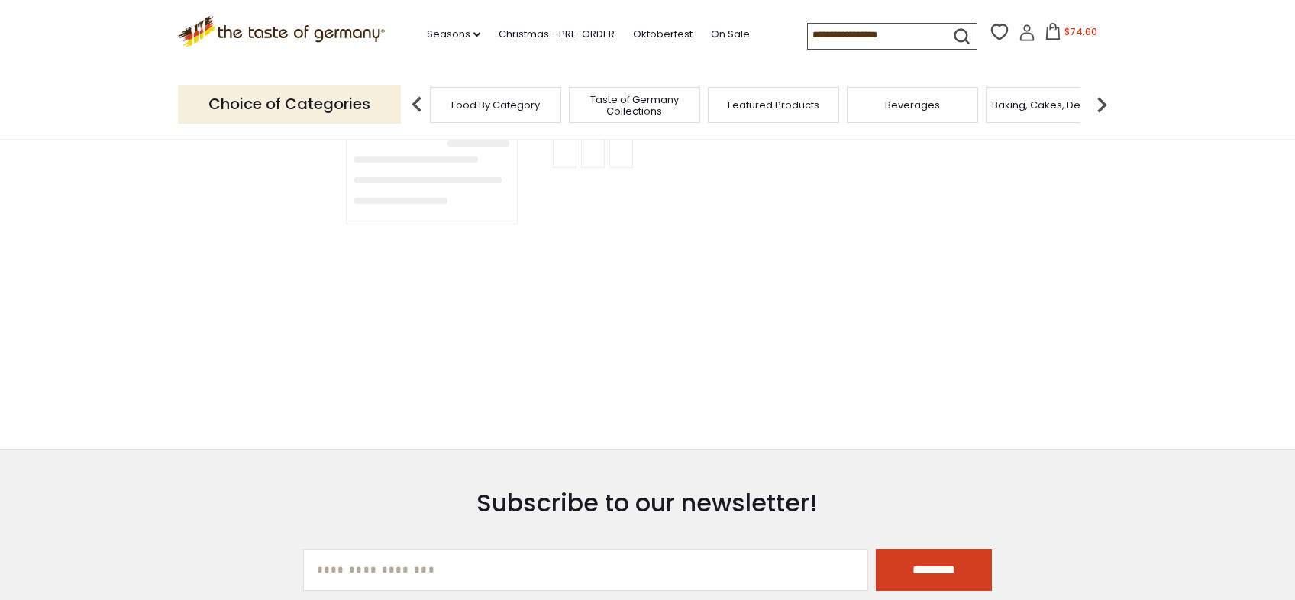
type input "**********"
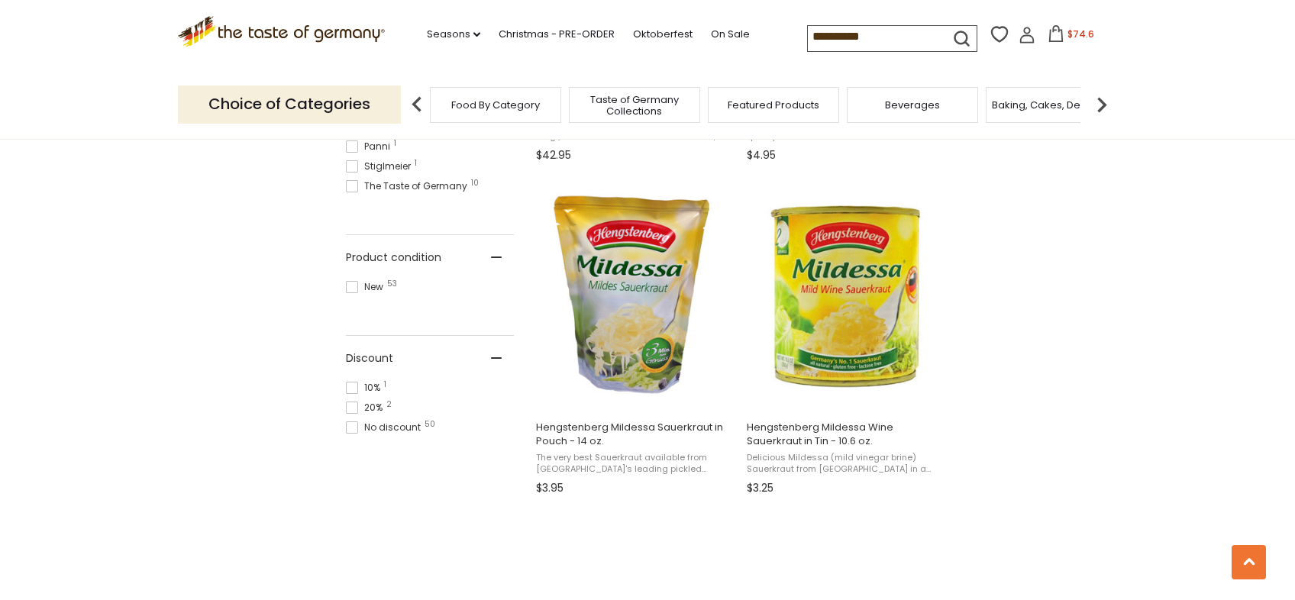
scroll to position [917, 0]
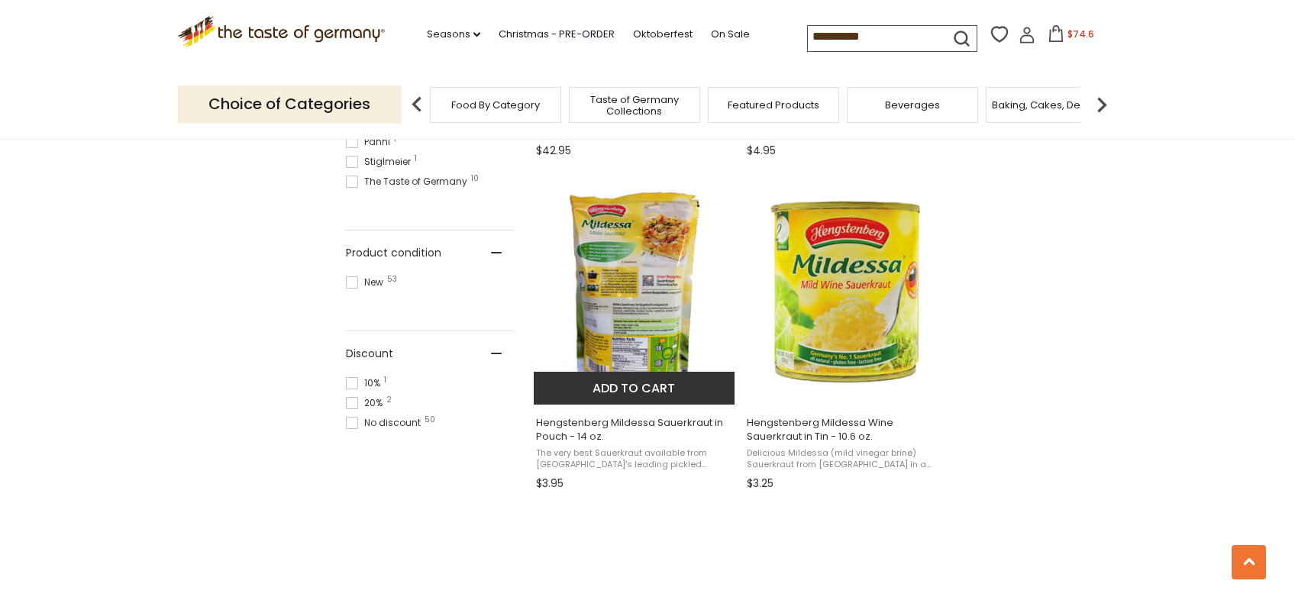
click at [626, 308] on img "Hengstenberg Mildessa Sauerkraut in Pouch - 14 oz." at bounding box center [635, 290] width 202 height 202
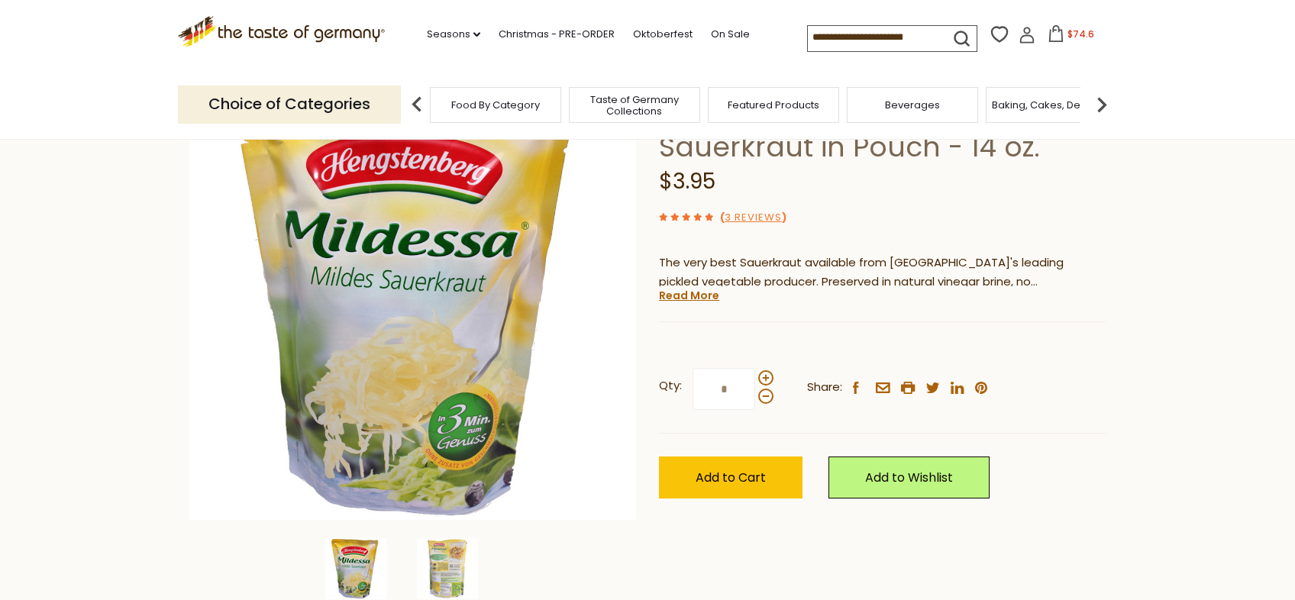
scroll to position [131, 0]
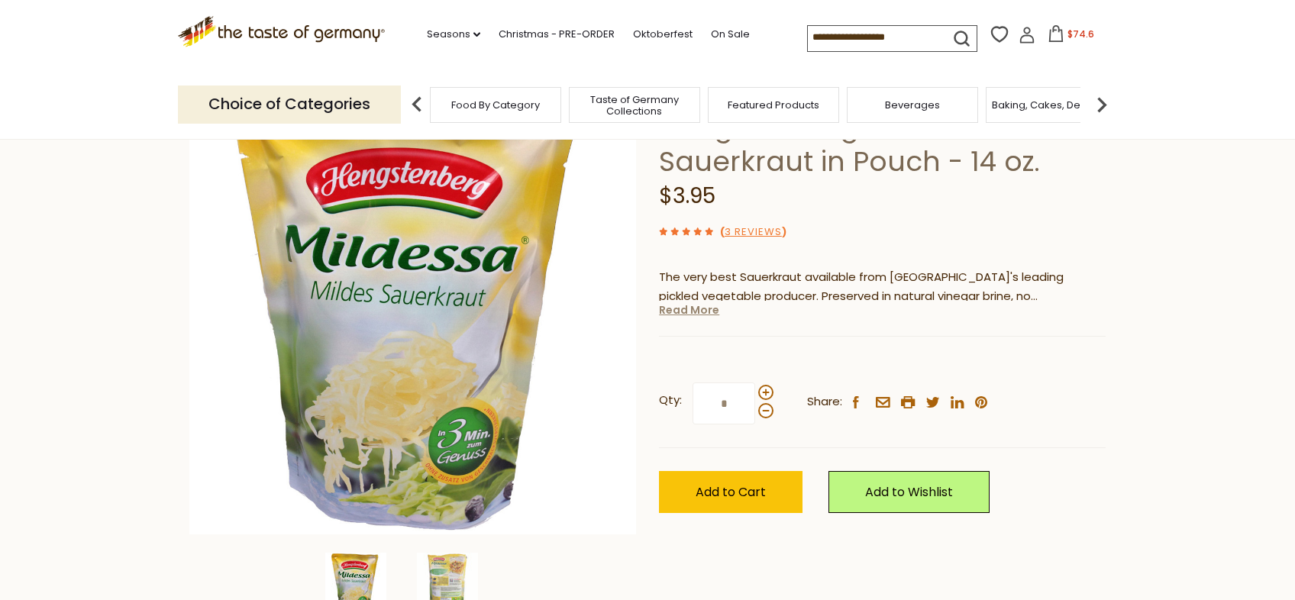
click at [694, 313] on link "Read More" at bounding box center [689, 309] width 60 height 15
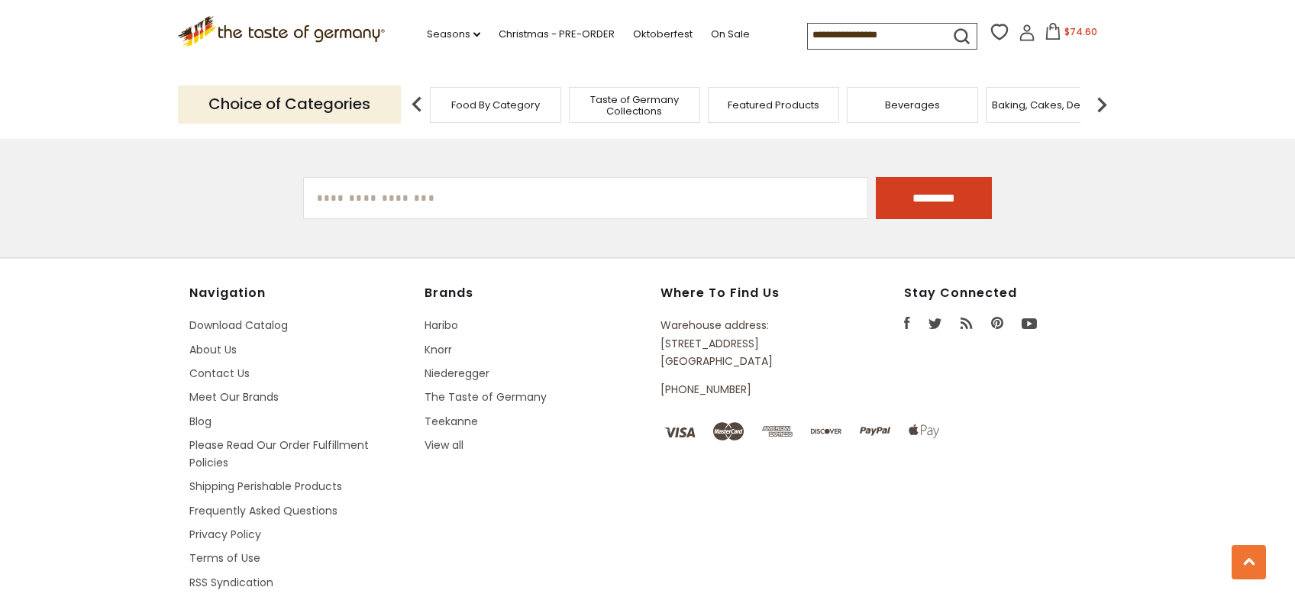
type input "**********"
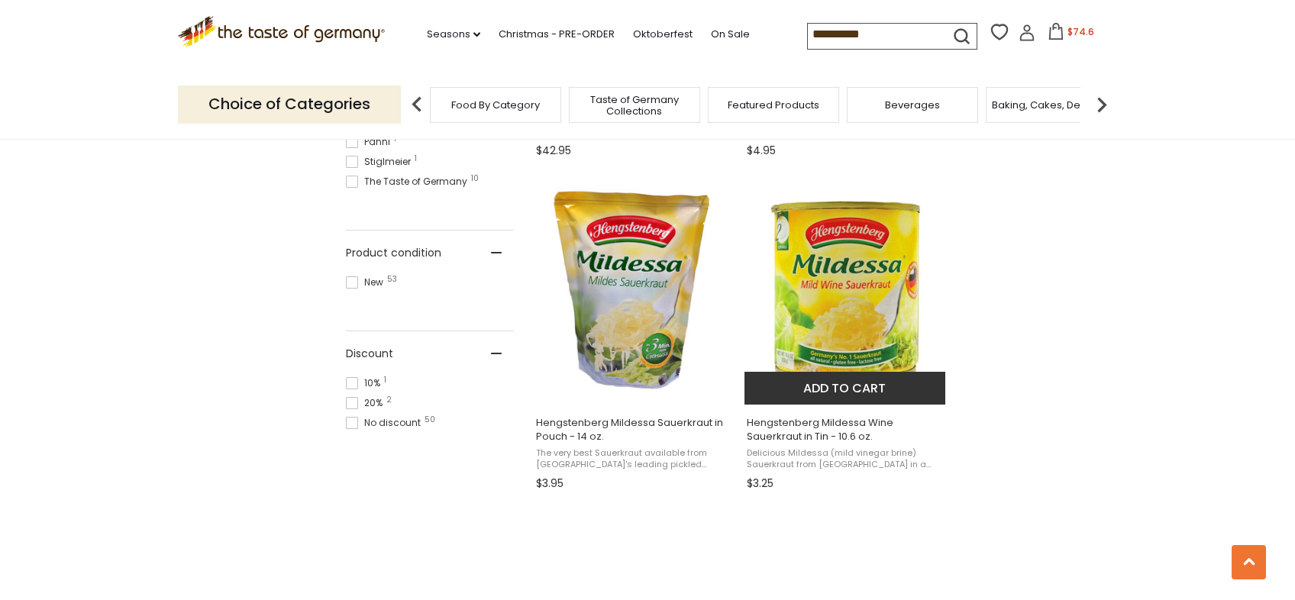
click at [855, 293] on img "Hengstenberg Mildessa Wine Sauerkraut in Tin - 10.6 oz." at bounding box center [845, 290] width 202 height 202
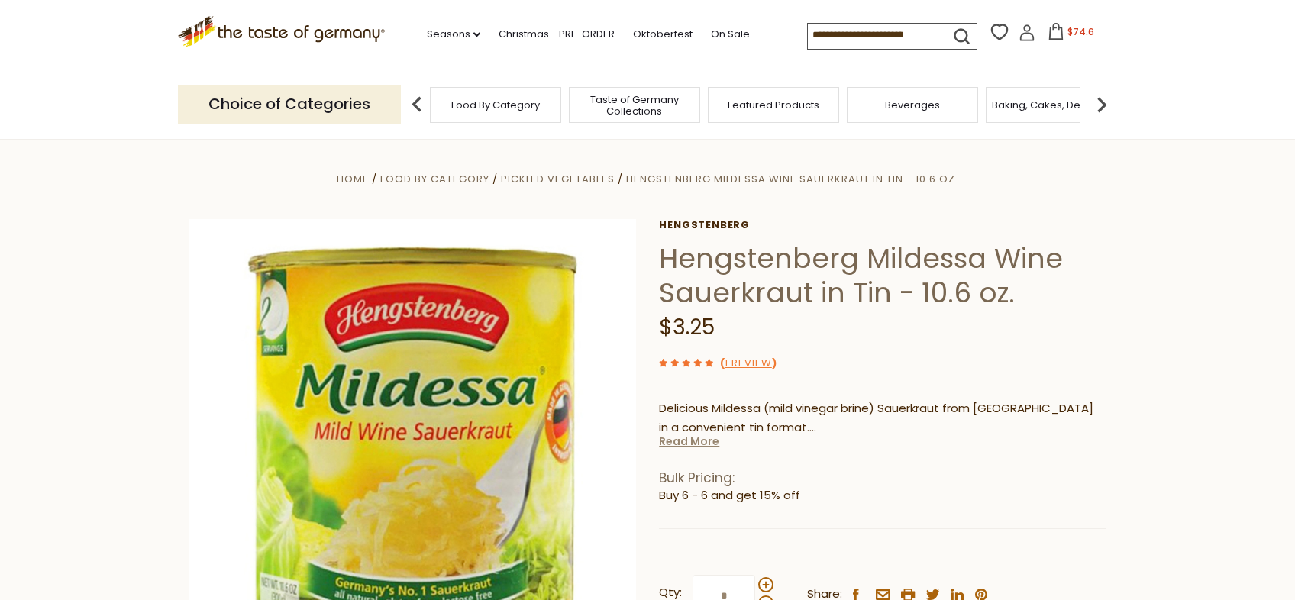
click at [679, 443] on link "Read More" at bounding box center [689, 441] width 60 height 15
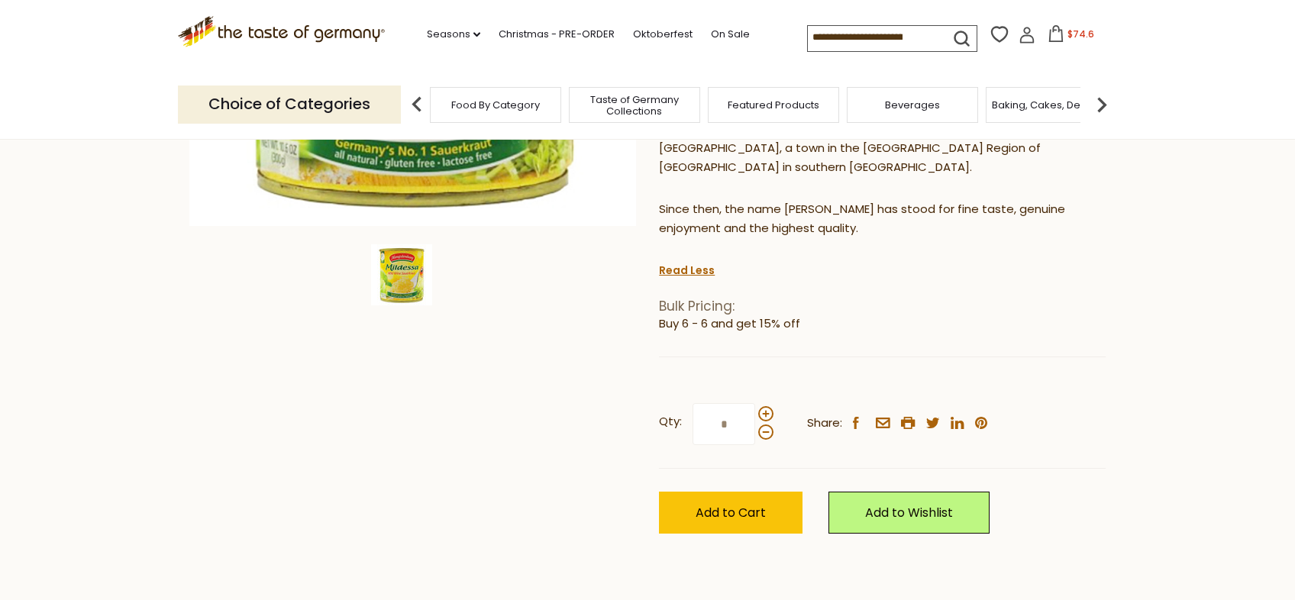
scroll to position [471, 0]
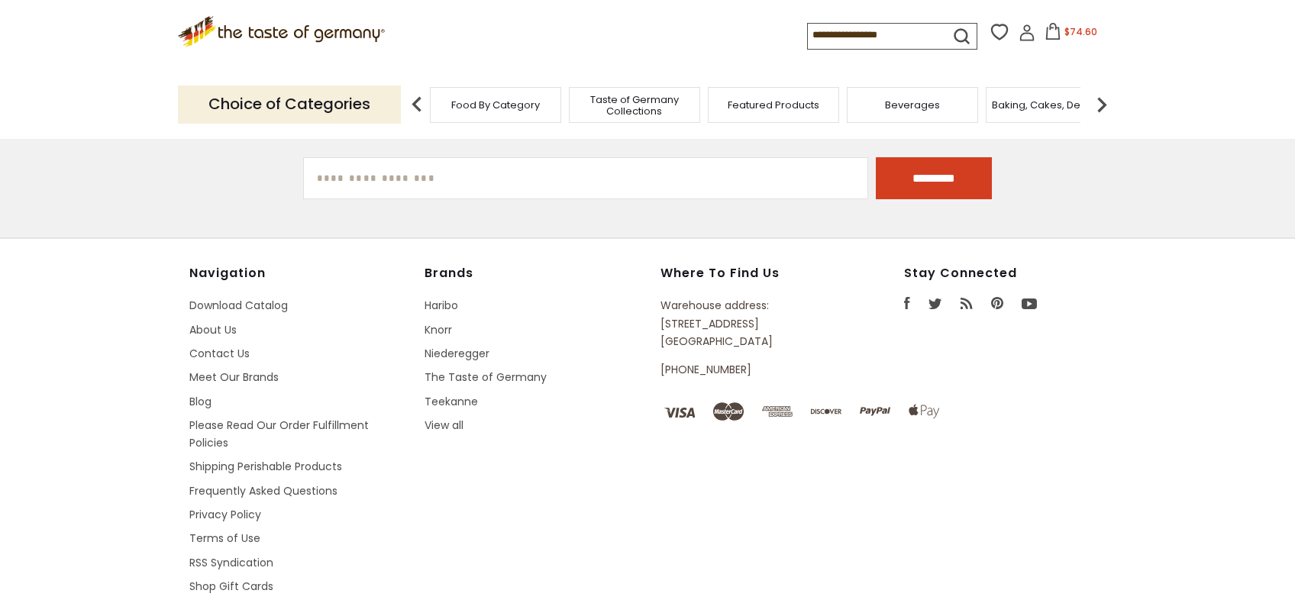
type input "**********"
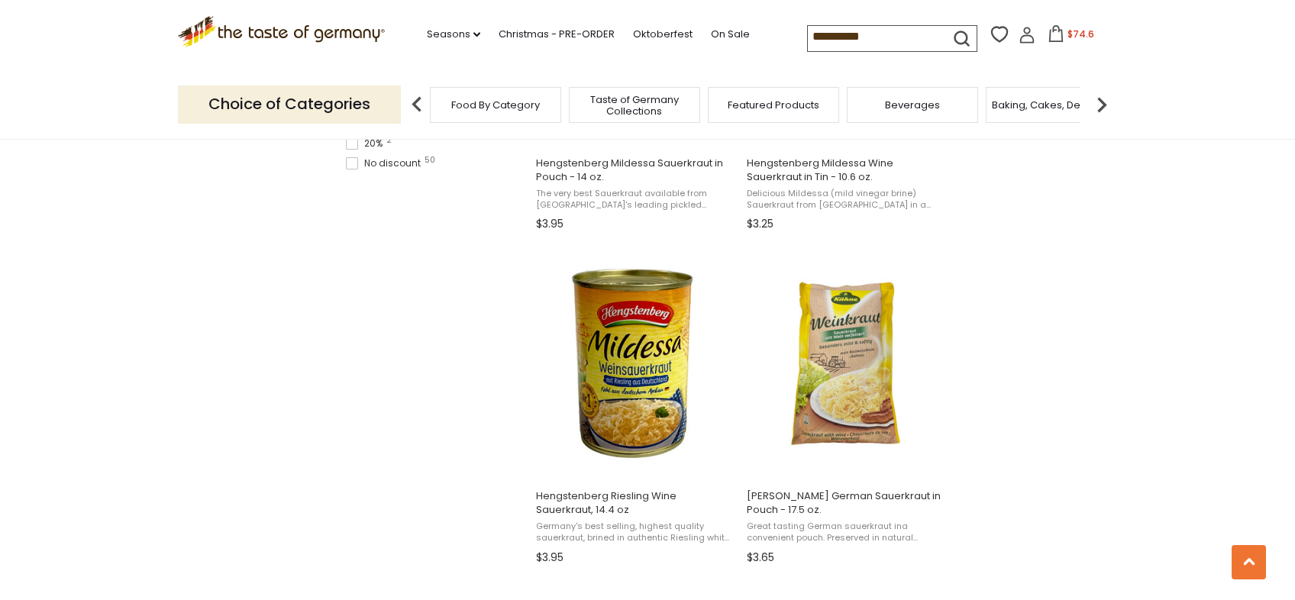
scroll to position [1182, 0]
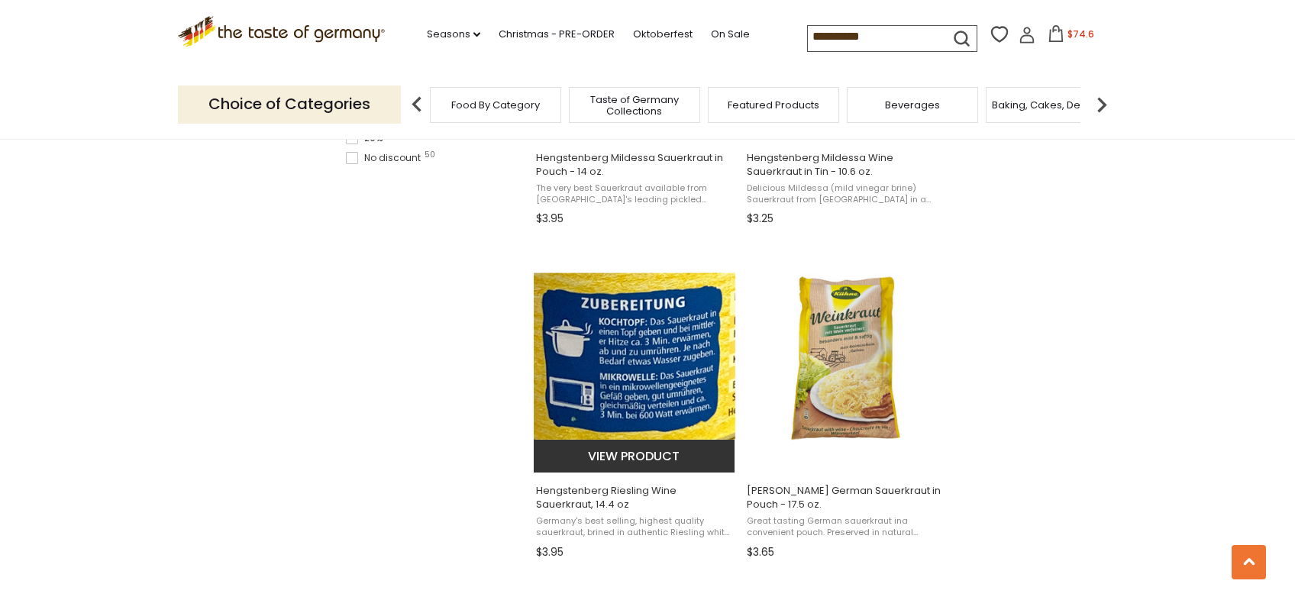
click at [643, 366] on img "Hengstenberg Riesling Wine Sauerkraut, 14.4 oz" at bounding box center [635, 358] width 202 height 202
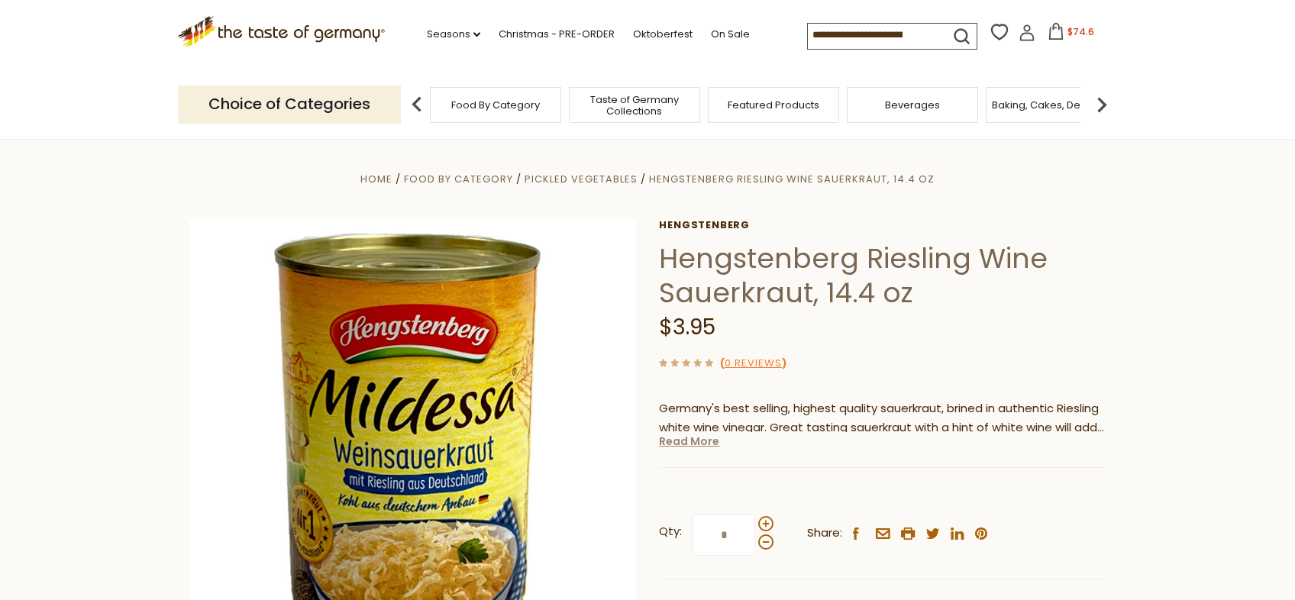
click at [687, 440] on link "Read More" at bounding box center [689, 441] width 60 height 15
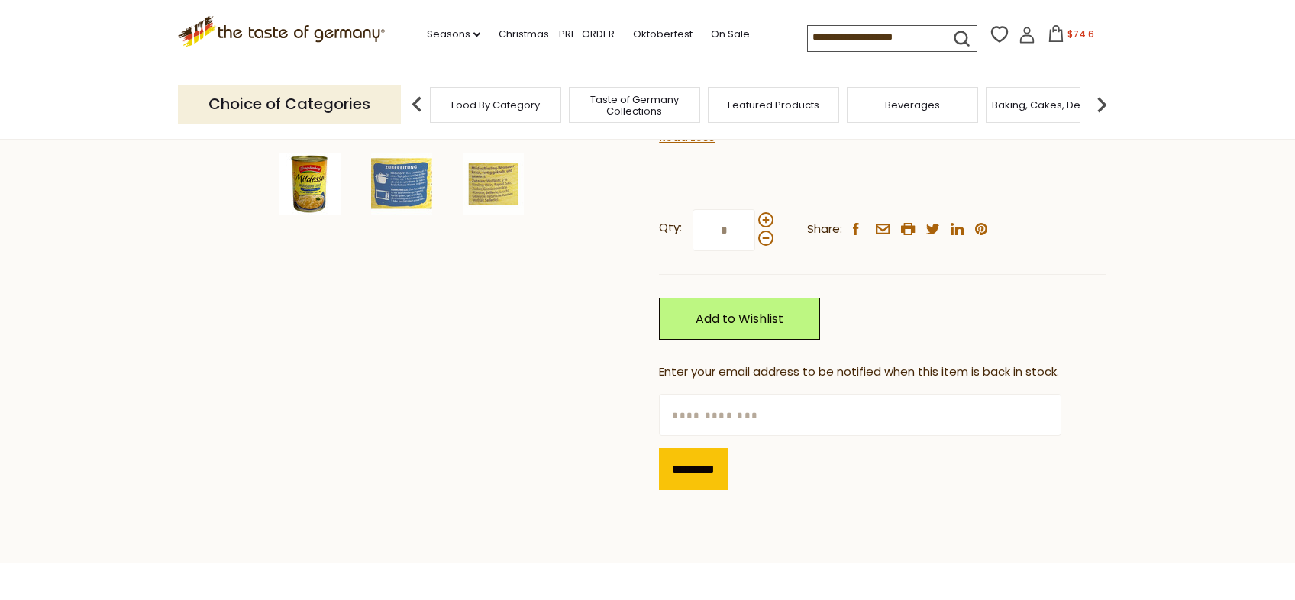
scroll to position [538, 0]
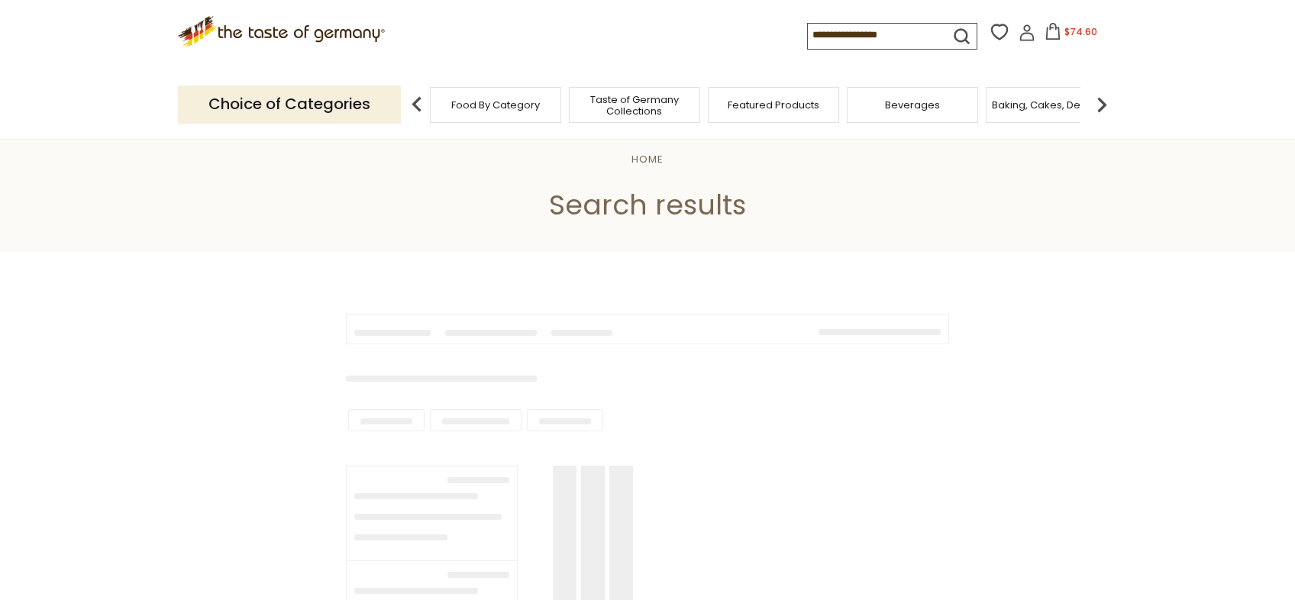
type input "**********"
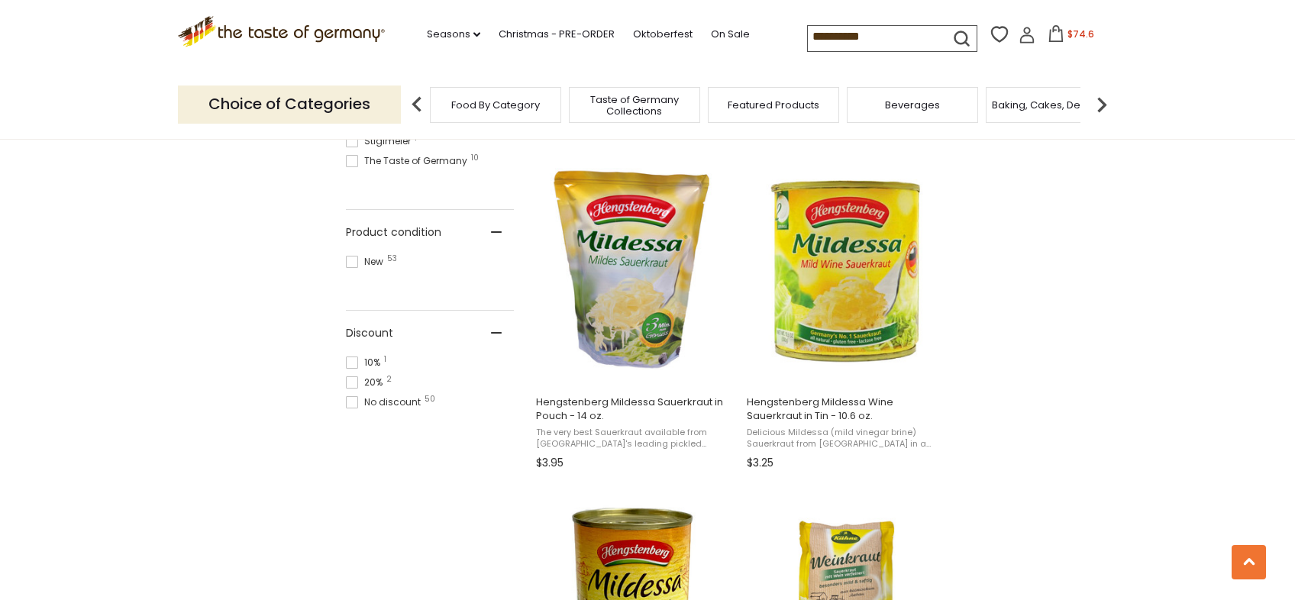
scroll to position [922, 0]
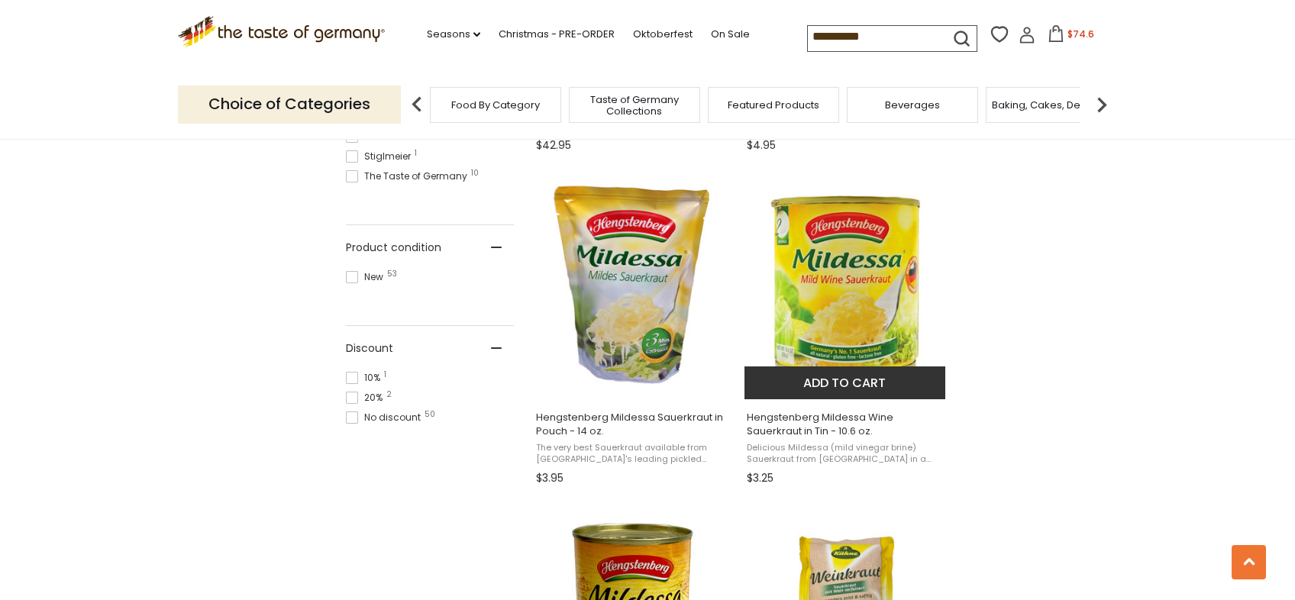
click at [860, 270] on img "Hengstenberg Mildessa Wine Sauerkraut in Tin - 10.6 oz." at bounding box center [845, 284] width 202 height 202
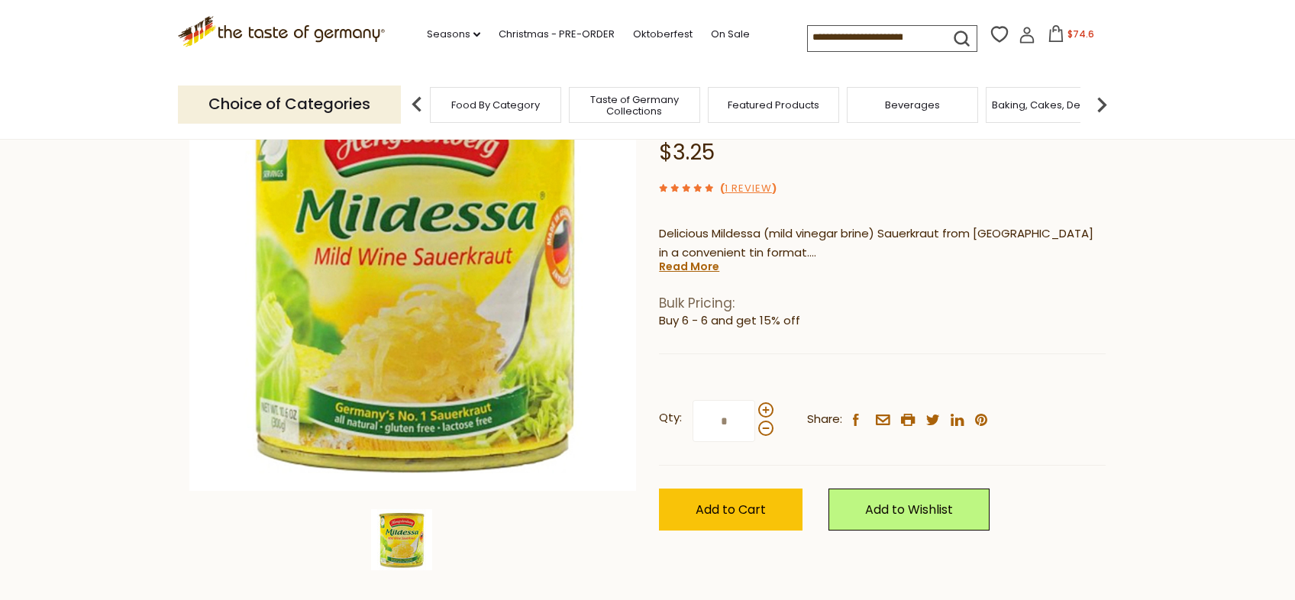
scroll to position [182, 0]
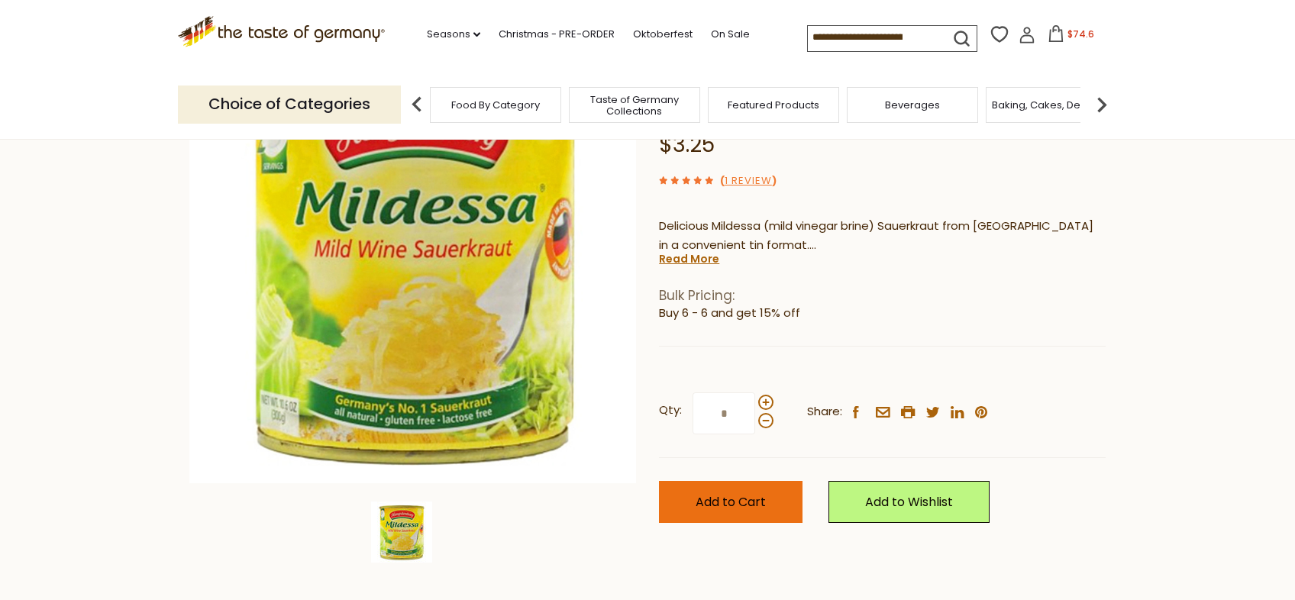
click at [720, 499] on span "Add to Cart" at bounding box center [731, 502] width 70 height 18
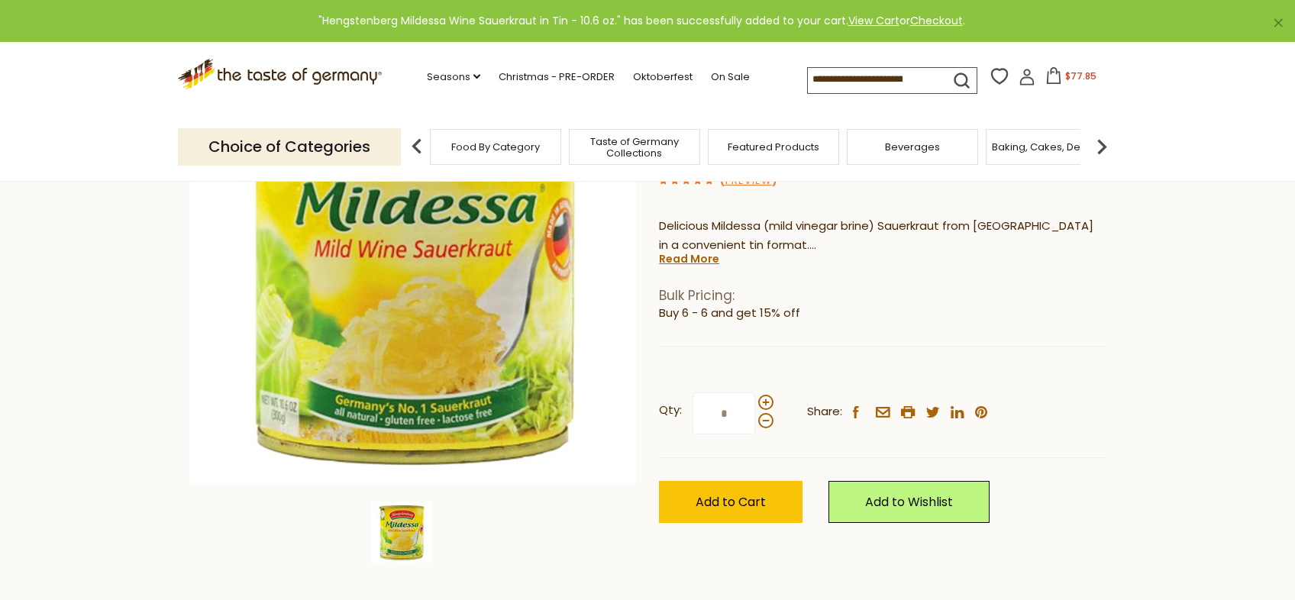
click at [1293, 149] on header "× "Hengstenberg Mildessa Wine Sauerkraut in Tin - 10.6 oz." has been successful…" at bounding box center [647, 91] width 1295 height 182
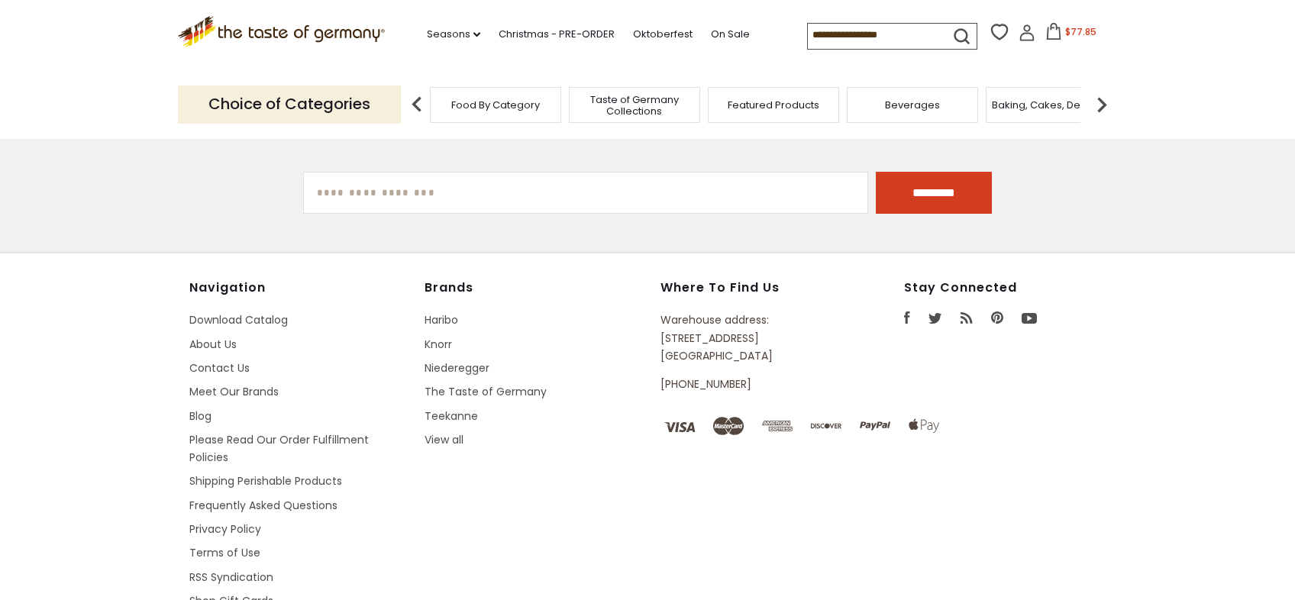
type input "**********"
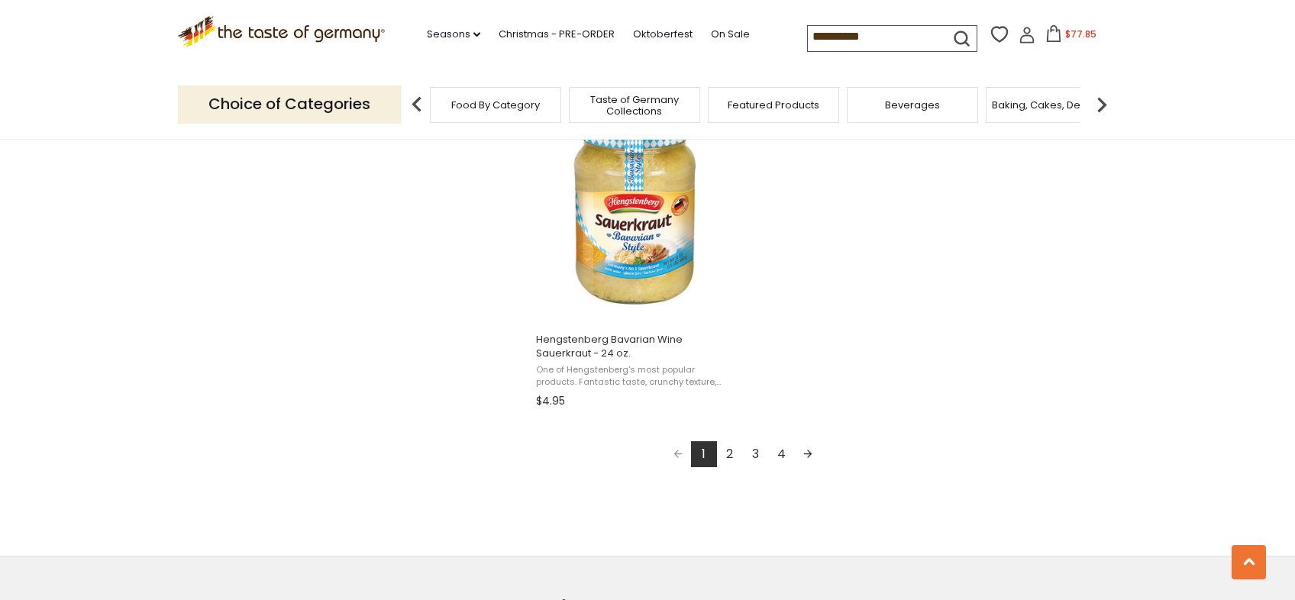
scroll to position [2675, 0]
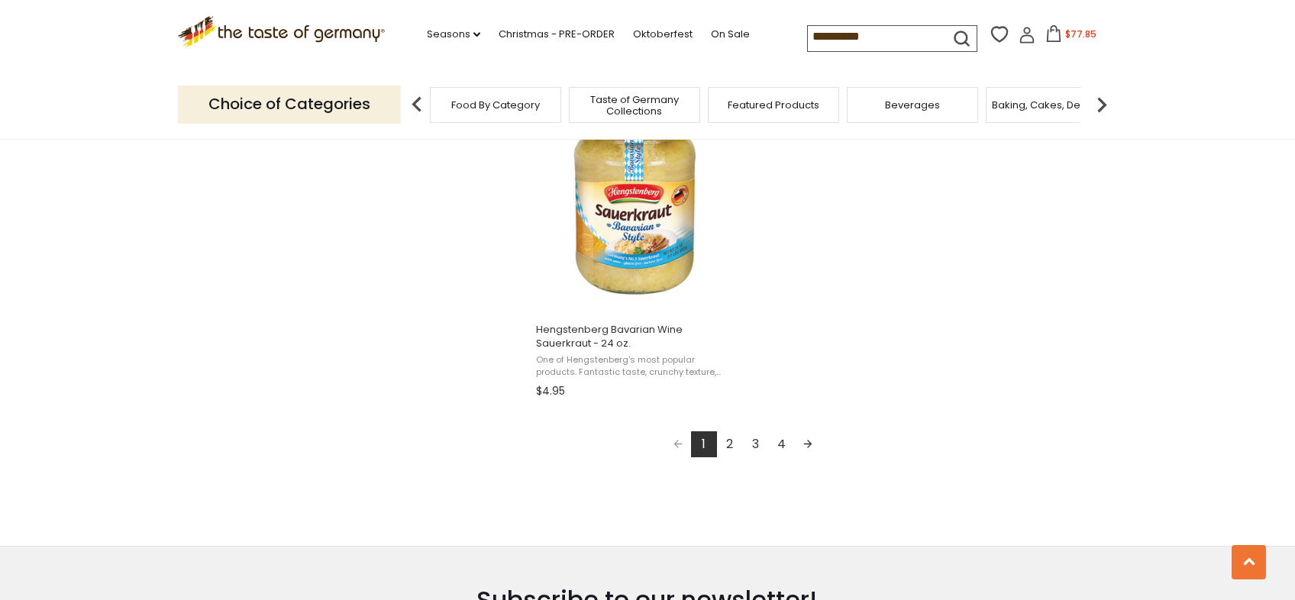
click at [724, 434] on link "2" at bounding box center [730, 444] width 26 height 26
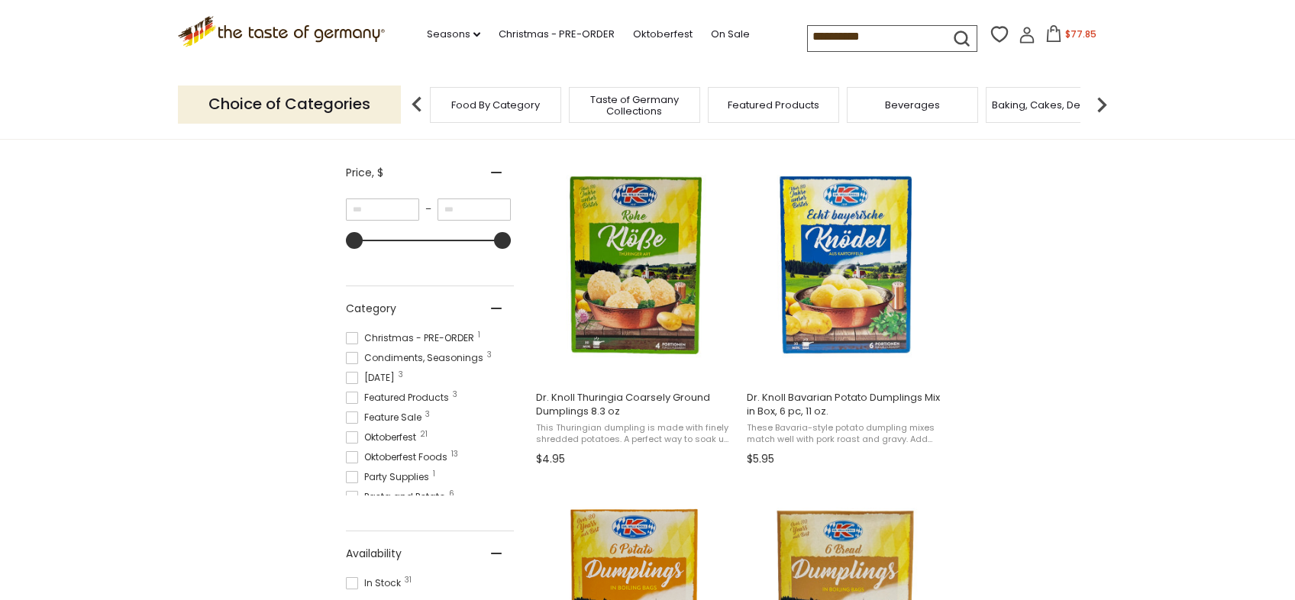
scroll to position [286, 0]
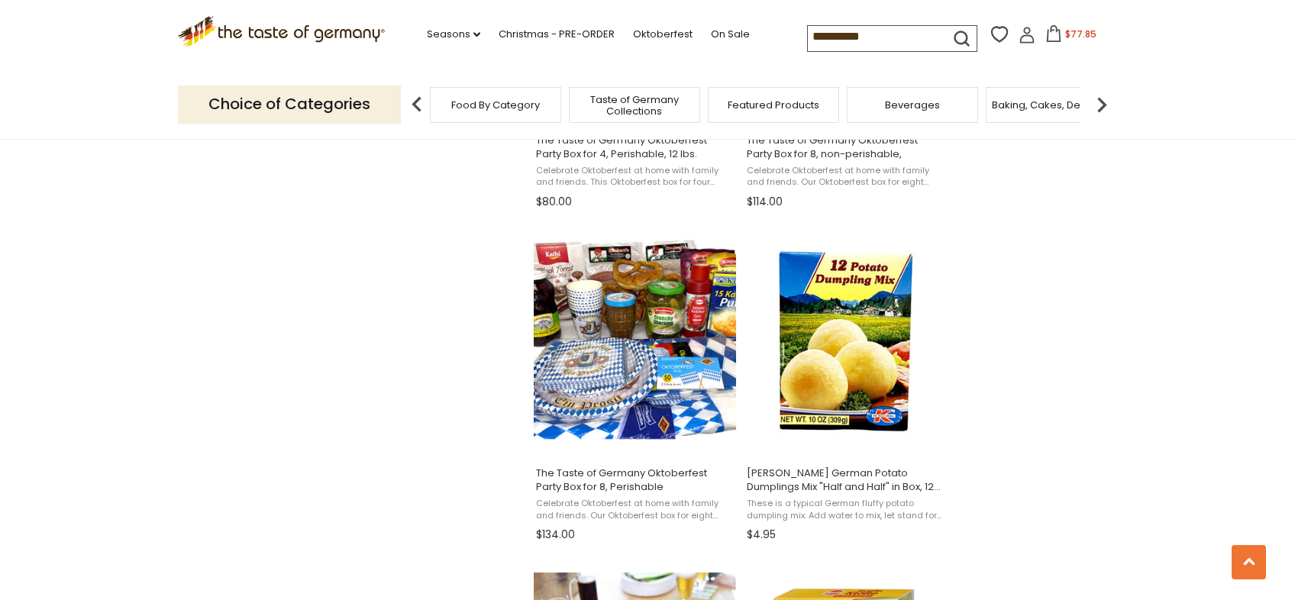
scroll to position [1359, 0]
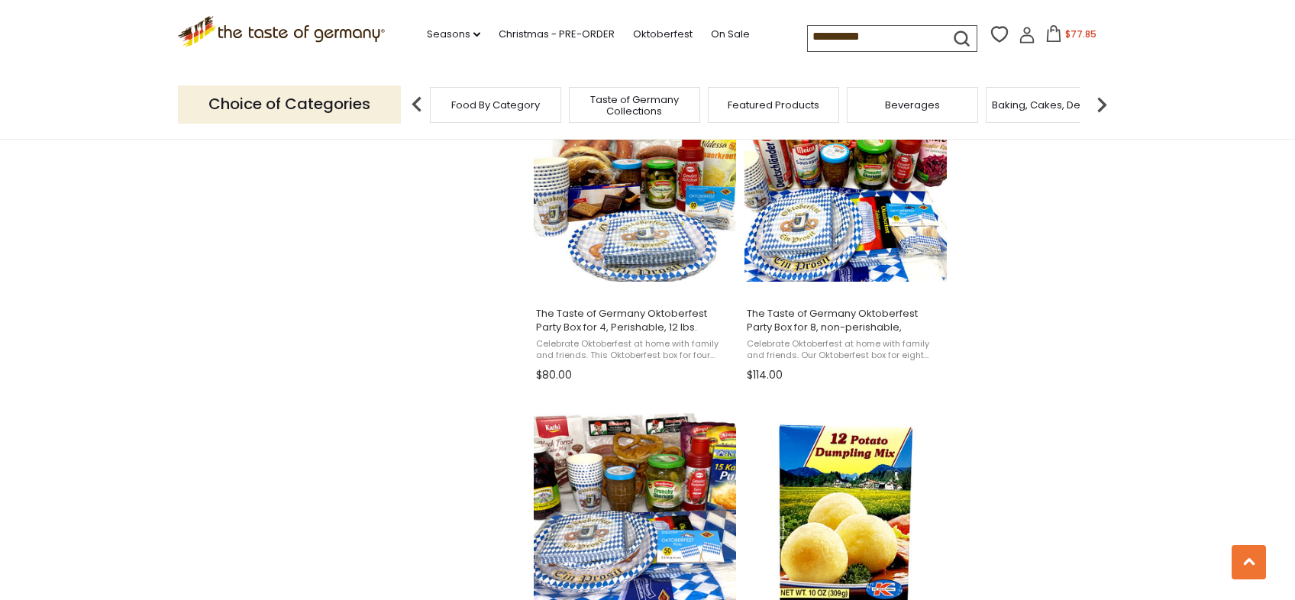
scroll to position [1128, 0]
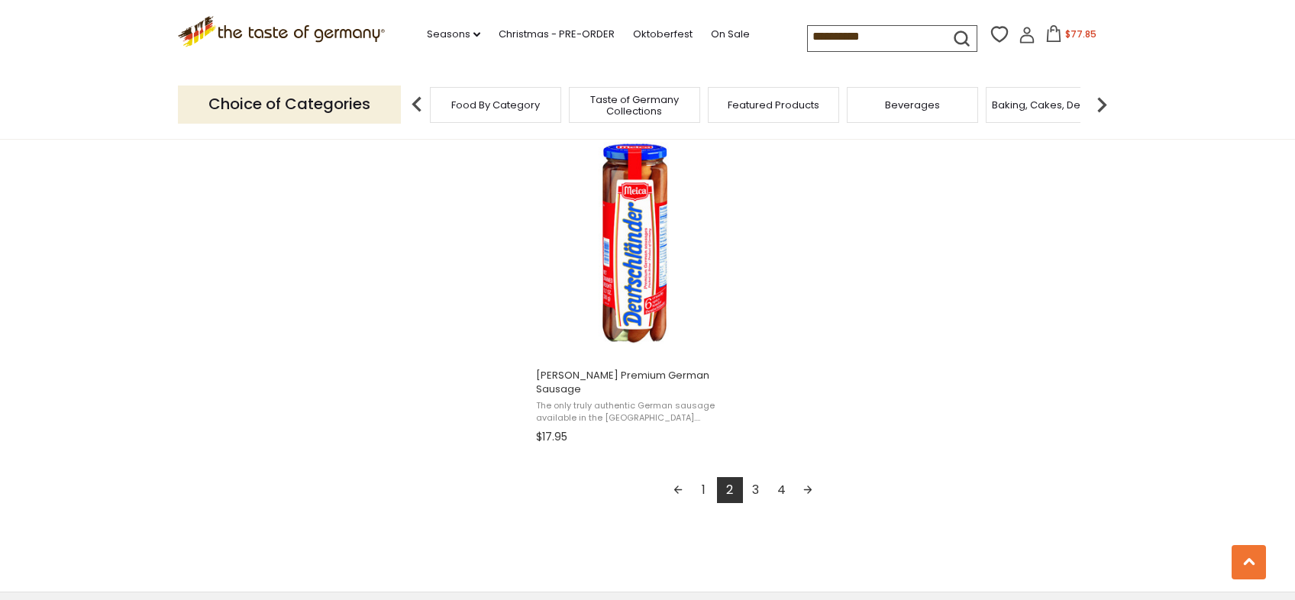
scroll to position [2640, 0]
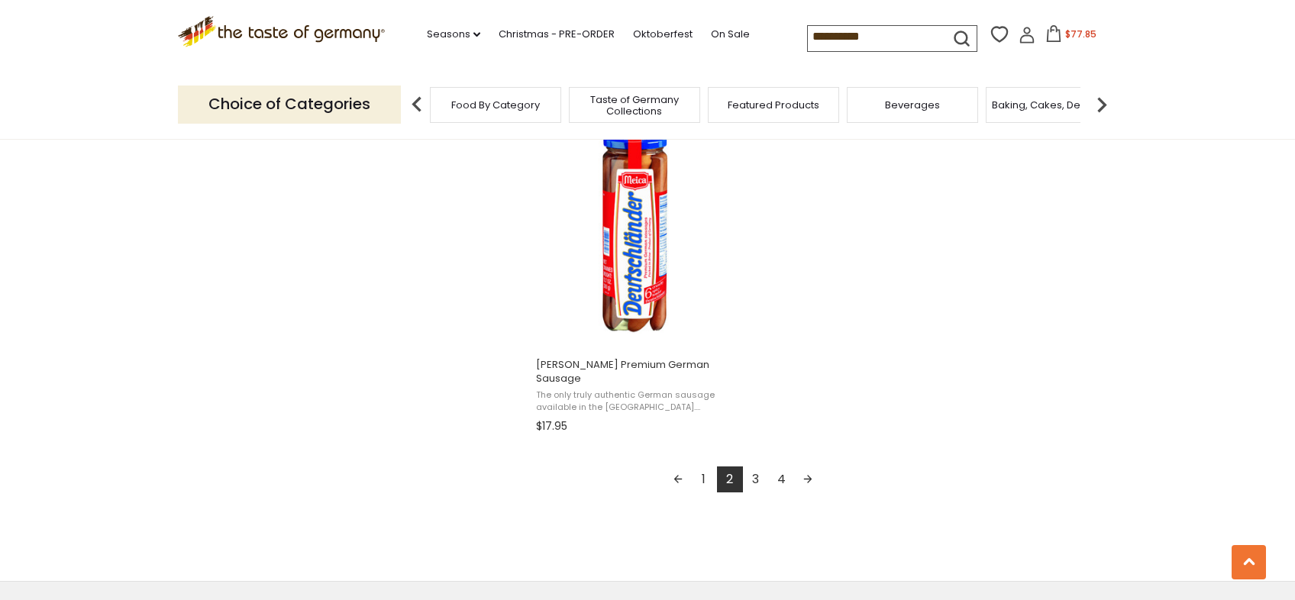
click at [701, 472] on link "1" at bounding box center [704, 479] width 26 height 26
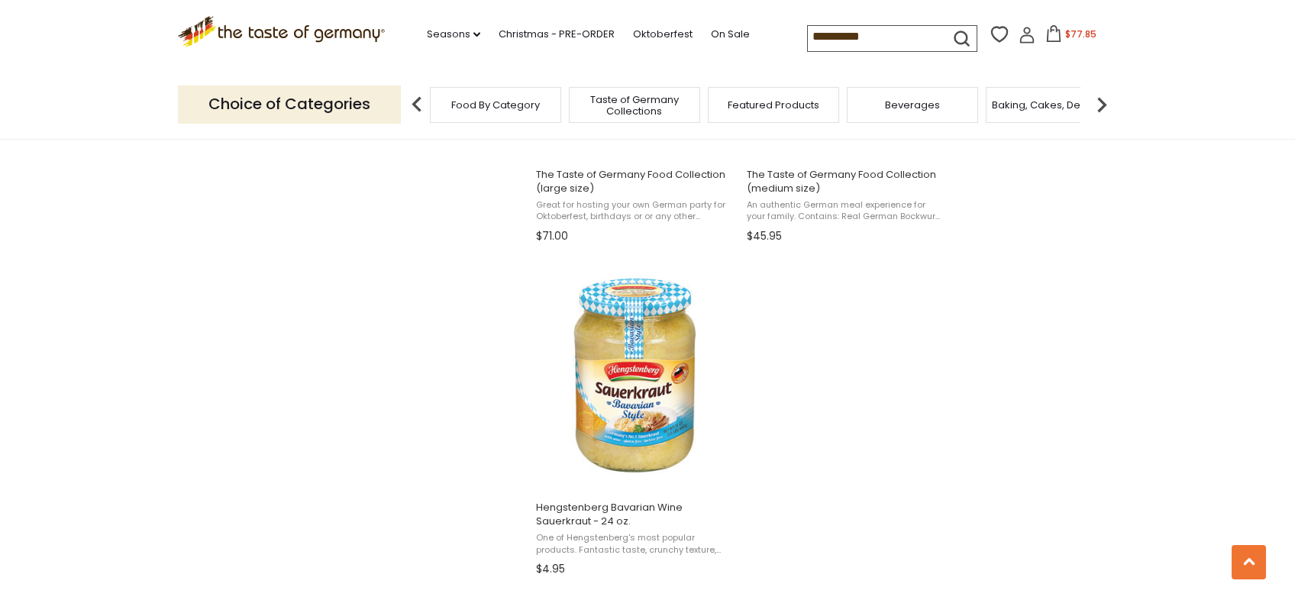
scroll to position [2518, 0]
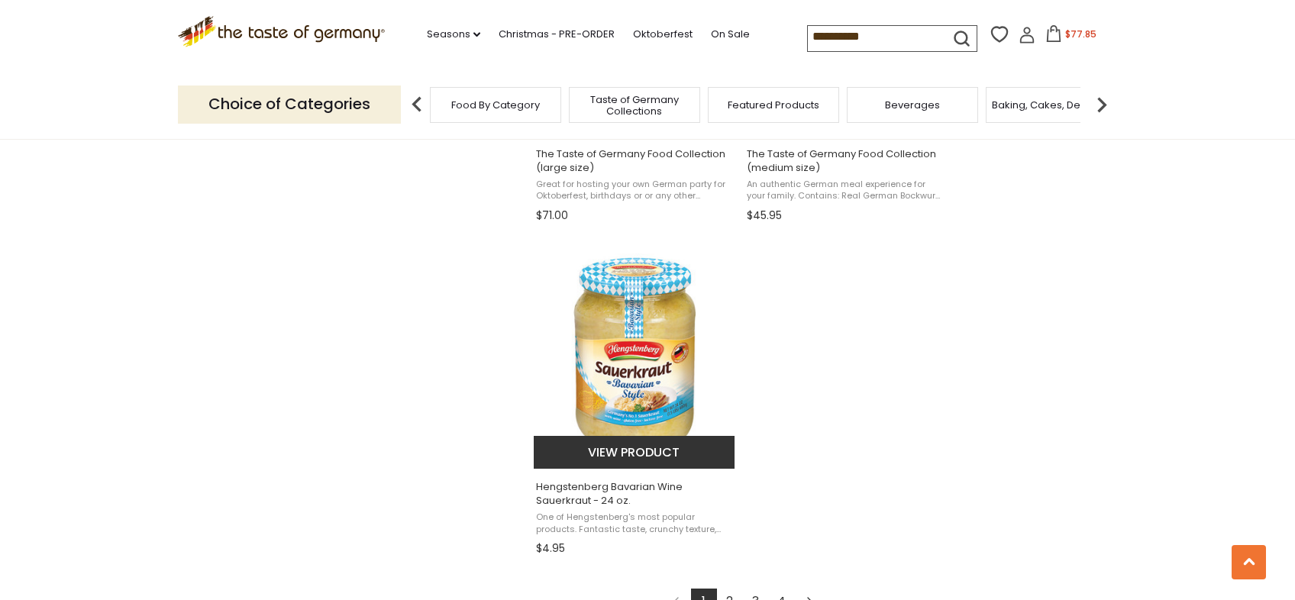
click at [641, 389] on img "Hengstenberg Bavarian Wine Sauerkraut - 24 oz." at bounding box center [635, 354] width 202 height 202
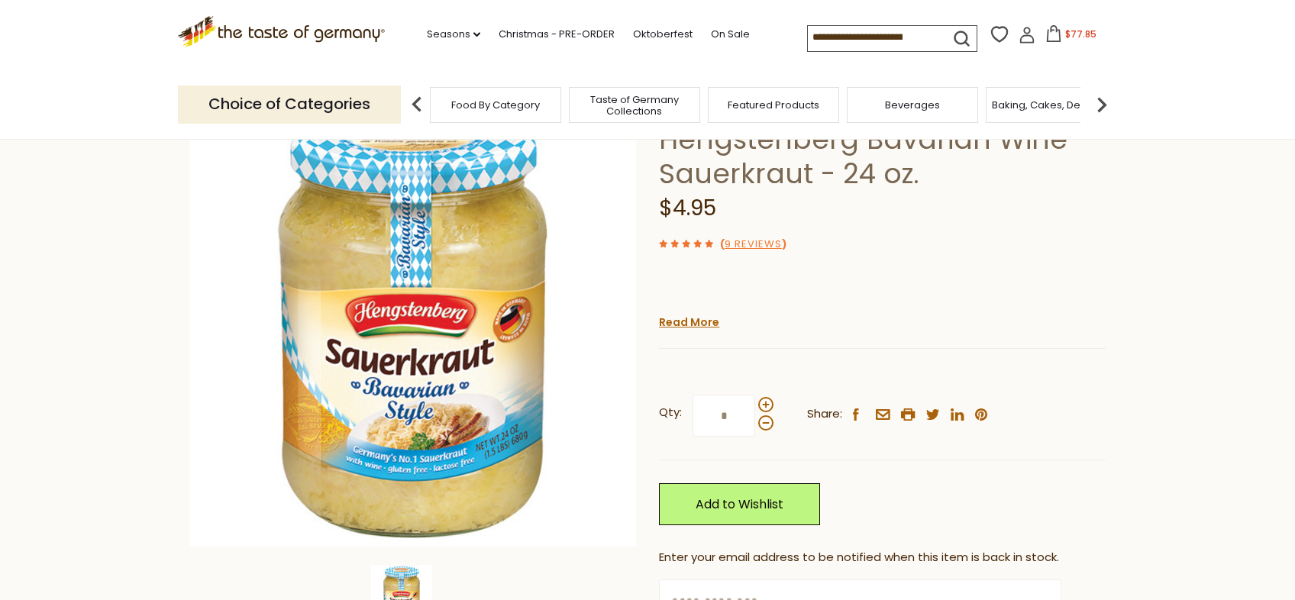
scroll to position [89, 0]
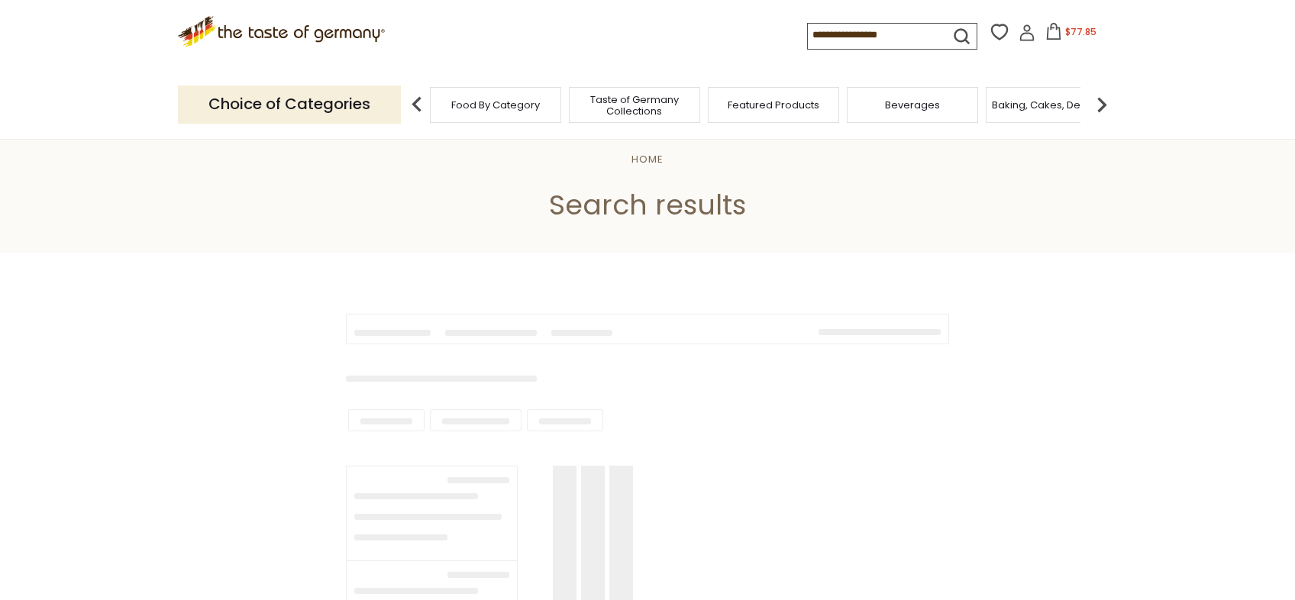
type input "**********"
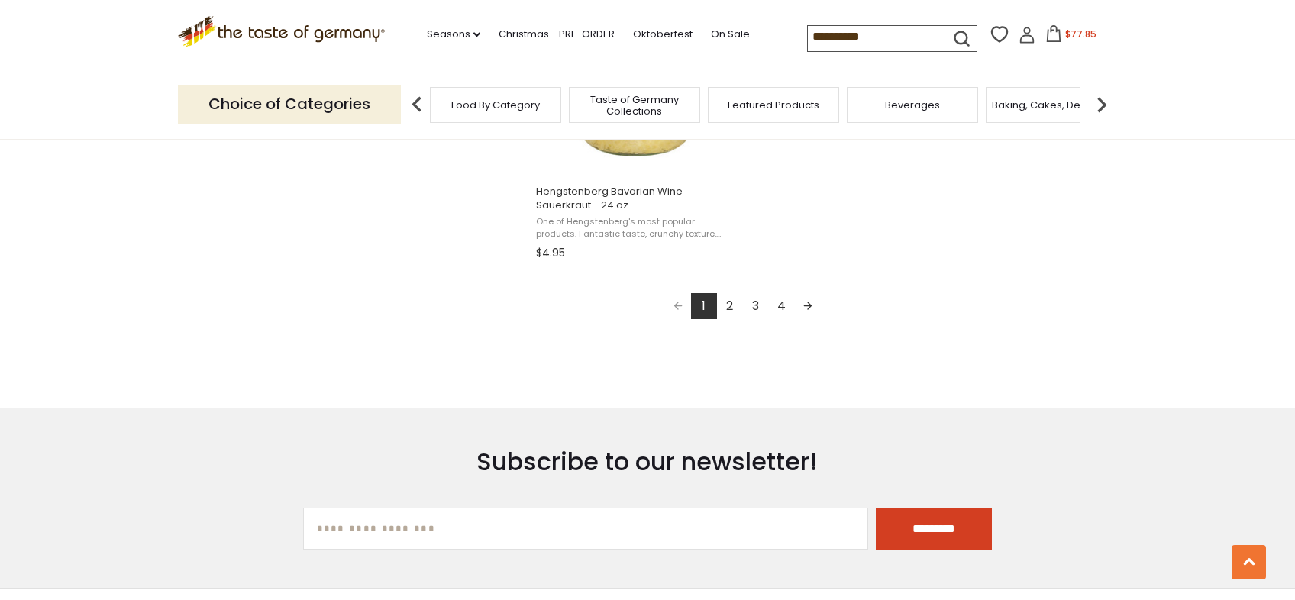
scroll to position [2839, 0]
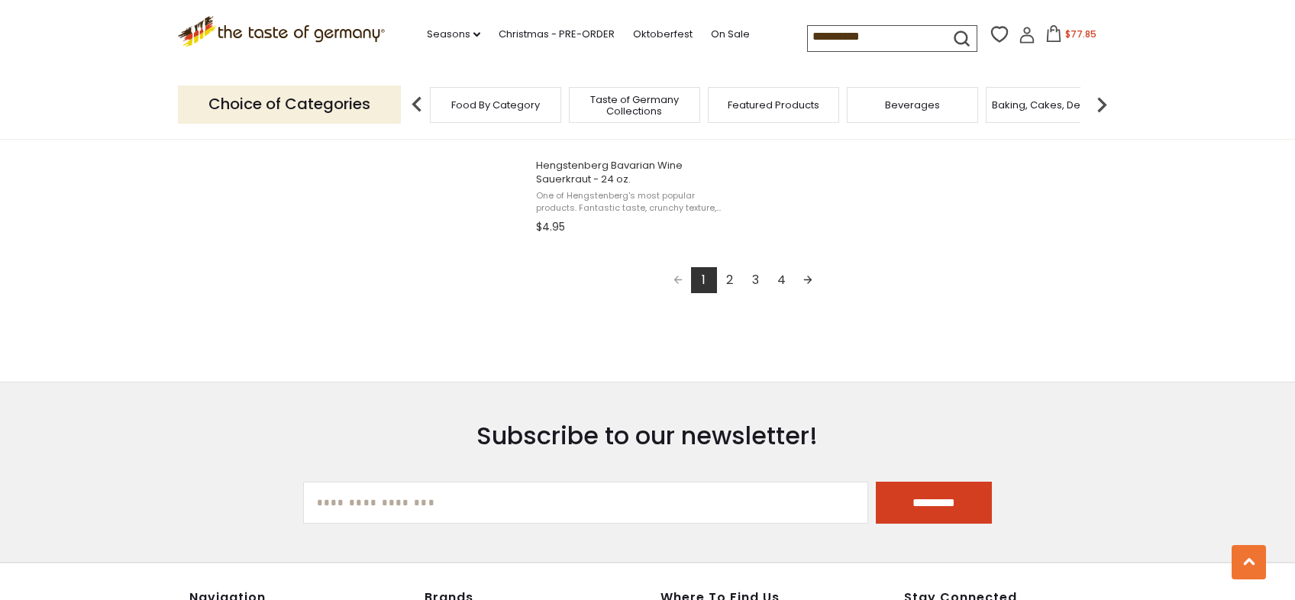
click at [728, 271] on link "2" at bounding box center [730, 280] width 26 height 26
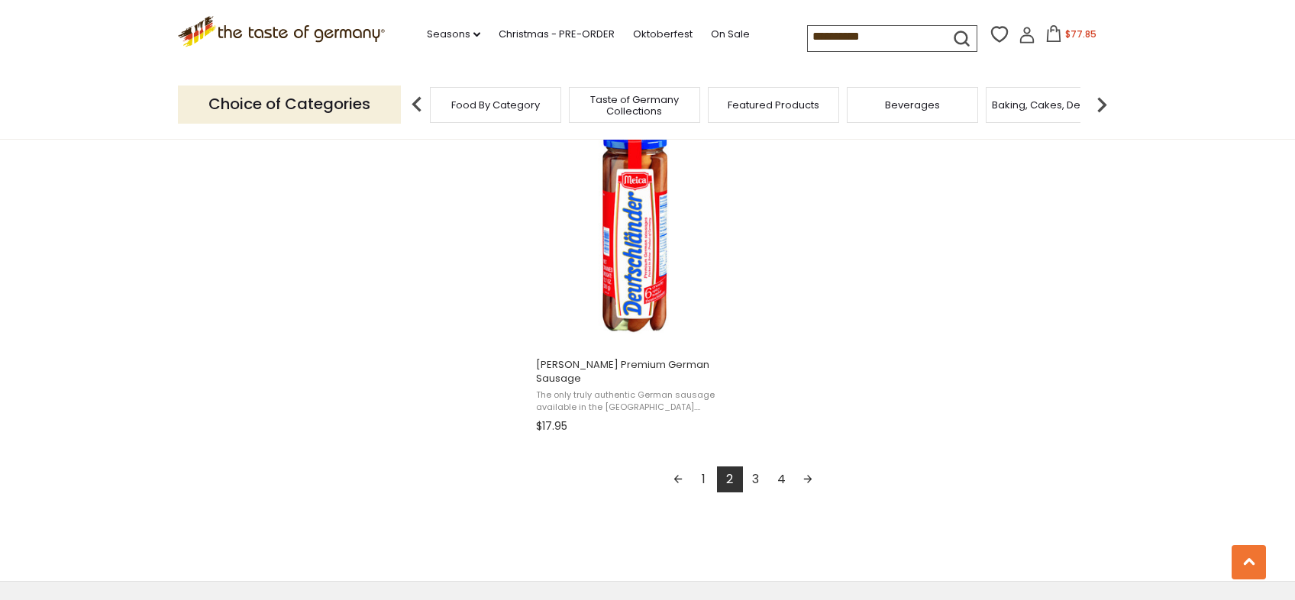
scroll to position [2645, 0]
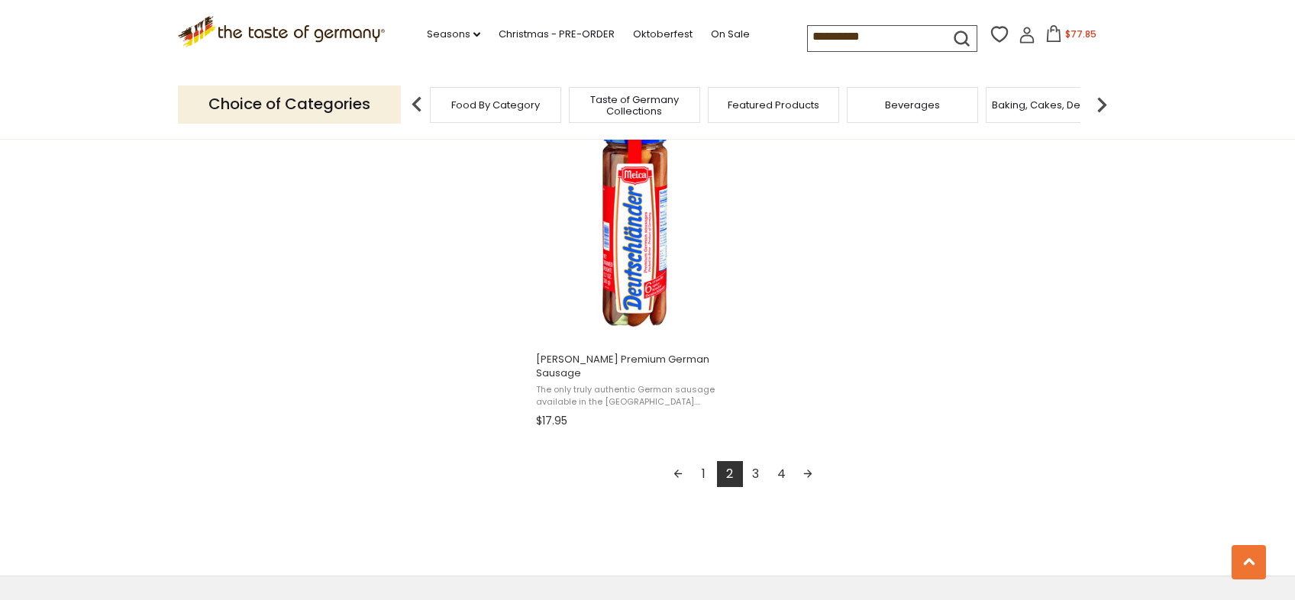
click at [754, 470] on link "3" at bounding box center [756, 474] width 26 height 26
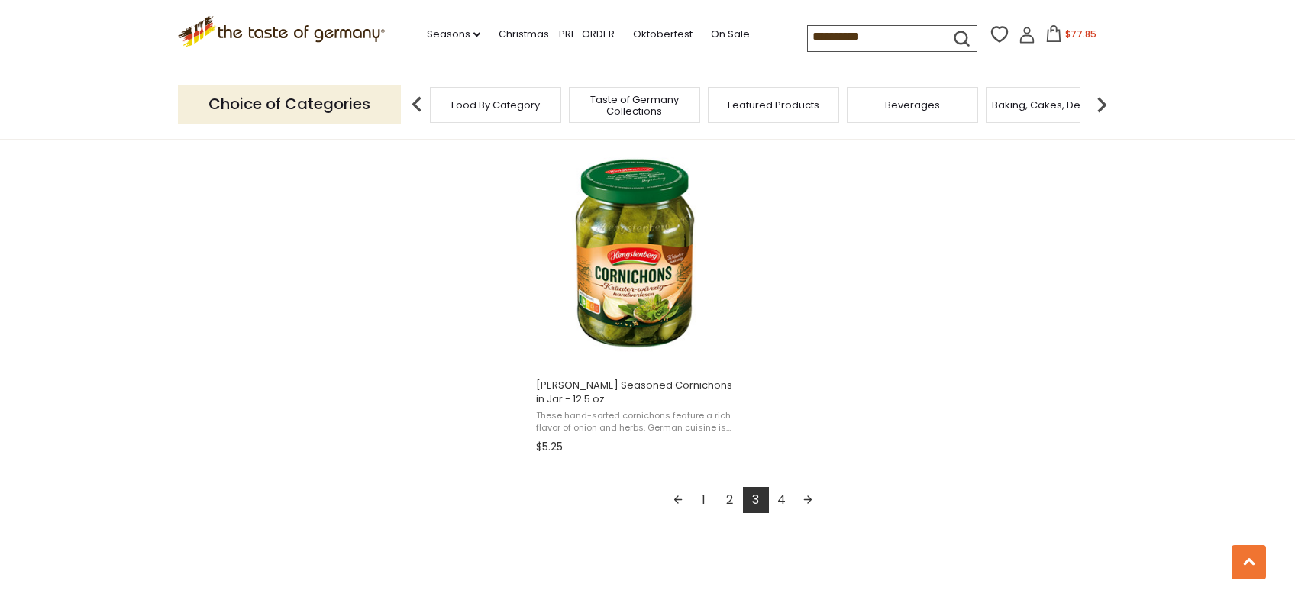
scroll to position [2665, 0]
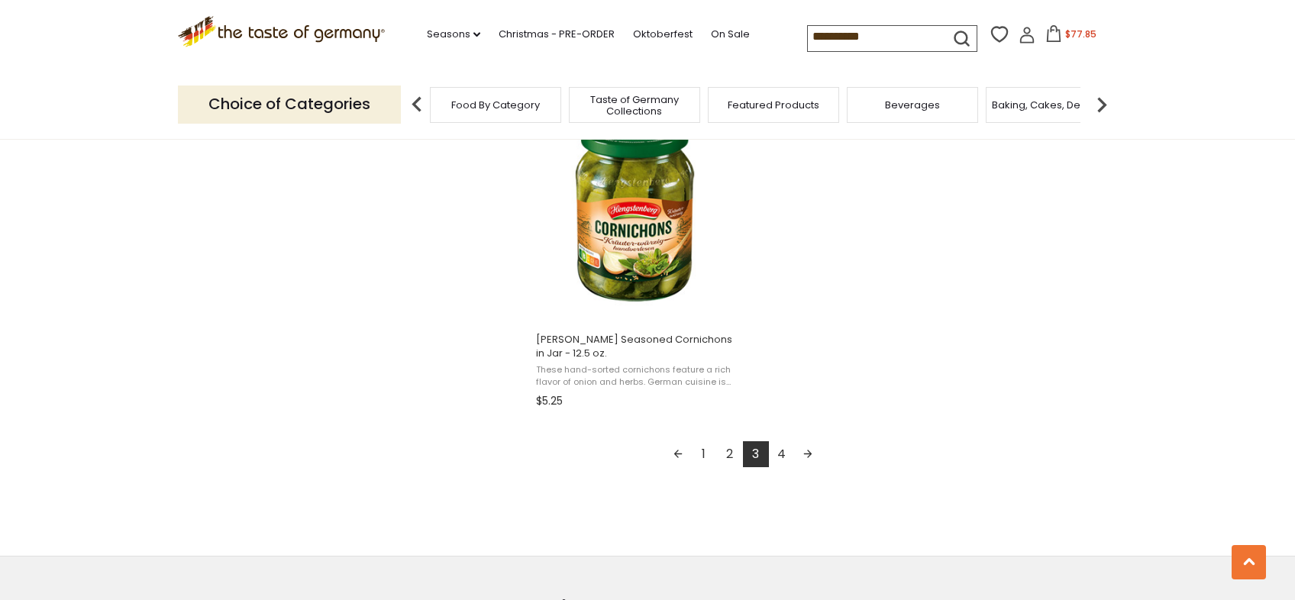
click at [777, 447] on link "4" at bounding box center [782, 454] width 26 height 26
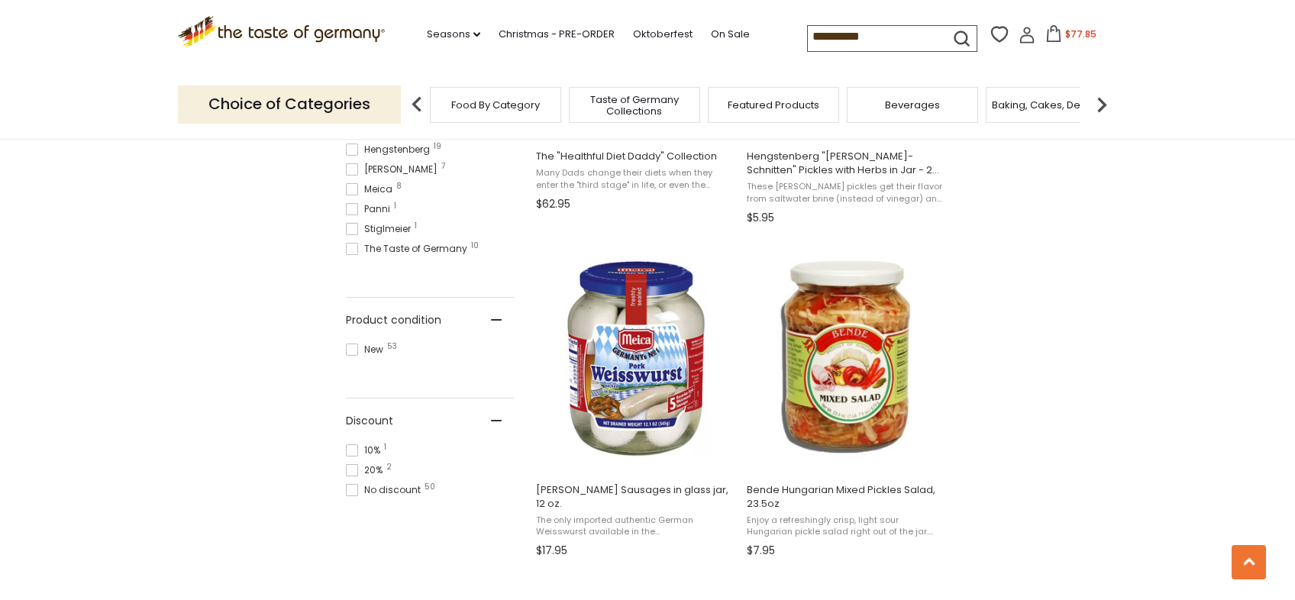
scroll to position [856, 0]
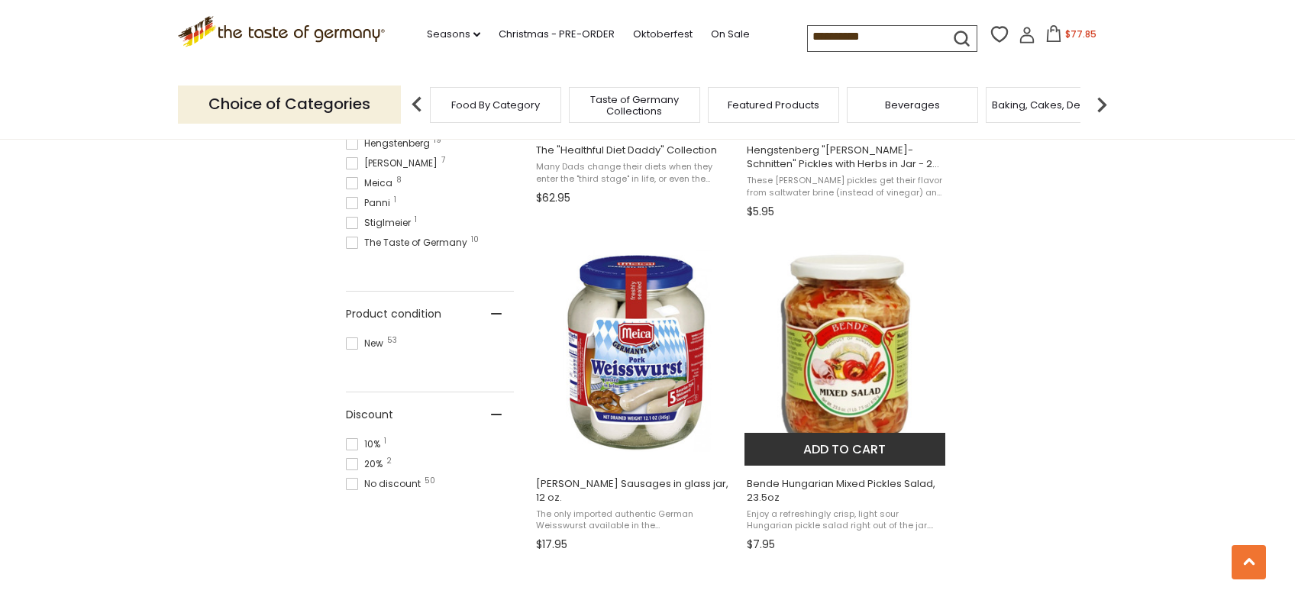
click at [846, 337] on img "Bende Hungarian Mixed Pickles Salad, 23.5oz" at bounding box center [845, 351] width 202 height 202
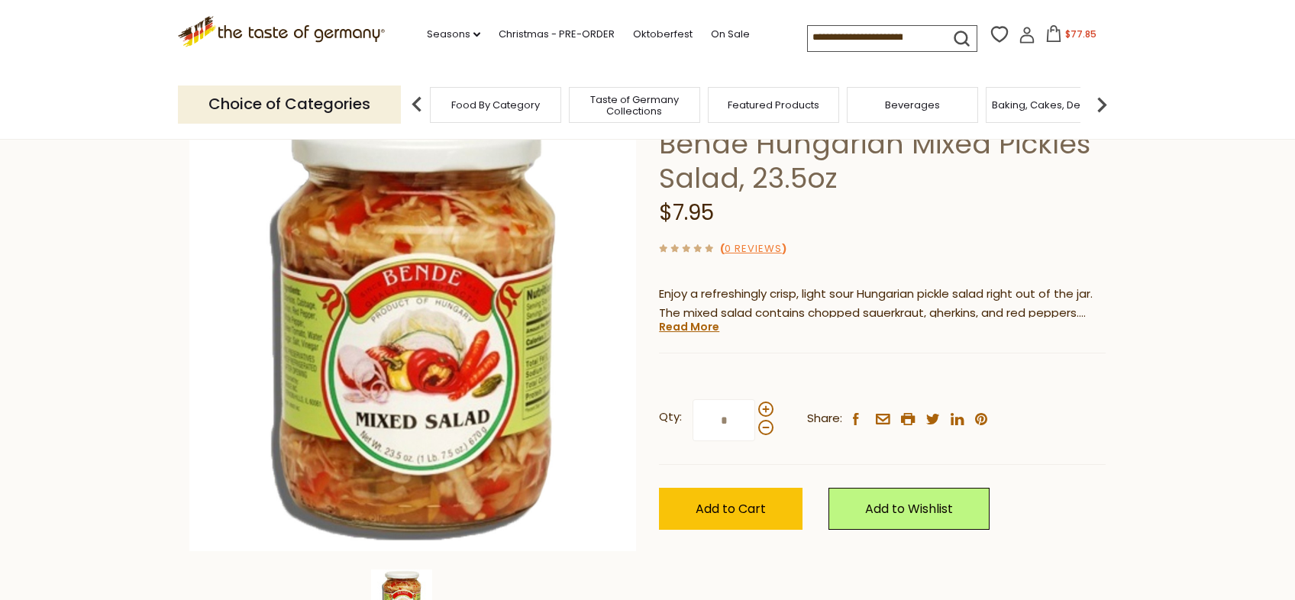
scroll to position [140, 0]
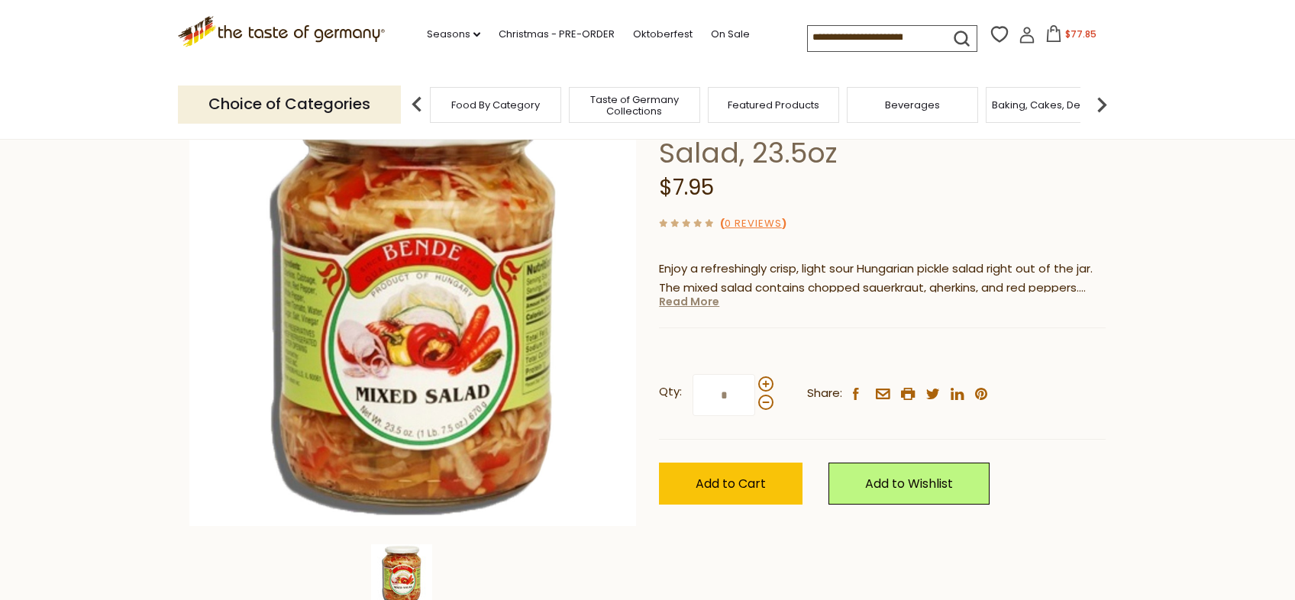
click at [682, 298] on link "Read More" at bounding box center [689, 301] width 60 height 15
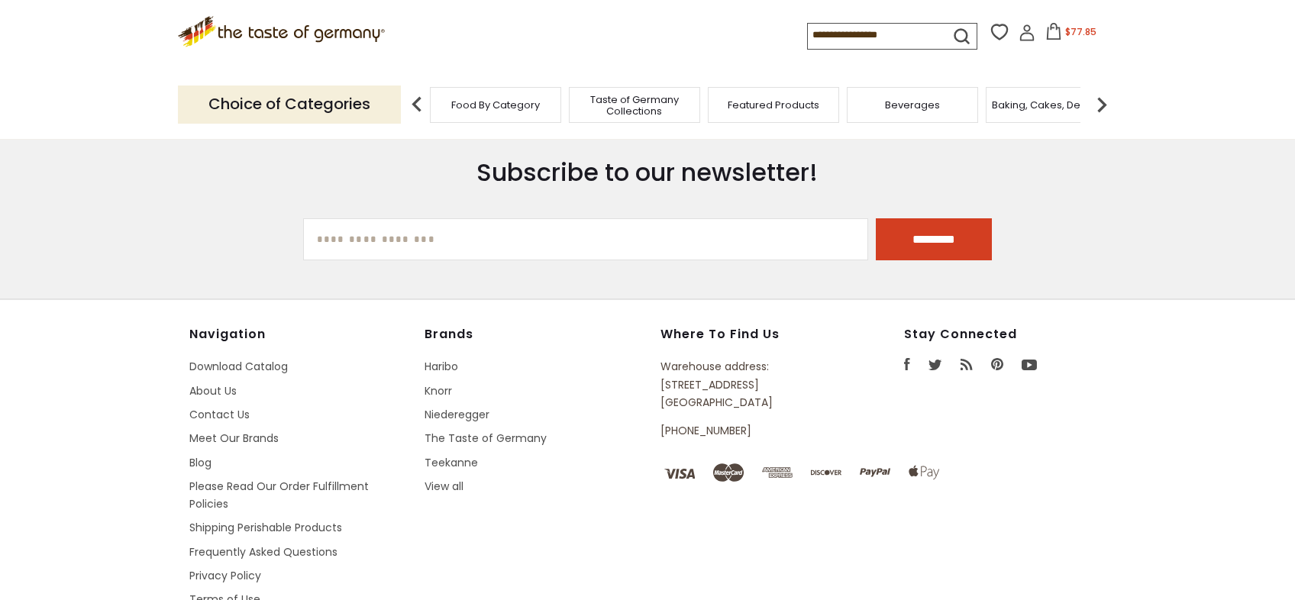
scroll to position [856, 0]
type input "**********"
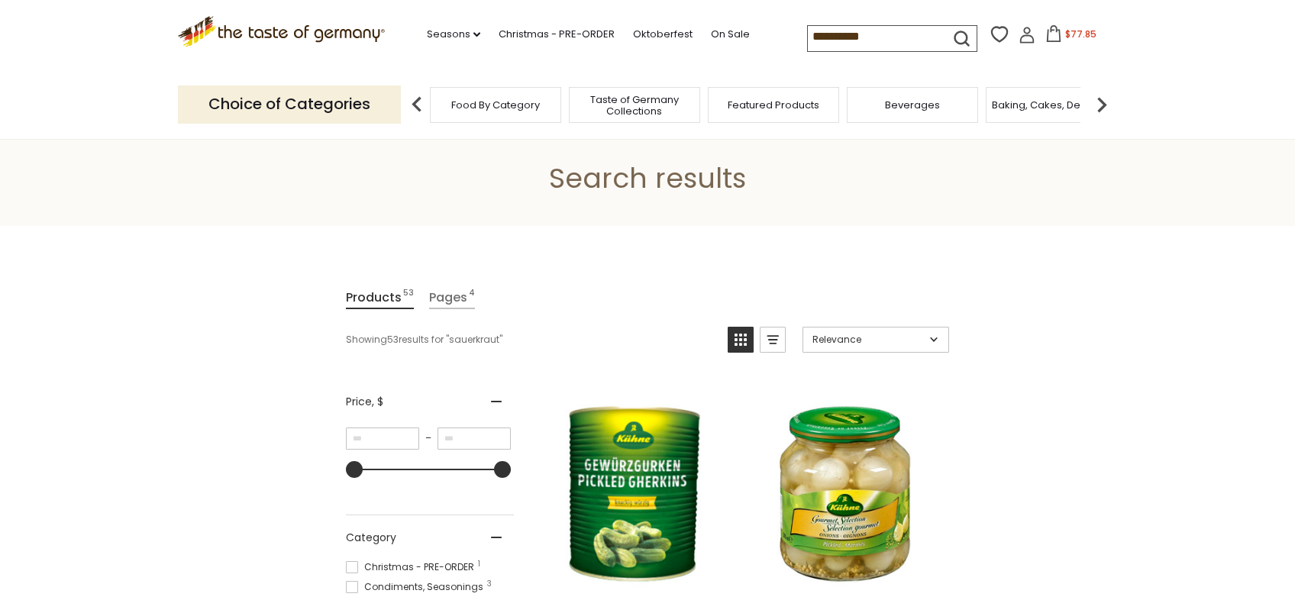
scroll to position [0, 0]
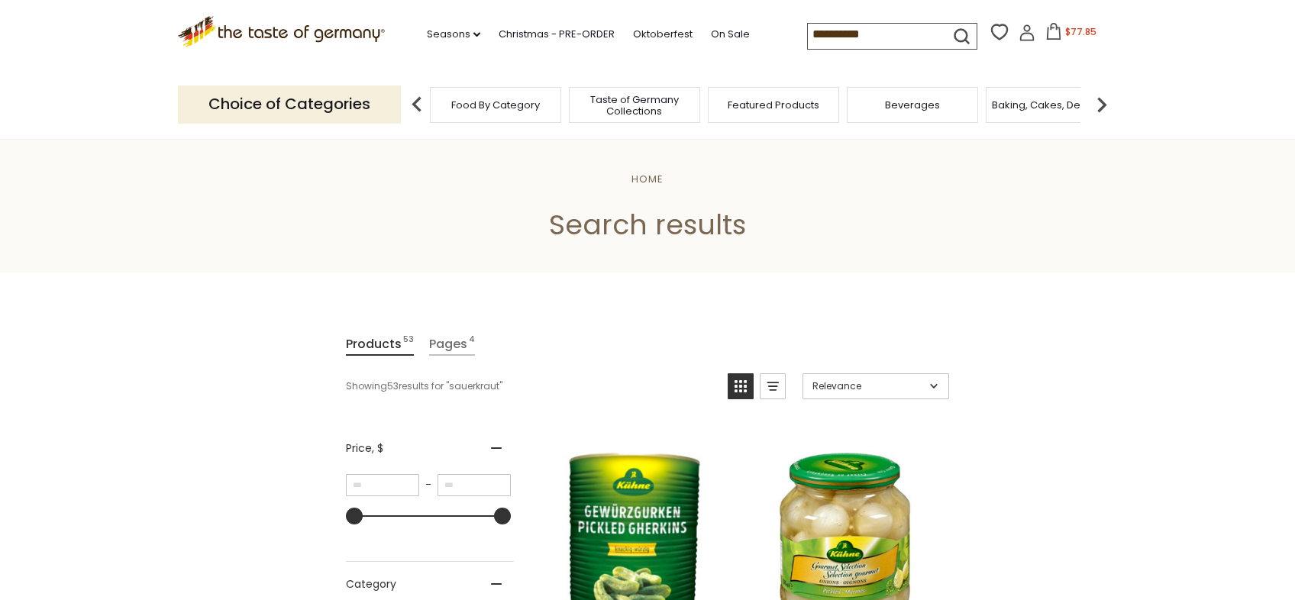
drag, startPoint x: 801, startPoint y: 31, endPoint x: 882, endPoint y: 31, distance: 80.9
click at [882, 31] on input "**********" at bounding box center [872, 34] width 129 height 21
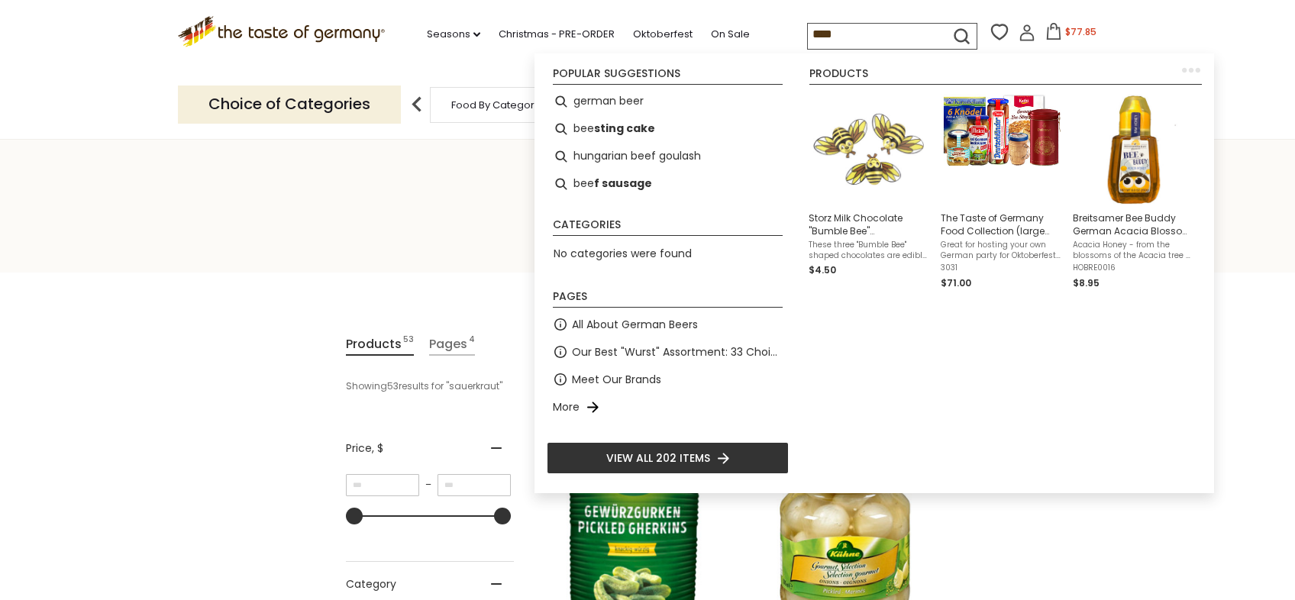
type input "*****"
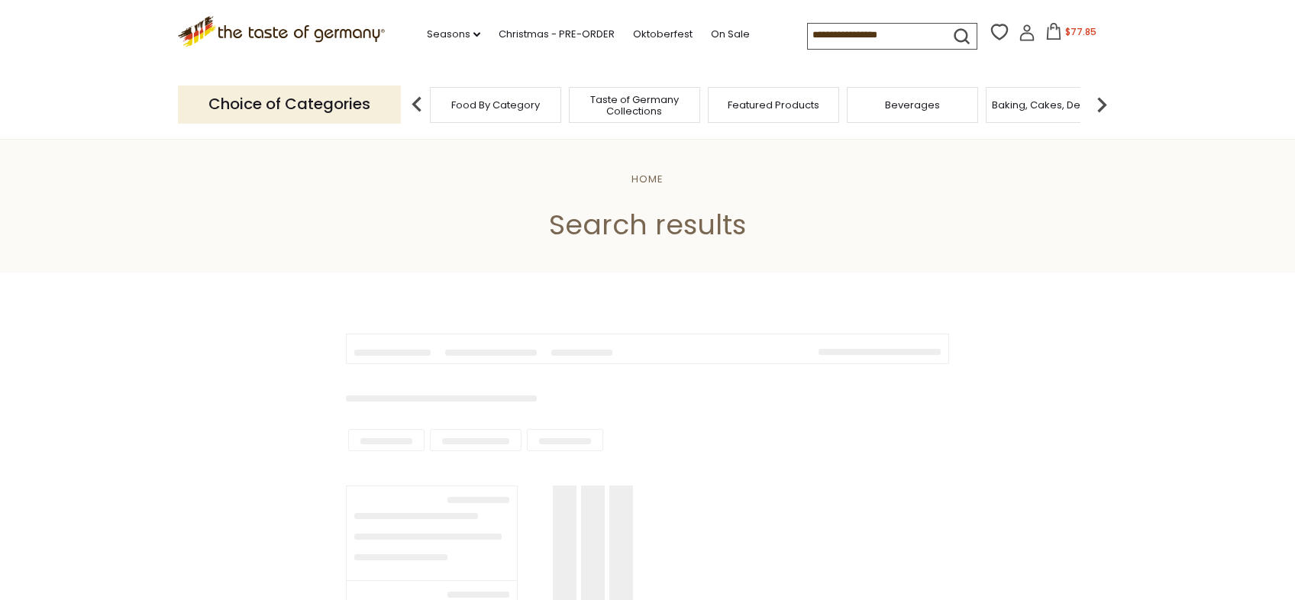
type input "*****"
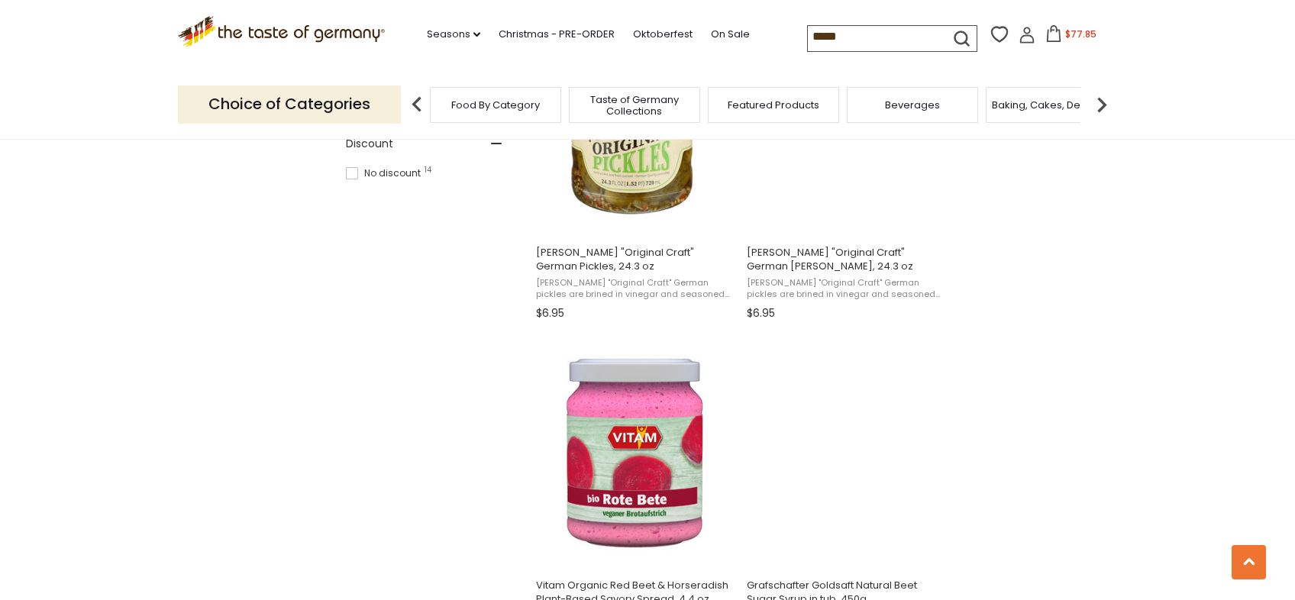
scroll to position [963, 0]
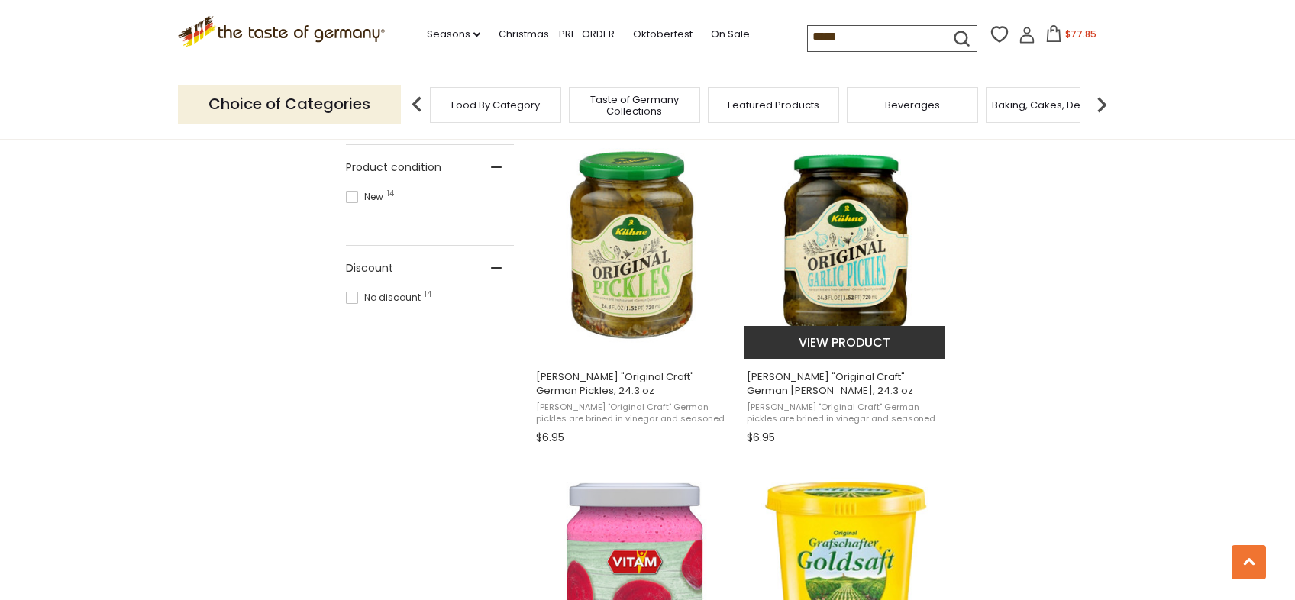
click at [857, 245] on img at bounding box center [845, 244] width 202 height 202
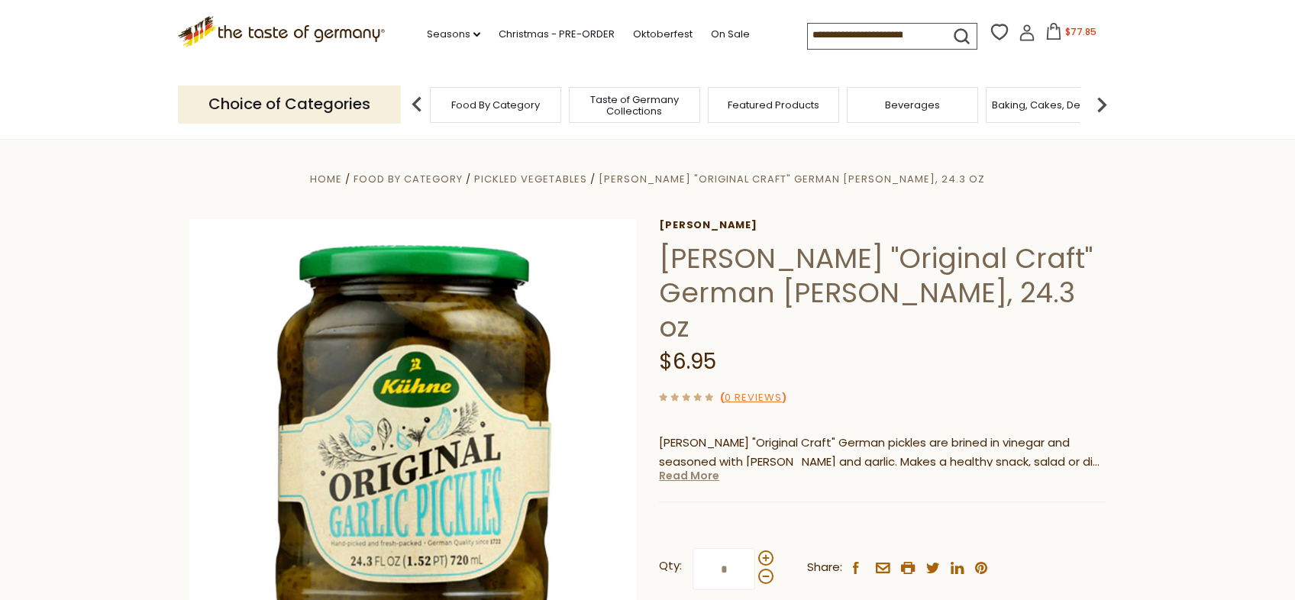
click at [692, 468] on link "Read More" at bounding box center [689, 475] width 60 height 15
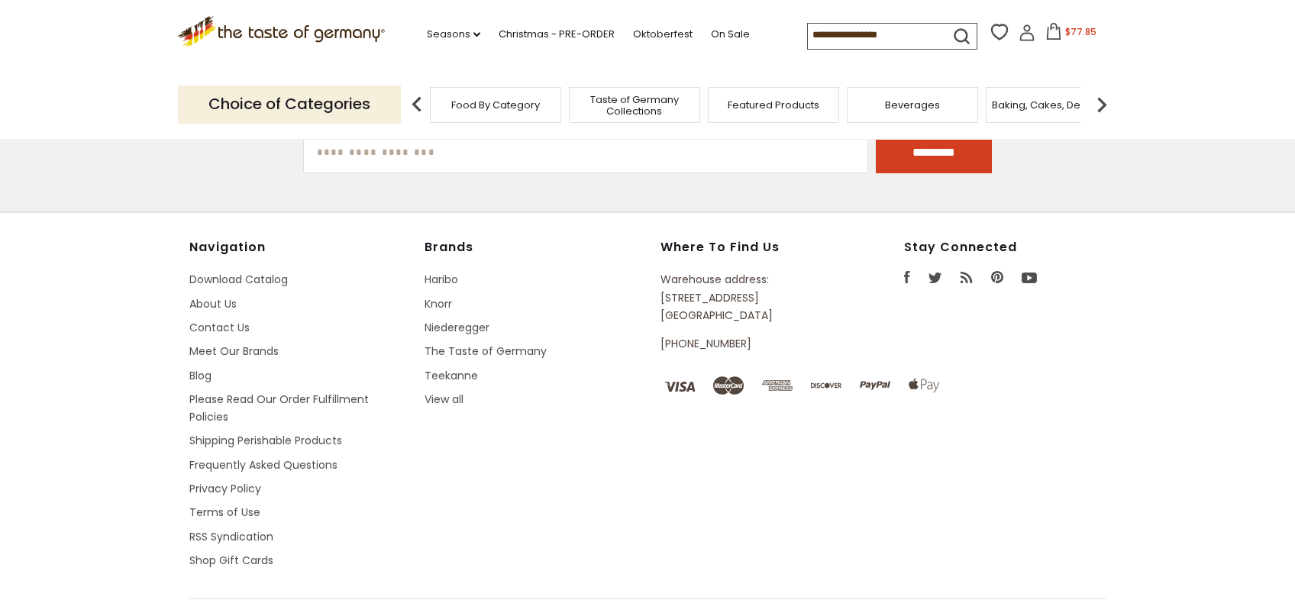
type input "*****"
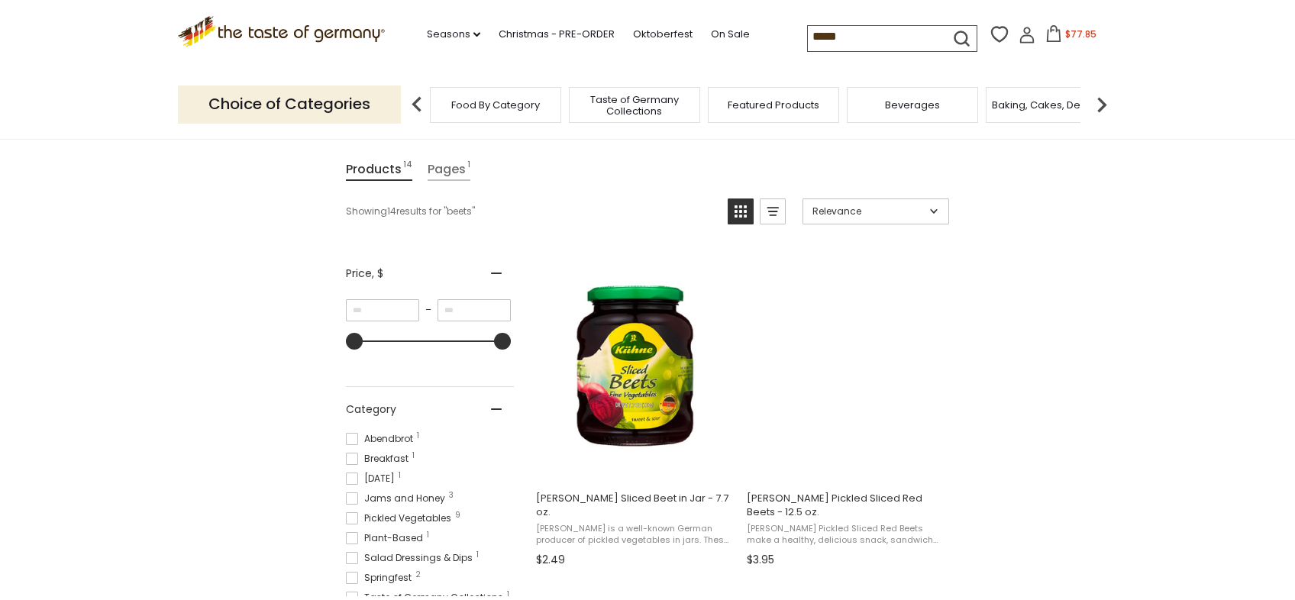
scroll to position [166, 0]
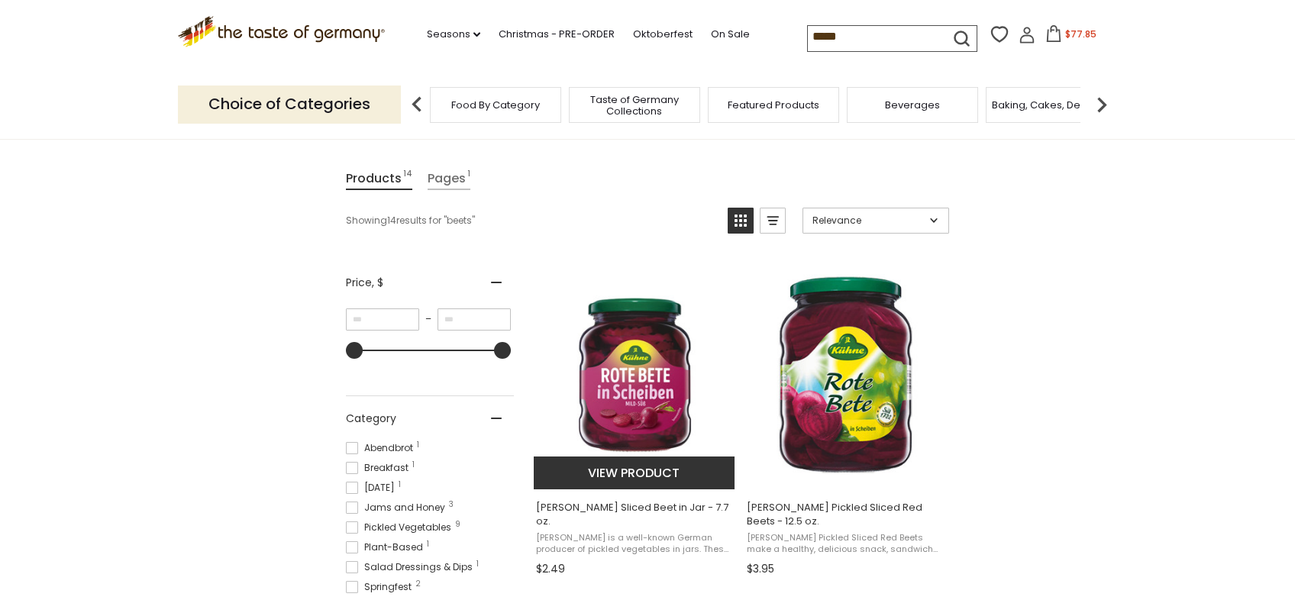
click at [592, 504] on span "[PERSON_NAME] Sliced Beet in Jar - 7.7 oz." at bounding box center [635, 514] width 198 height 27
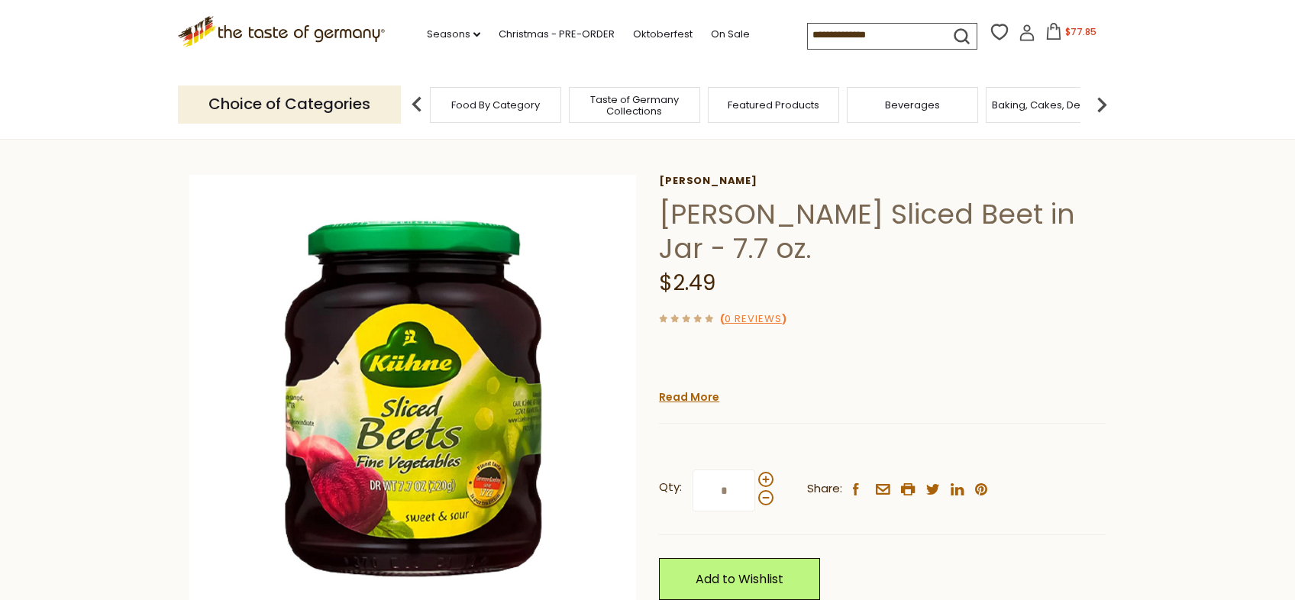
scroll to position [11, 0]
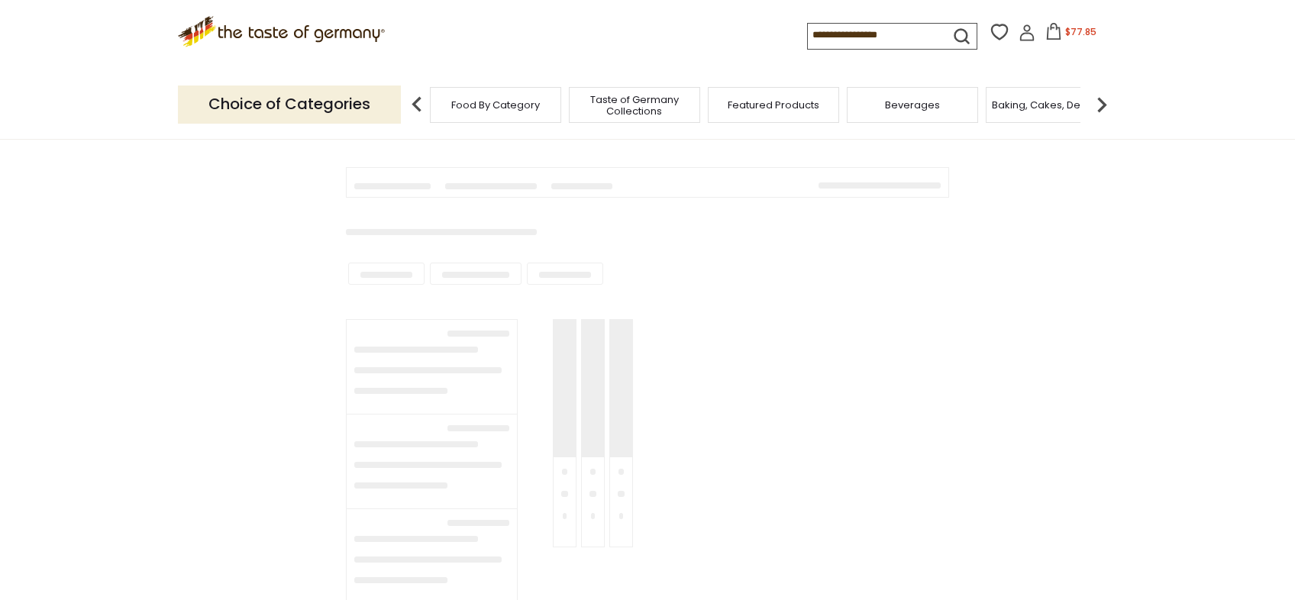
type input "*****"
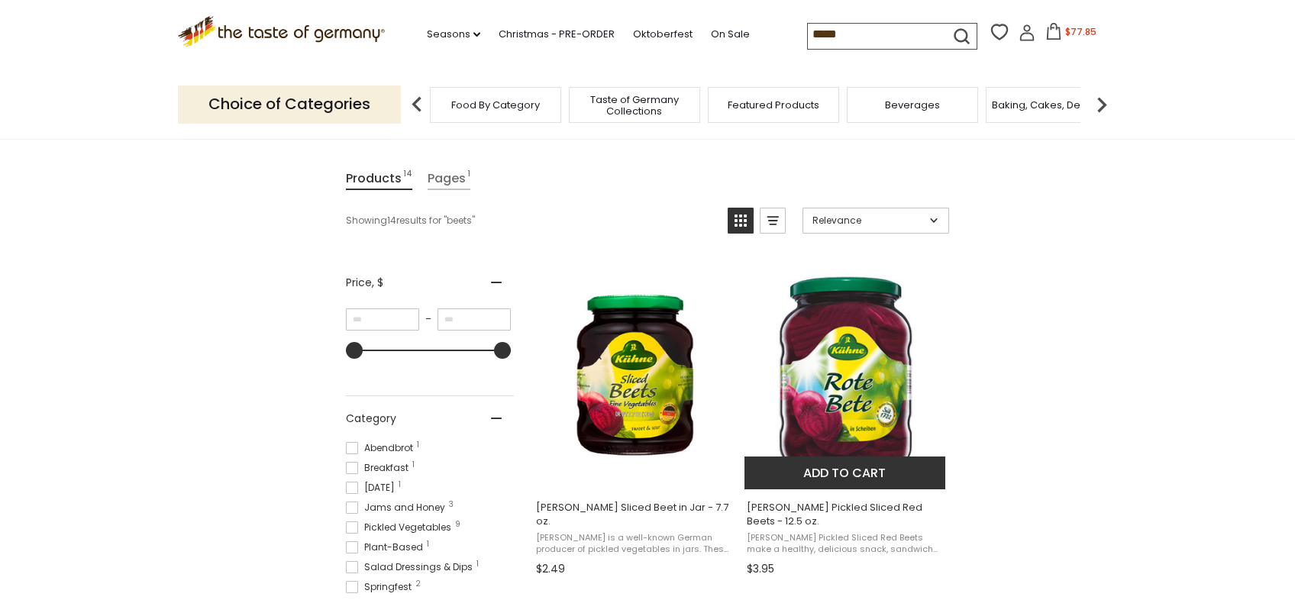
click at [854, 367] on img "Kuehne Pickled Sliced Red Beets - 12.5 oz." at bounding box center [845, 375] width 202 height 202
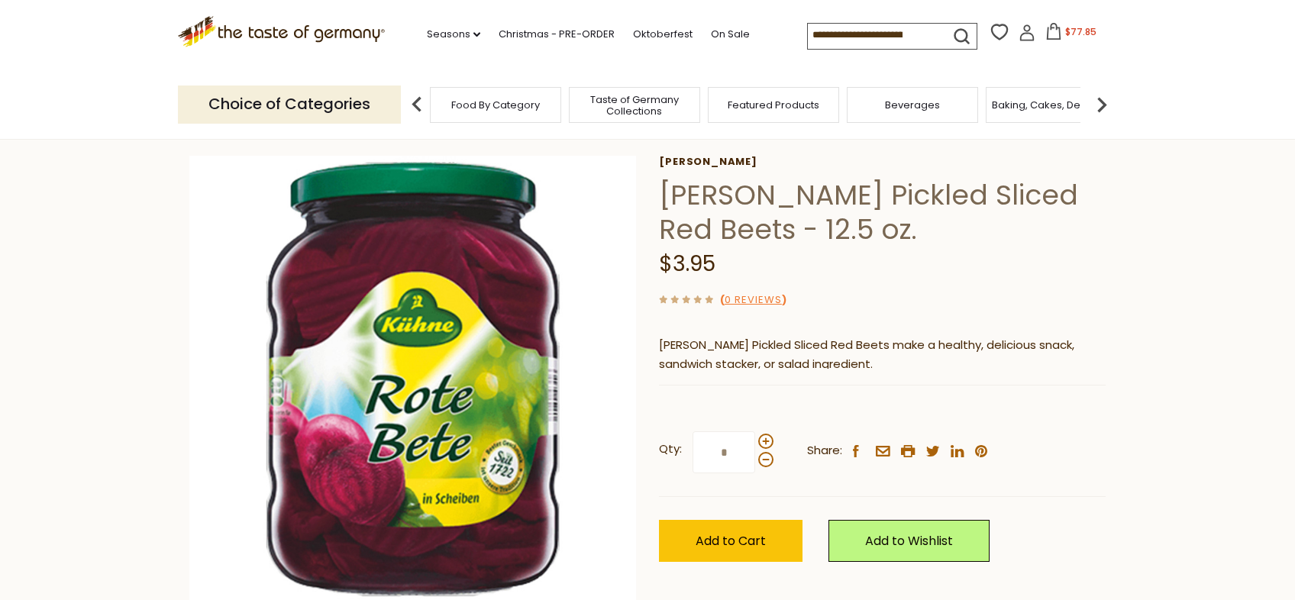
scroll to position [67, 0]
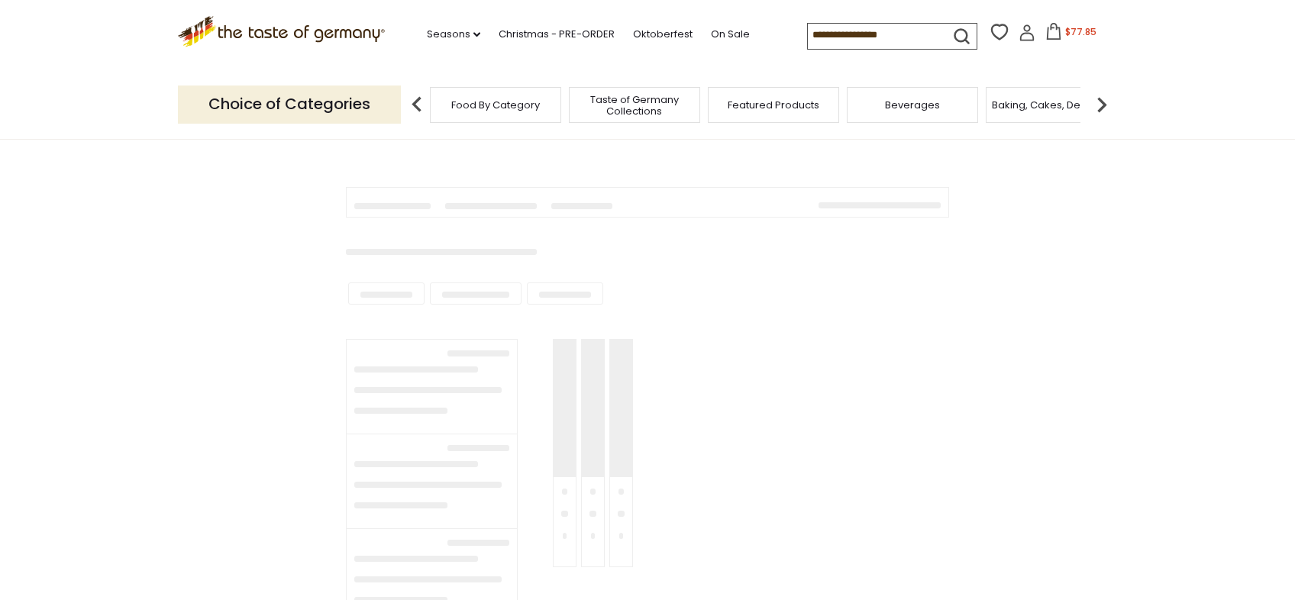
type input "*****"
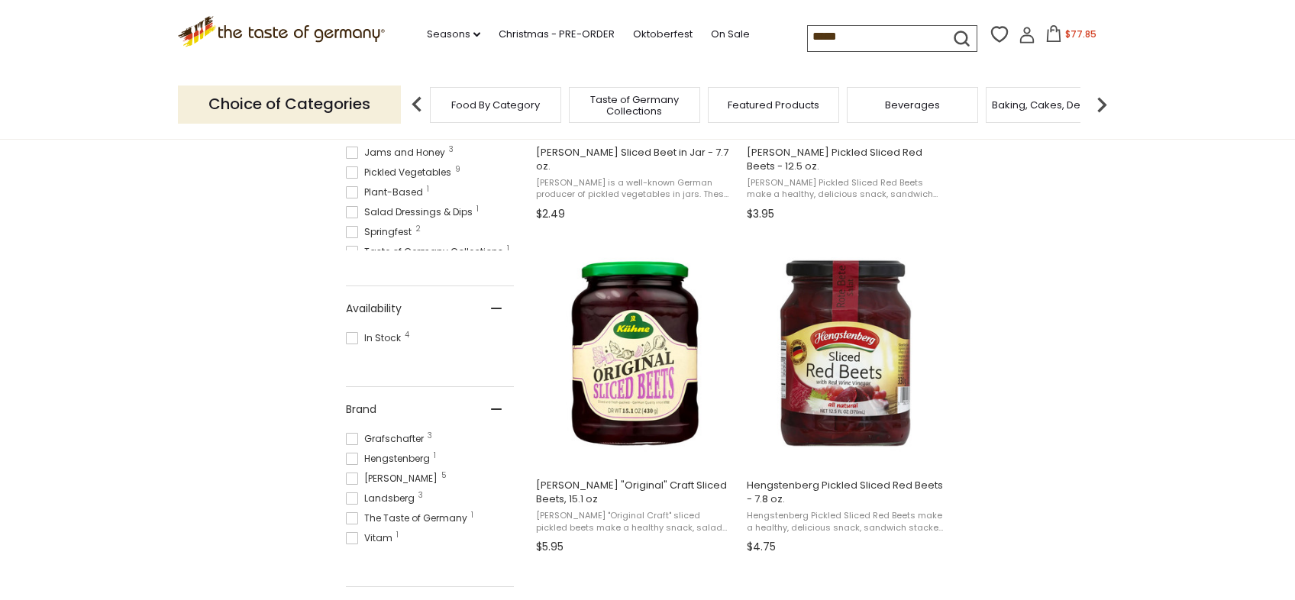
scroll to position [534, 0]
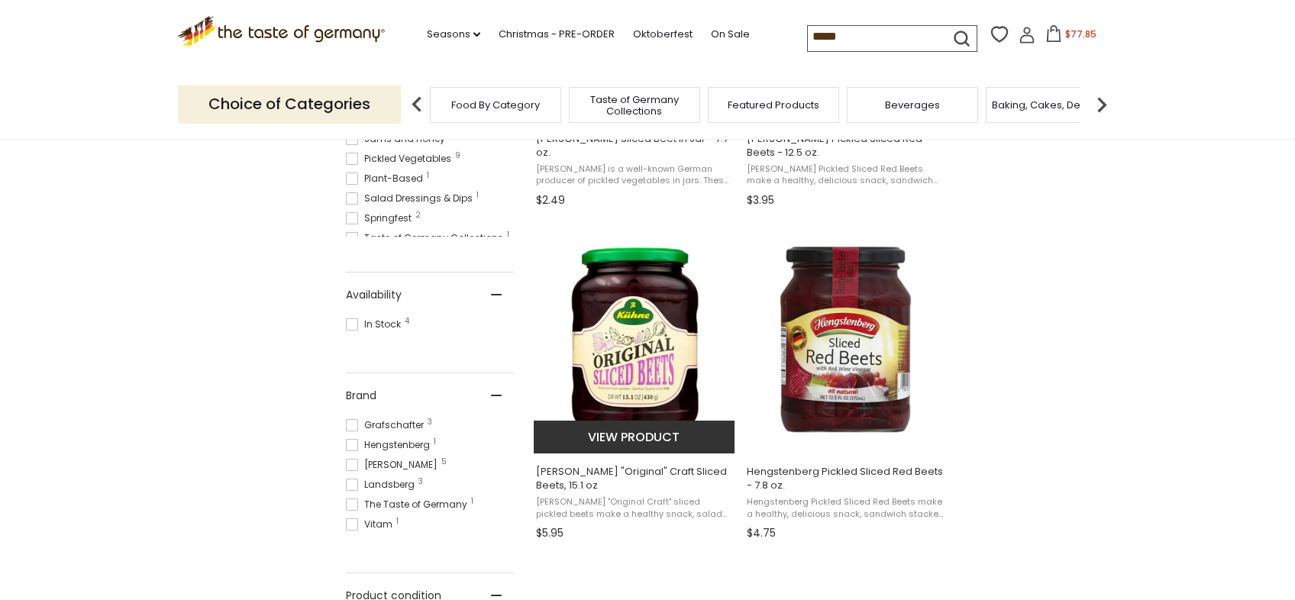
click at [613, 318] on img at bounding box center [635, 339] width 202 height 202
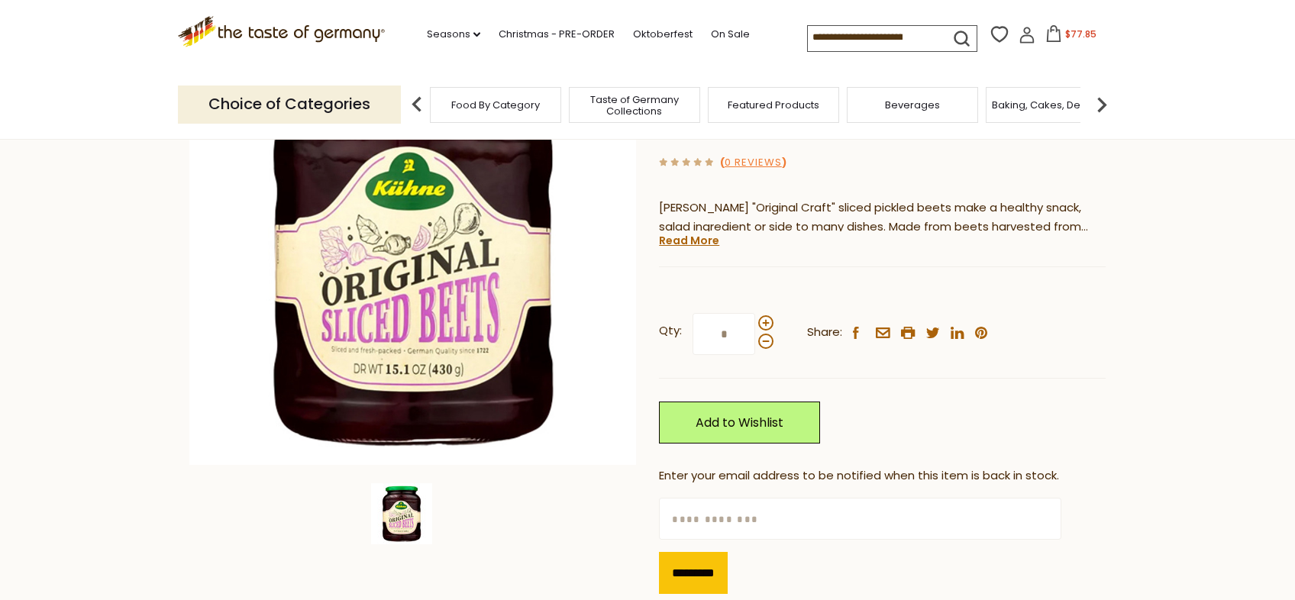
scroll to position [208, 0]
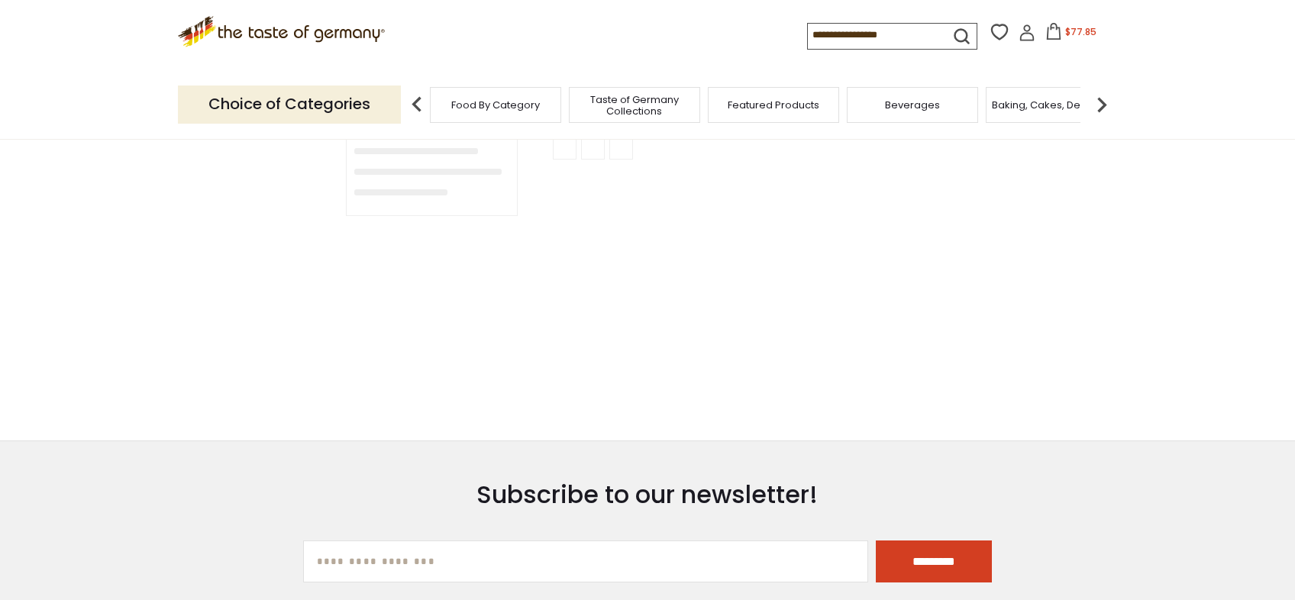
type input "*****"
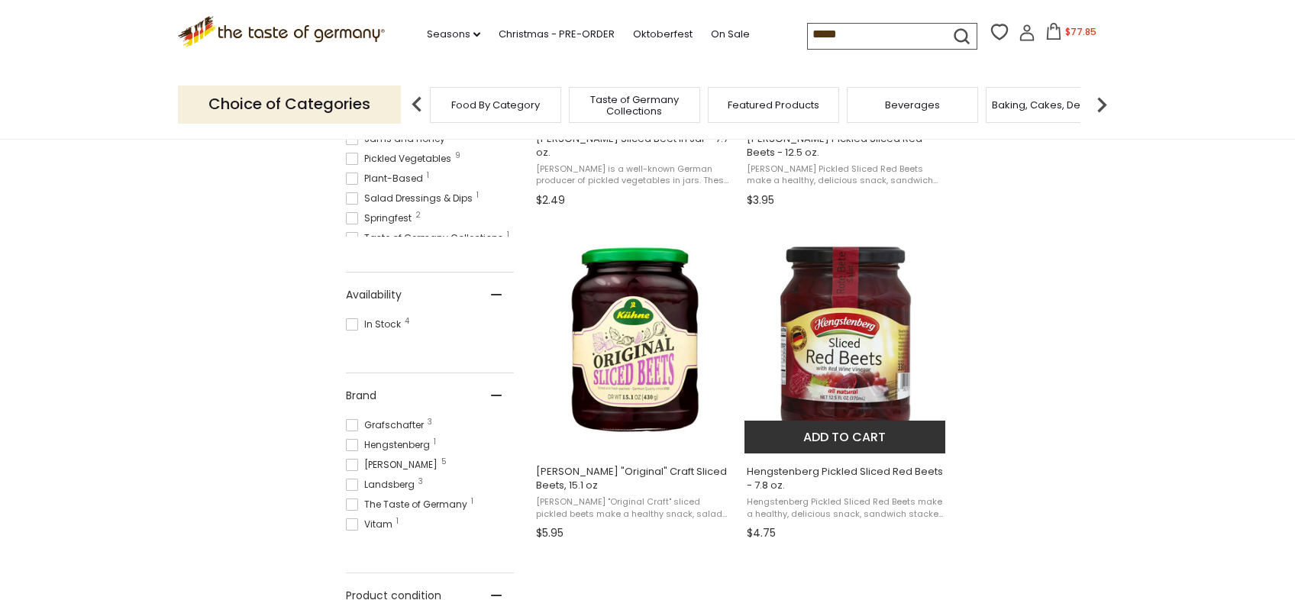
click at [847, 353] on img "Hengstenberg Pickled Sliced Red Beets - 7.8 oz." at bounding box center [845, 339] width 202 height 202
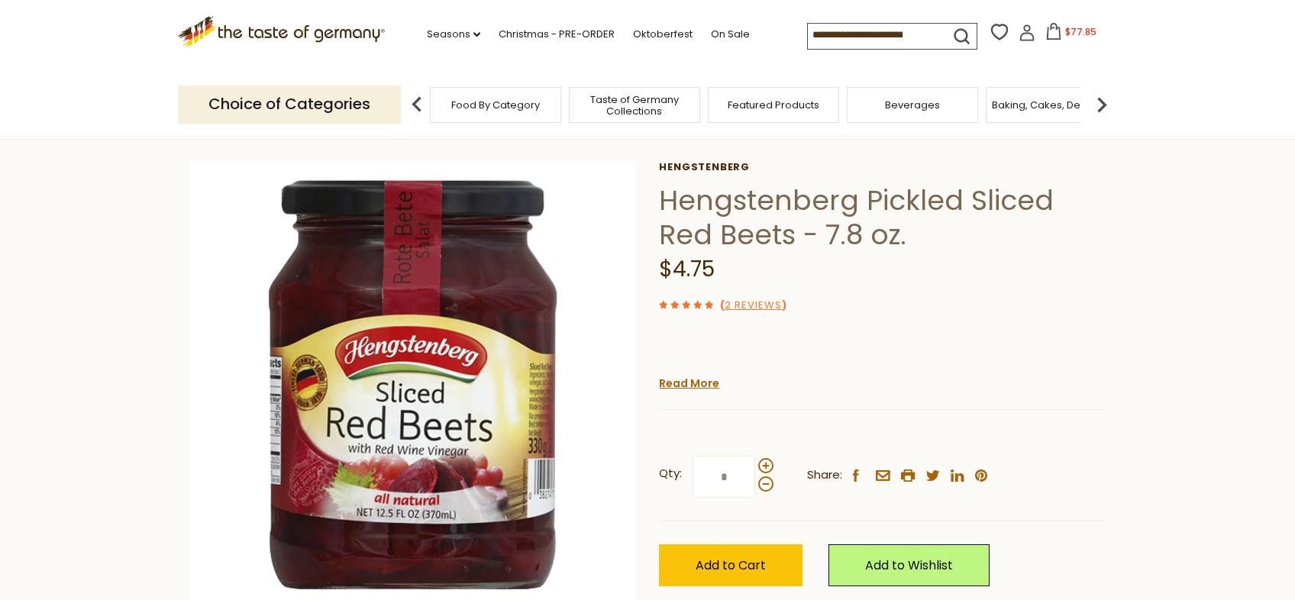
scroll to position [44, 0]
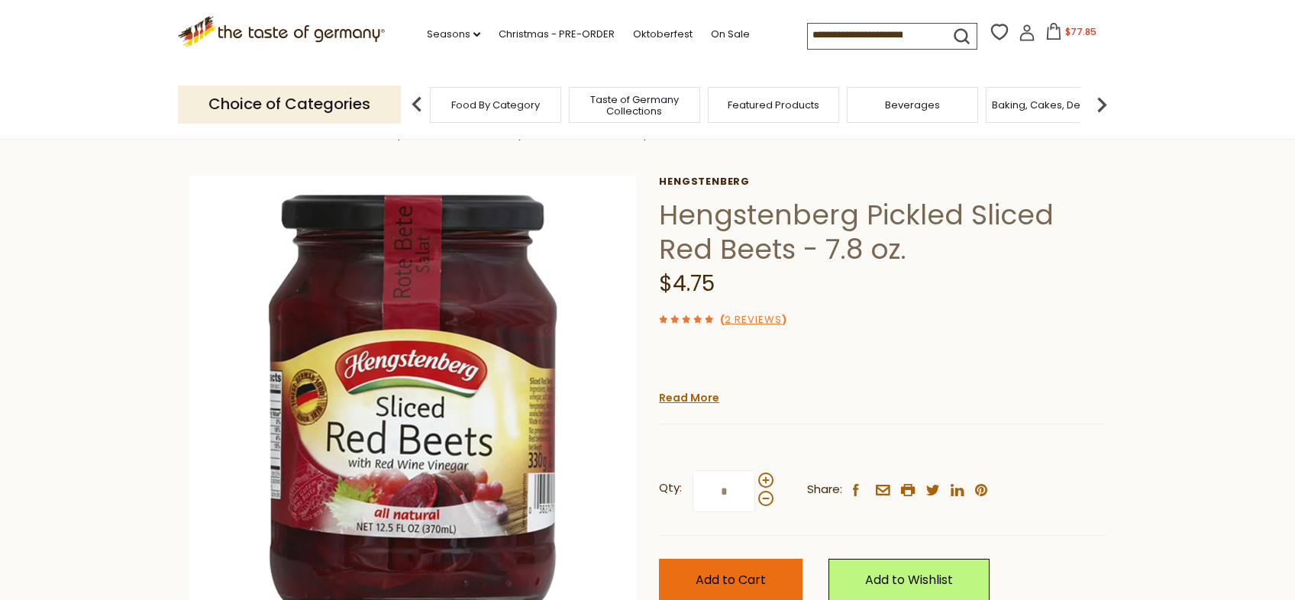
click at [718, 583] on span "Add to Cart" at bounding box center [731, 580] width 70 height 18
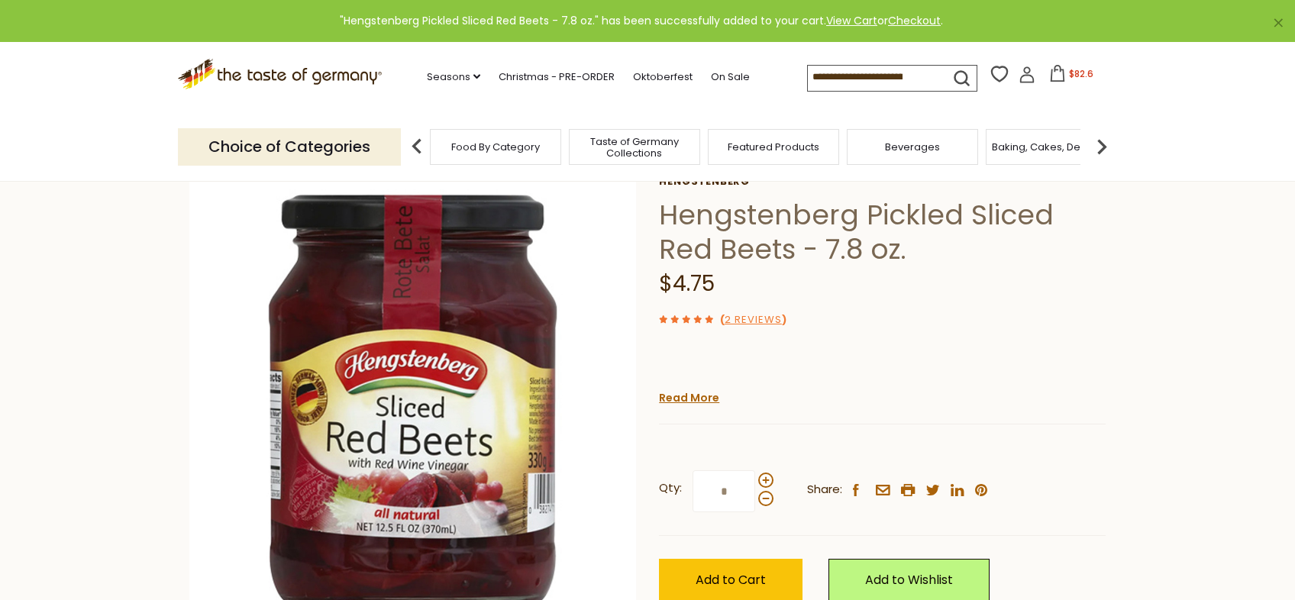
click at [1063, 73] on button "$82.6" at bounding box center [1070, 76] width 65 height 23
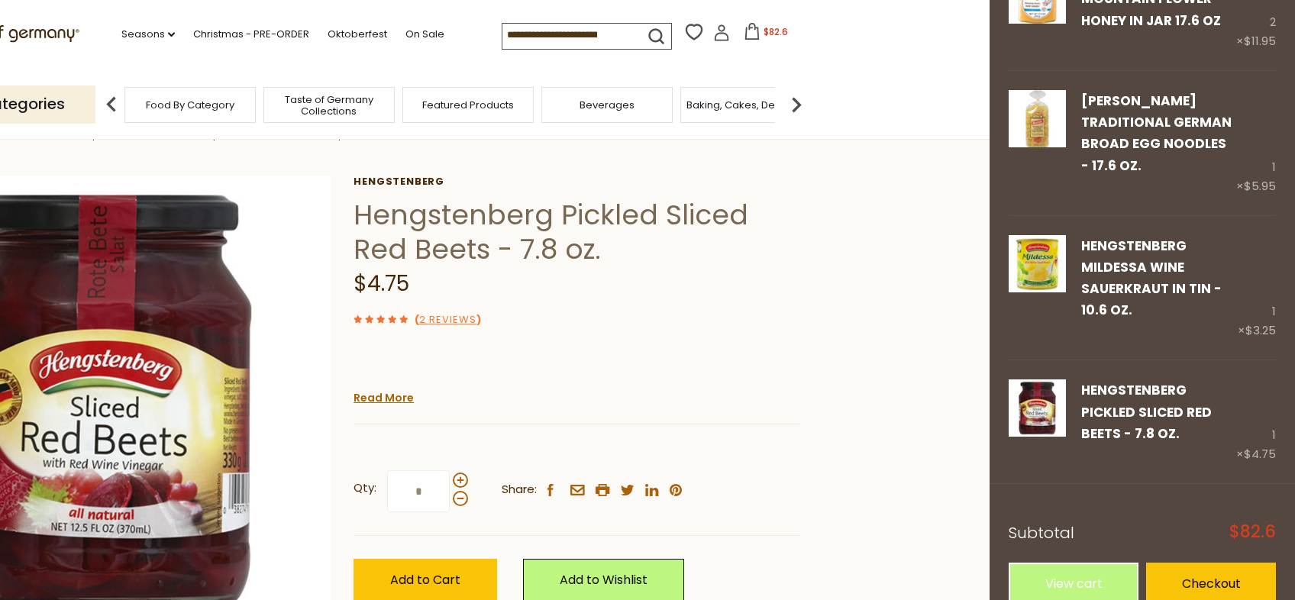
scroll to position [858, 0]
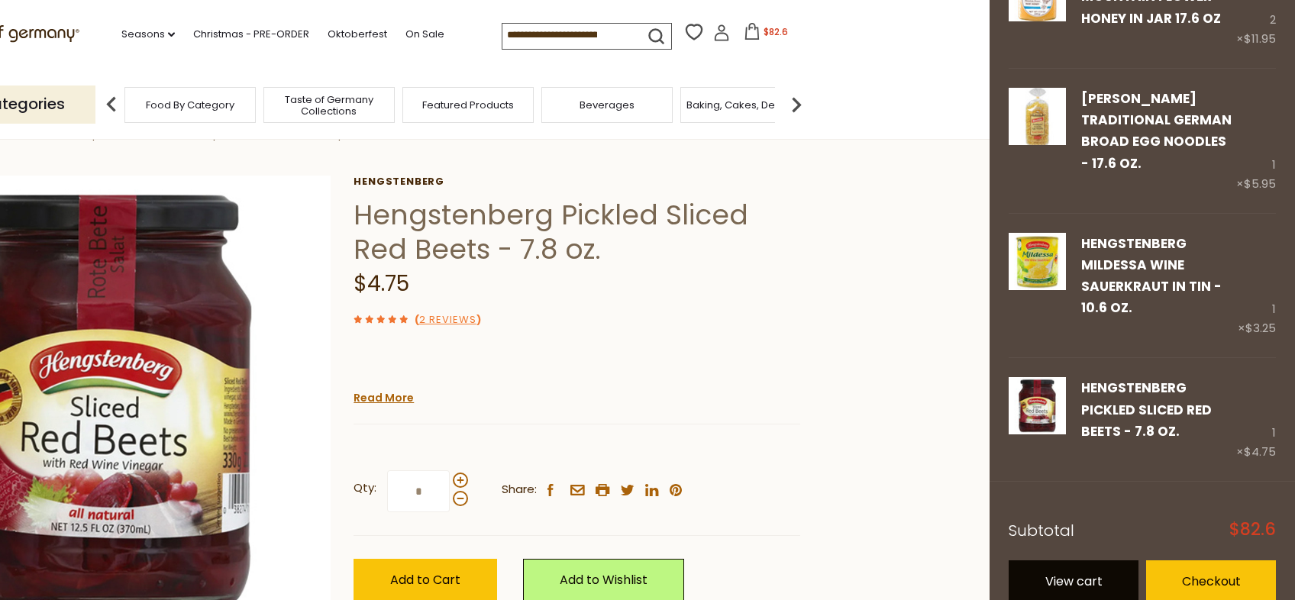
click at [1081, 561] on link "View cart" at bounding box center [1074, 581] width 130 height 42
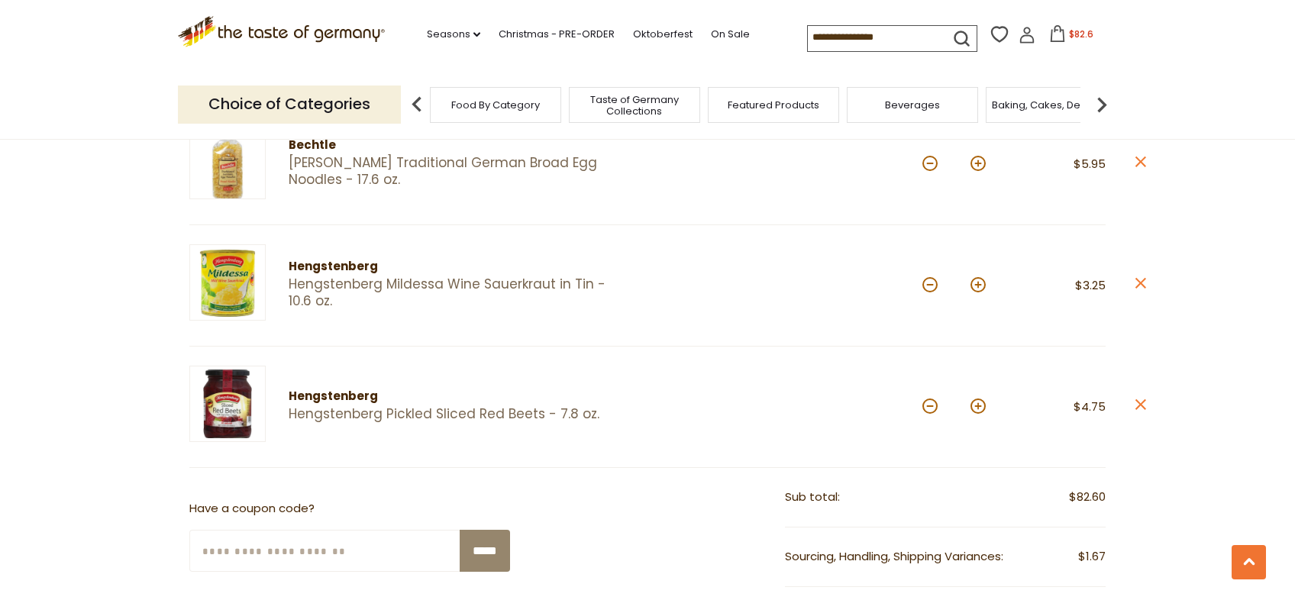
scroll to position [989, 0]
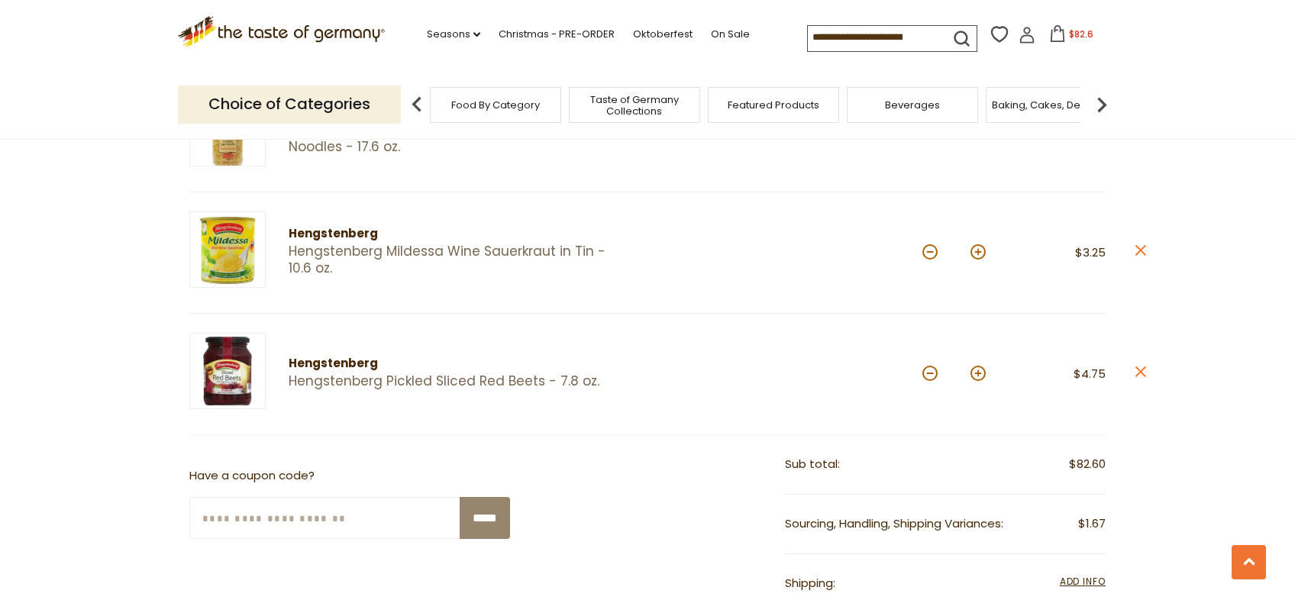
click at [216, 520] on input "Enter Your Coupon Code" at bounding box center [325, 518] width 272 height 42
type input "*******"
click at [485, 518] on input "*****" at bounding box center [485, 518] width 50 height 42
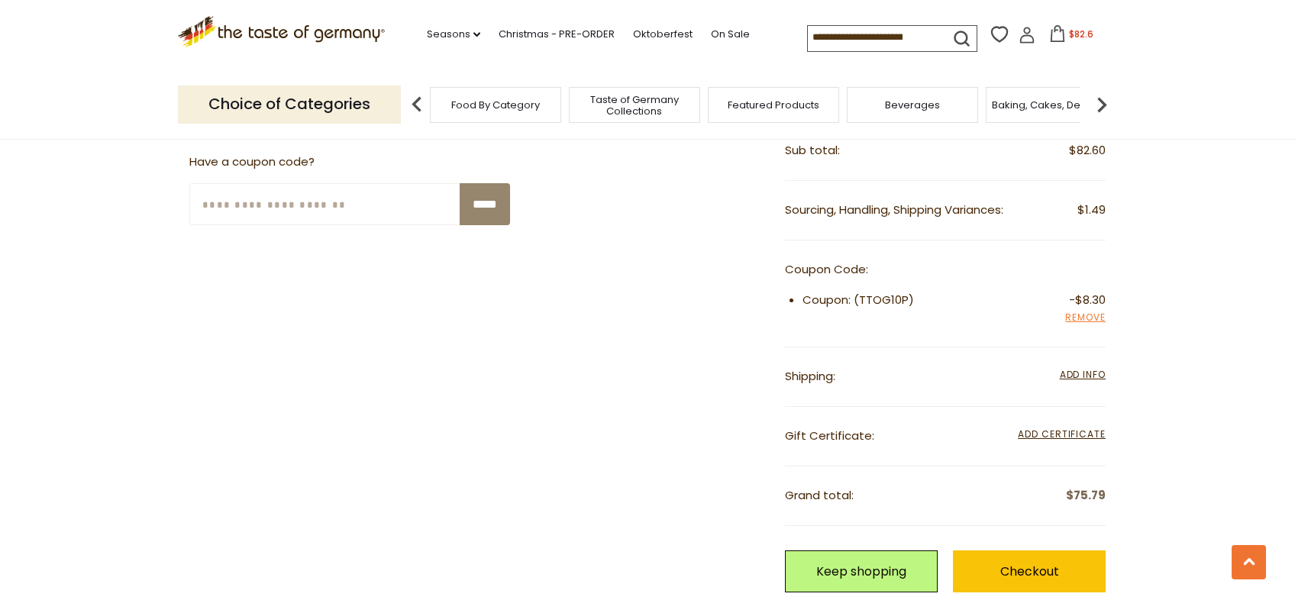
scroll to position [1336, 0]
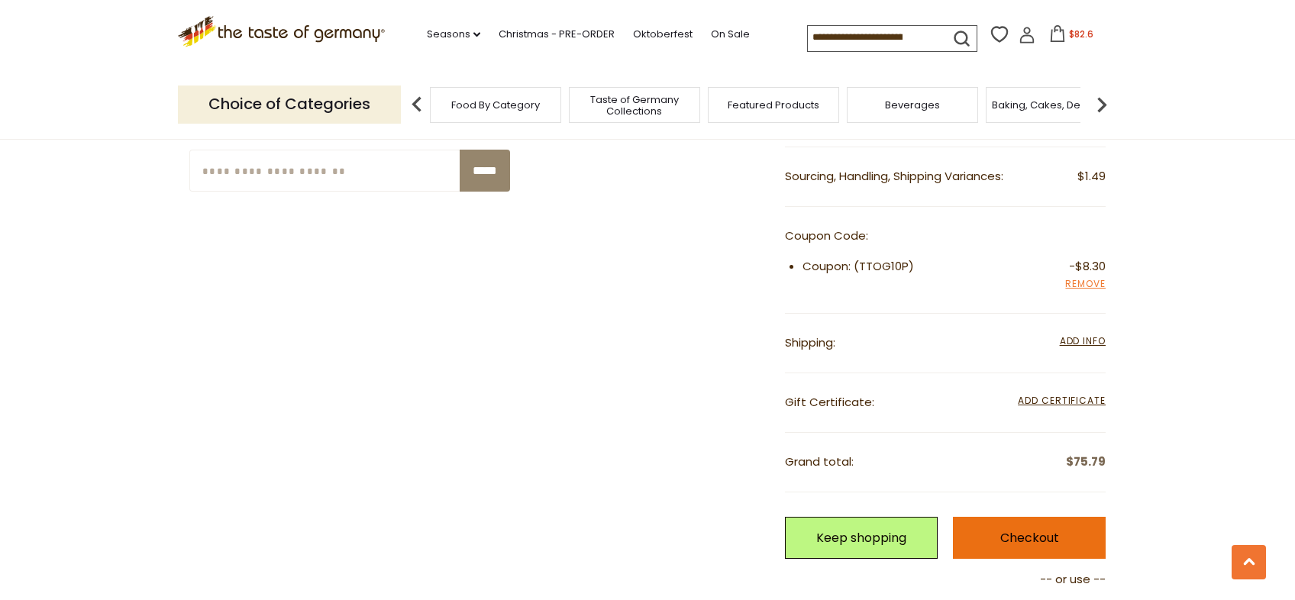
click at [1037, 540] on link "Checkout" at bounding box center [1029, 538] width 153 height 42
